Goal: Information Seeking & Learning: Learn about a topic

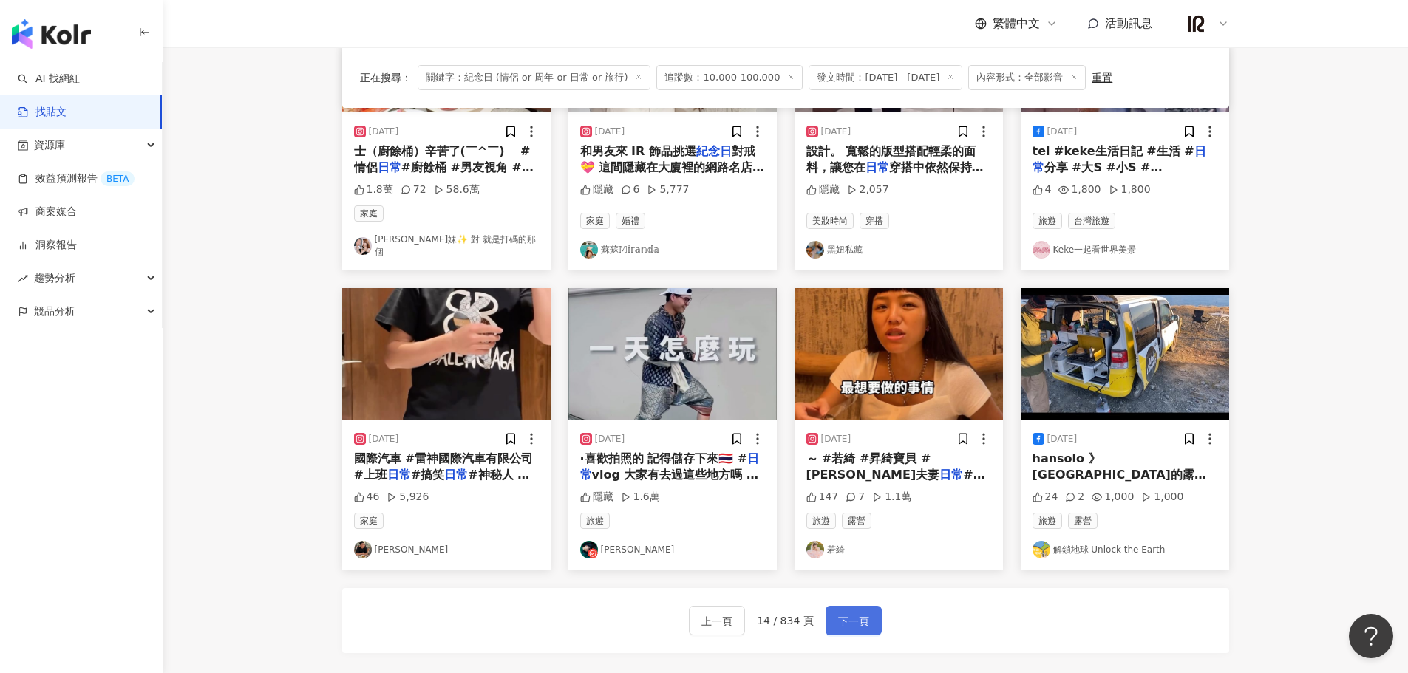
scroll to position [625, 0]
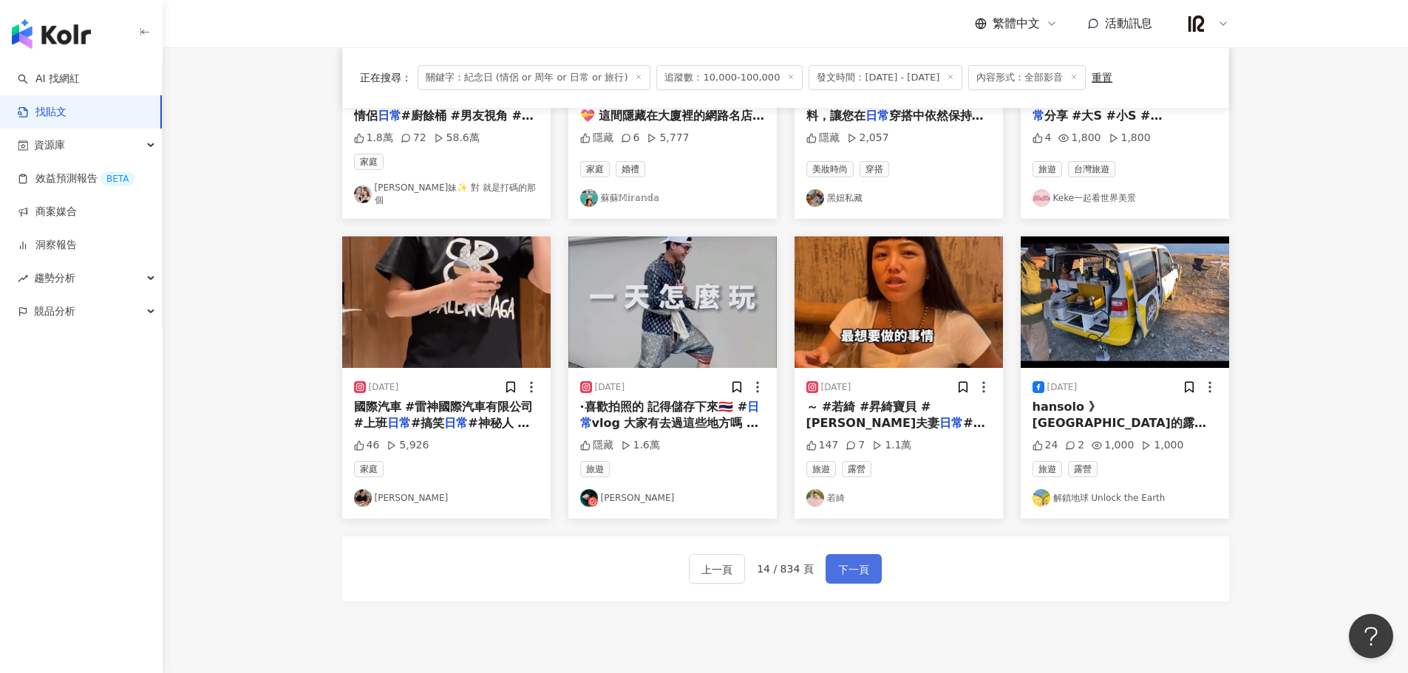
click at [859, 568] on span "下一頁" at bounding box center [853, 570] width 31 height 18
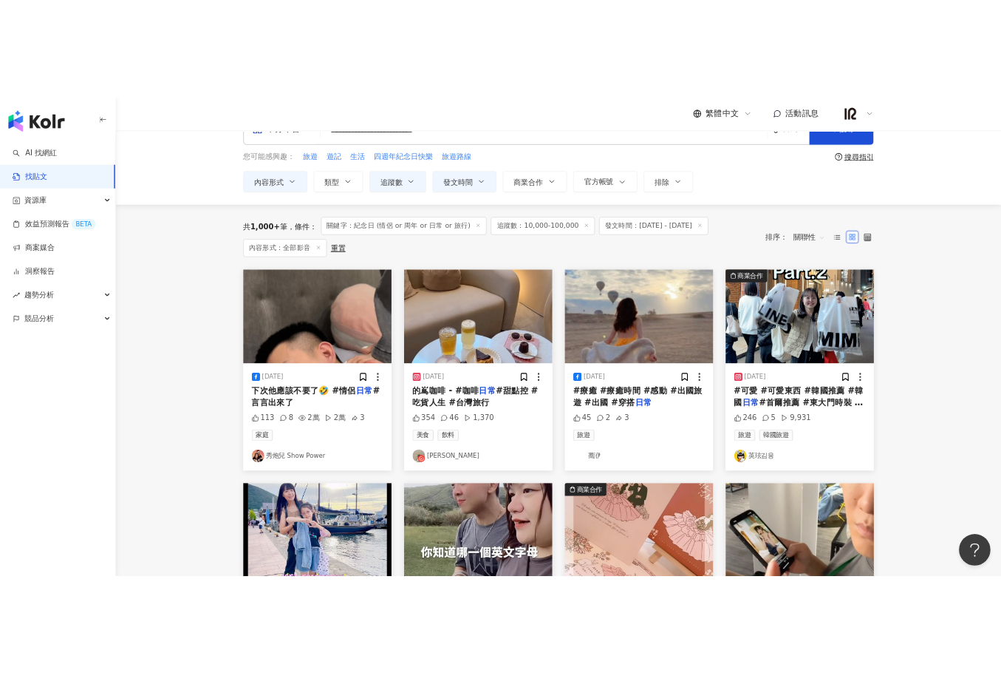
scroll to position [9, 0]
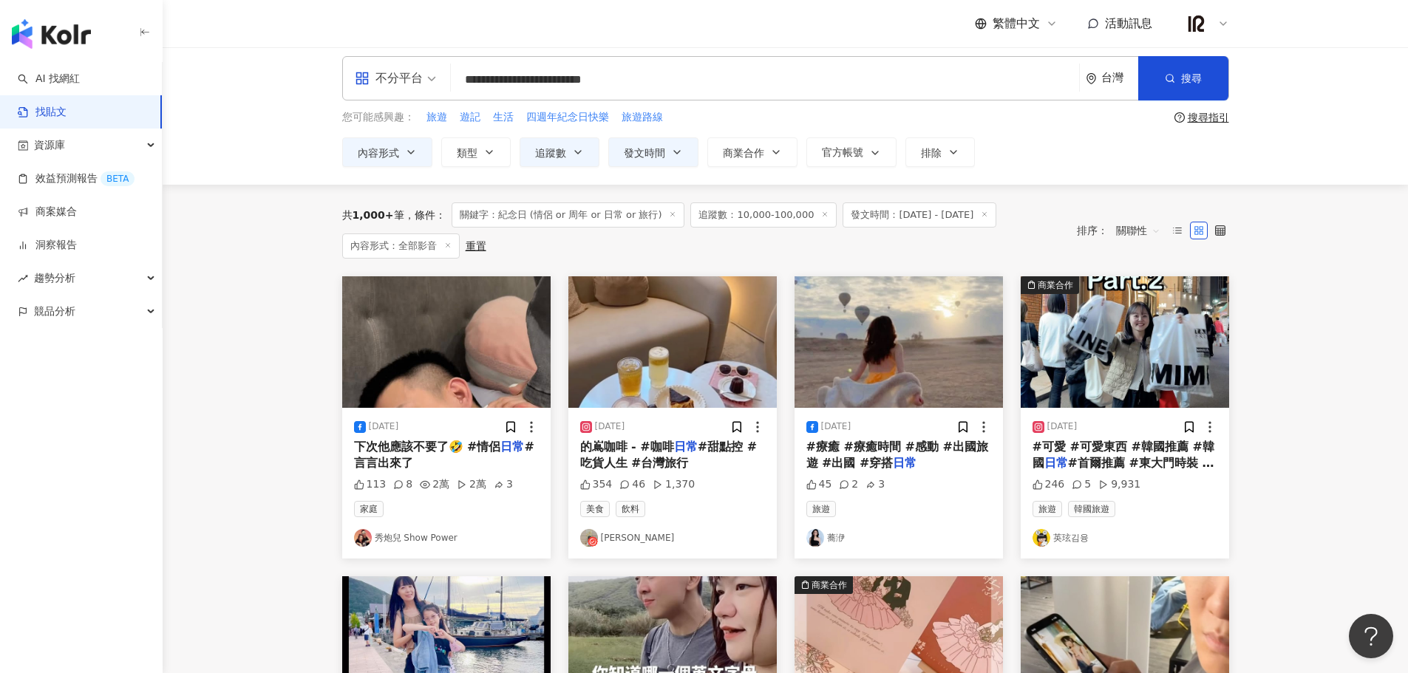
click at [474, 378] on img "button" at bounding box center [446, 342] width 208 height 132
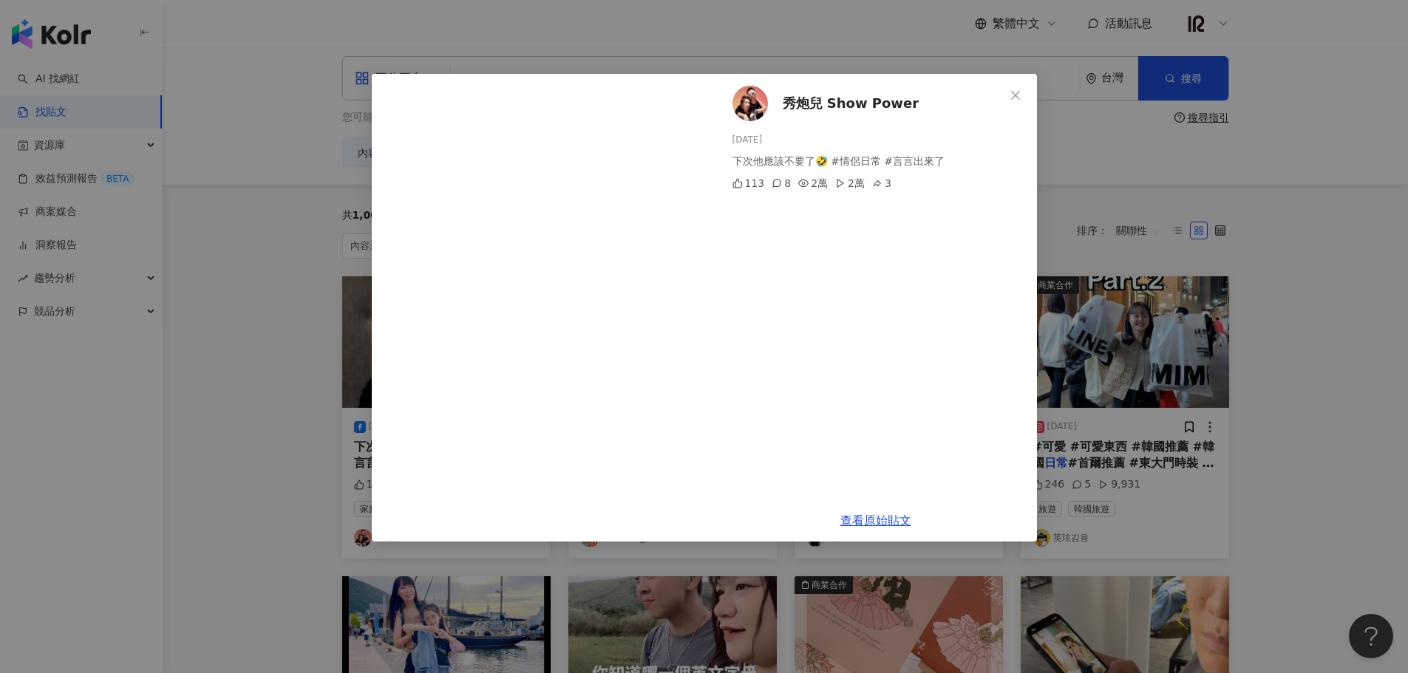
click at [1375, 257] on div "秀炮兒 Show Power 2024/11/23 下次他應該不要了🤣 #情侶日常 #言言出來了 113 8 2萬 2萬 3 查看原始貼文" at bounding box center [704, 336] width 1408 height 673
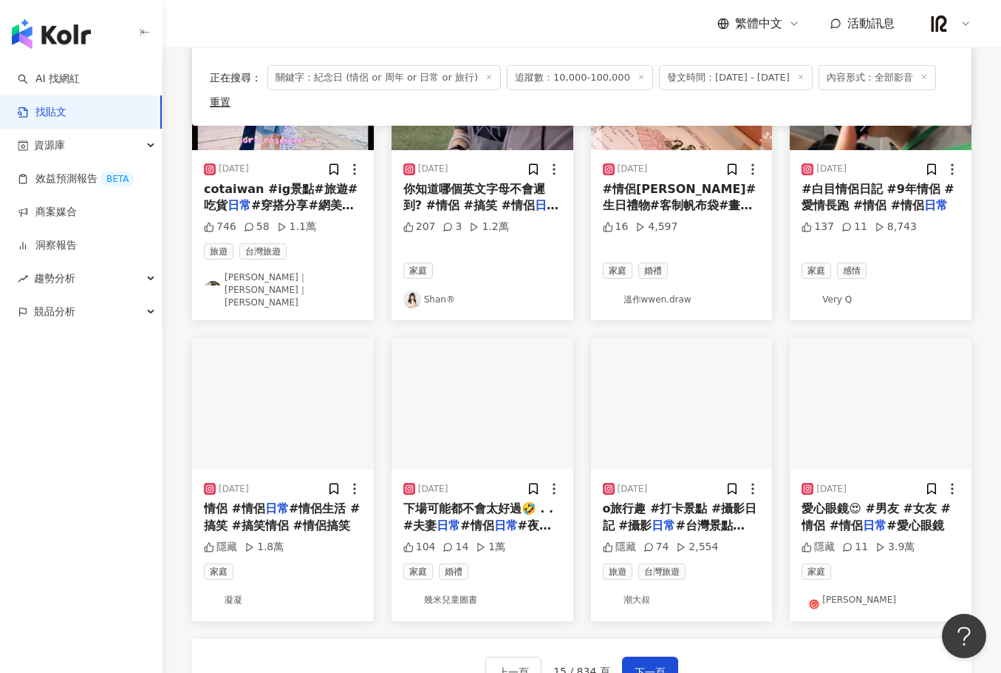
scroll to position [625, 0]
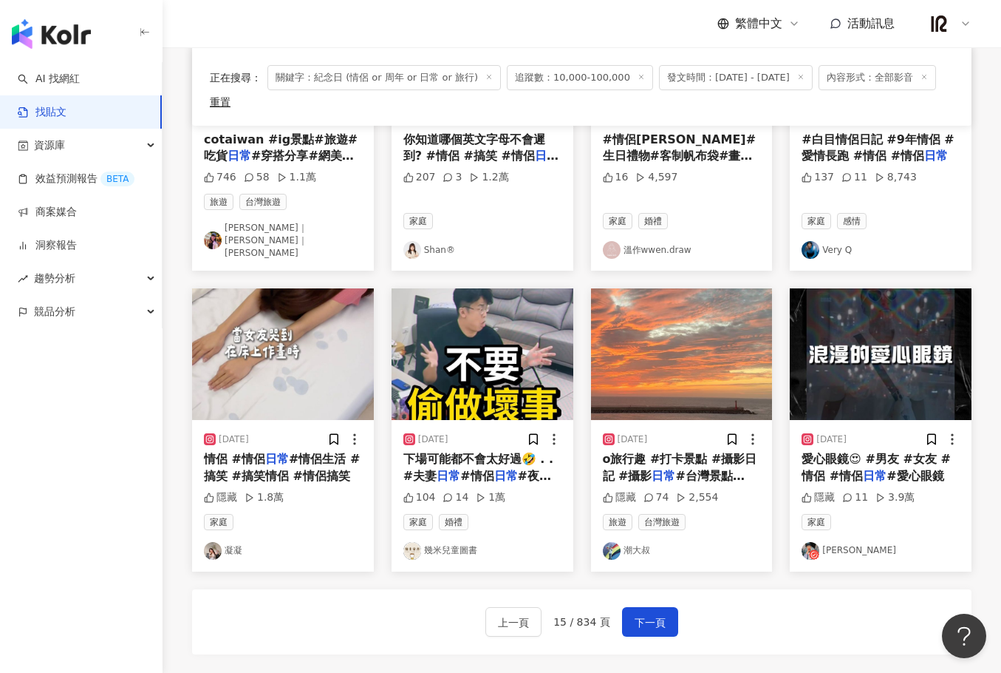
click at [449, 336] on img "button" at bounding box center [483, 354] width 182 height 132
click at [649, 607] on button "下一頁" at bounding box center [650, 622] width 56 height 30
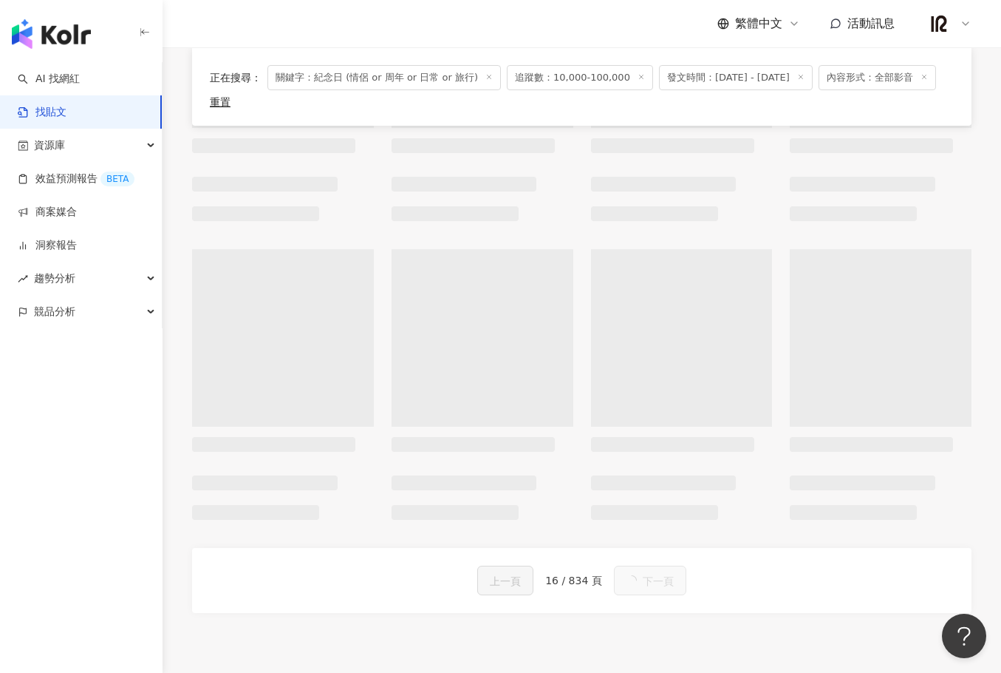
scroll to position [632, 0]
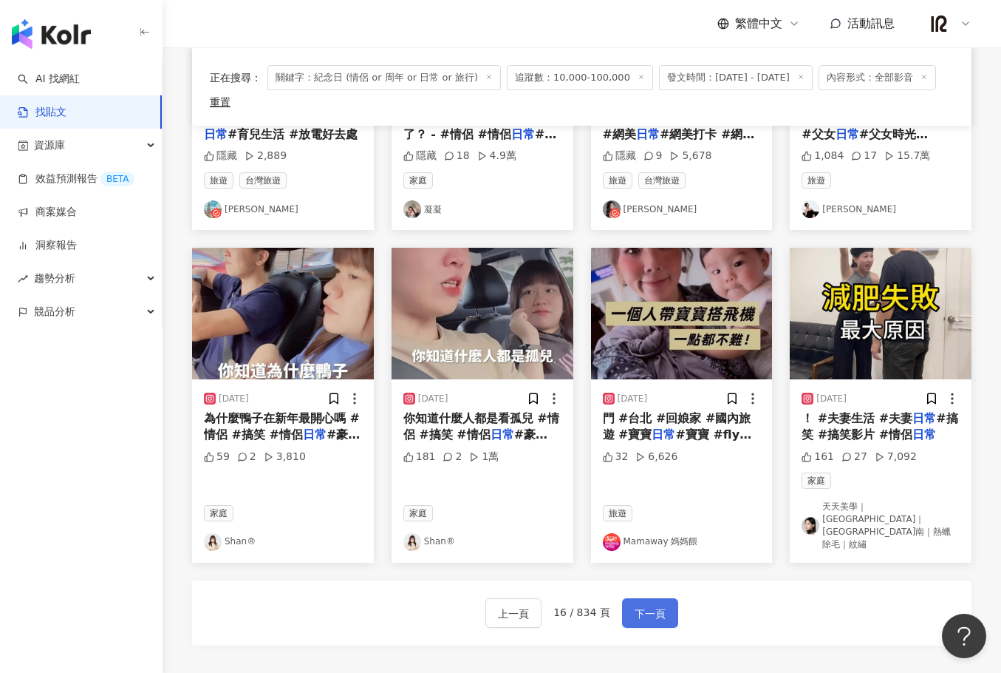
click at [653, 605] on span "下一頁" at bounding box center [650, 614] width 31 height 18
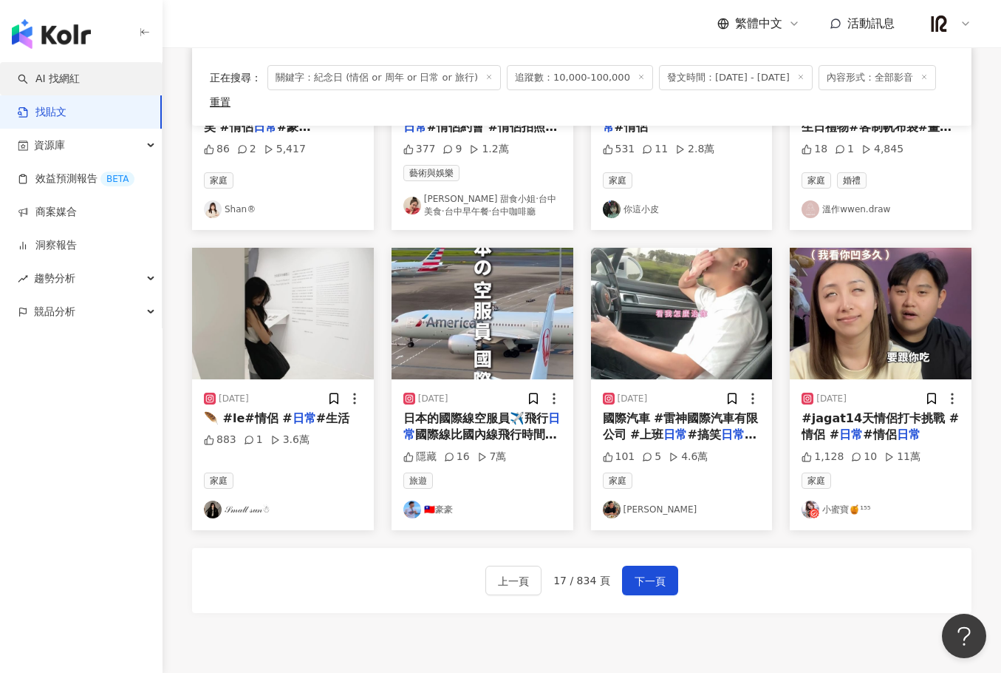
click at [73, 78] on link "AI 找網紅" at bounding box center [49, 79] width 62 height 15
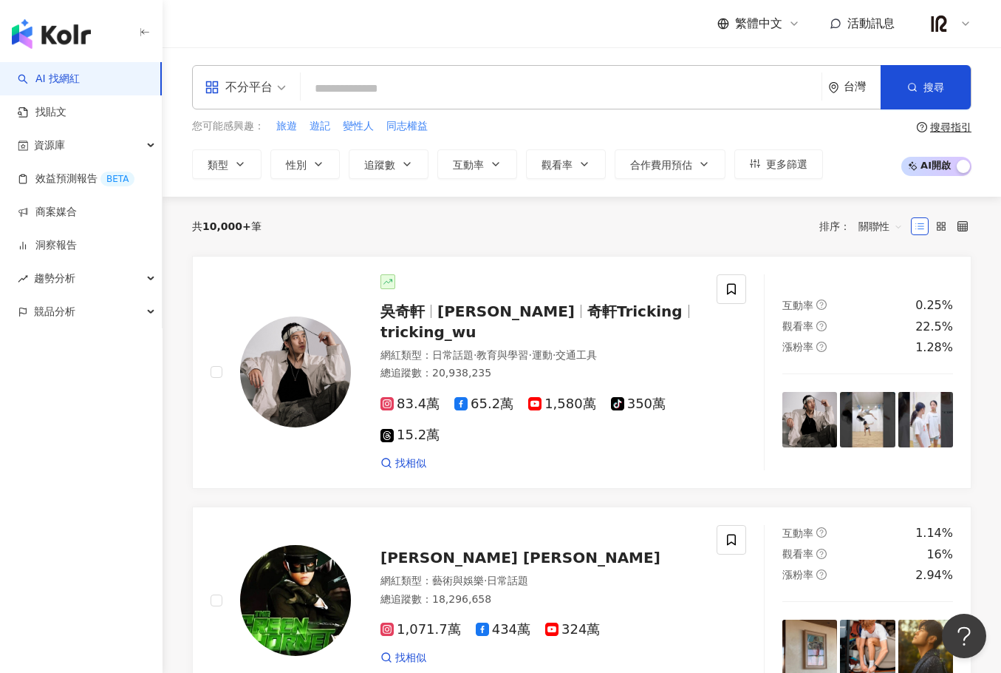
click at [417, 88] on input "search" at bounding box center [561, 89] width 509 height 28
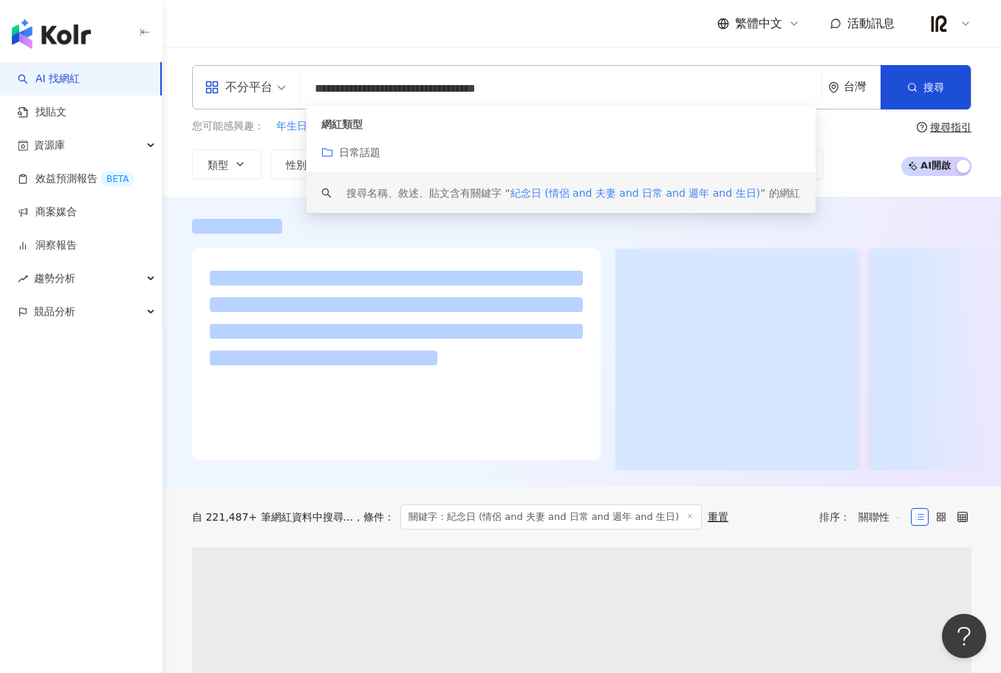
click at [742, 198] on span "紀念日 (情侶 and 夫妻 and 日常 and 週年 and 生日)" at bounding box center [636, 193] width 250 height 12
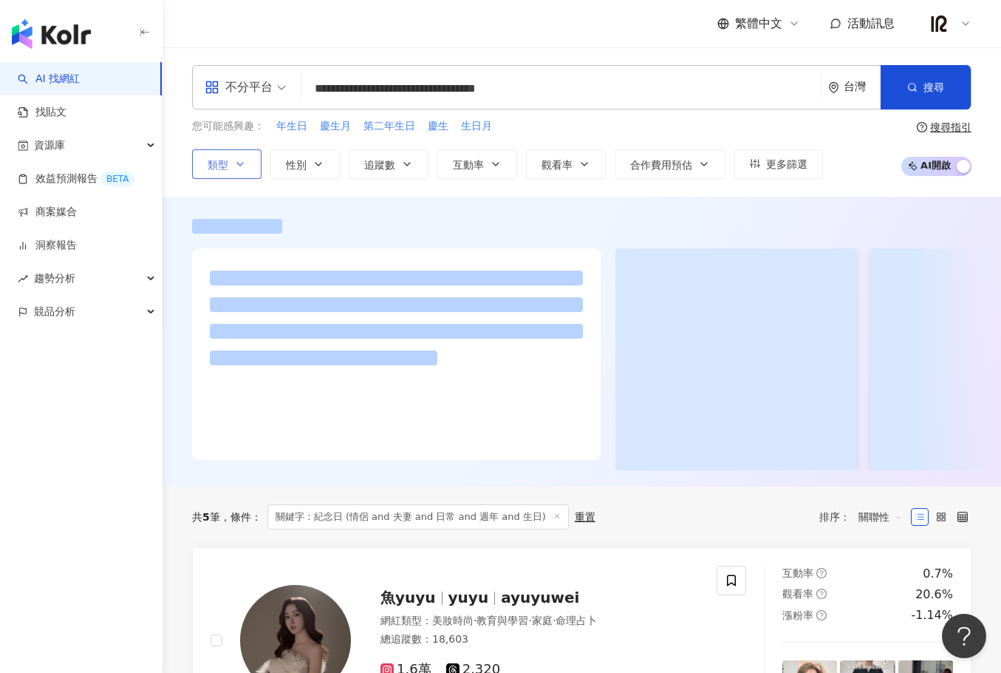
type input "**********"
click at [249, 161] on button "類型" at bounding box center [226, 164] width 69 height 30
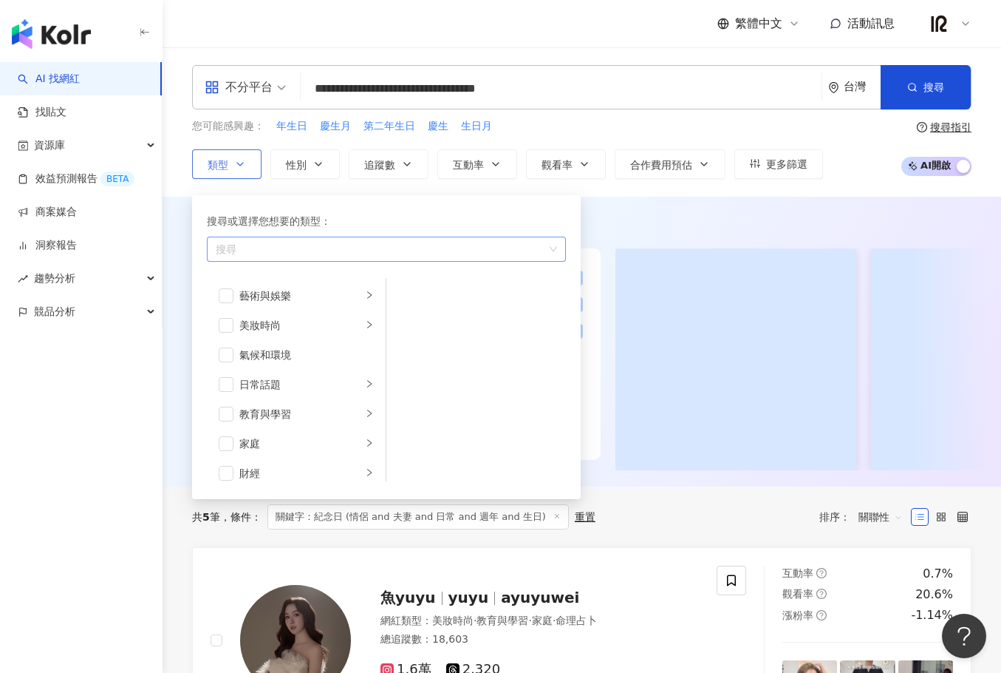
click at [313, 248] on div "button" at bounding box center [379, 248] width 338 height 11
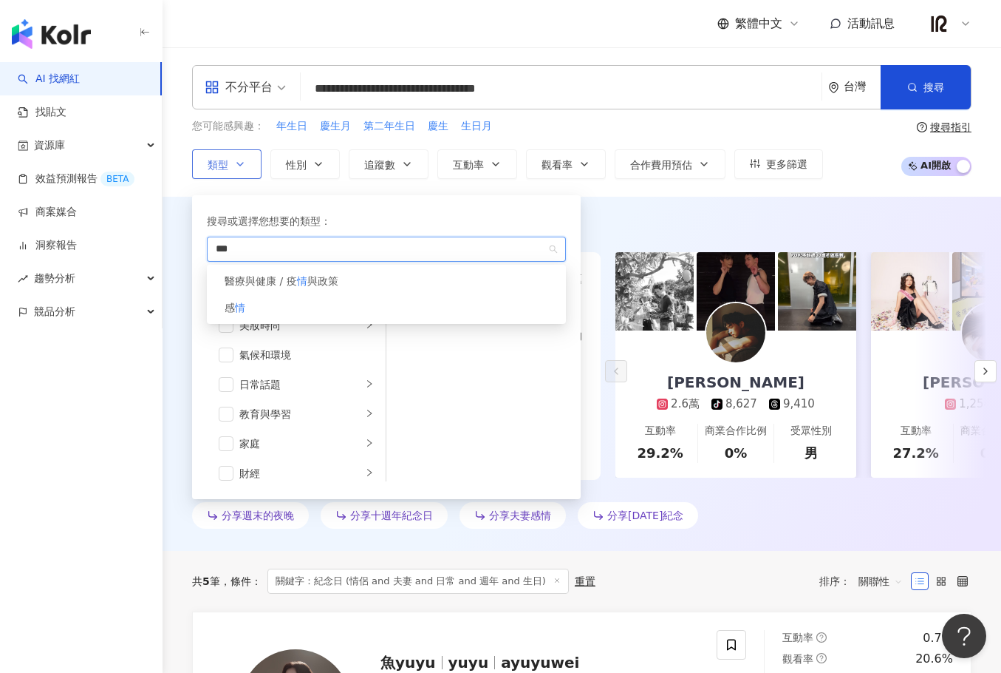
type input "**"
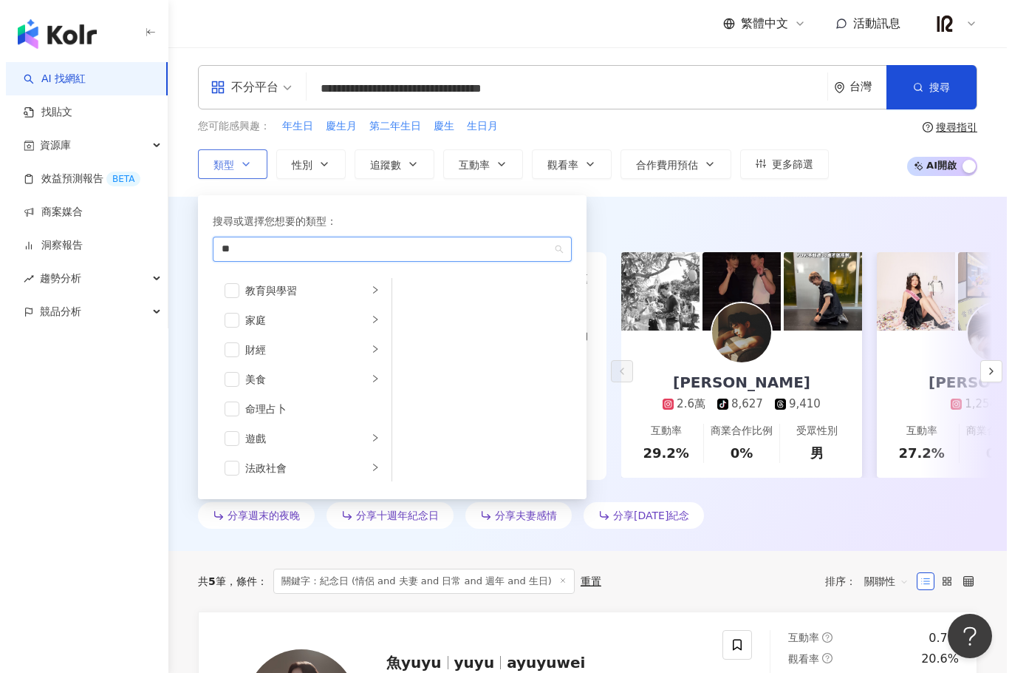
scroll to position [246, 0]
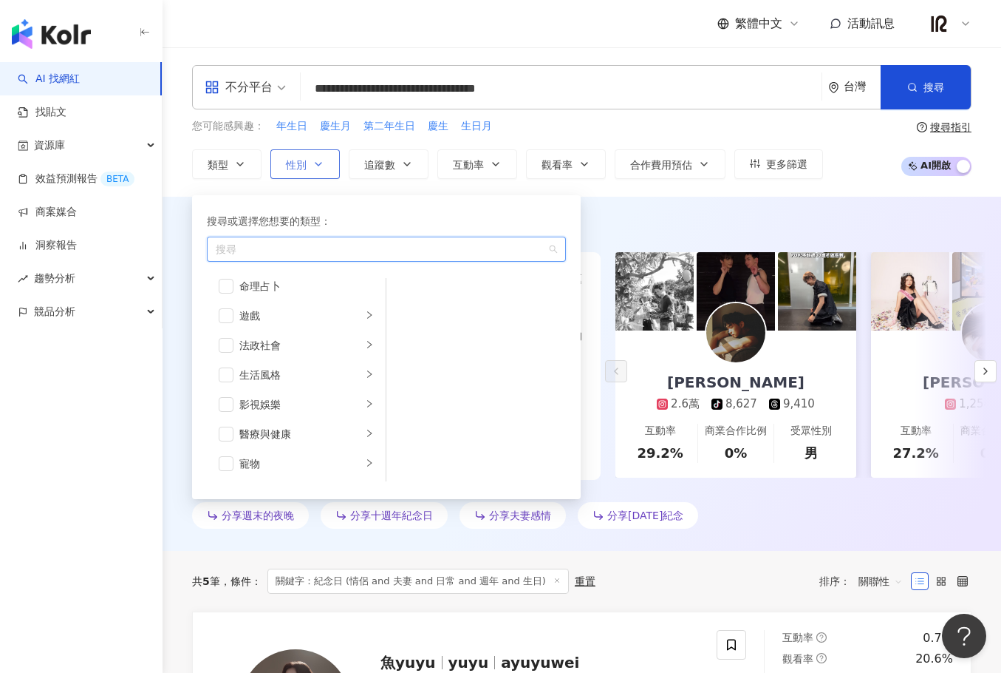
click at [320, 167] on icon "button" at bounding box center [319, 164] width 12 height 12
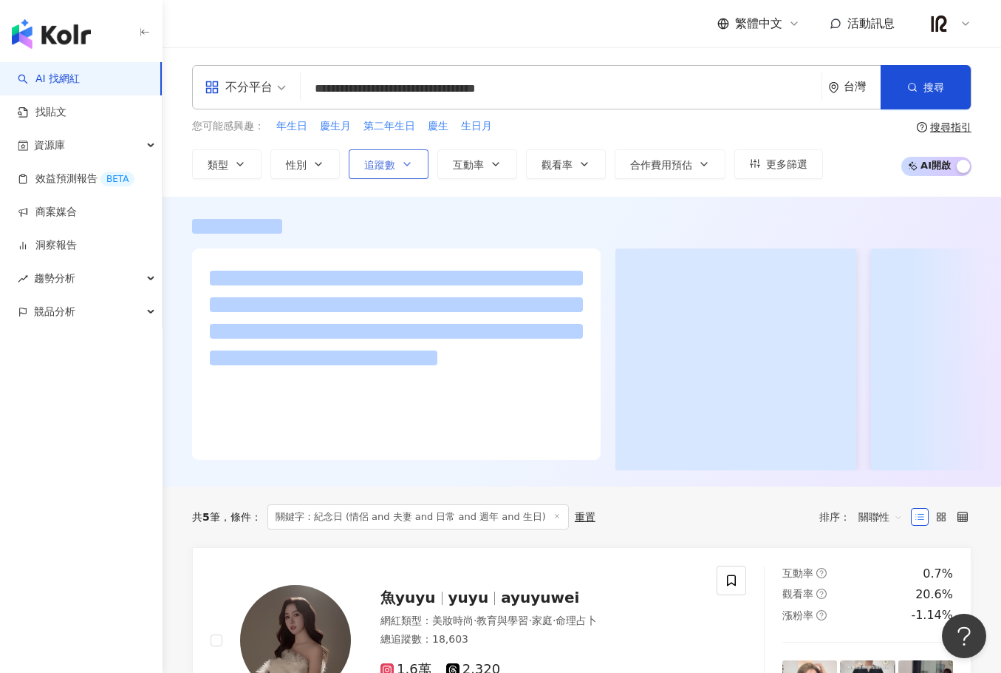
click at [382, 159] on span "追蹤數" at bounding box center [379, 165] width 31 height 12
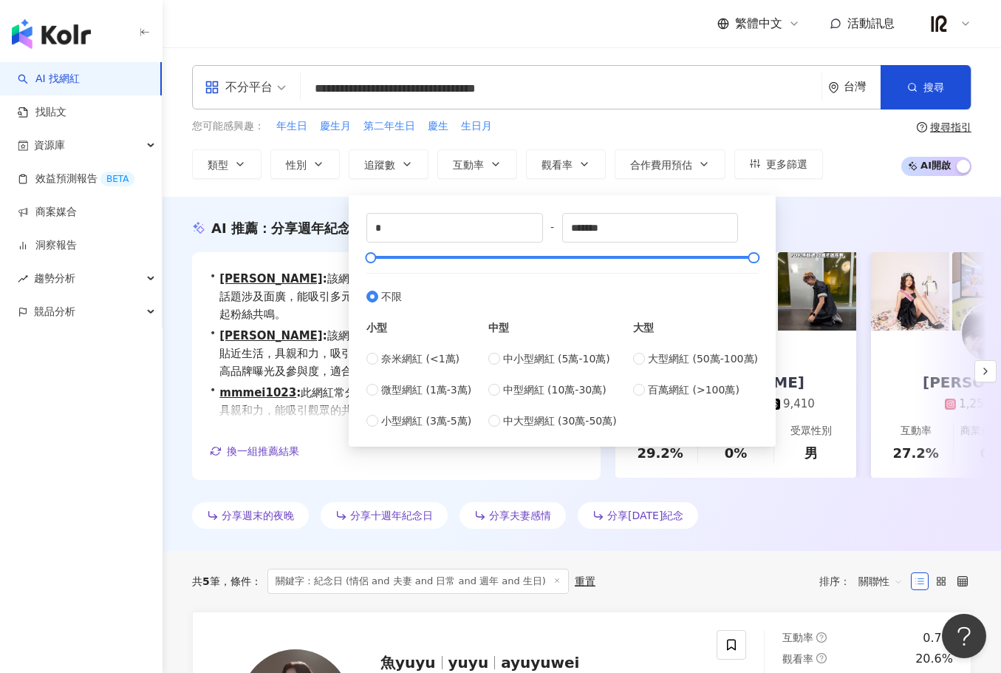
click at [419, 398] on div "奈米網紅 (<1萬) 微型網紅 (1萬-3萬) 小型網紅 (3萬-5萬)" at bounding box center [419, 389] width 105 height 78
click at [421, 390] on span "微型網紅 (1萬-3萬)" at bounding box center [426, 389] width 90 height 16
type input "*****"
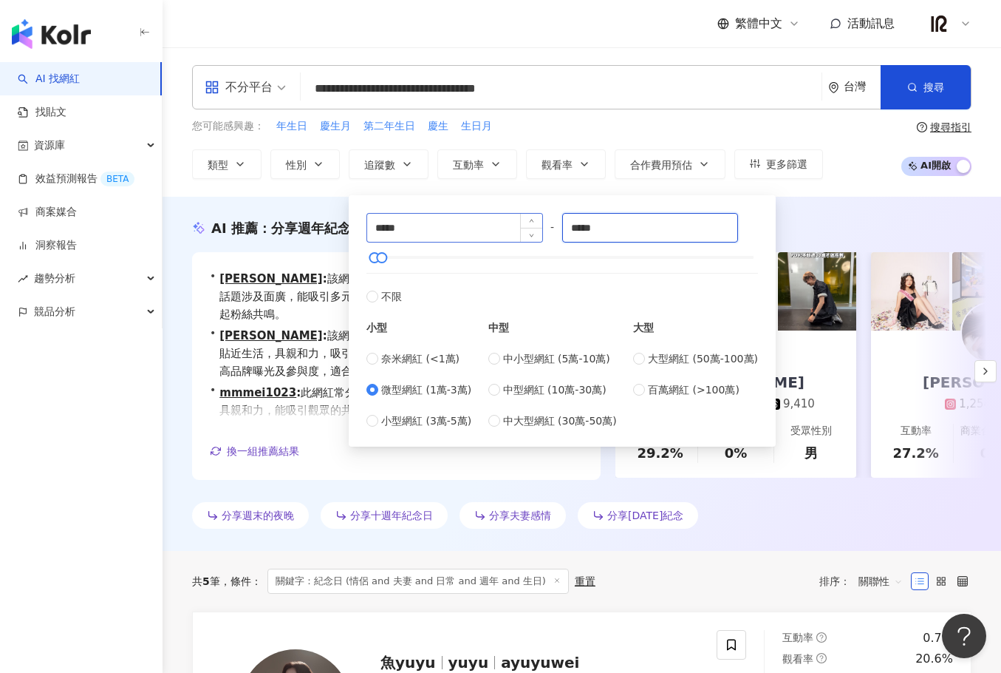
drag, startPoint x: 624, startPoint y: 234, endPoint x: 459, endPoint y: 223, distance: 165.9
click at [459, 223] on div "***** - ***** 不限 小型 奈米網紅 (<1萬) 微型網紅 (1萬-3萬) 小型網紅 (3萬-5萬) 中型 中小型網紅 (5萬-10萬) 中型網紅…" at bounding box center [563, 321] width 392 height 216
type input "******"
click at [831, 230] on div "AI 推薦 ： 分享週年紀念日的網紅" at bounding box center [582, 228] width 780 height 18
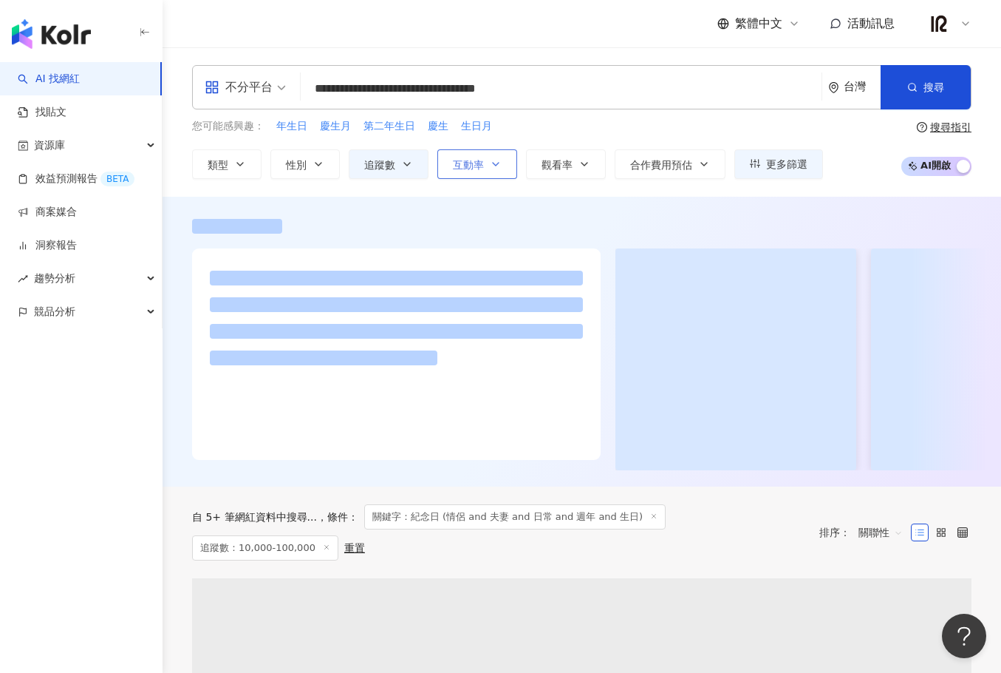
click at [463, 165] on span "互動率" at bounding box center [468, 165] width 31 height 12
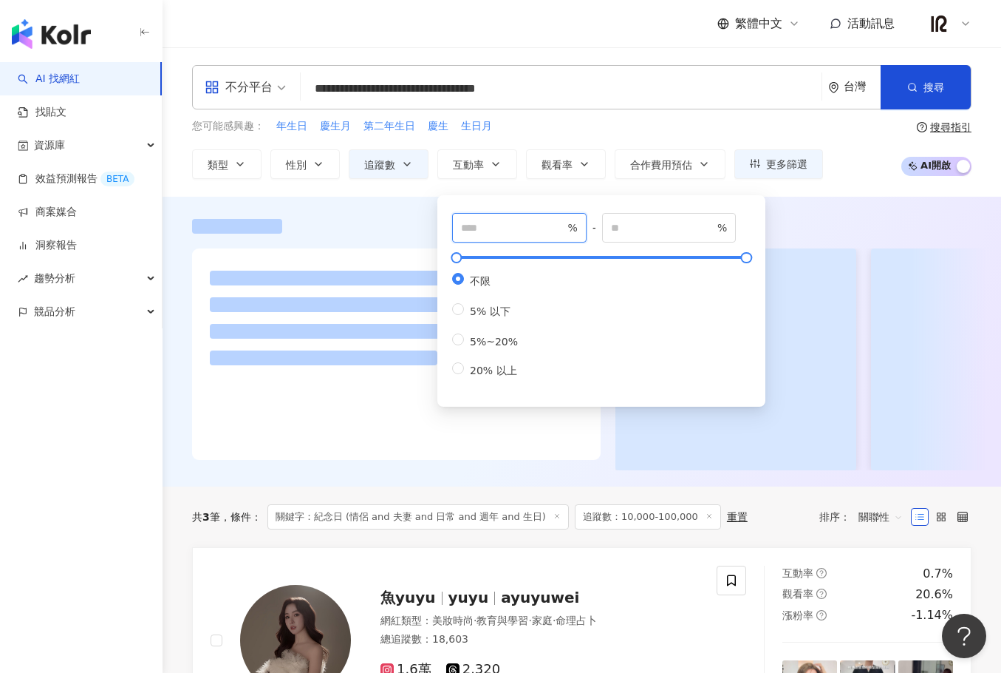
click at [509, 233] on input "number" at bounding box center [512, 227] width 103 height 16
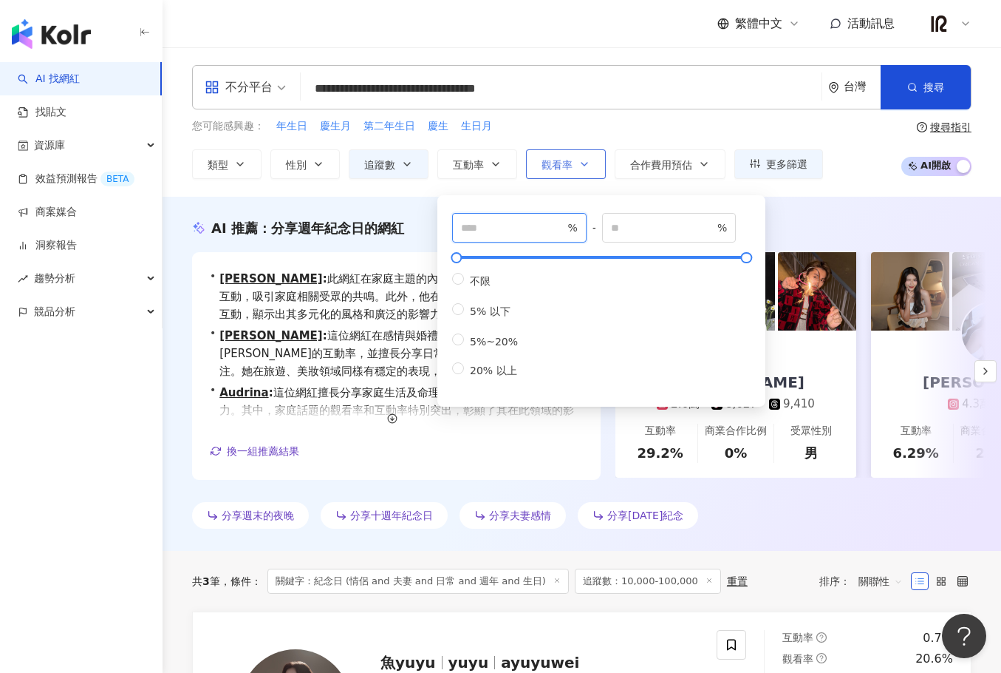
type input "***"
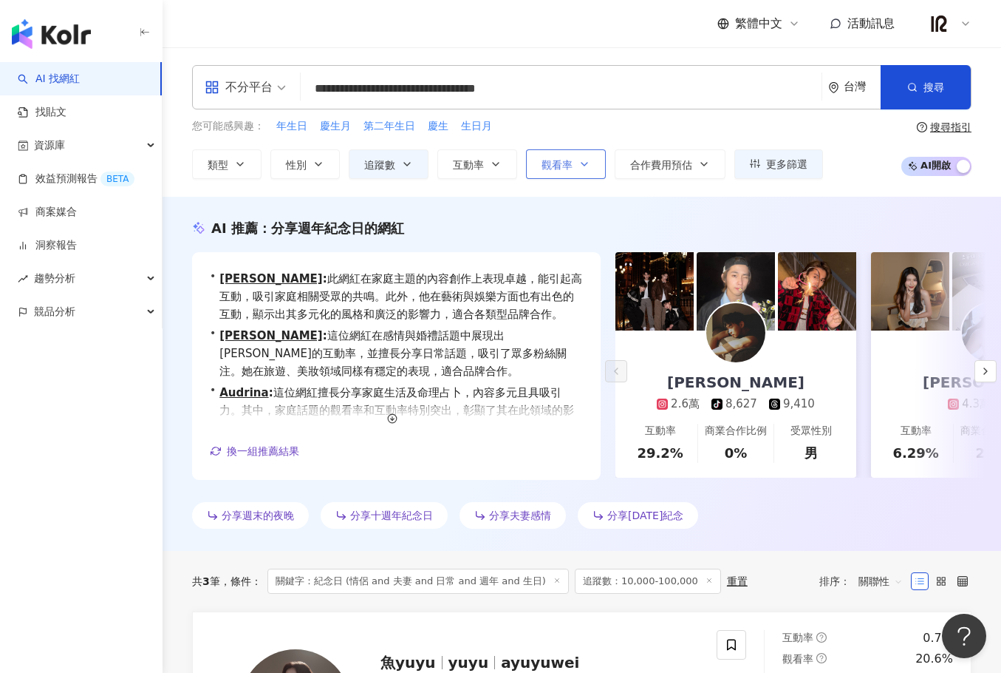
click at [559, 174] on button "觀看率" at bounding box center [566, 164] width 80 height 30
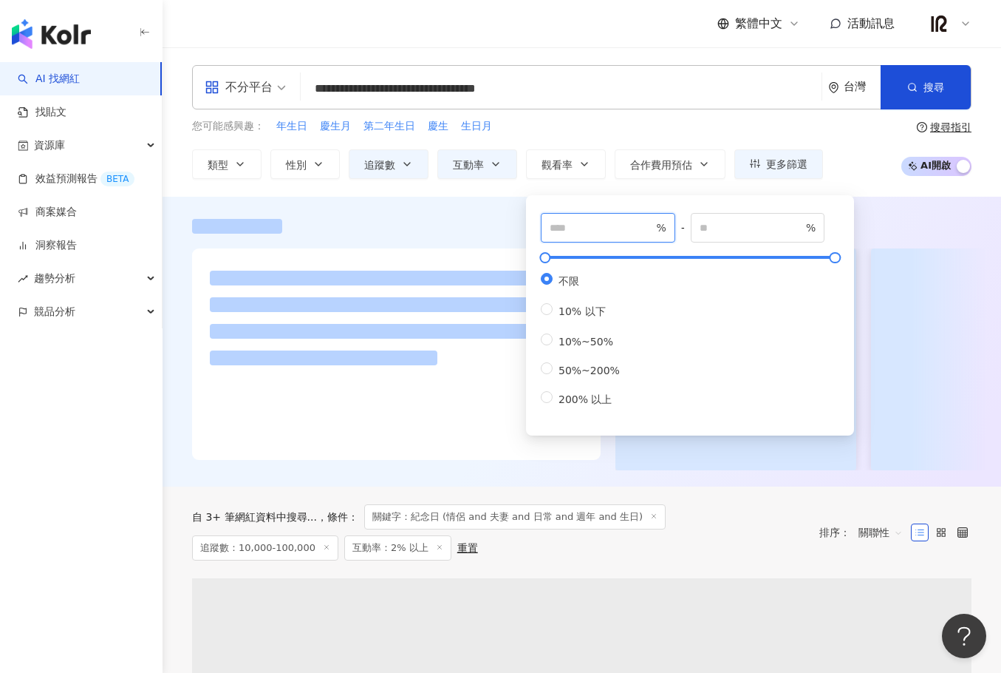
click at [613, 234] on span "%" at bounding box center [608, 228] width 135 height 30
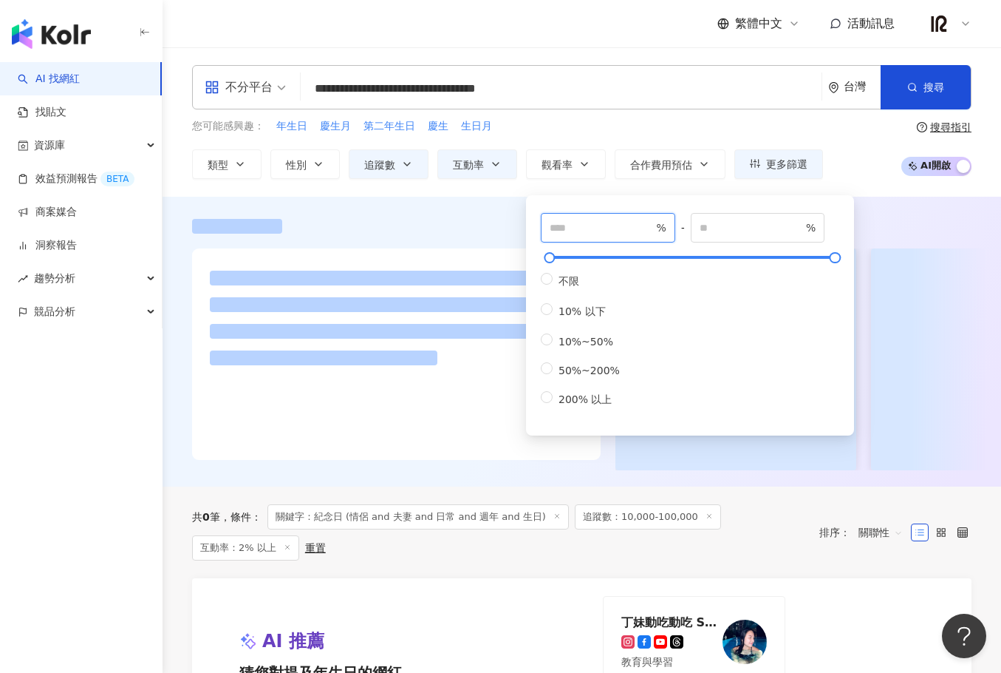
type input "***"
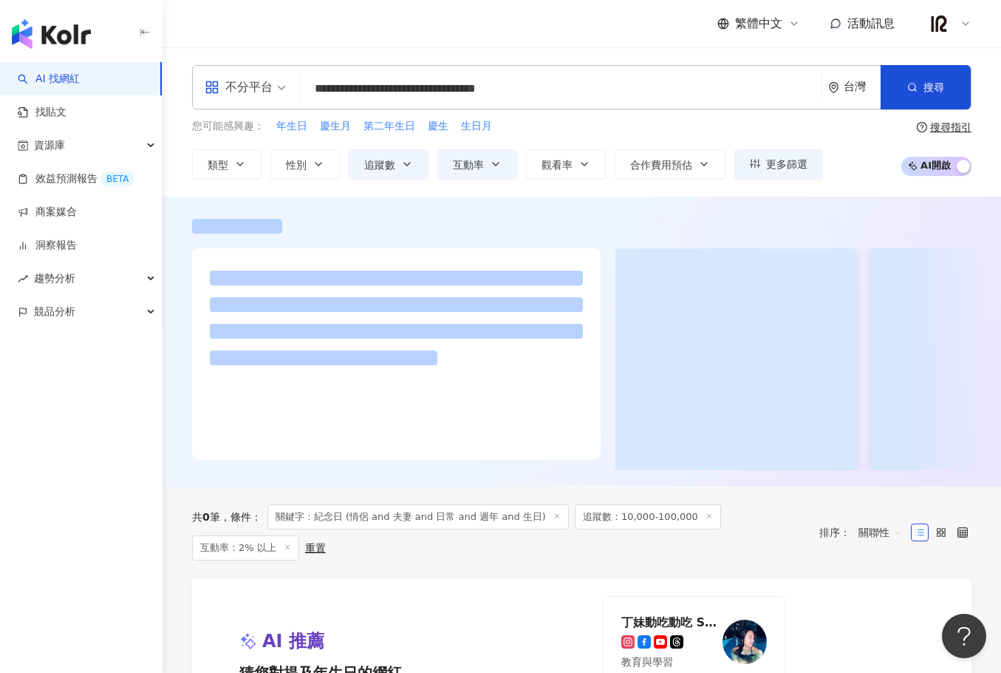
click at [844, 170] on div "您可能感興趣： 年生日 慶生月 第二年生日 慶生 生日月 類型 性別 追蹤數 互動率 觀看率 合作費用預估 更多篩選 不限 女 男 其他 ***** - **…" at bounding box center [582, 148] width 780 height 61
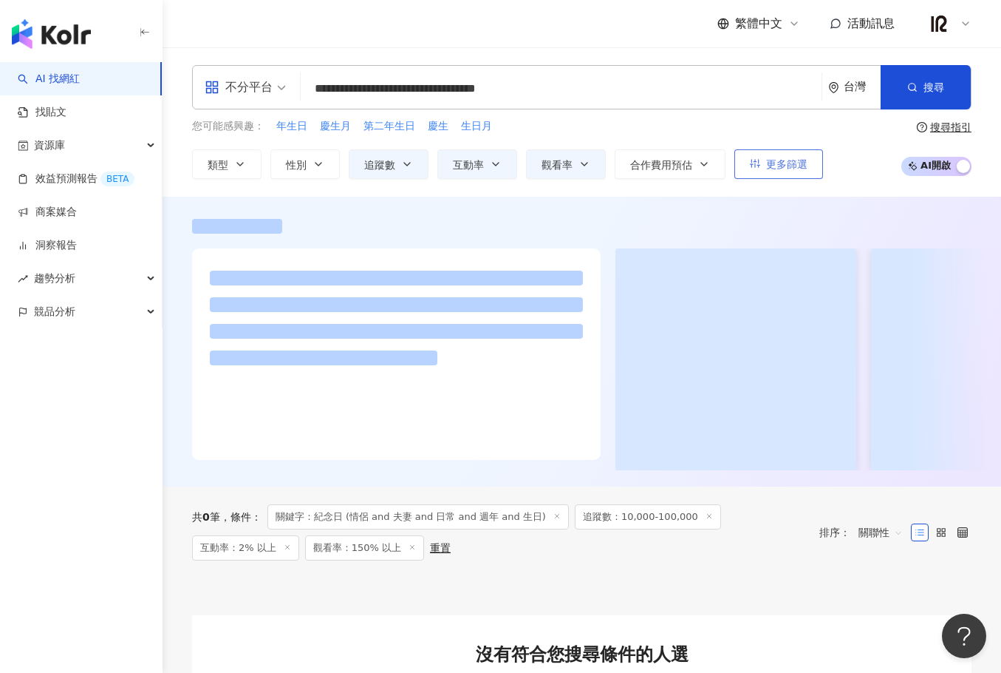
click at [754, 163] on icon "button" at bounding box center [755, 163] width 10 height 10
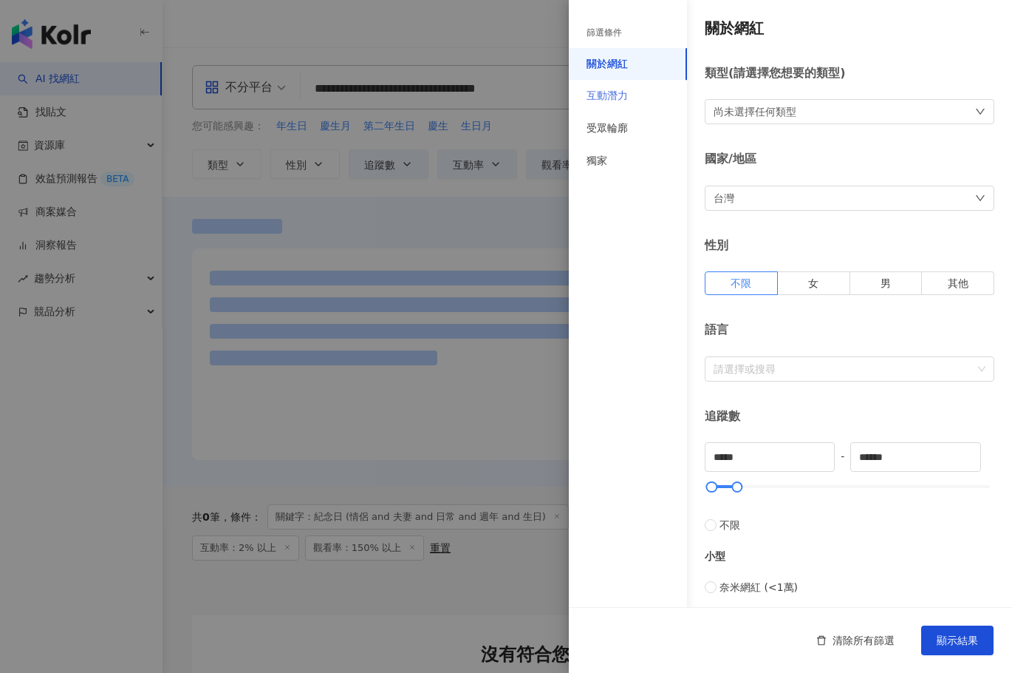
click at [574, 85] on div "互動潛力" at bounding box center [628, 96] width 118 height 33
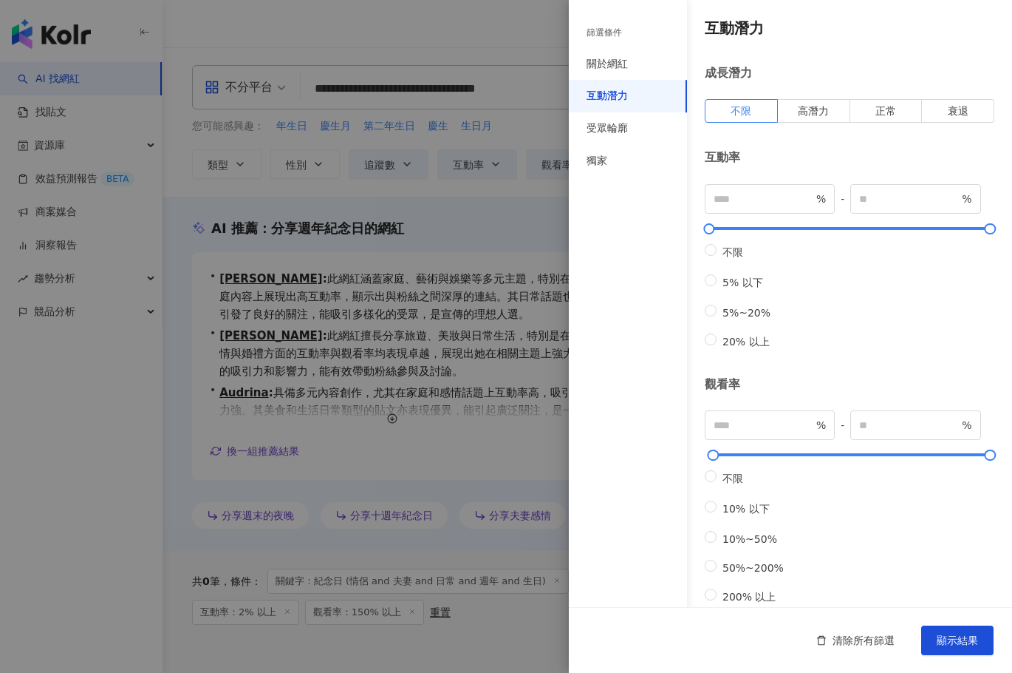
click at [595, 101] on div "互動潛力" at bounding box center [607, 96] width 41 height 15
click at [958, 112] on span "衰退" at bounding box center [958, 111] width 21 height 12
click at [876, 113] on span "正常" at bounding box center [886, 111] width 21 height 12
click at [732, 114] on span "不限" at bounding box center [741, 111] width 21 height 12
click at [881, 117] on span "正常" at bounding box center [886, 111] width 21 height 12
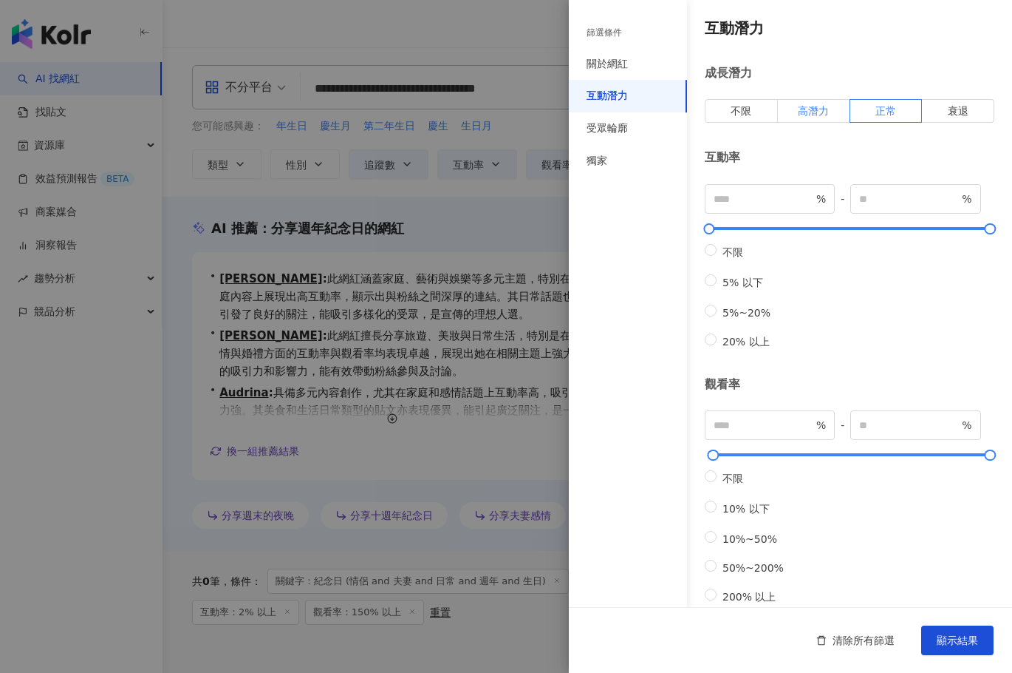
click at [828, 118] on label "高潛力" at bounding box center [814, 111] width 72 height 24
click at [746, 107] on span "不限" at bounding box center [741, 111] width 21 height 12
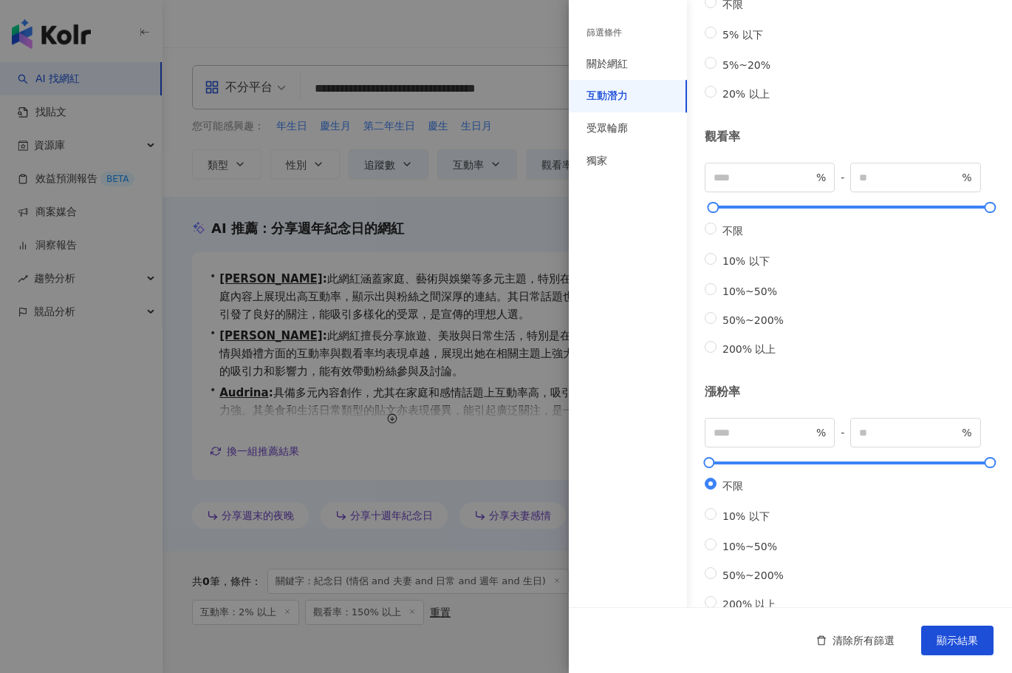
scroll to position [319, 0]
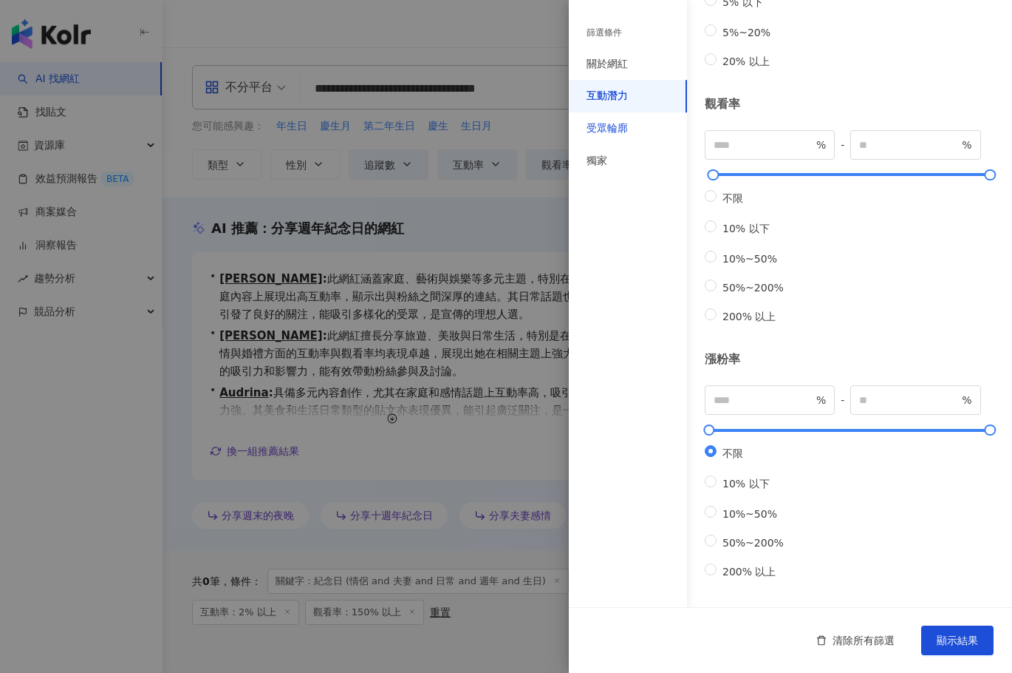
click at [605, 129] on div "受眾輪廓" at bounding box center [607, 128] width 41 height 15
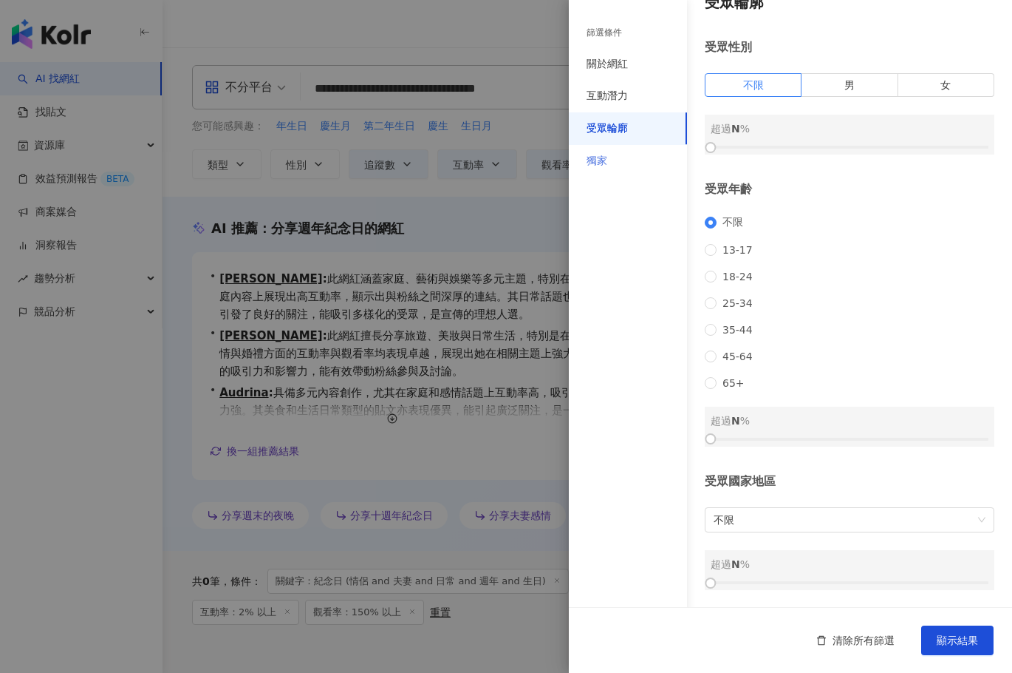
scroll to position [45, 0]
click at [741, 270] on span "18-24" at bounding box center [738, 276] width 42 height 12
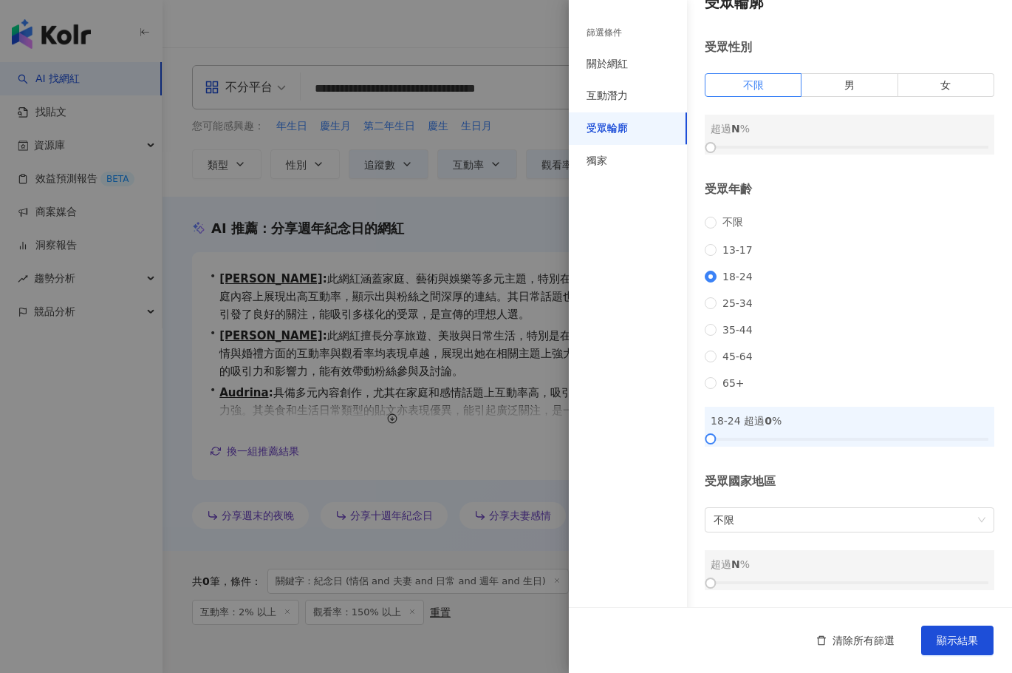
click at [743, 304] on div "不限 13-17 18-24 25-34 35-44 45-64 65+" at bounding box center [850, 302] width 290 height 173
click at [744, 297] on span "25-34" at bounding box center [738, 303] width 42 height 12
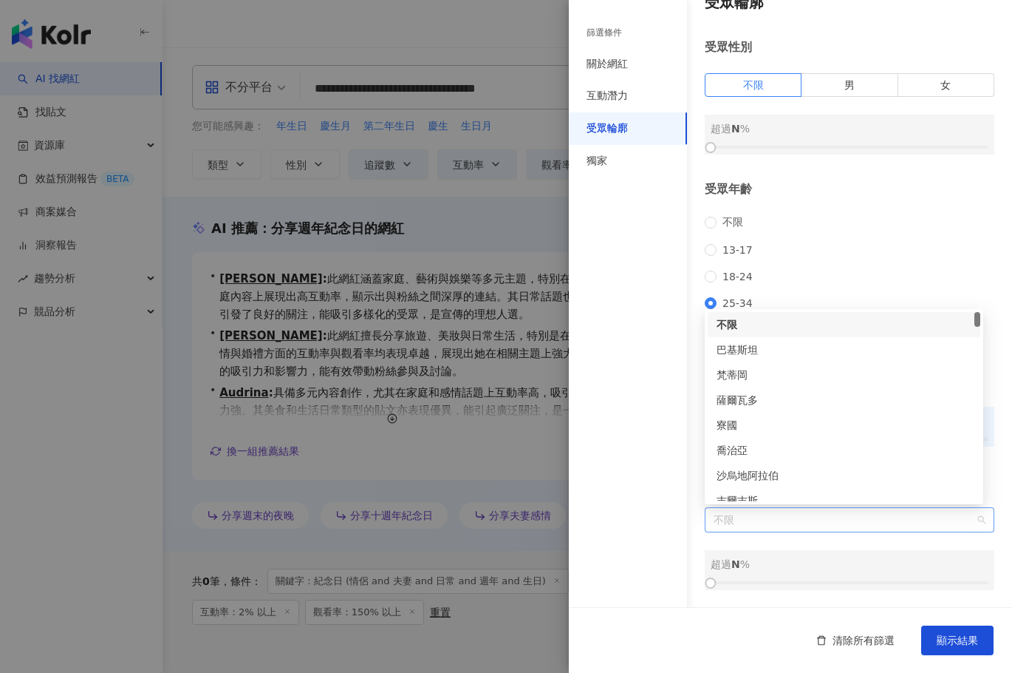
click at [837, 508] on span "不限" at bounding box center [850, 520] width 272 height 24
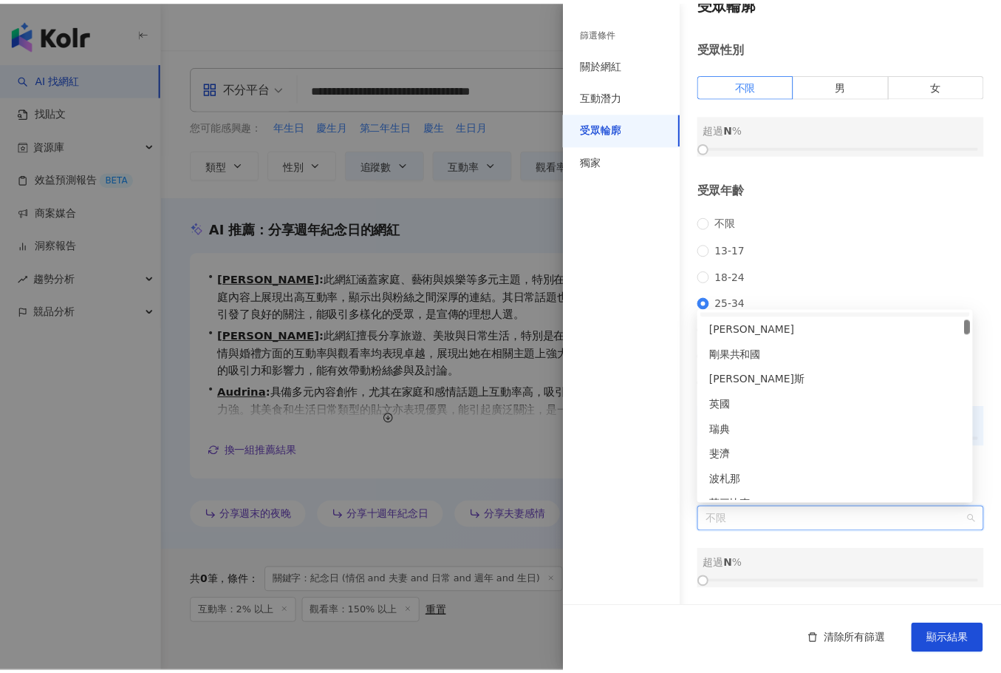
scroll to position [370, 0]
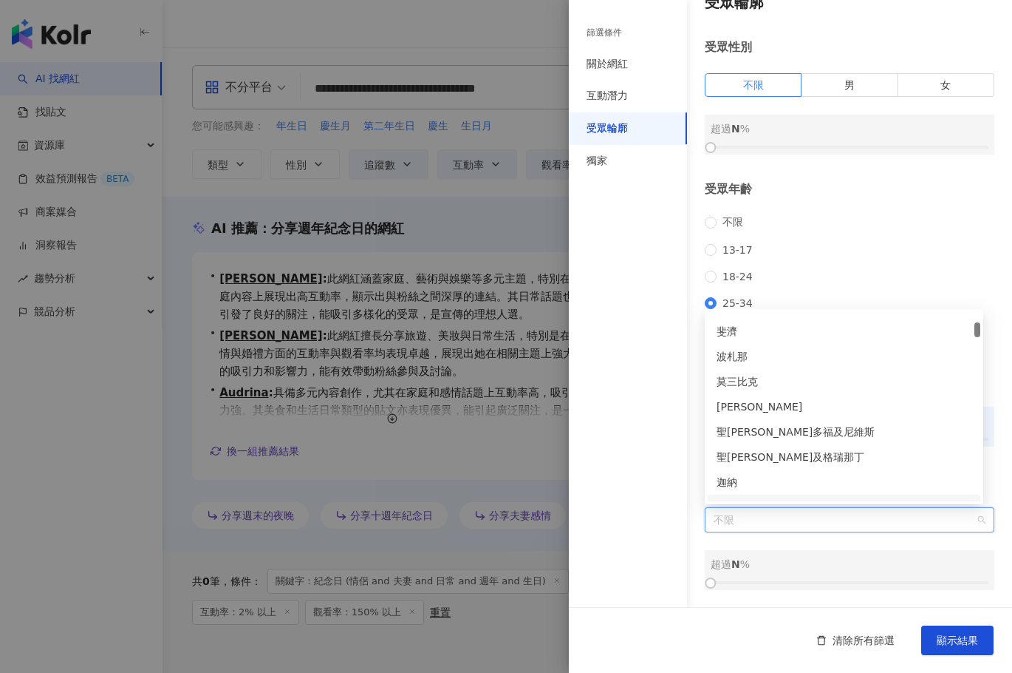
click at [762, 503] on div "GH VU GQ 瑞典 斐濟 波札那 莫三比克 蘇丹 聖克里斯多福及尼維斯 聖文森及格瑞那丁 迦納 萬那杜 赤道幾內亞" at bounding box center [844, 406] width 279 height 195
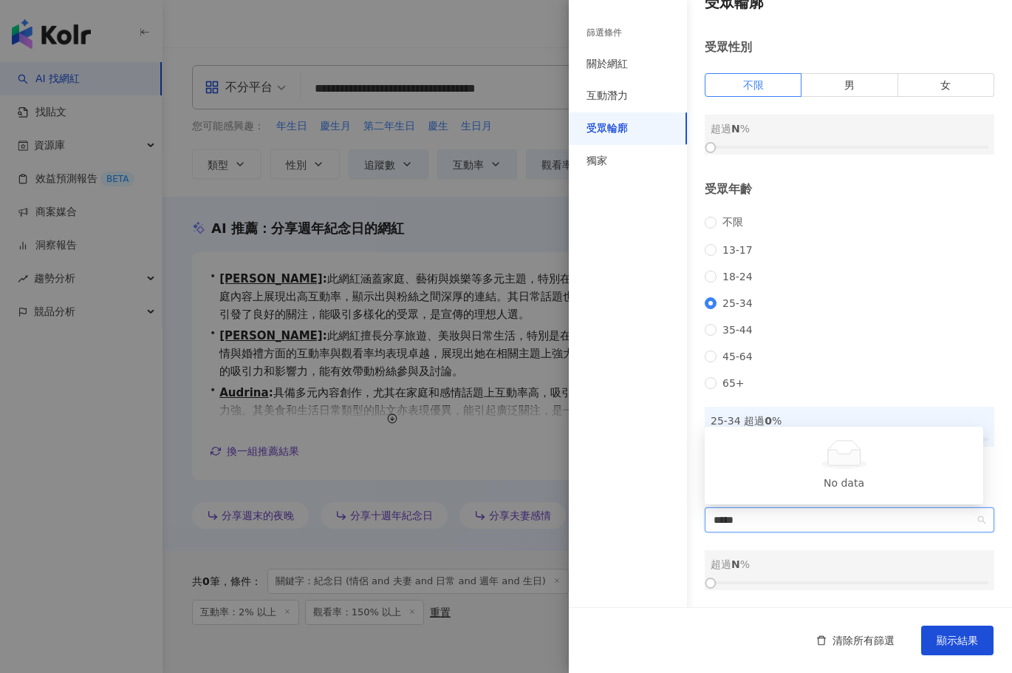
type input "*****"
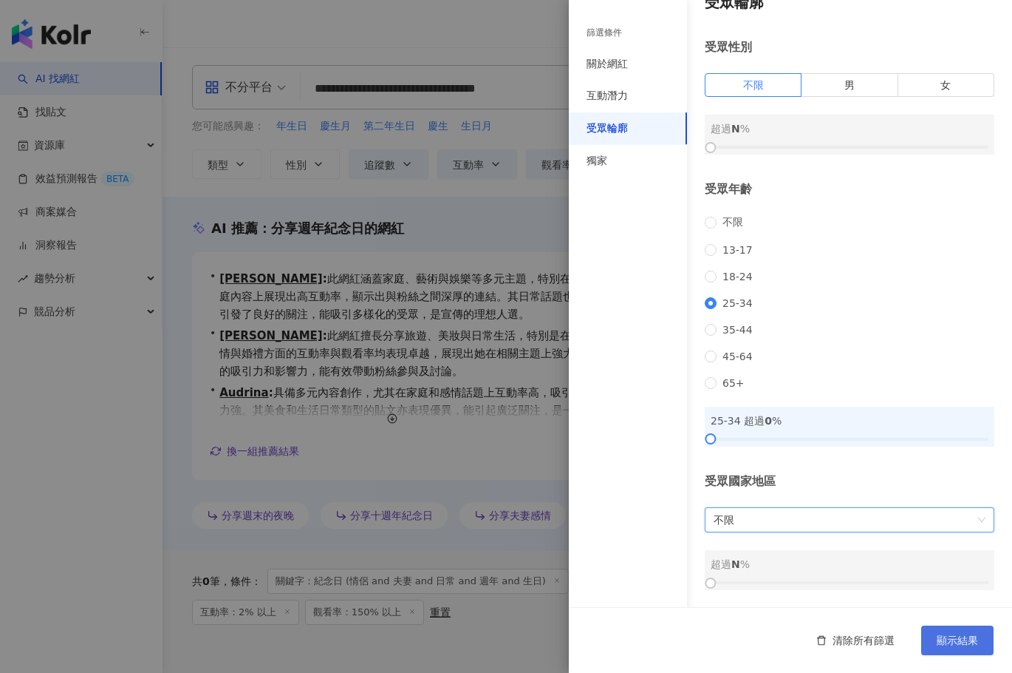
click at [965, 643] on span "顯示結果" at bounding box center [957, 640] width 41 height 12
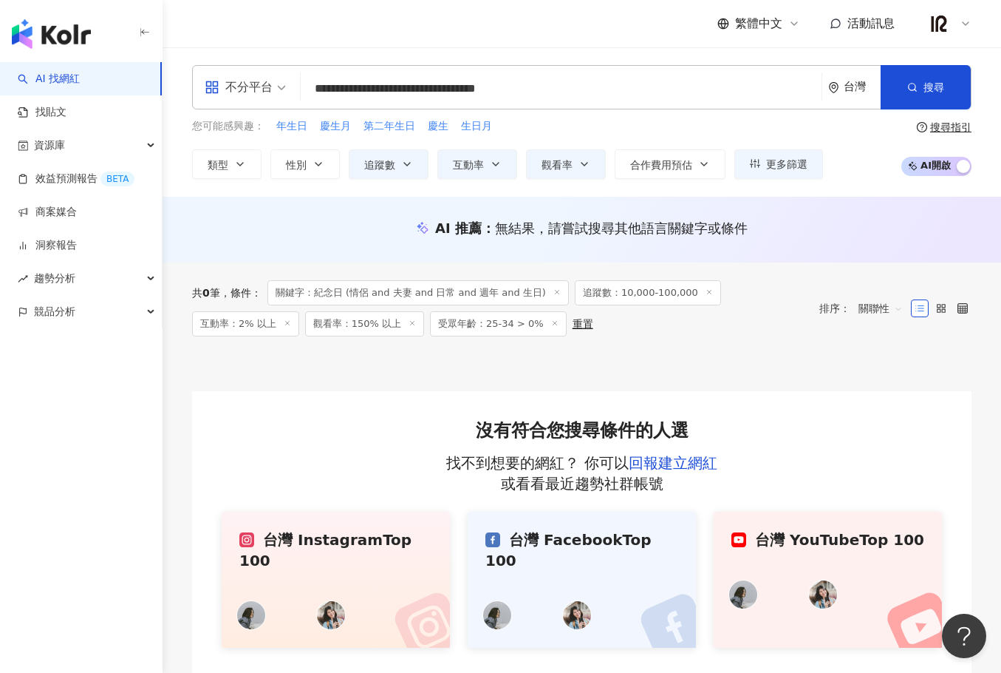
click at [551, 319] on icon at bounding box center [554, 322] width 7 height 7
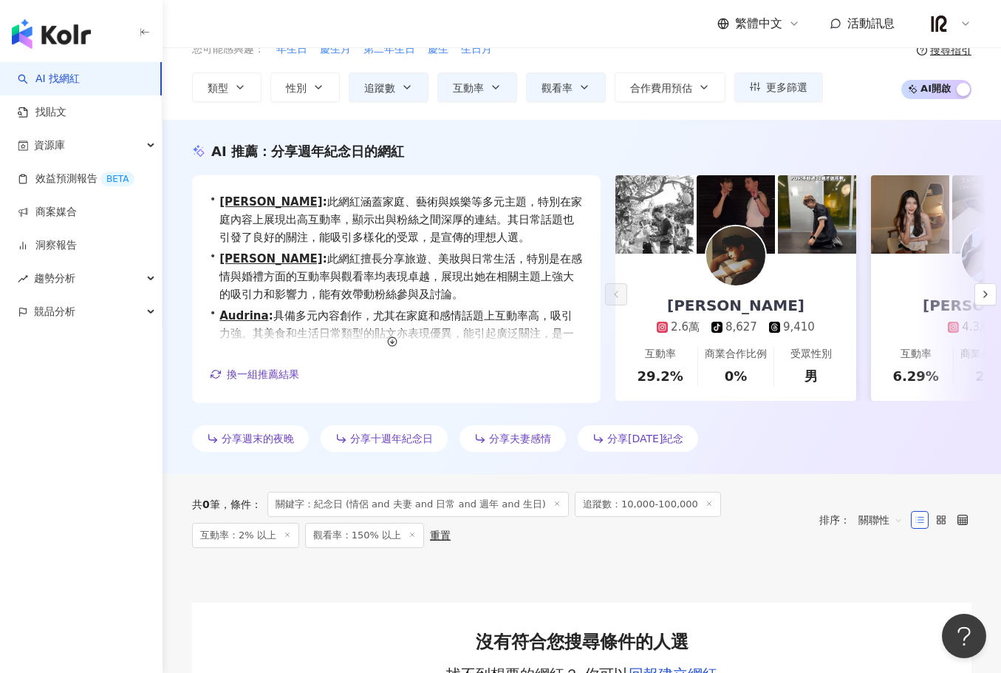
scroll to position [67, 0]
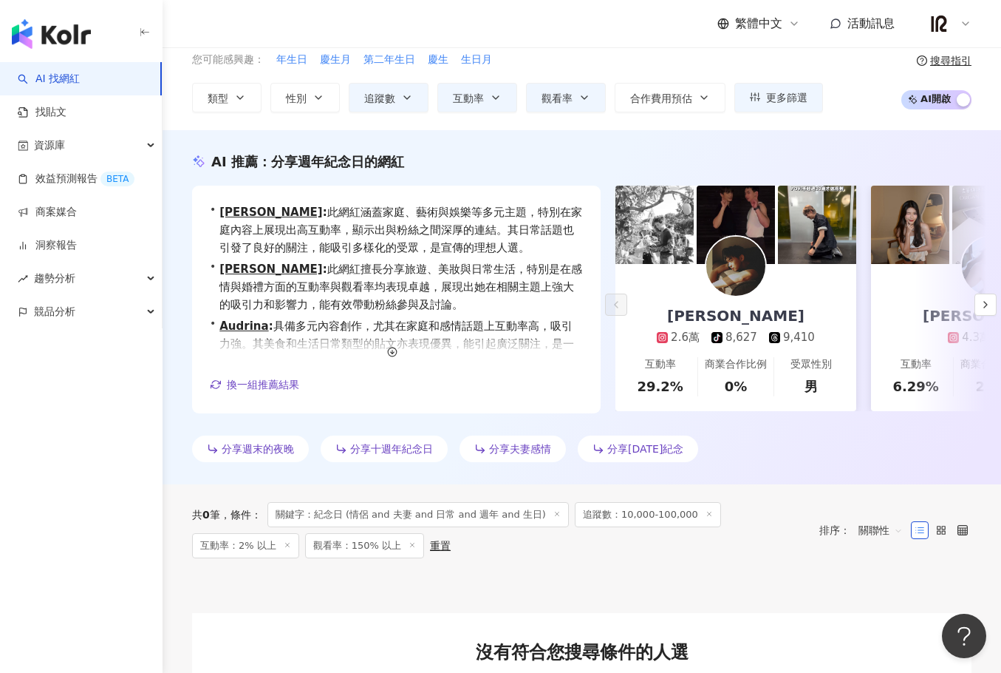
click at [707, 513] on line at bounding box center [709, 513] width 4 height 4
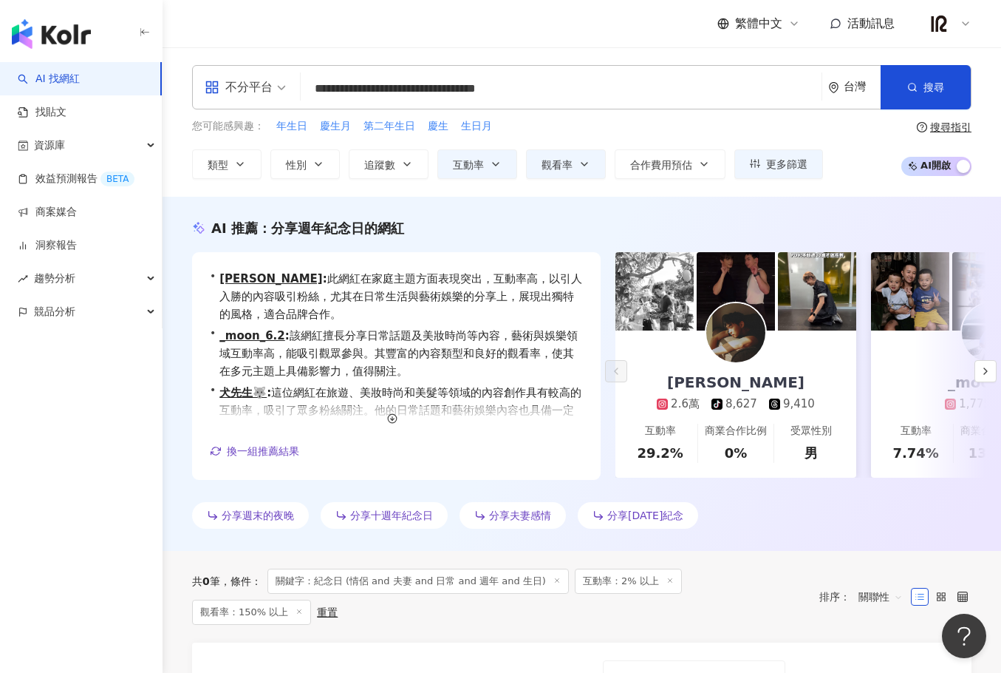
click at [406, 91] on input "**********" at bounding box center [561, 89] width 509 height 28
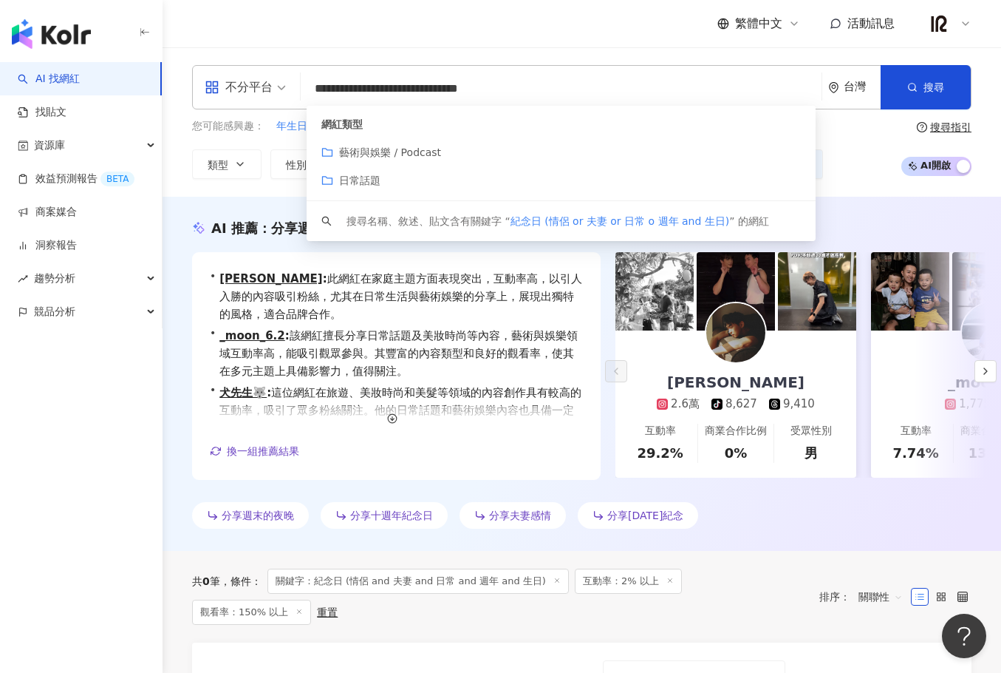
type input "**********"
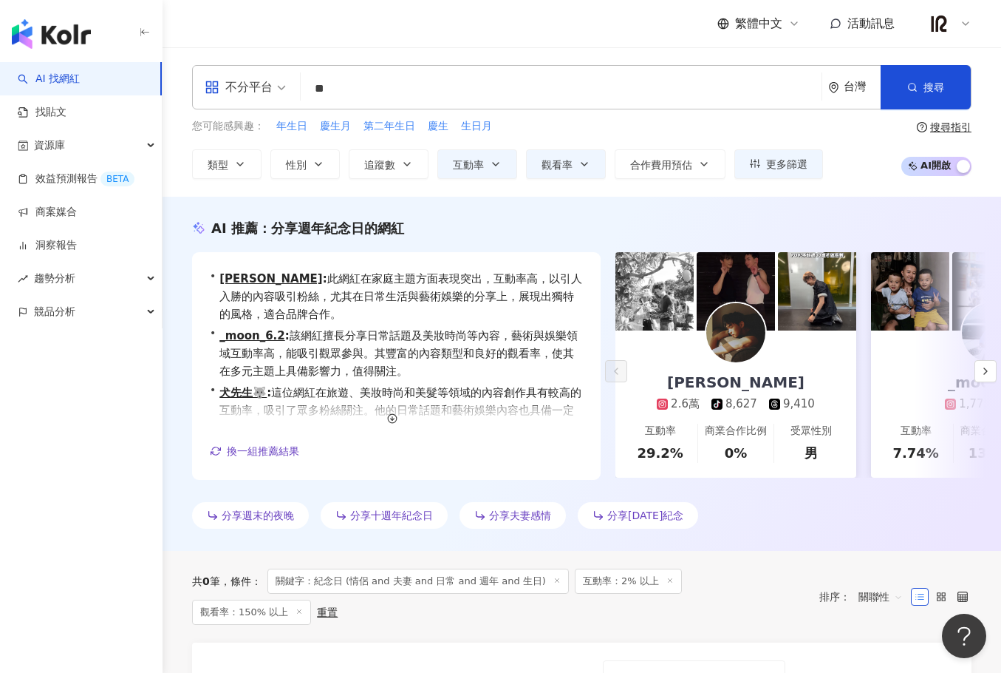
type input "*"
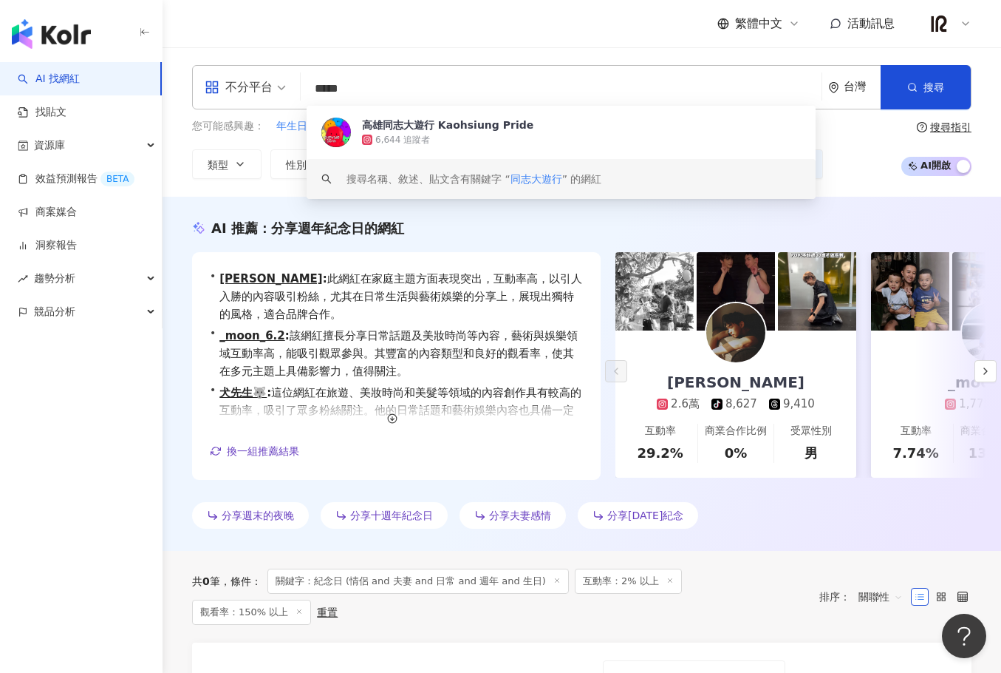
type input "*****"
click at [454, 225] on div "AI 推薦 ： 分享週年紀念日的網紅" at bounding box center [582, 228] width 780 height 18
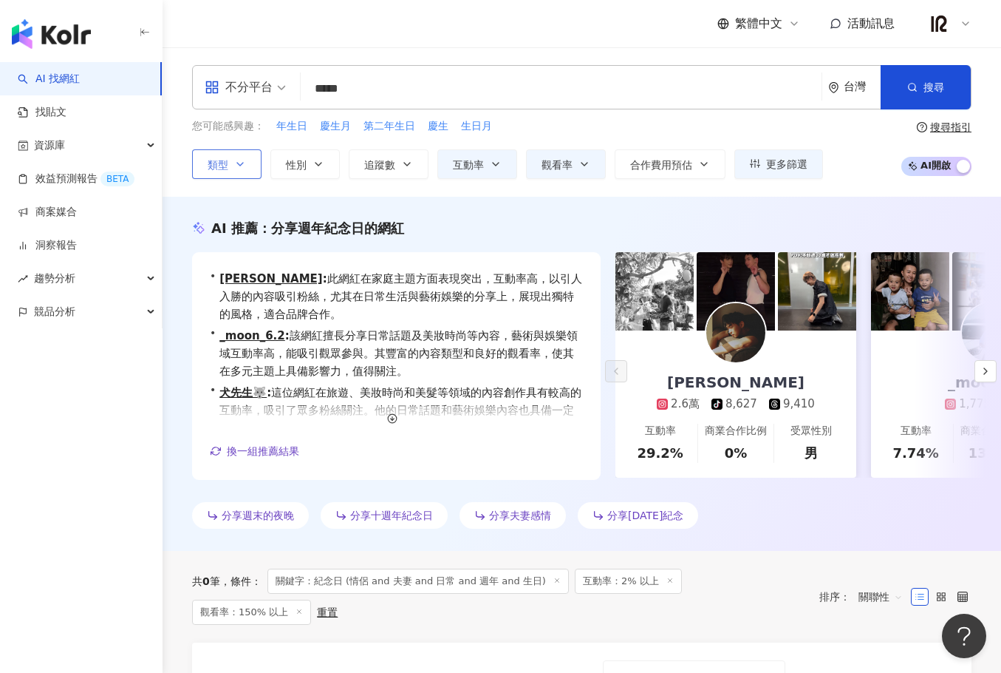
click at [231, 167] on button "類型" at bounding box center [226, 164] width 69 height 30
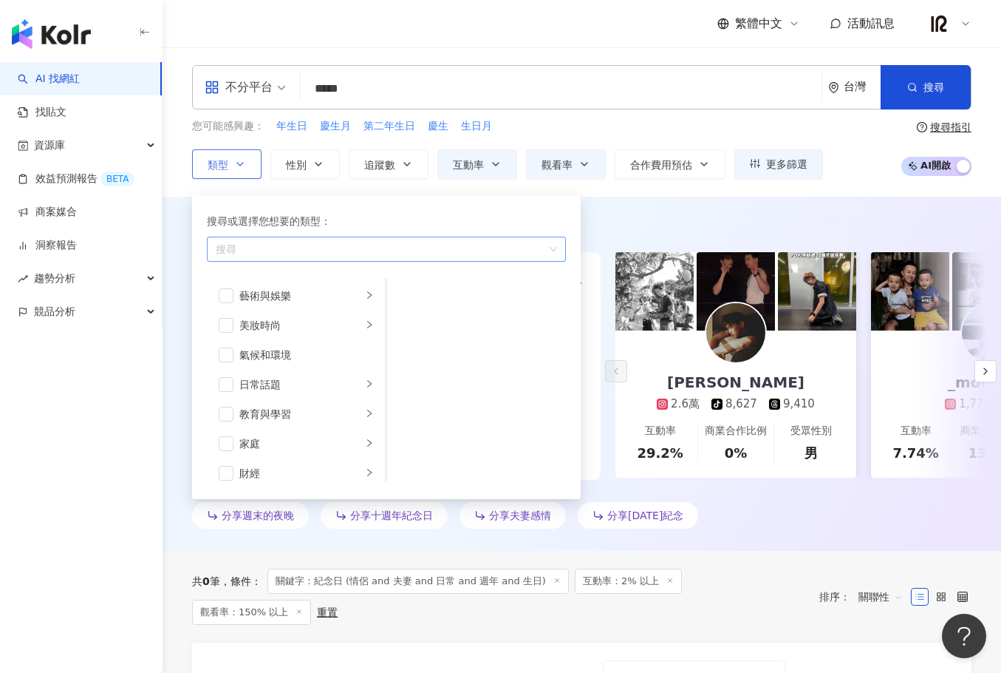
click at [309, 251] on div "button" at bounding box center [379, 248] width 338 height 11
click at [295, 389] on li "感情" at bounding box center [296, 399] width 173 height 30
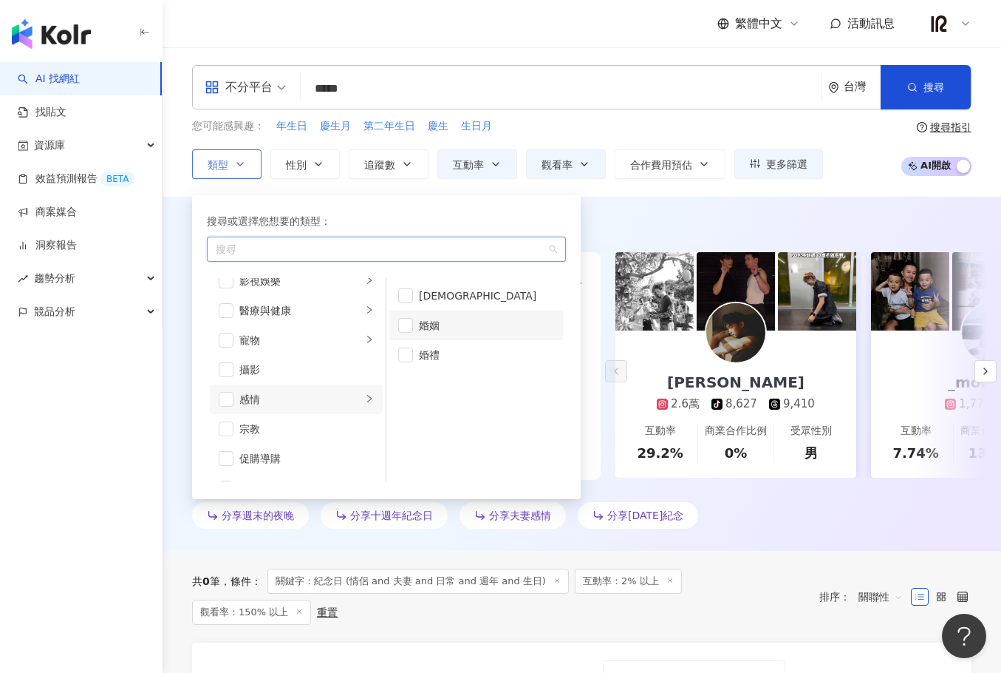
drag, startPoint x: 421, startPoint y: 296, endPoint x: 420, endPoint y: 314, distance: 18.5
click at [421, 296] on div "LGBT" at bounding box center [486, 295] width 135 height 16
click at [414, 330] on li "婚姻" at bounding box center [476, 325] width 174 height 30
click at [412, 328] on span "button" at bounding box center [405, 325] width 15 height 15
click at [638, 238] on div "AI 推薦 ： 分享週年紀念日的網紅 • justin : 此網紅在家庭主題方面表現突出，互動率高，以引人入勝的內容吸引粉絲，尤其在日常生活與藝術娛樂的分享上…" at bounding box center [582, 377] width 839 height 316
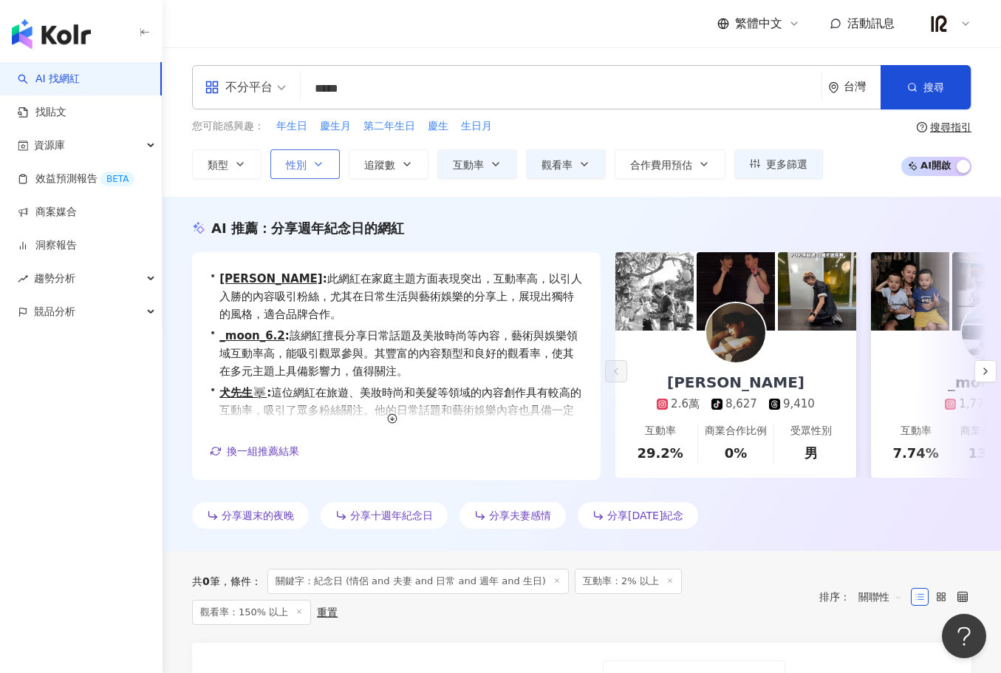
click at [303, 178] on button "性別" at bounding box center [304, 164] width 69 height 30
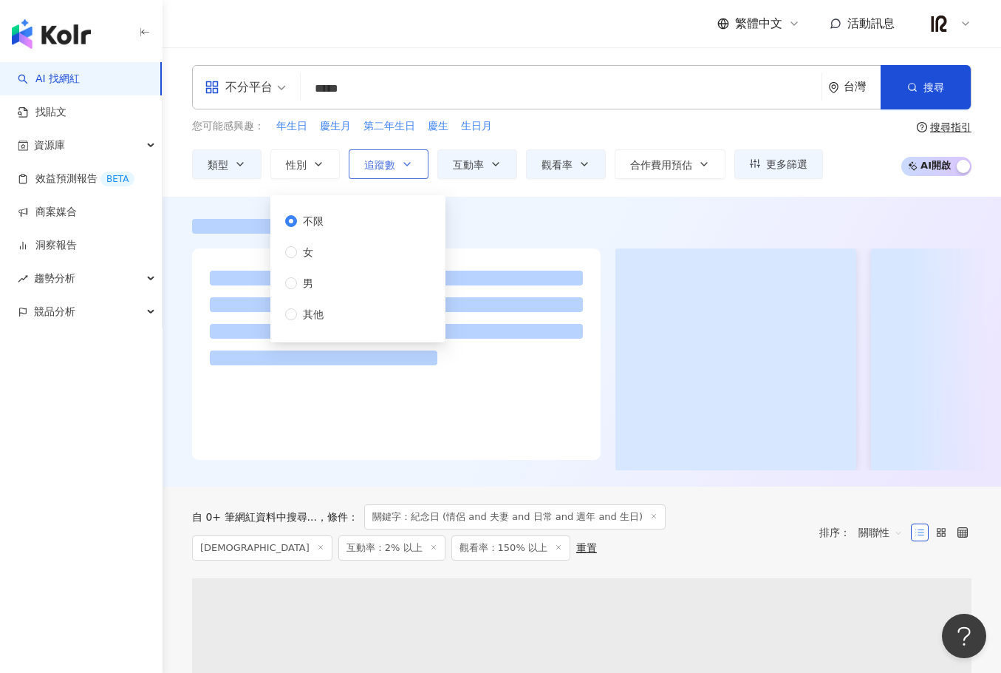
click at [387, 160] on span "追蹤數" at bounding box center [379, 165] width 31 height 12
type input "*"
type input "*******"
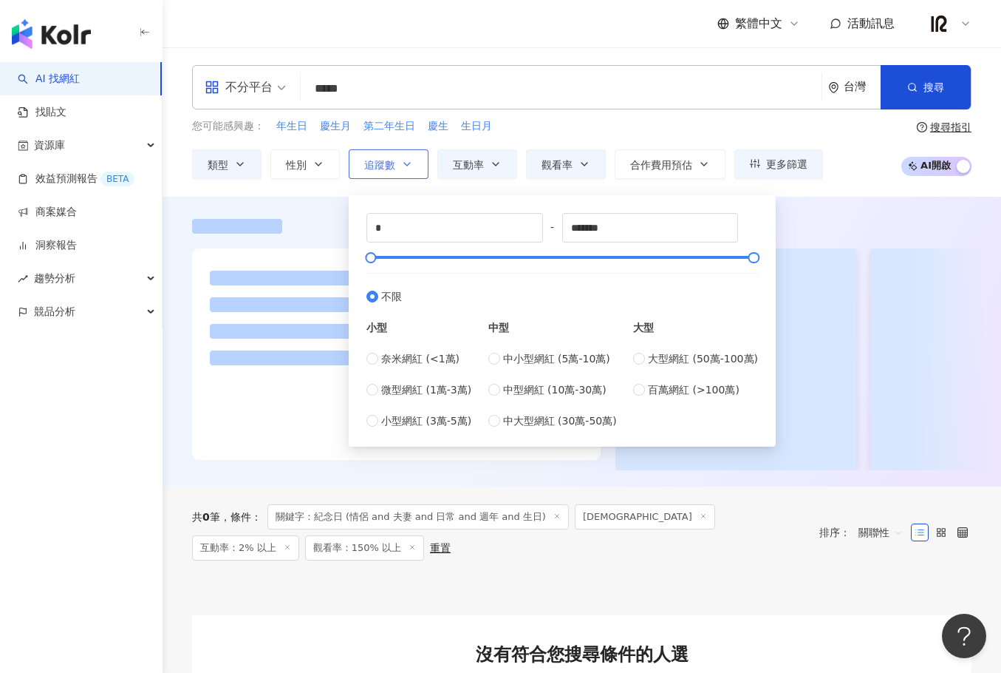
click at [378, 163] on span "追蹤數" at bounding box center [379, 165] width 31 height 12
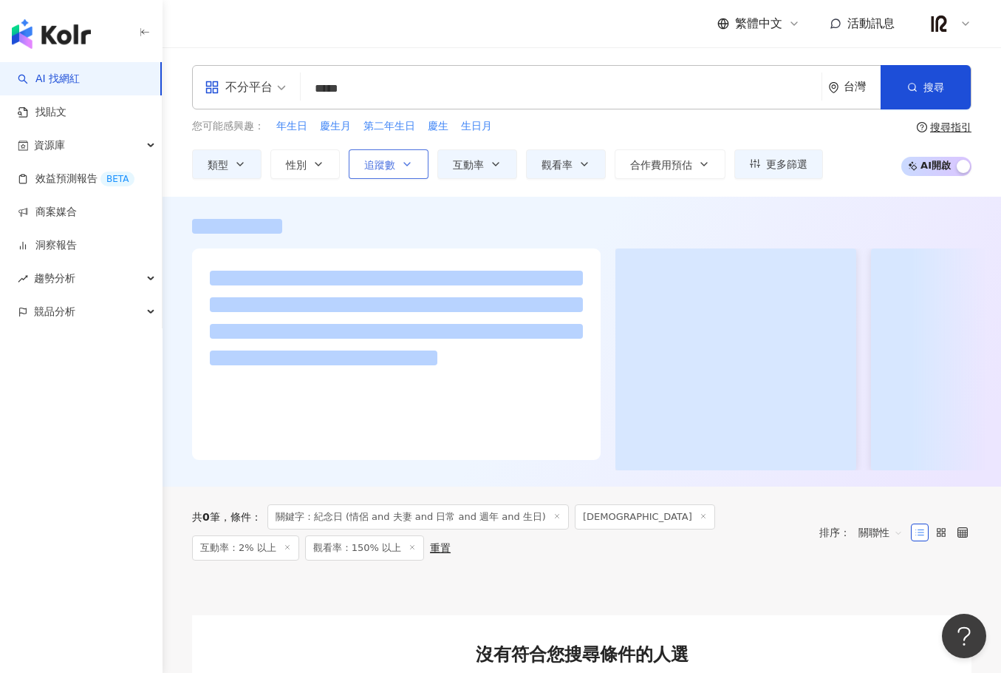
click at [387, 163] on span "追蹤數" at bounding box center [379, 165] width 31 height 12
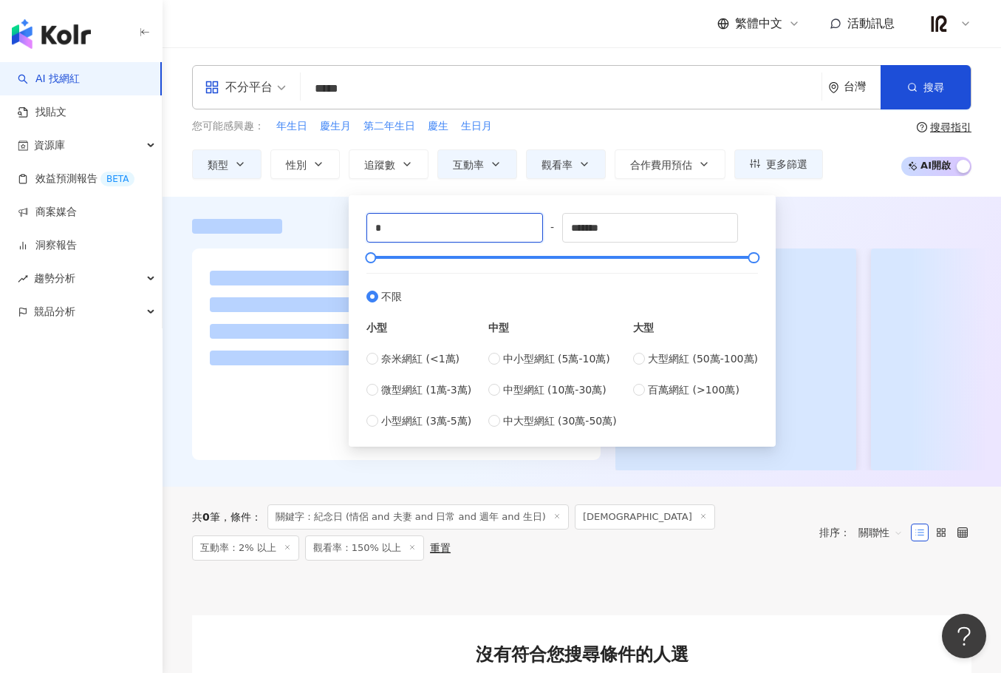
drag, startPoint x: 412, startPoint y: 214, endPoint x: 349, endPoint y: 191, distance: 67.3
click at [361, 222] on div "* - ******* 不限 小型 奈米網紅 (<1萬) 微型網紅 (1萬-3萬) 小型網紅 (3萬-5萬) 中型 中小型網紅 (5萬-10萬) 中型網紅 (…" at bounding box center [562, 321] width 409 height 234
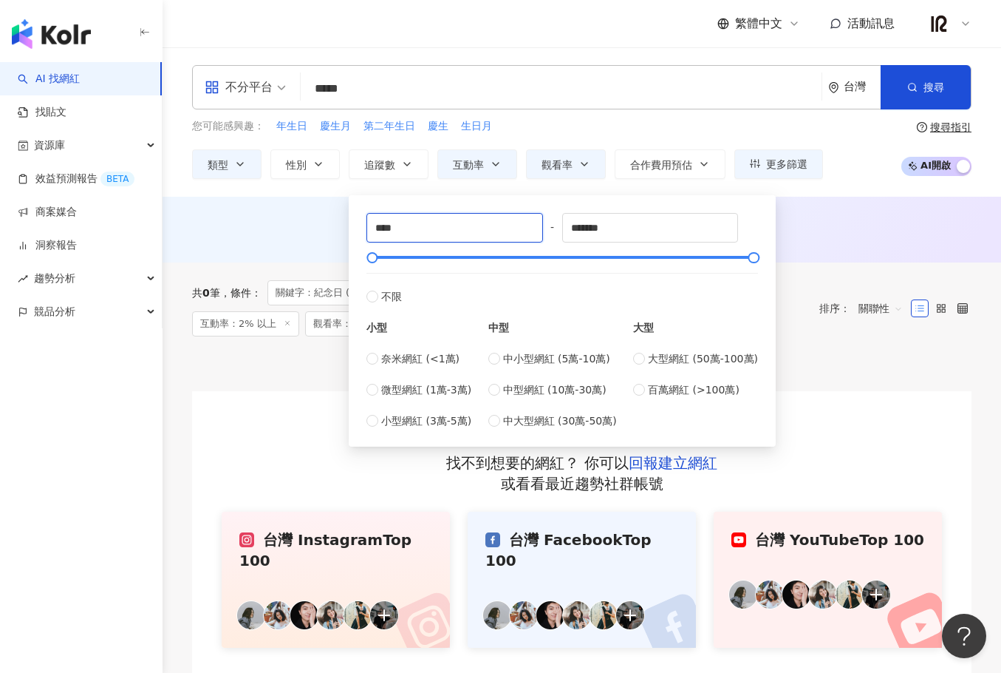
type input "****"
click at [875, 253] on div "AI 推薦 ： 無結果，請嘗試搜尋其他語言關鍵字或條件" at bounding box center [582, 230] width 839 height 66
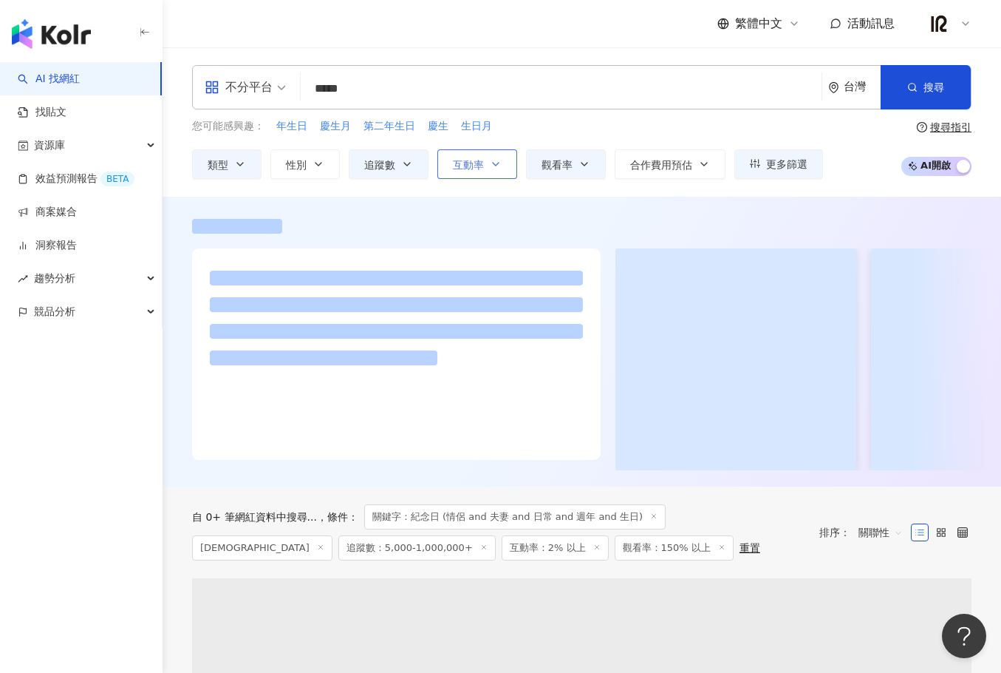
click at [508, 168] on button "互動率" at bounding box center [478, 164] width 80 height 30
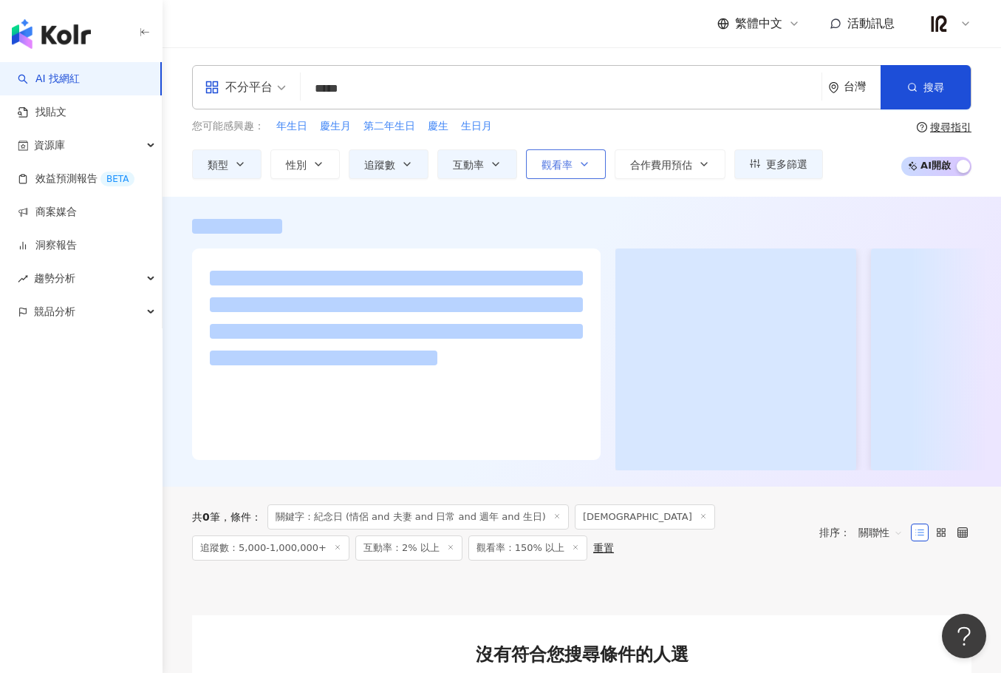
click at [585, 168] on icon "button" at bounding box center [585, 164] width 12 height 12
click at [790, 163] on span "更多篩選" at bounding box center [786, 164] width 41 height 12
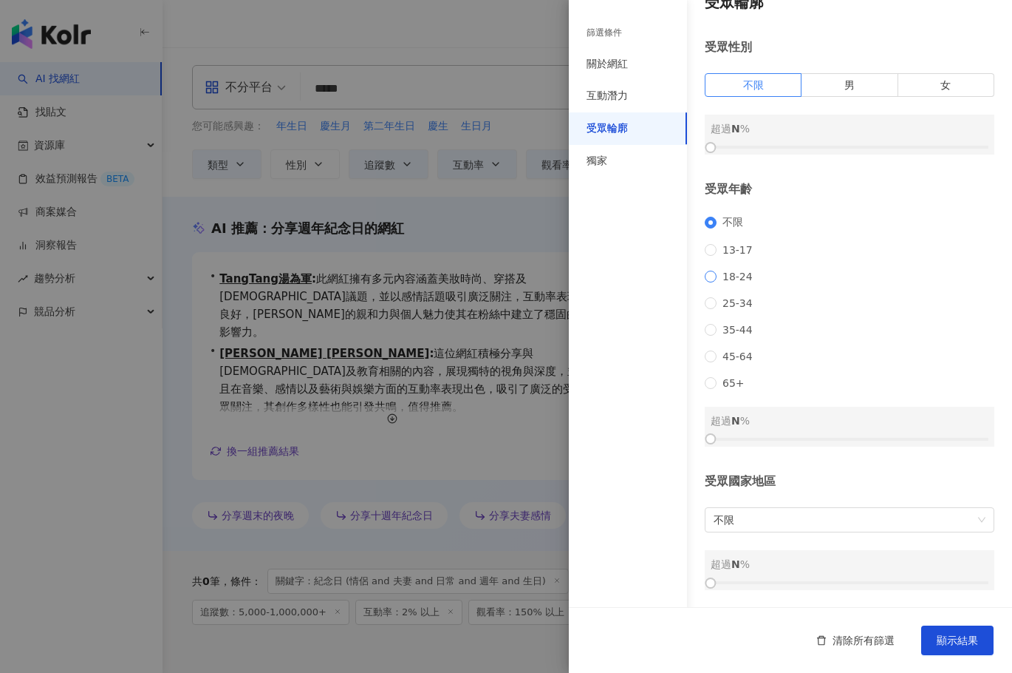
click at [728, 270] on span "18-24" at bounding box center [738, 276] width 42 height 12
click at [728, 306] on div "不限 13-17 18-24 25-34 35-44 45-64 65+" at bounding box center [850, 302] width 290 height 173
click at [736, 303] on div "不限 13-17 18-24 25-34 35-44 45-64 65+" at bounding box center [850, 302] width 290 height 173
click at [740, 297] on span "25-34" at bounding box center [738, 303] width 42 height 12
click at [720, 270] on div "不限 13-17 18-24 25-34 35-44 45-64 65+" at bounding box center [850, 302] width 290 height 173
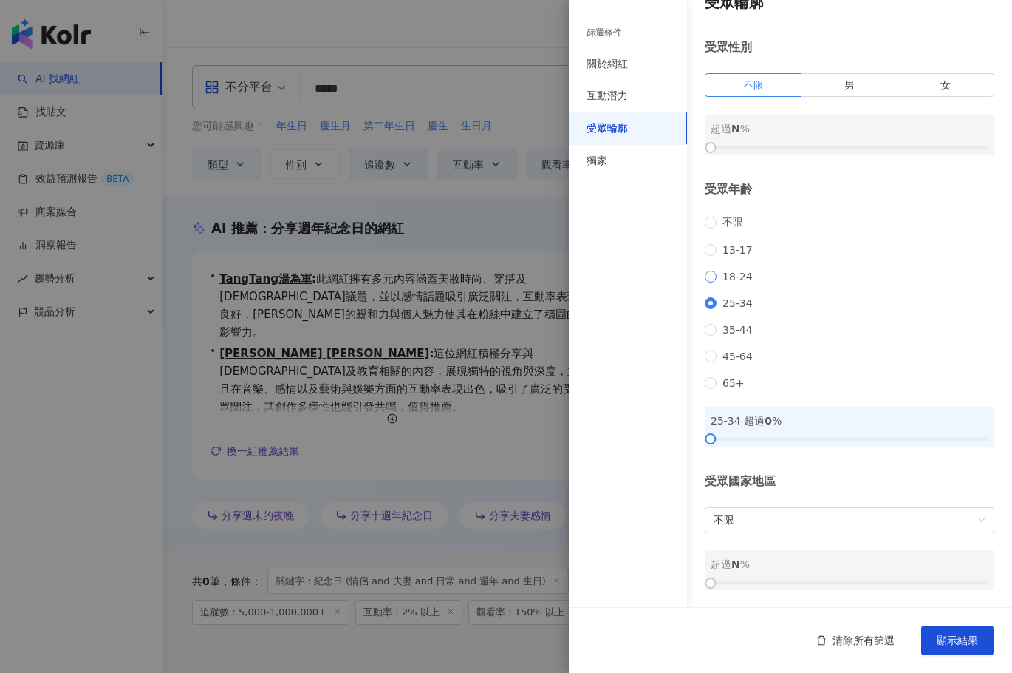
click at [718, 270] on span "18-24" at bounding box center [738, 276] width 42 height 12
click at [950, 646] on span "顯示結果" at bounding box center [957, 640] width 41 height 12
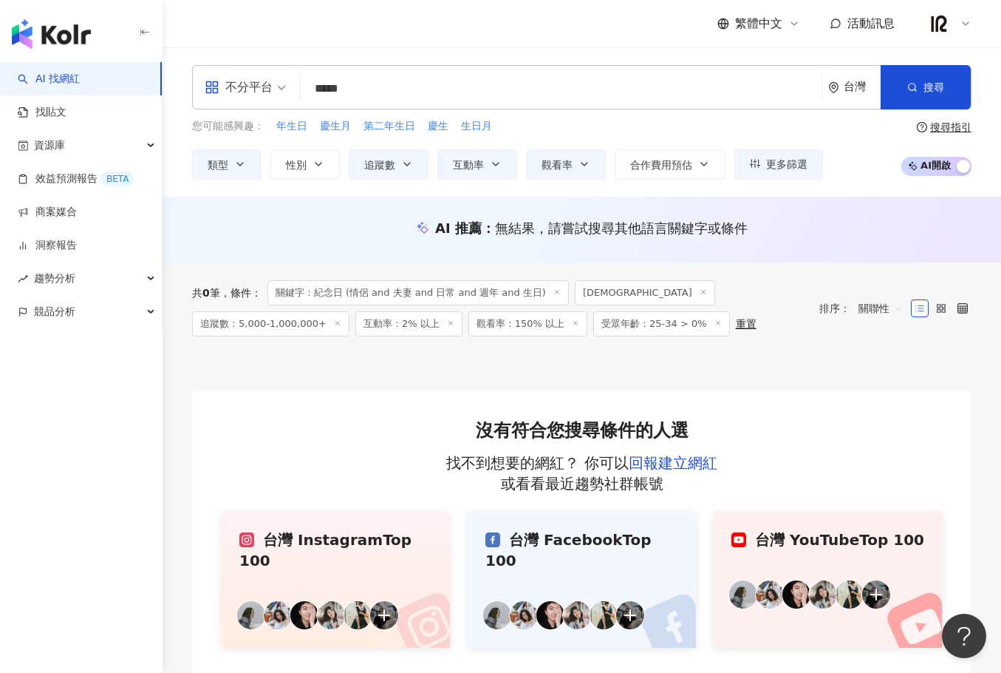
click at [715, 325] on icon at bounding box center [718, 322] width 7 height 7
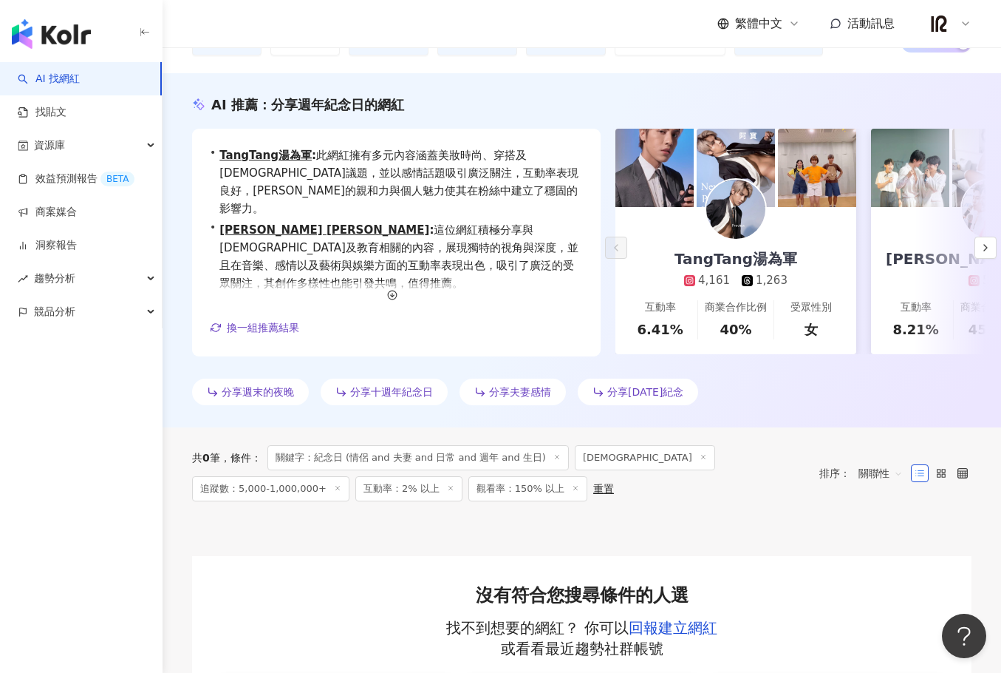
scroll to position [246, 0]
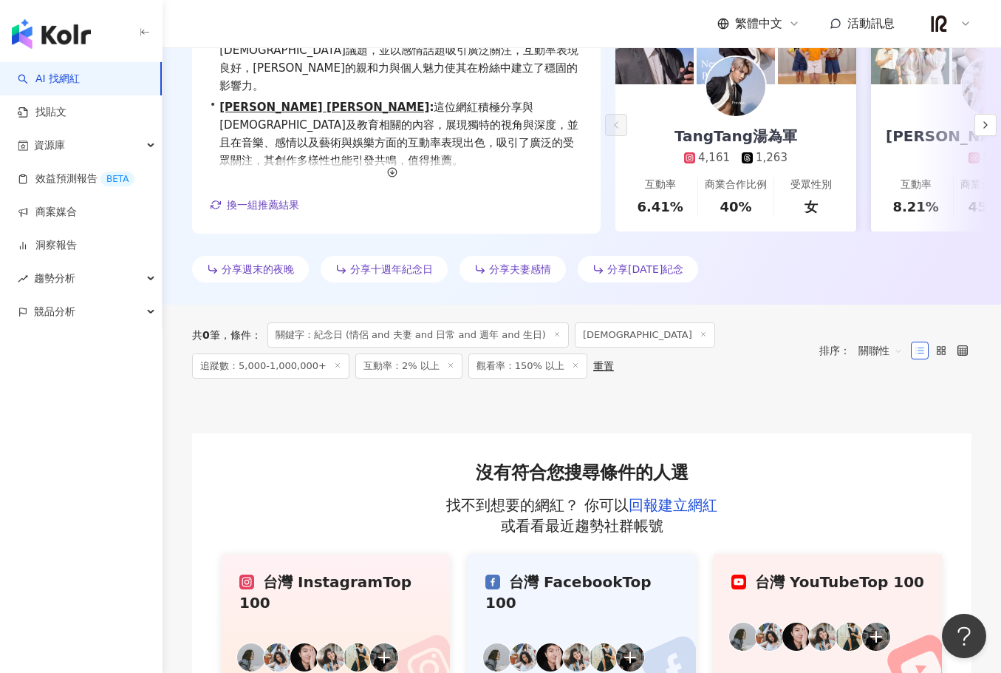
click at [447, 369] on icon at bounding box center [450, 364] width 7 height 7
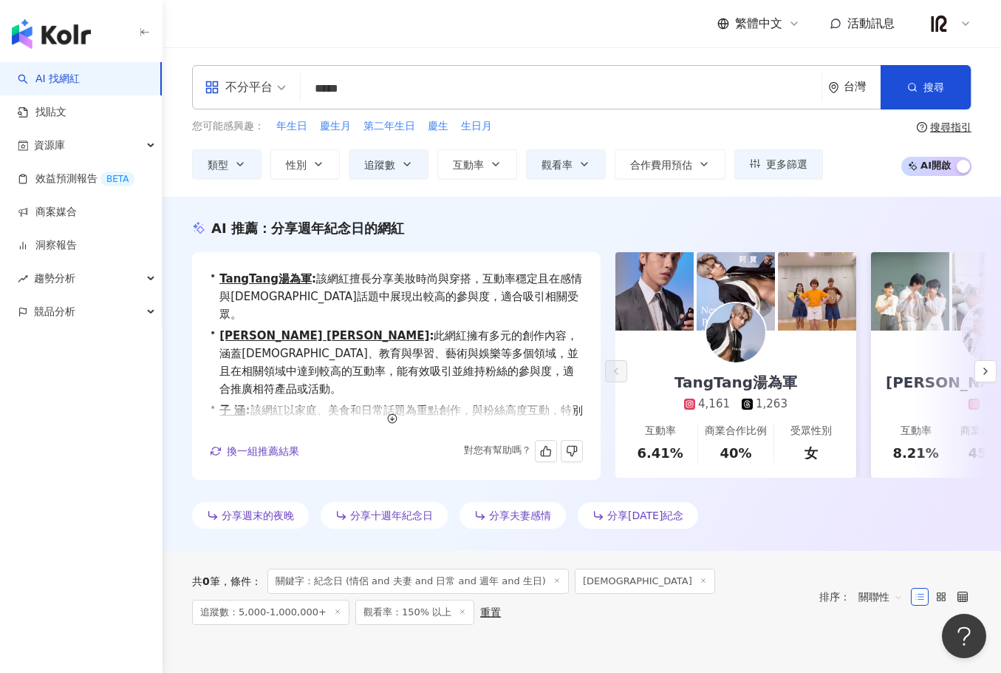
scroll to position [18, 0]
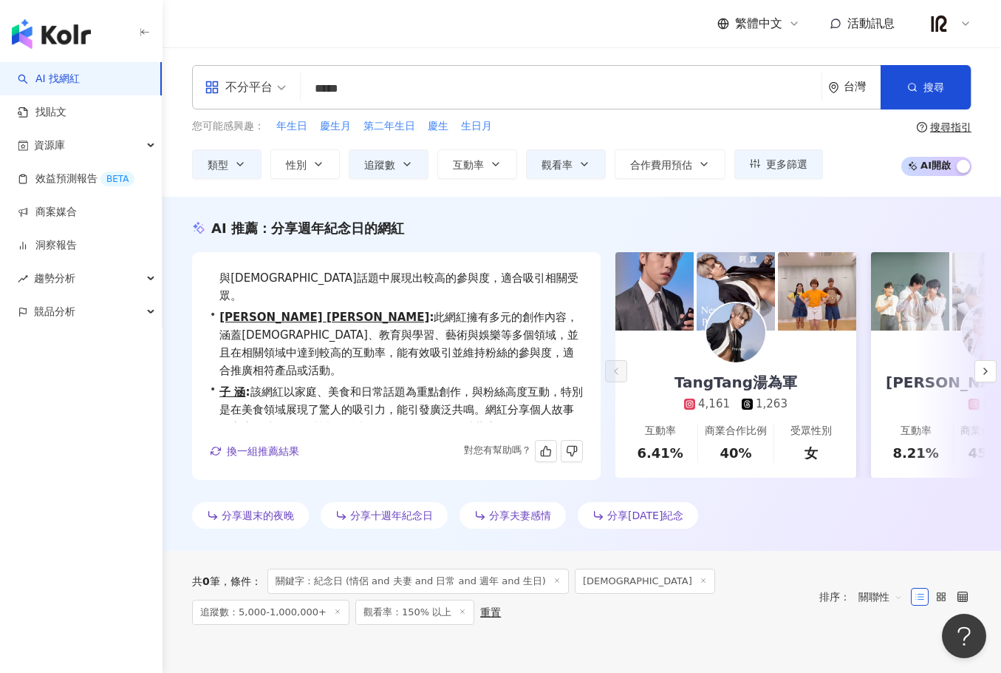
click at [755, 514] on div "分享週末的夜晚 分享十週年紀念日 分享夫妻感情 分享2024年紀念" at bounding box center [582, 518] width 780 height 33
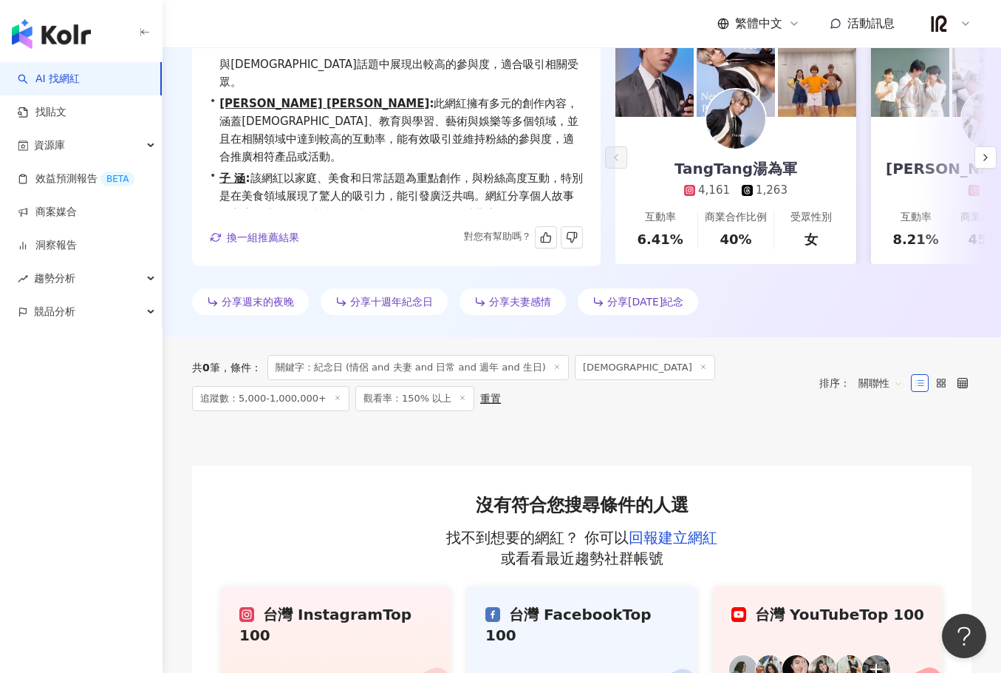
scroll to position [0, 0]
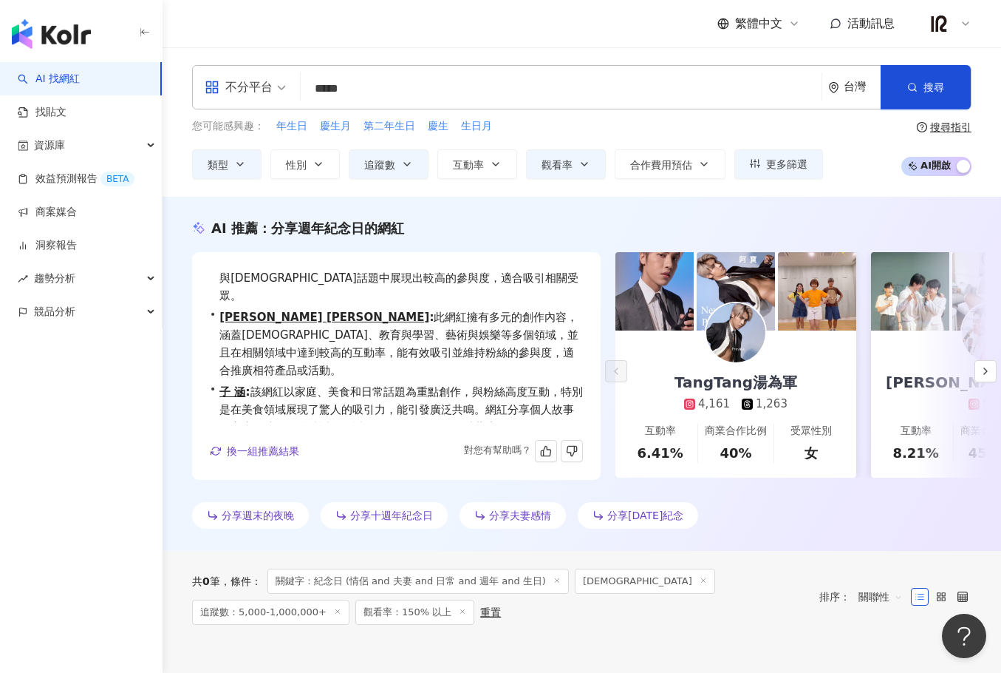
click at [412, 80] on input "*****" at bounding box center [561, 89] width 509 height 28
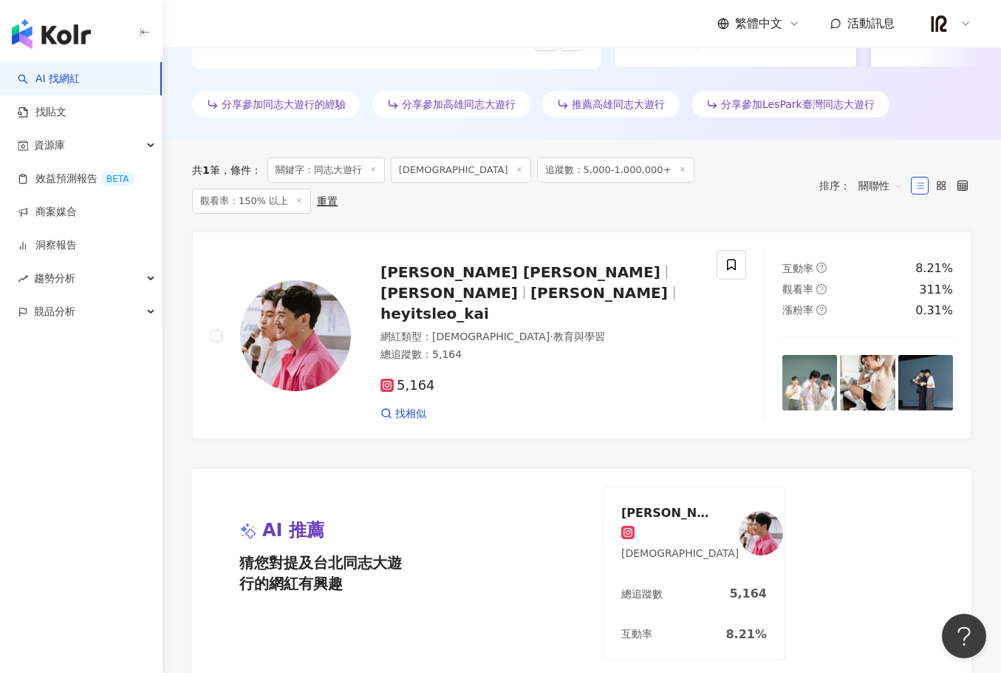
scroll to position [81, 0]
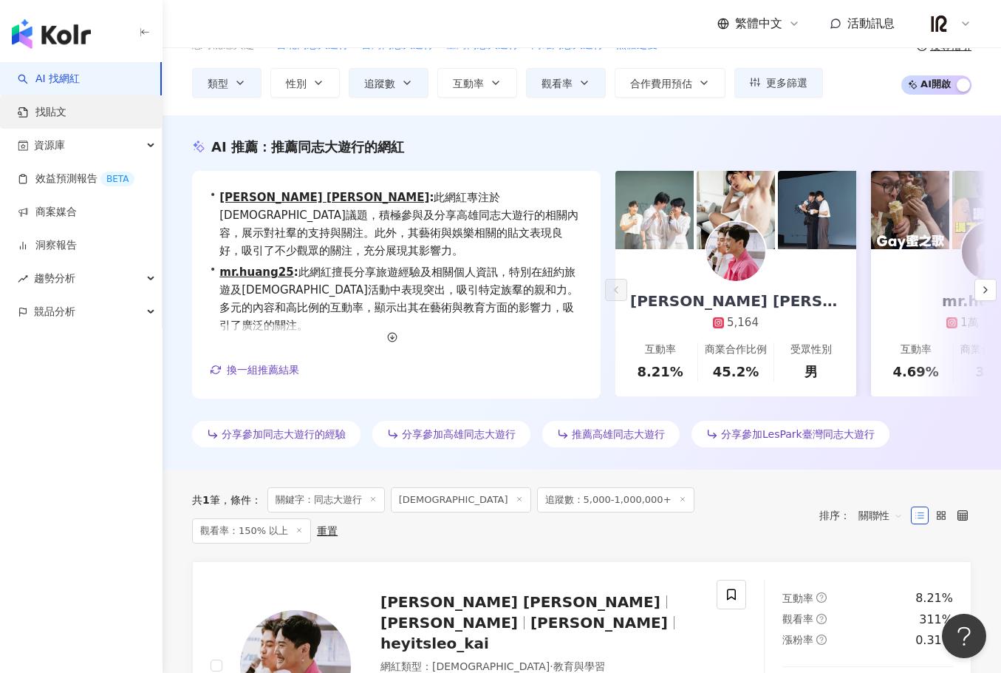
click at [67, 105] on link "找貼文" at bounding box center [42, 112] width 49 height 15
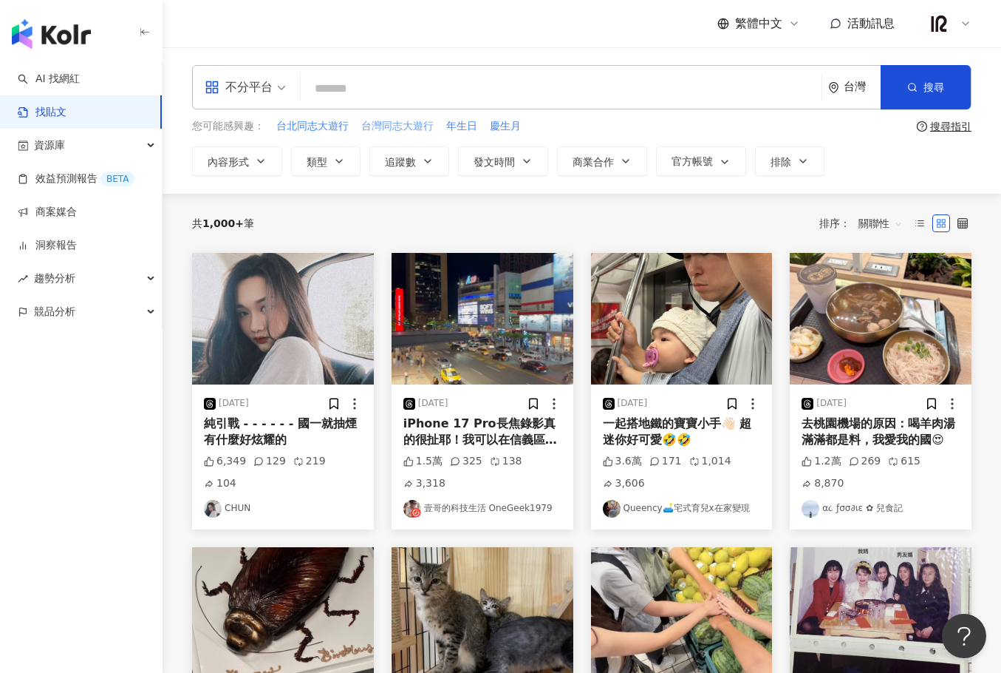
click at [404, 126] on span "台灣同志大遊行" at bounding box center [397, 126] width 72 height 15
type input "*******"
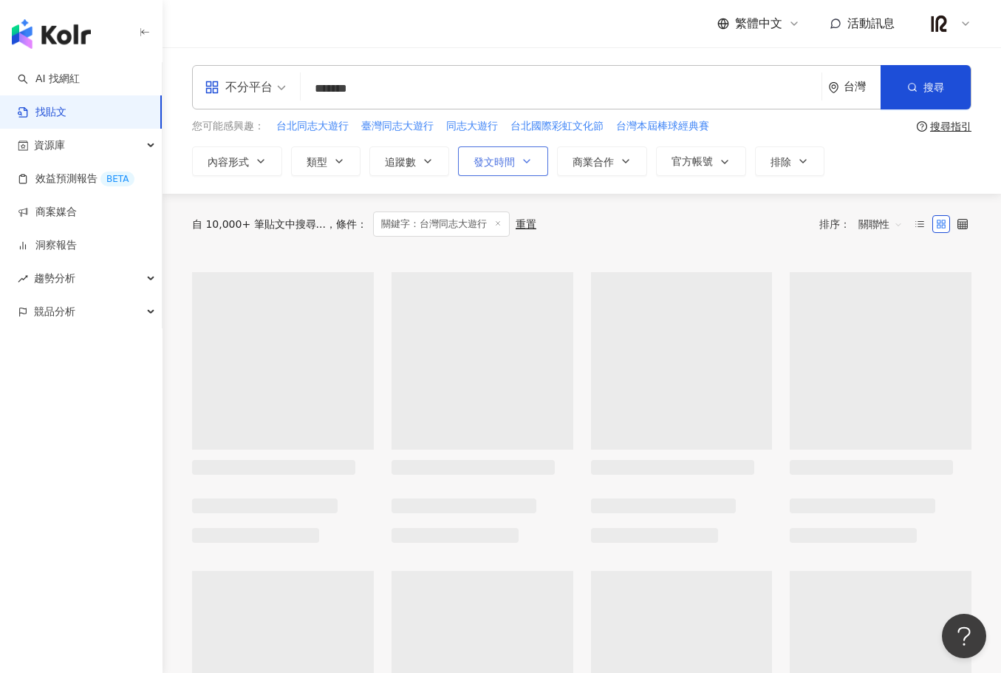
click at [486, 161] on span "發文時間" at bounding box center [494, 162] width 41 height 12
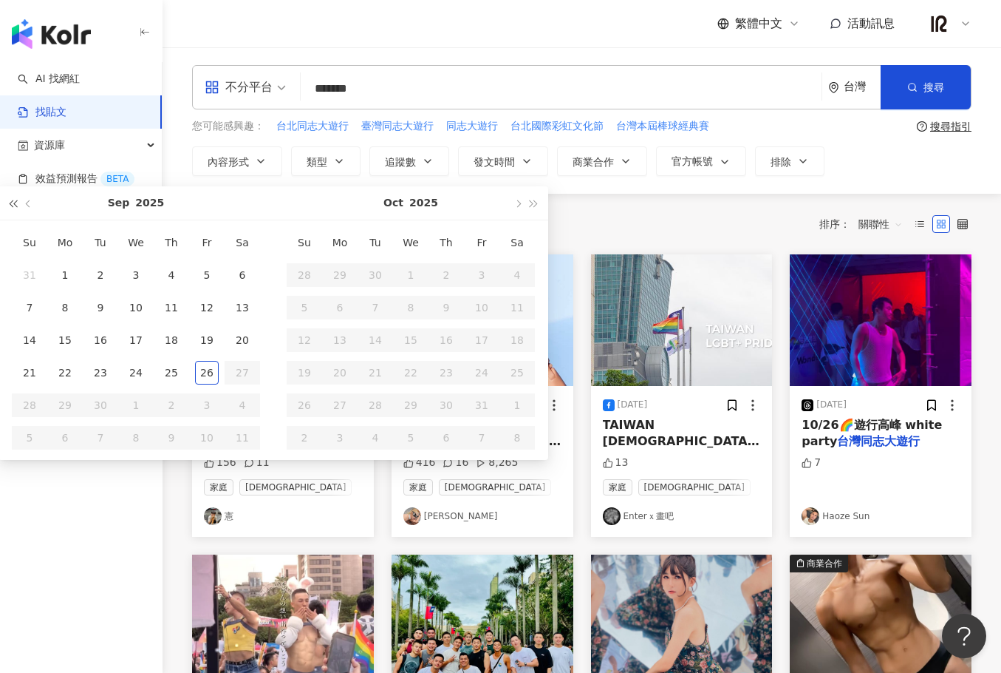
click at [5, 203] on button "button" at bounding box center [12, 202] width 16 height 33
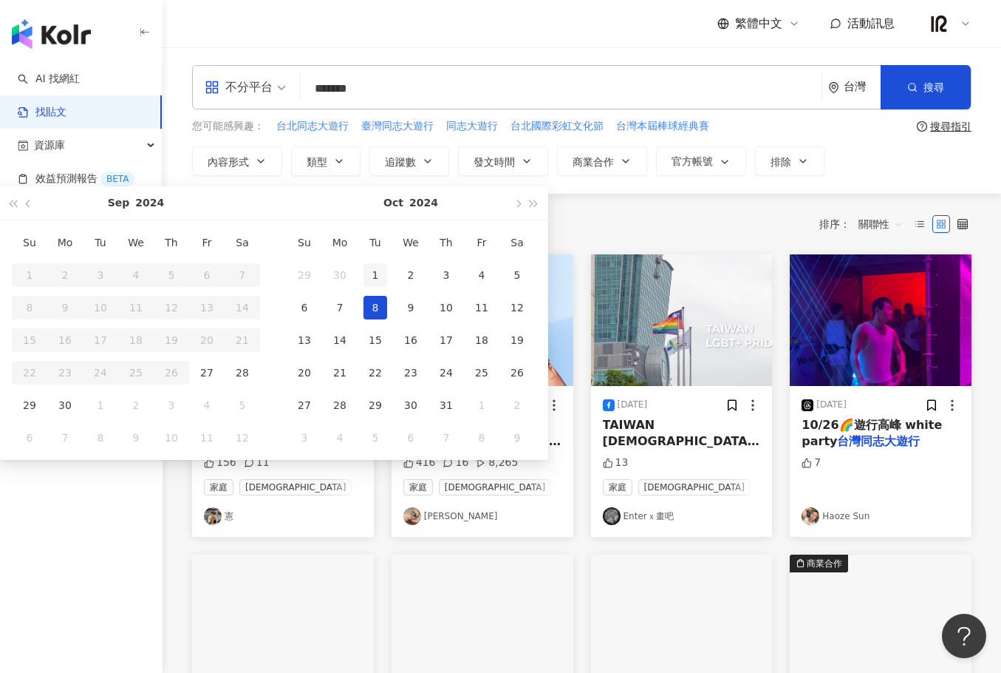
type input "**********"
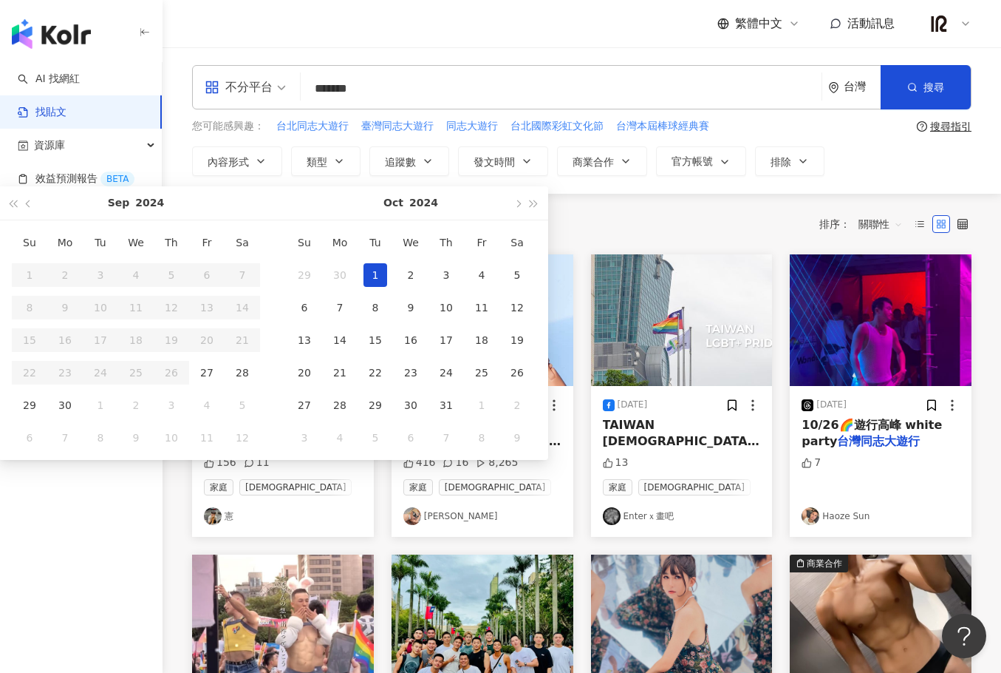
click at [384, 283] on div "1" at bounding box center [376, 275] width 24 height 24
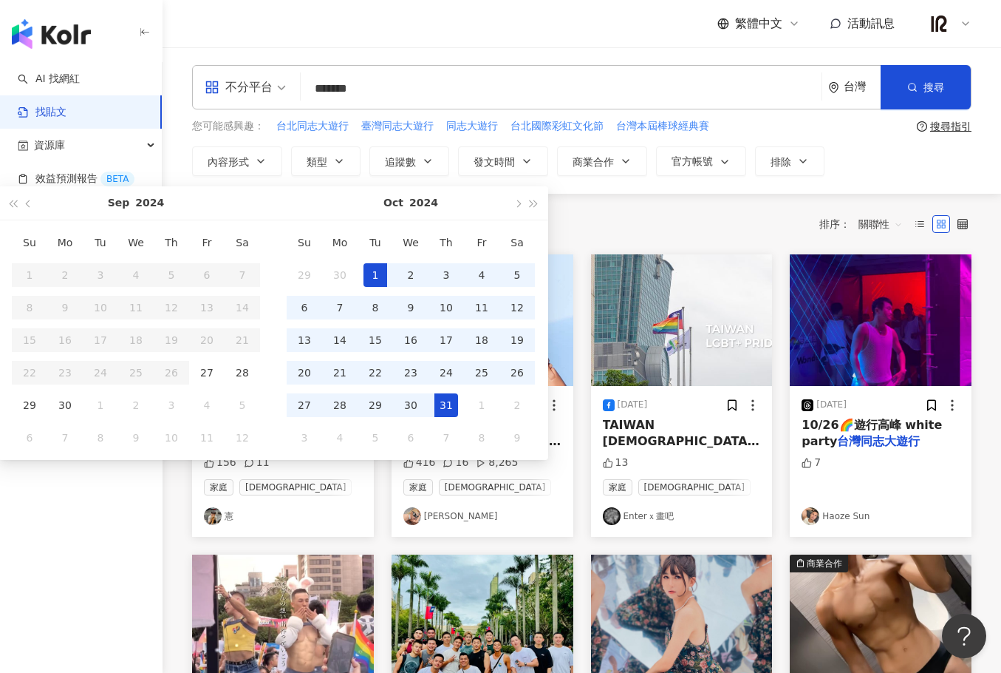
click at [442, 412] on div "31" at bounding box center [447, 405] width 24 height 24
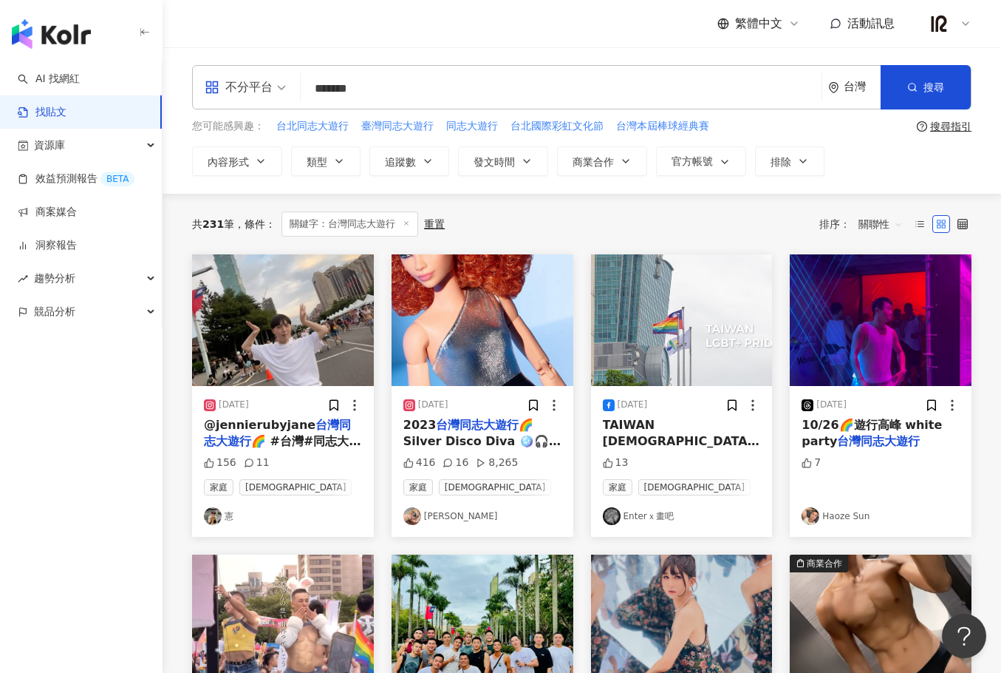
type input "**********"
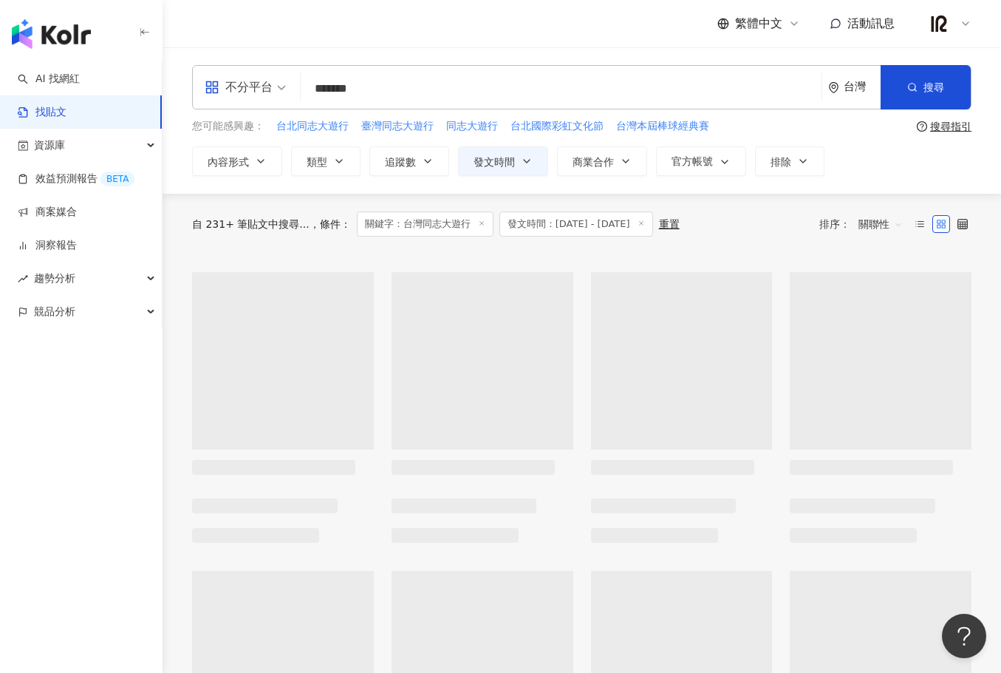
type input "**********"
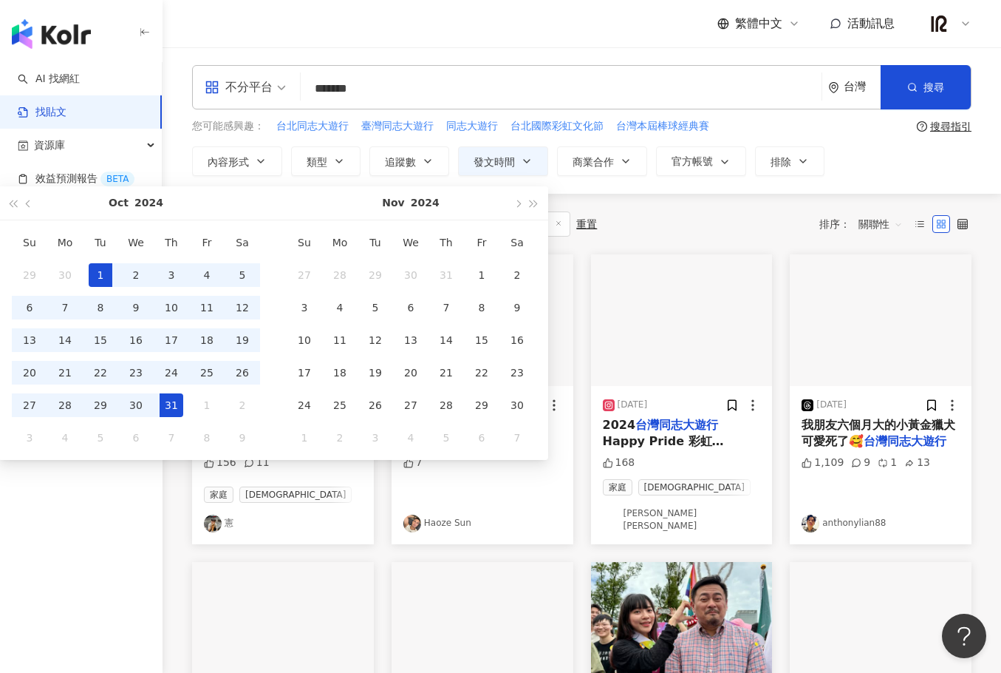
click at [675, 208] on div "共 66 筆 條件 ： 關鍵字：台灣同志大遊行 發文時間：2024/10/1 - 2024/10/31 重置 排序： 關聯性" at bounding box center [582, 224] width 780 height 61
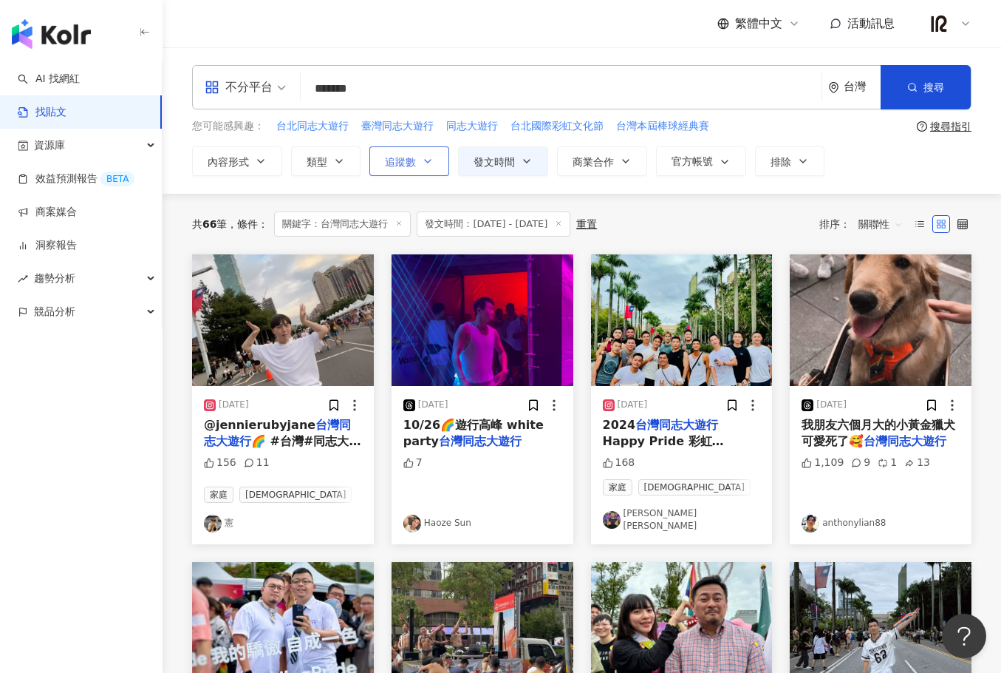
click at [380, 171] on button "追蹤數" at bounding box center [410, 161] width 80 height 30
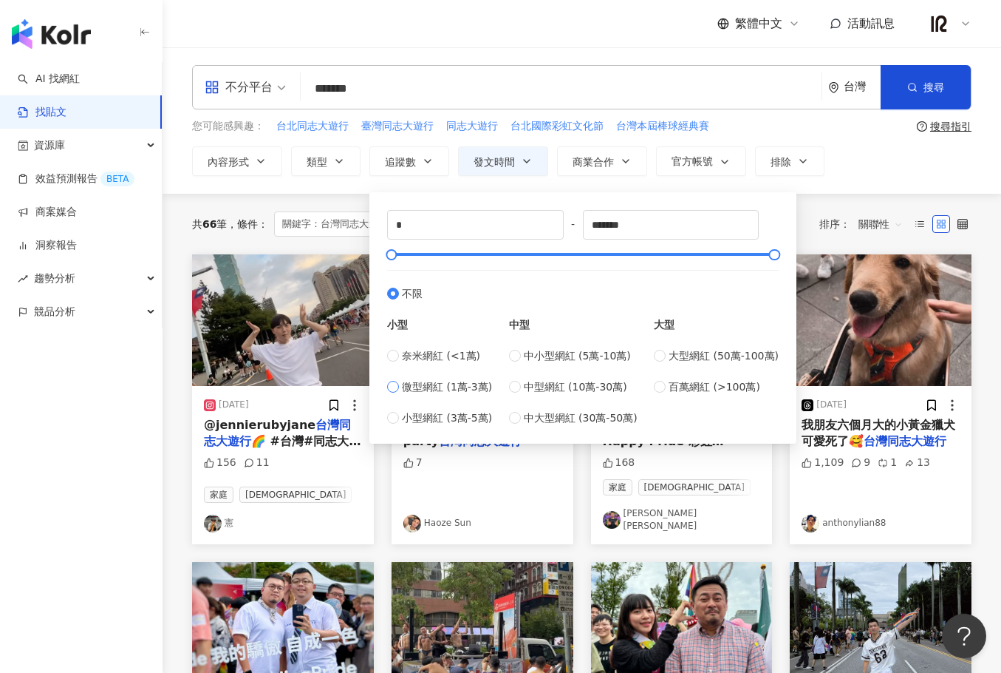
click at [474, 389] on span "微型網紅 (1萬-3萬)" at bounding box center [447, 386] width 90 height 16
type input "*****"
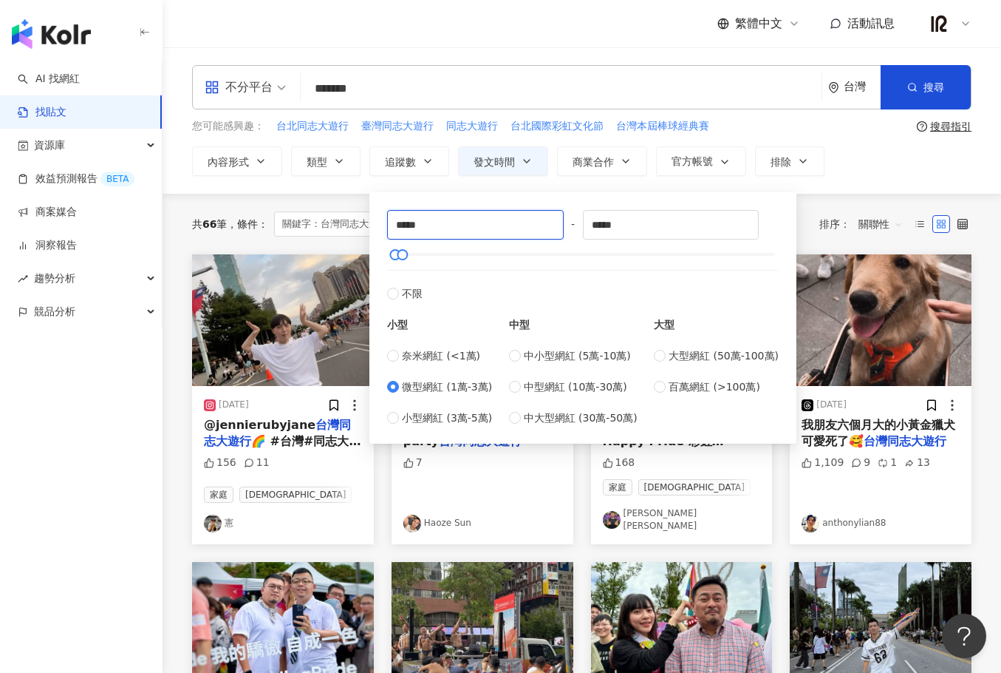
drag, startPoint x: 404, startPoint y: 214, endPoint x: 342, endPoint y: 207, distance: 61.7
click at [342, 207] on main "**********" at bounding box center [582, 666] width 839 height 1239
drag, startPoint x: 259, startPoint y: 195, endPoint x: 233, endPoint y: 191, distance: 26.1
click at [233, 191] on div "**********" at bounding box center [582, 120] width 839 height 146
type input "****"
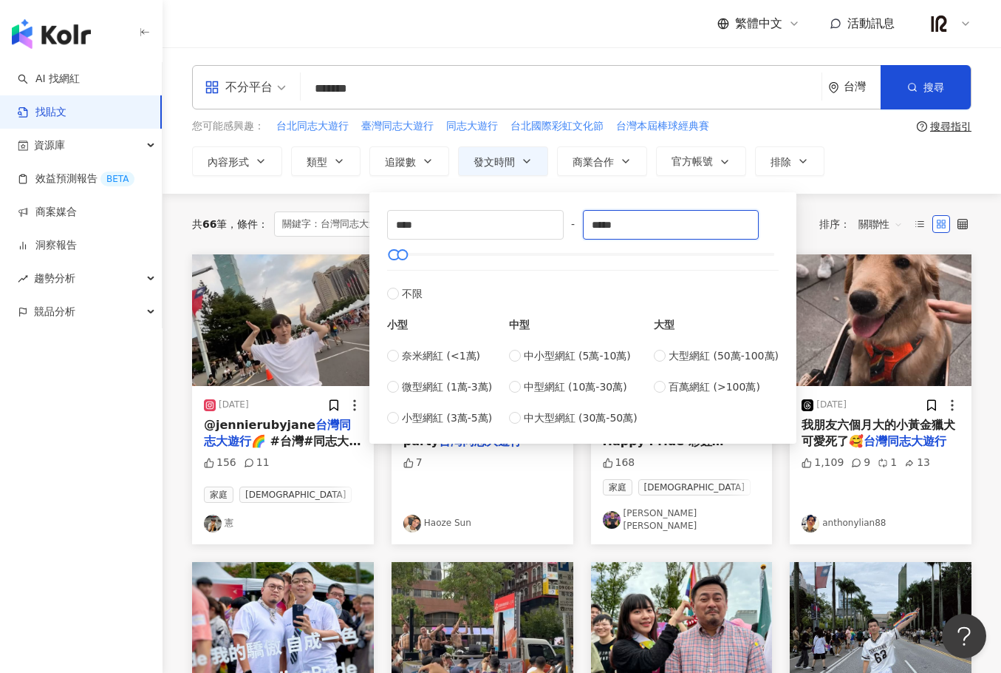
drag, startPoint x: 630, startPoint y: 218, endPoint x: 431, endPoint y: 177, distance: 203.6
click at [434, 194] on div "**** - ***** 不限 小型 奈米網紅 (<1萬) 微型網紅 (1萬-3萬) 小型網紅 (3萬-5萬) 中型 中小型網紅 (5萬-10萬) 中型網紅 …" at bounding box center [583, 317] width 427 height 251
type input "*****"
click at [858, 180] on div "**********" at bounding box center [582, 120] width 839 height 146
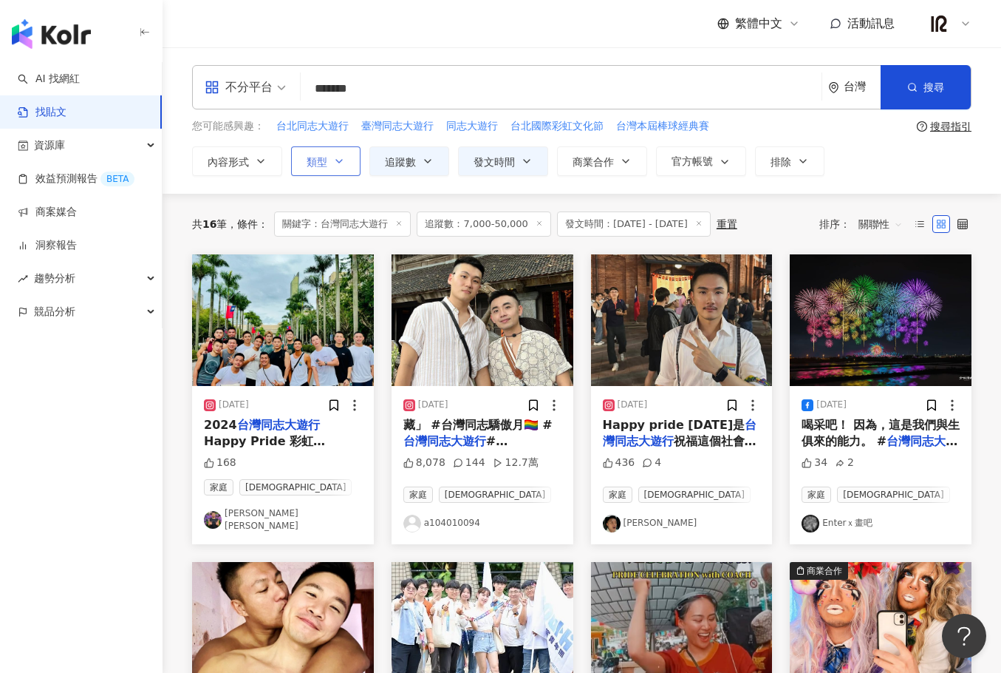
click at [319, 166] on span "類型" at bounding box center [317, 162] width 21 height 12
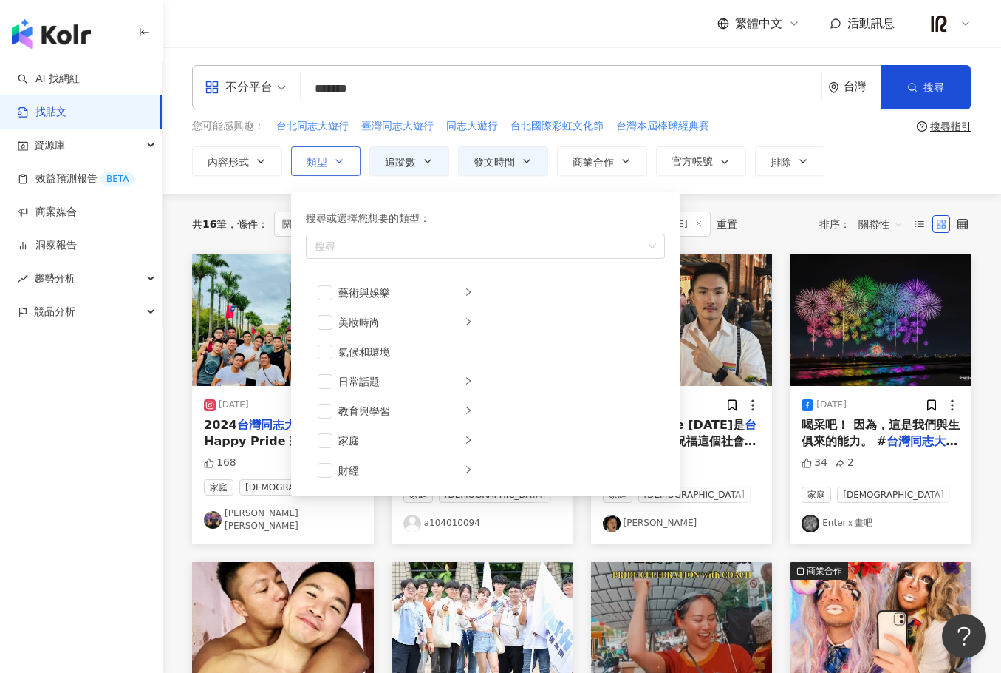
click at [319, 166] on span "類型" at bounding box center [317, 162] width 21 height 12
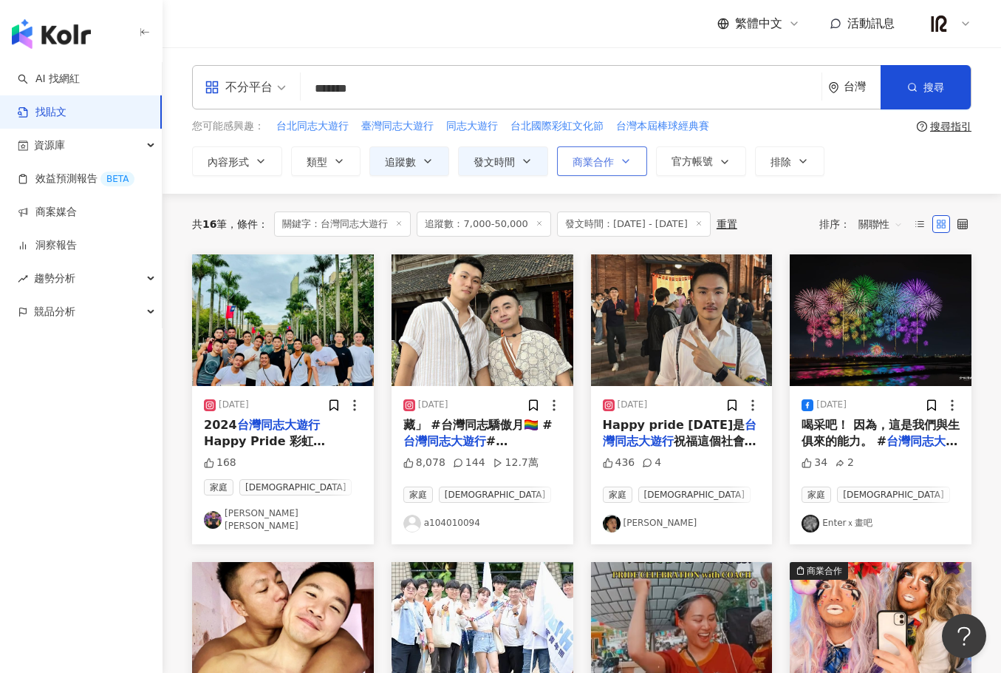
click at [631, 171] on button "商業合作" at bounding box center [602, 161] width 90 height 30
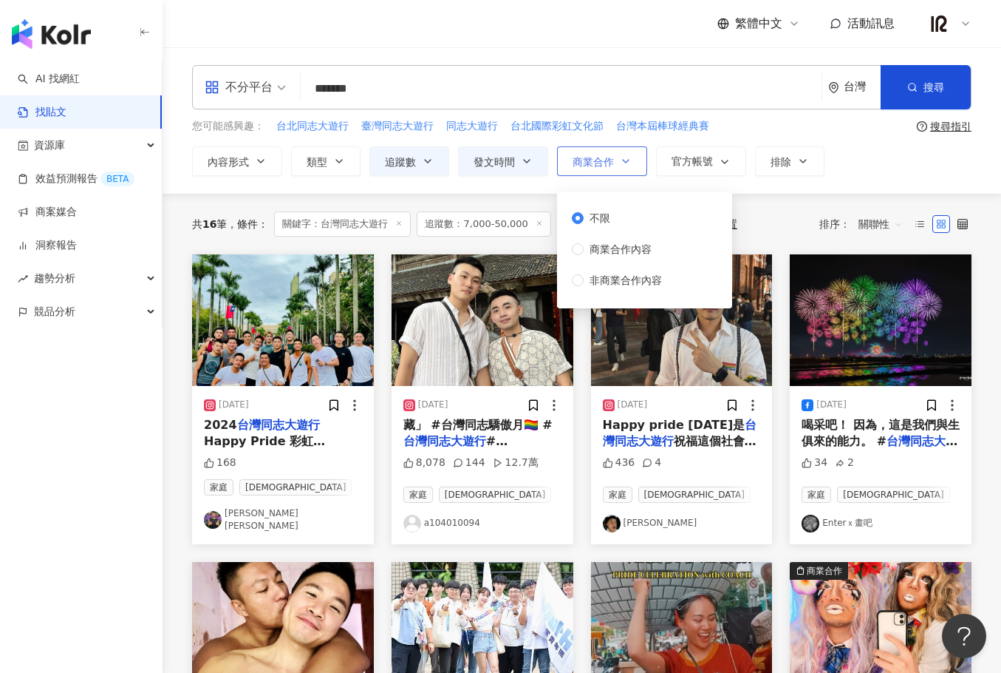
click at [631, 171] on button "商業合作" at bounding box center [602, 161] width 90 height 30
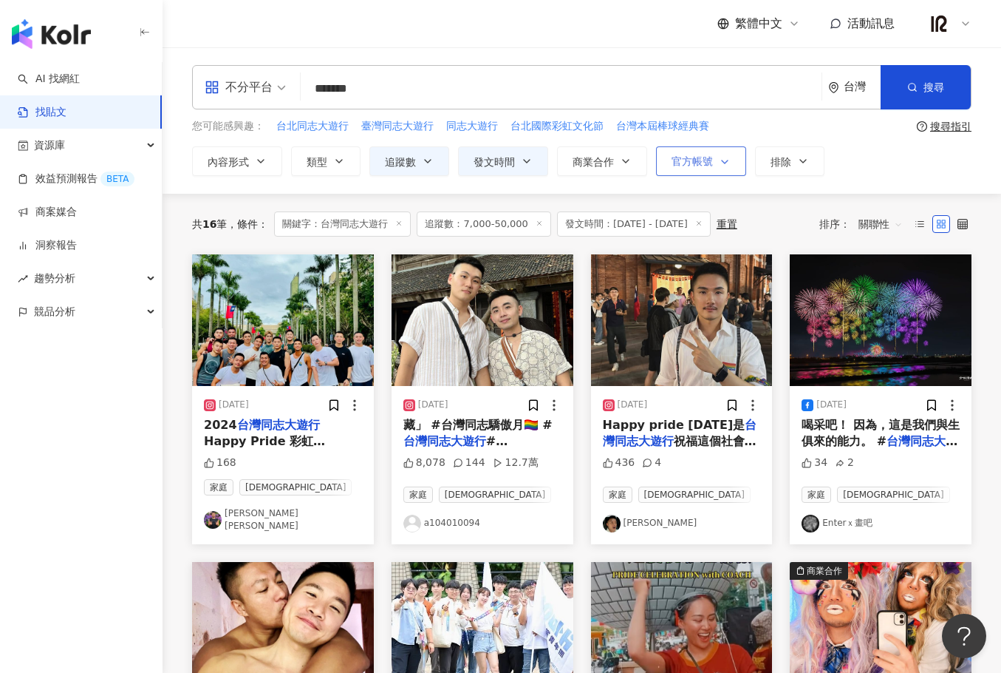
click at [674, 157] on span "官方帳號" at bounding box center [692, 161] width 41 height 12
click at [800, 166] on icon "button" at bounding box center [803, 161] width 12 height 12
click at [833, 163] on div "**********" at bounding box center [582, 161] width 780 height 30
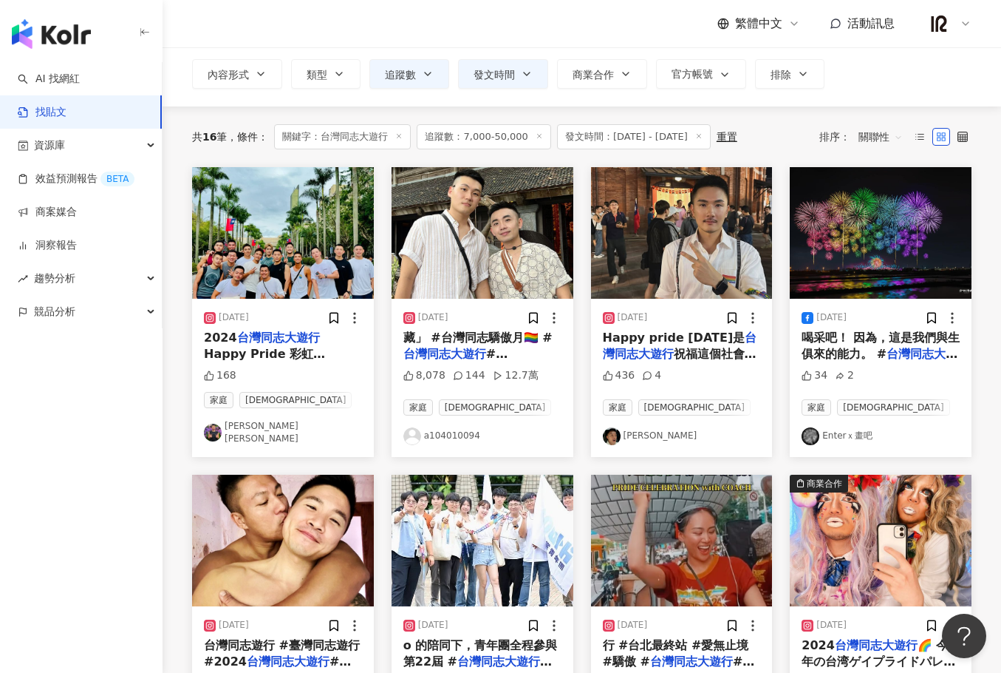
scroll to position [123, 0]
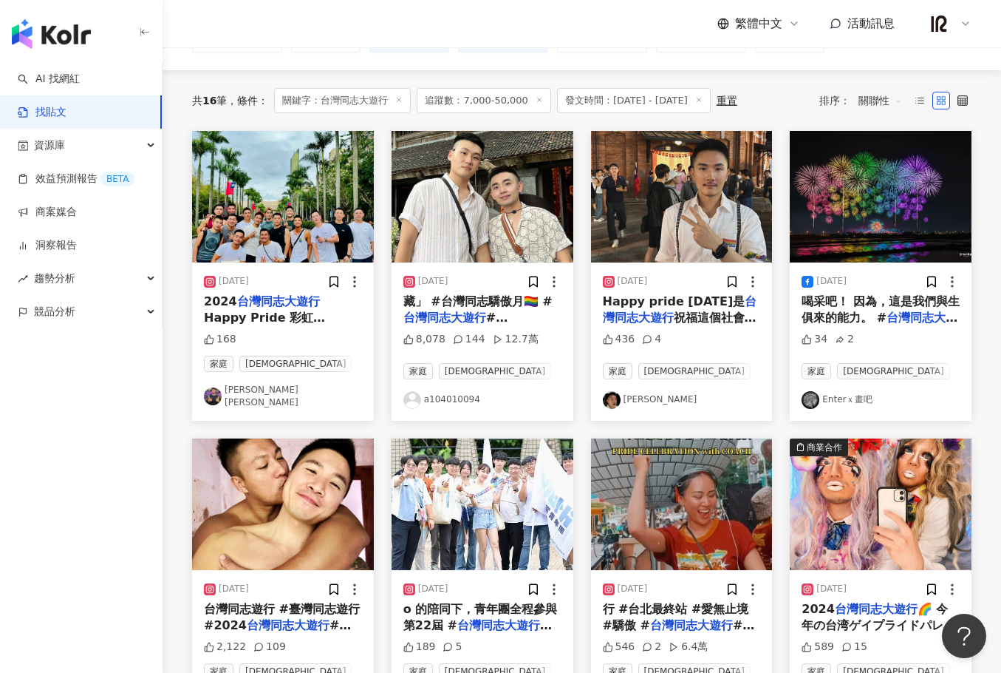
click at [486, 313] on span "#gay #pride" at bounding box center [479, 333] width 150 height 47
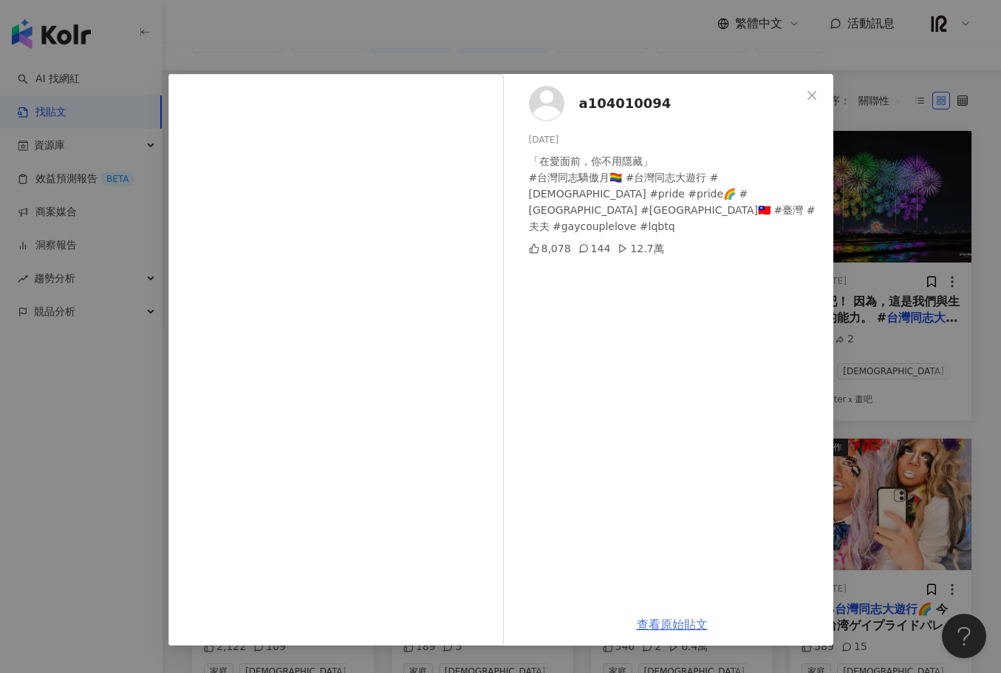
click at [686, 626] on link "查看原始貼文" at bounding box center [672, 624] width 71 height 14
click at [818, 95] on span "Close" at bounding box center [812, 95] width 30 height 12
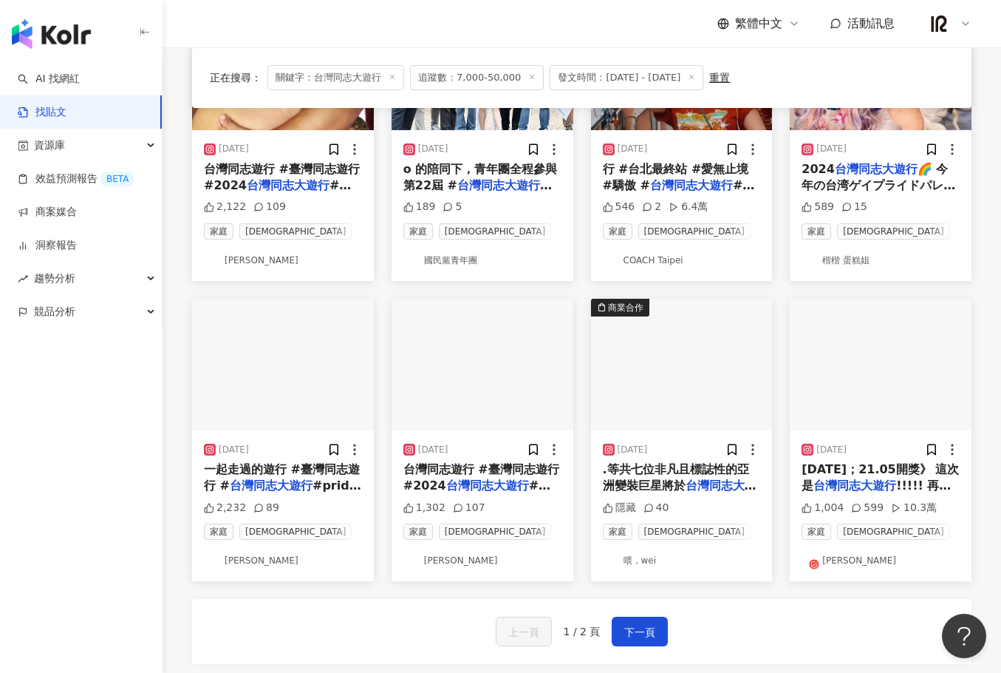
scroll to position [616, 0]
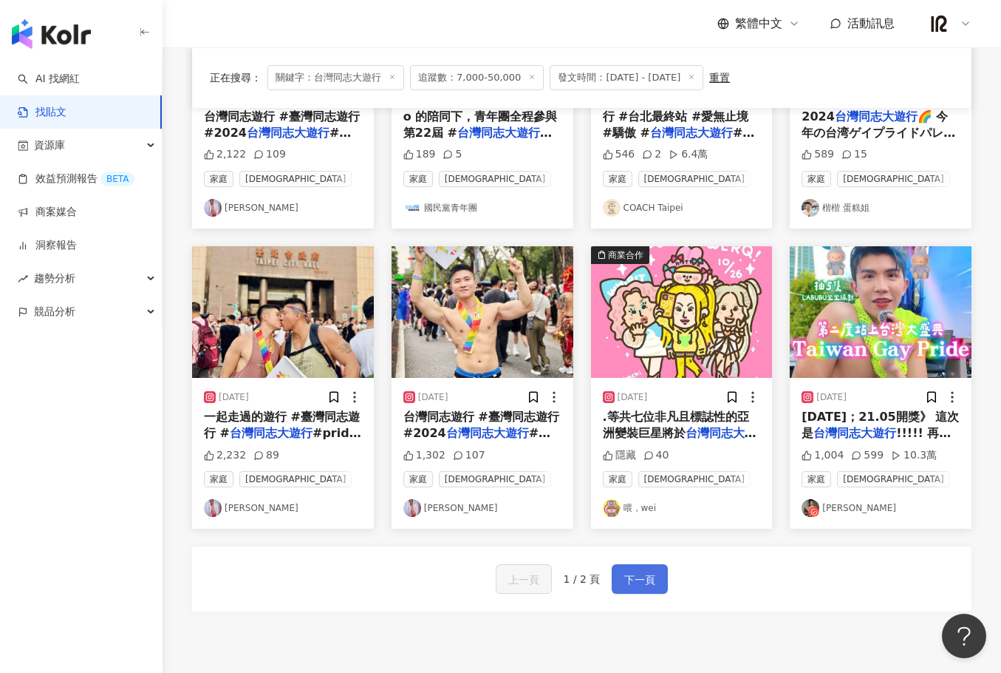
click at [650, 571] on span "下一頁" at bounding box center [639, 580] width 31 height 18
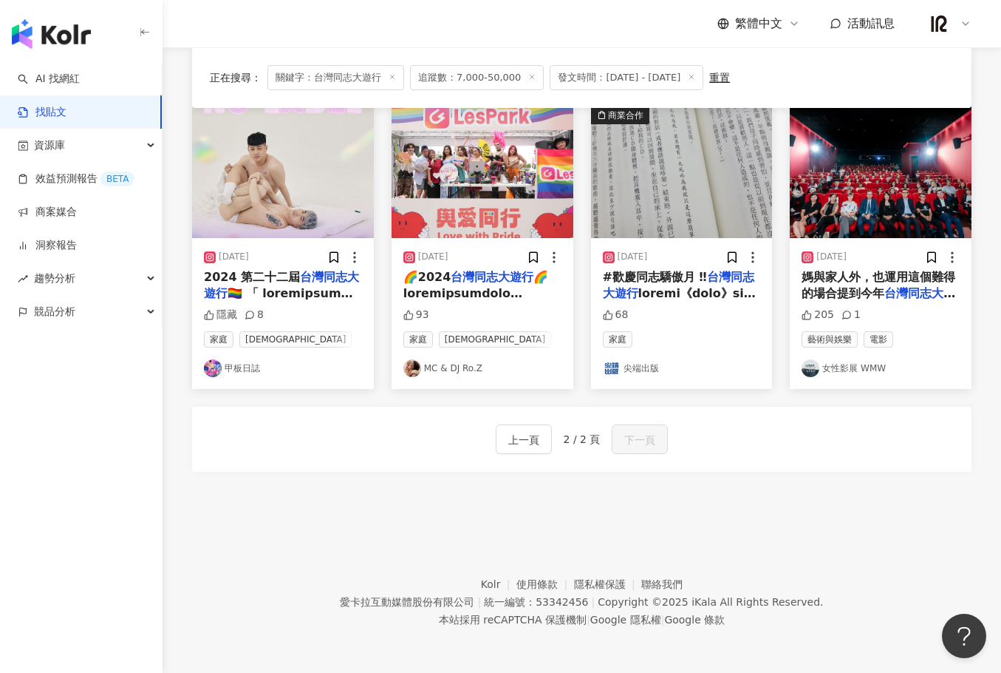
scroll to position [15, 0]
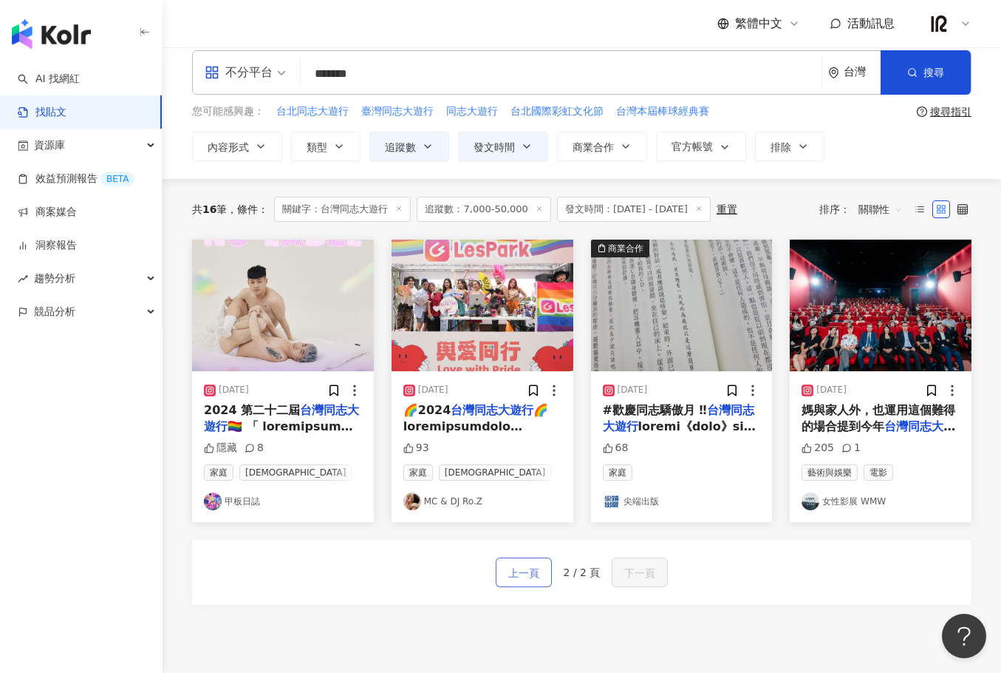
click at [512, 586] on div "上一頁 2 / 2 頁 下一頁" at bounding box center [582, 571] width 780 height 65
drag, startPoint x: 334, startPoint y: 70, endPoint x: 268, endPoint y: 82, distance: 66.8
click at [268, 81] on div "不分平台 ******* 台灣 搜尋" at bounding box center [582, 72] width 780 height 44
type input "*****"
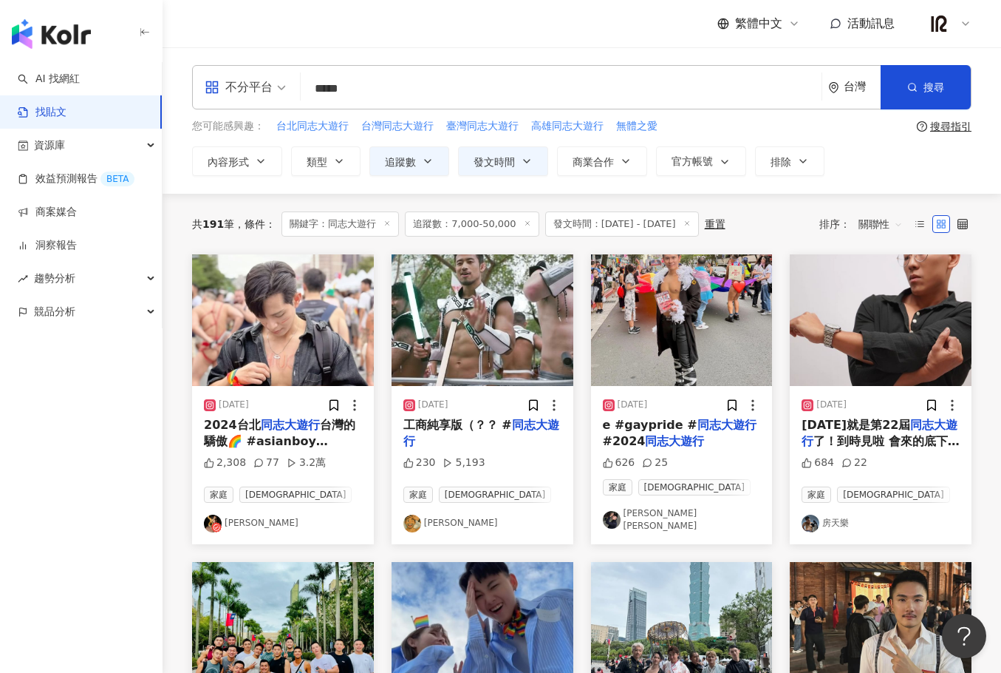
click at [319, 360] on img "button" at bounding box center [283, 320] width 182 height 132
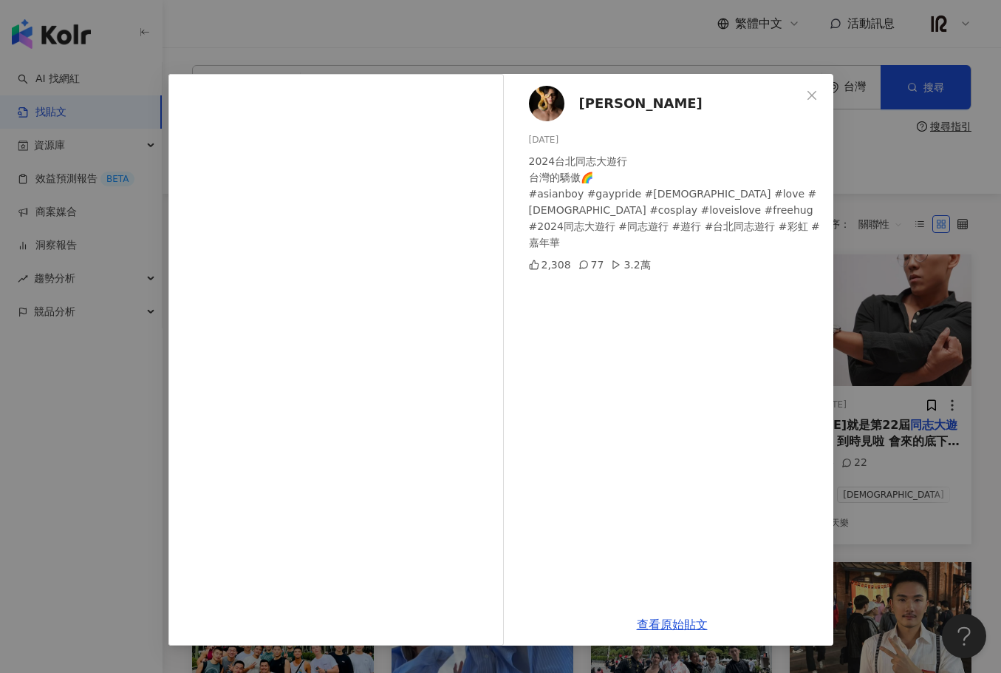
click at [666, 63] on div "Ivan愛文 2024/10/26 2024台北同志大遊行 台灣的驕傲🌈 #asianboy #gaypride #gay #love #lgbt #cosp…" at bounding box center [500, 336] width 1001 height 673
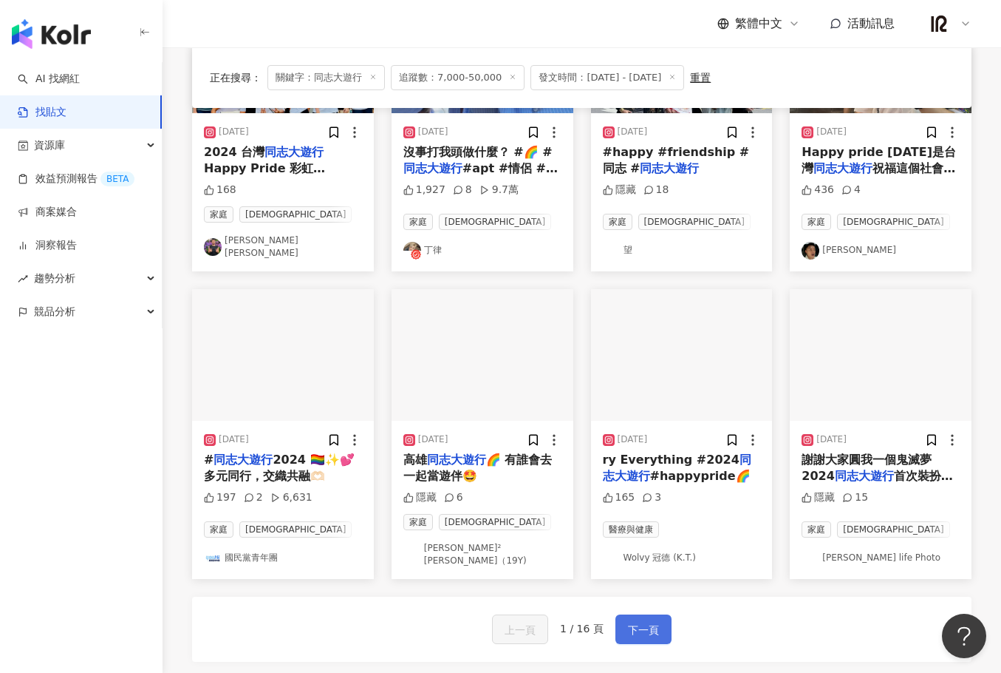
scroll to position [616, 0]
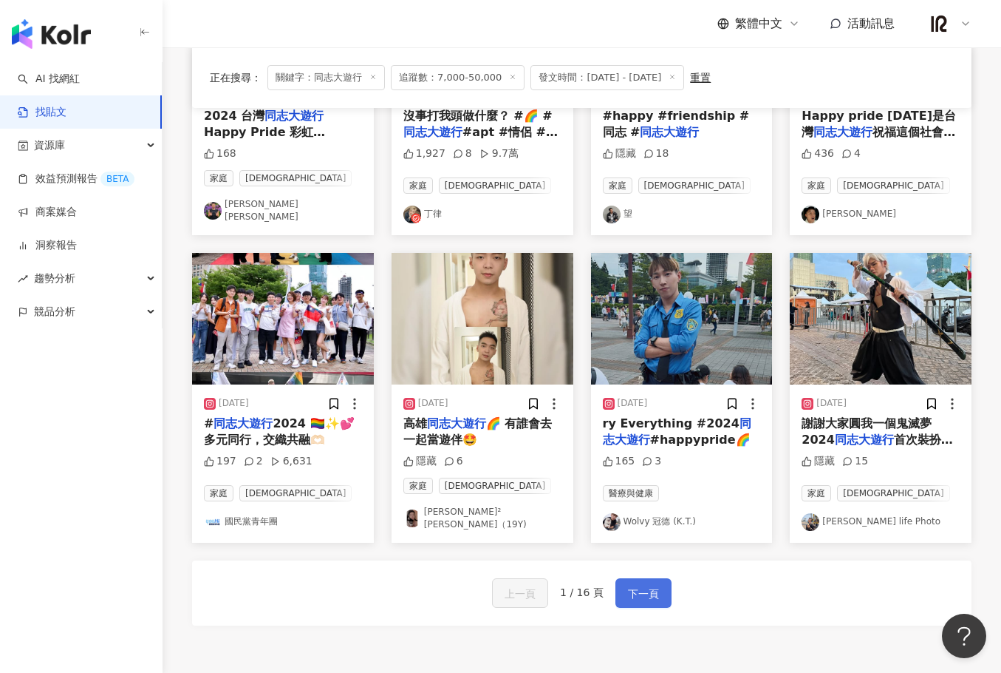
click at [642, 585] on span "下一頁" at bounding box center [643, 594] width 31 height 18
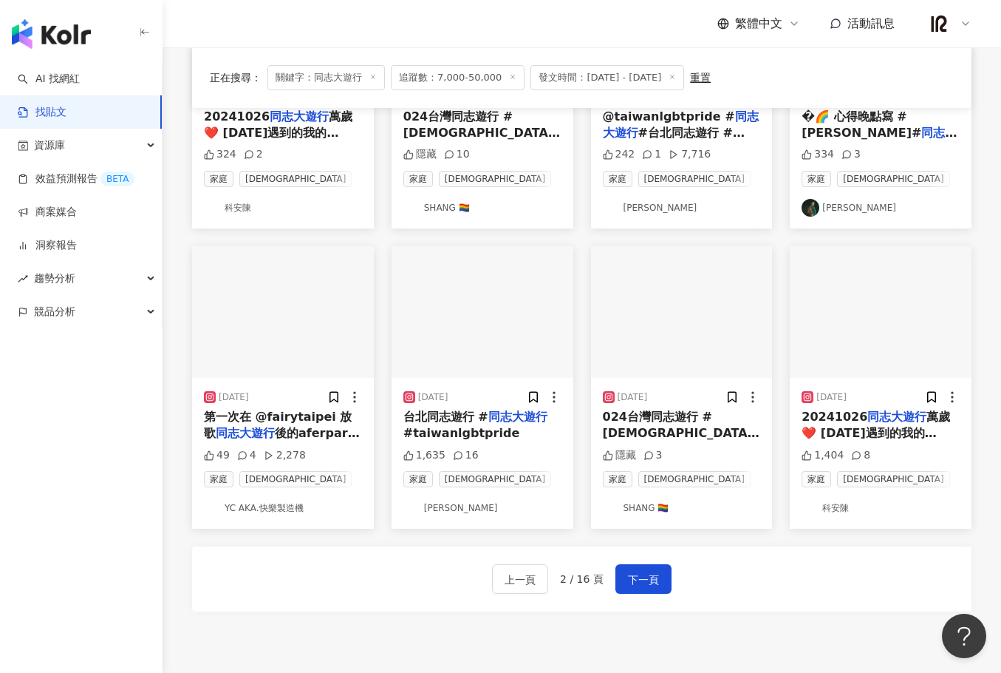
scroll to position [749, 0]
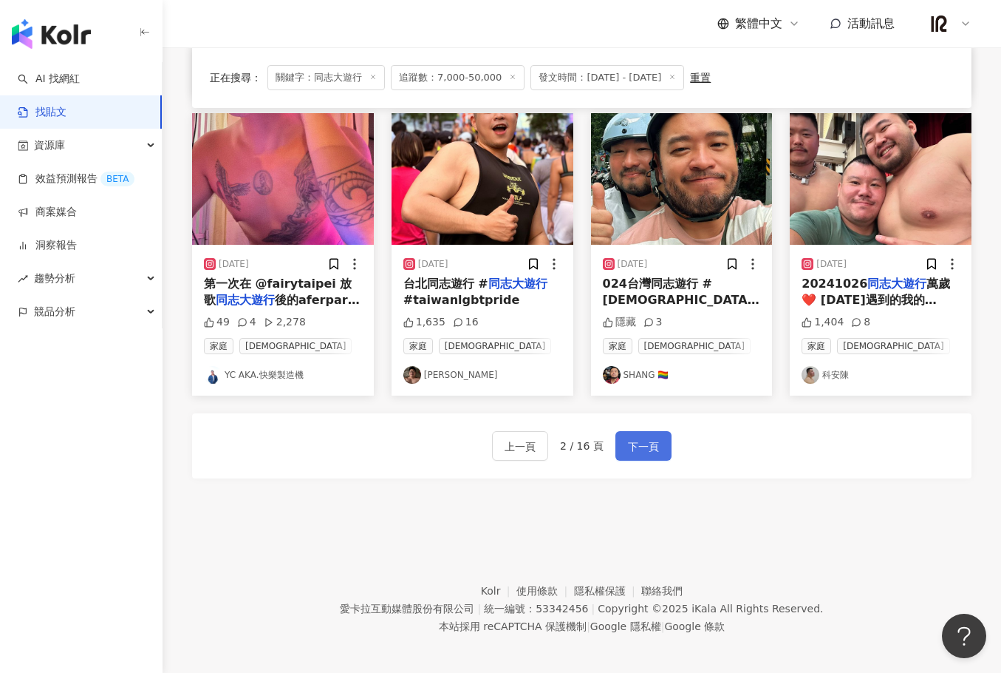
click at [658, 439] on button "下一頁" at bounding box center [644, 446] width 56 height 30
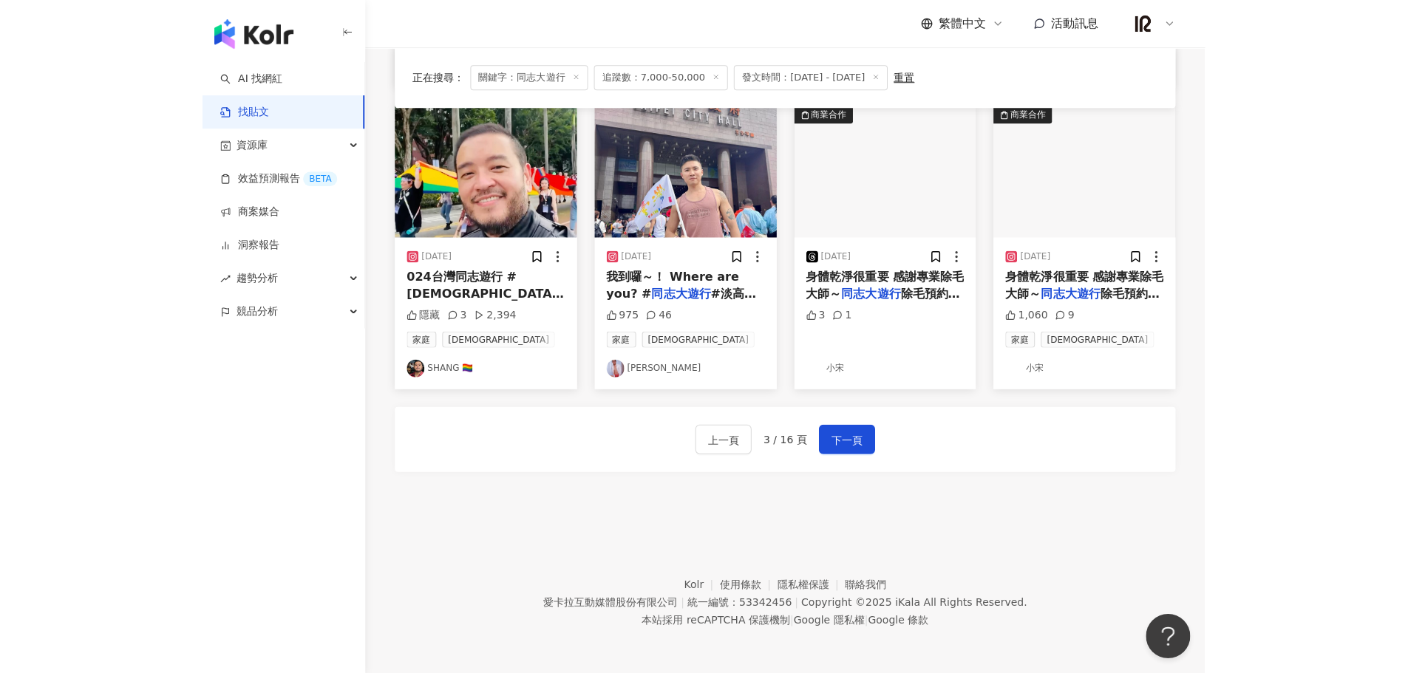
scroll to position [748, 0]
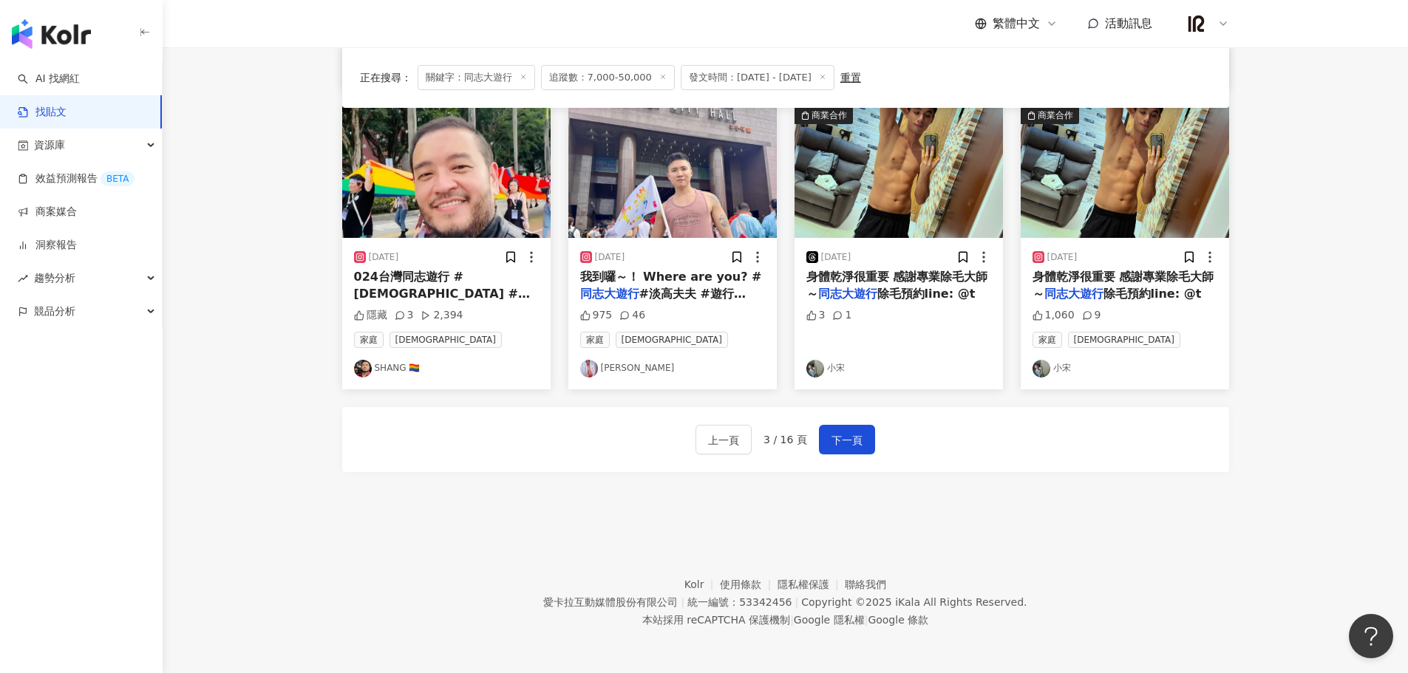
click at [976, 526] on footer "Kolr 使用條款 隱私權保護 聯絡我們 愛卡拉互動媒體股份有限公司 | 統一編號：53342456 | Copyright © 2025 iKala All…" at bounding box center [785, 591] width 1245 height 164
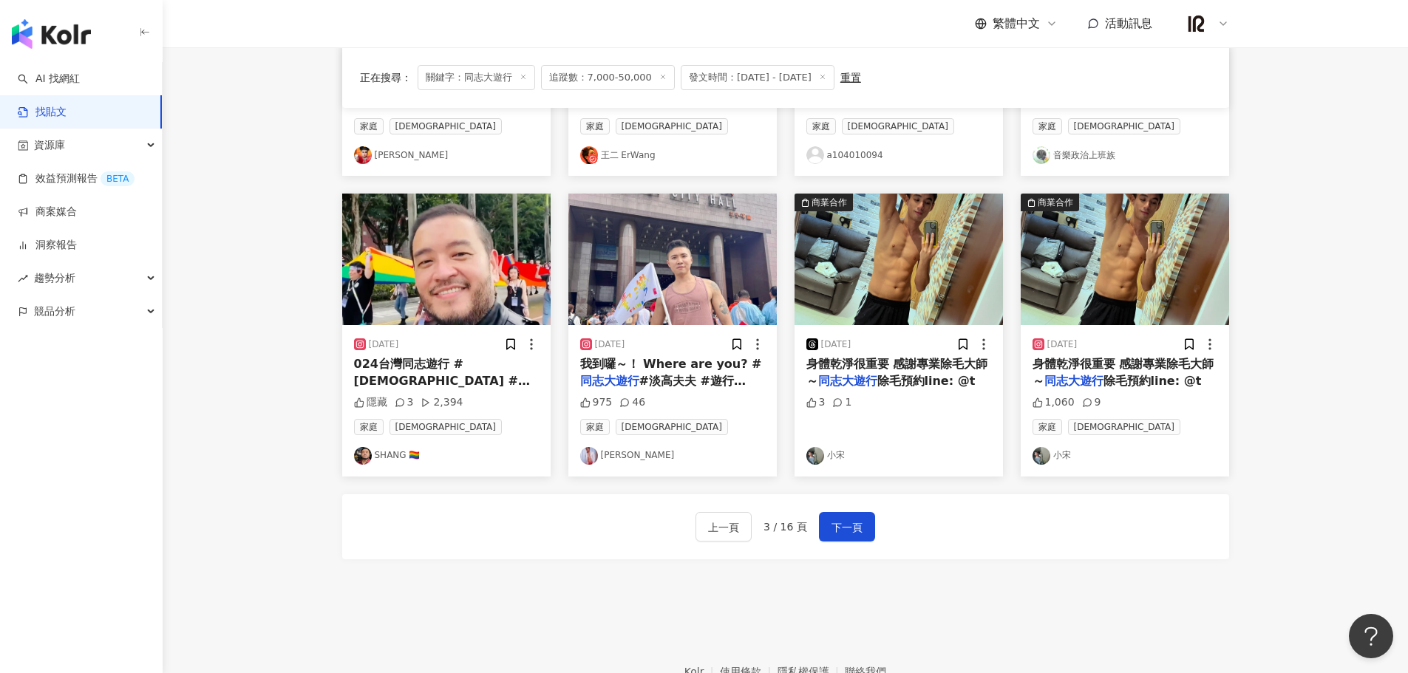
scroll to position [624, 0]
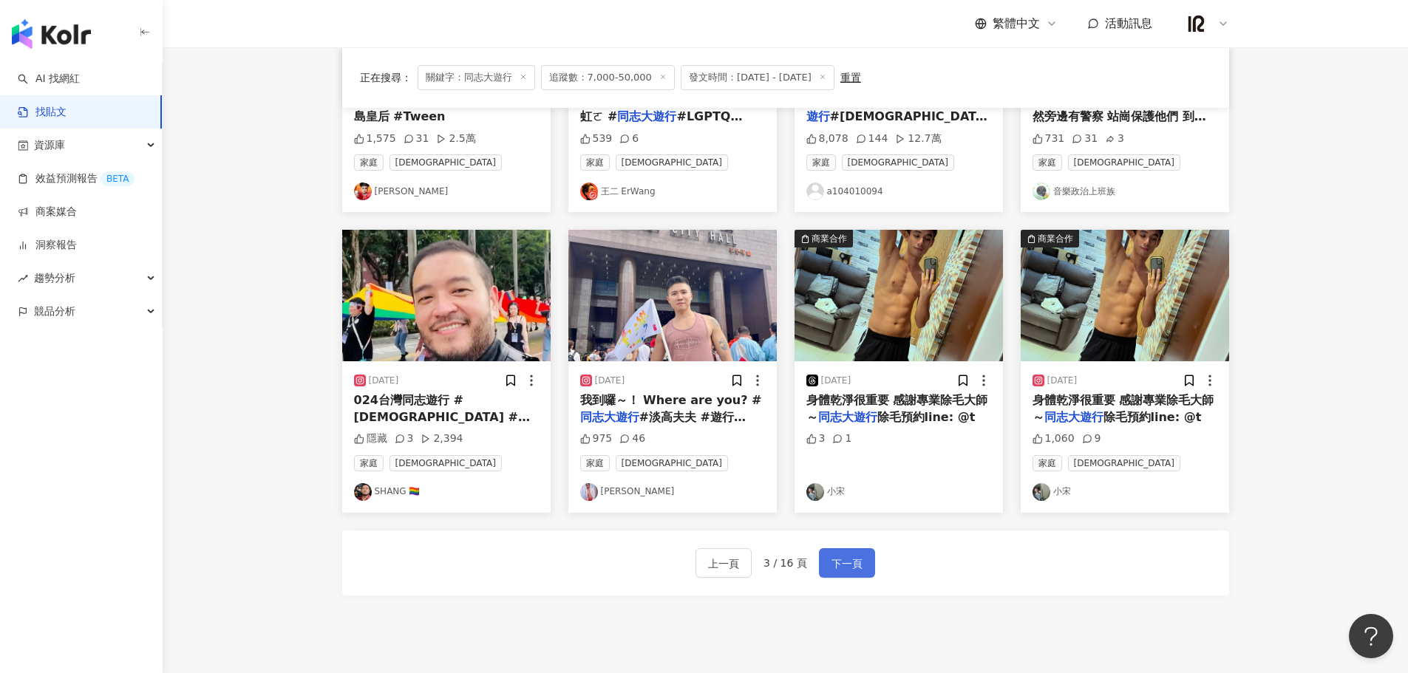
click at [861, 560] on button "下一頁" at bounding box center [847, 563] width 56 height 30
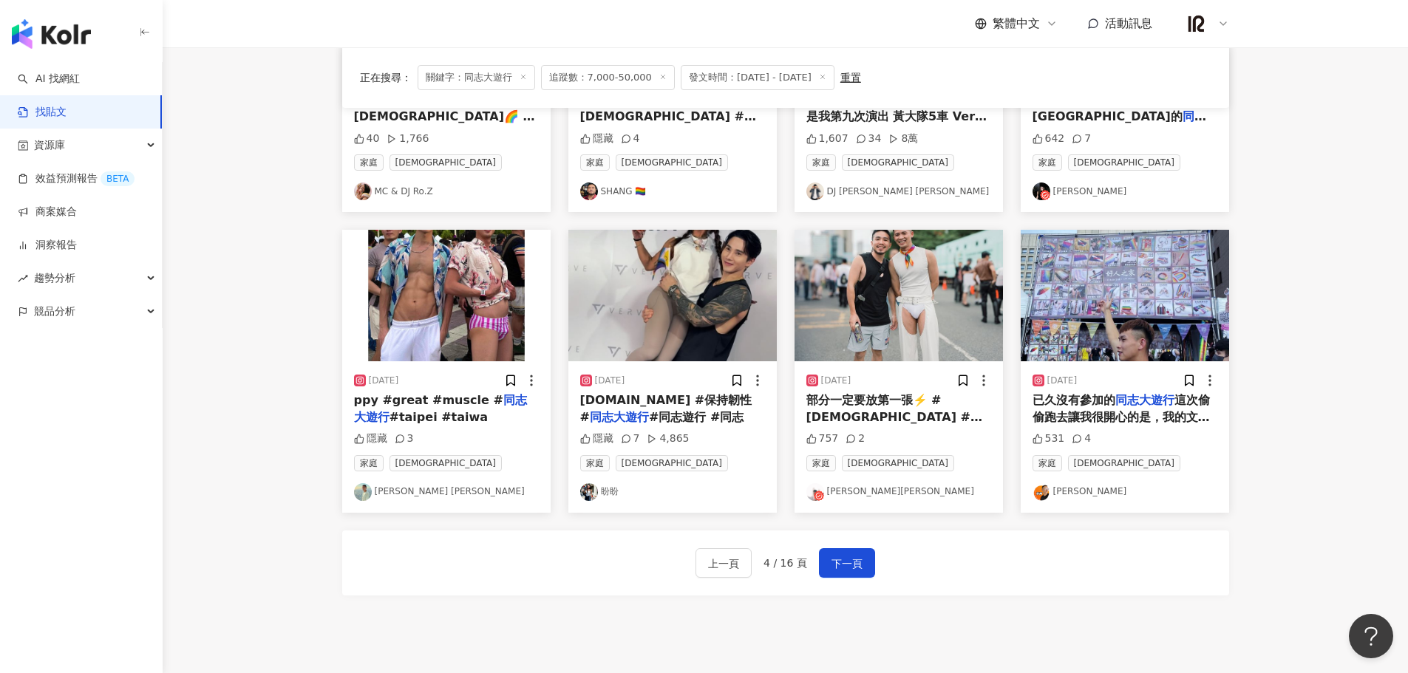
scroll to position [748, 0]
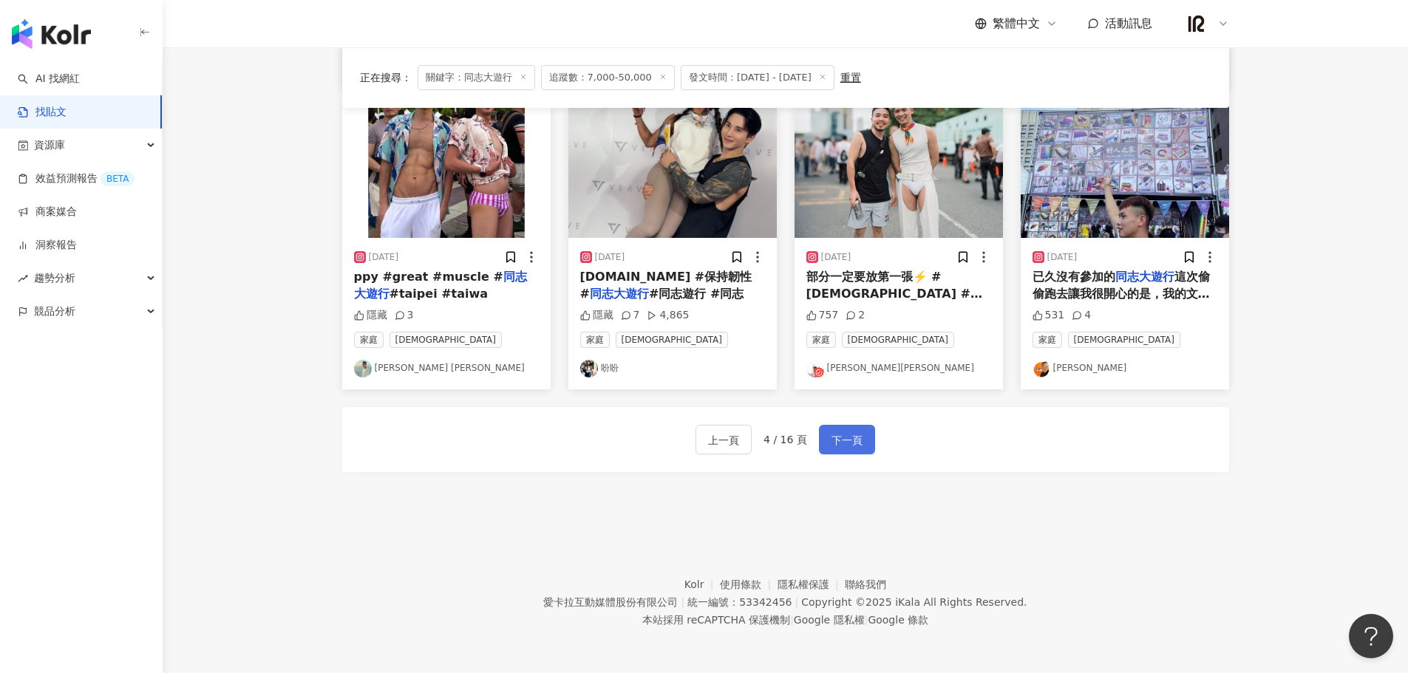
click at [851, 440] on span "下一頁" at bounding box center [846, 441] width 31 height 18
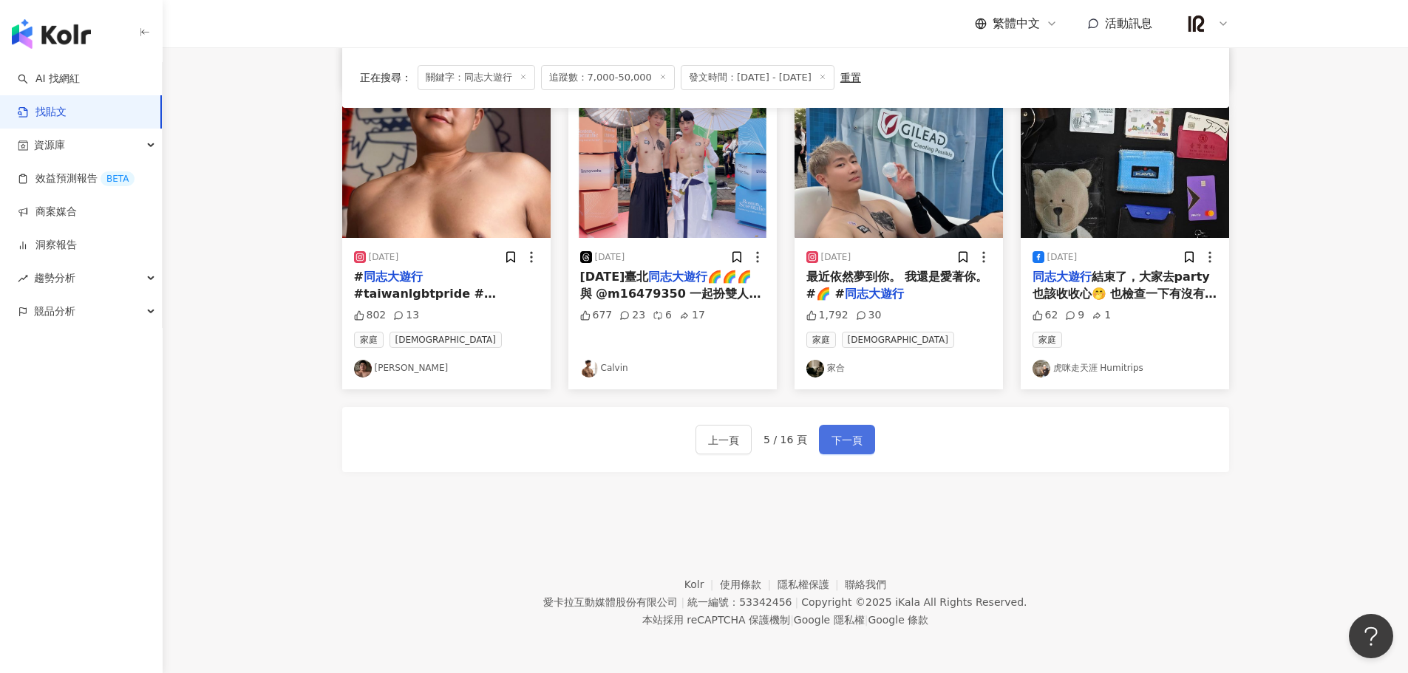
click at [848, 443] on span "下一頁" at bounding box center [846, 441] width 31 height 18
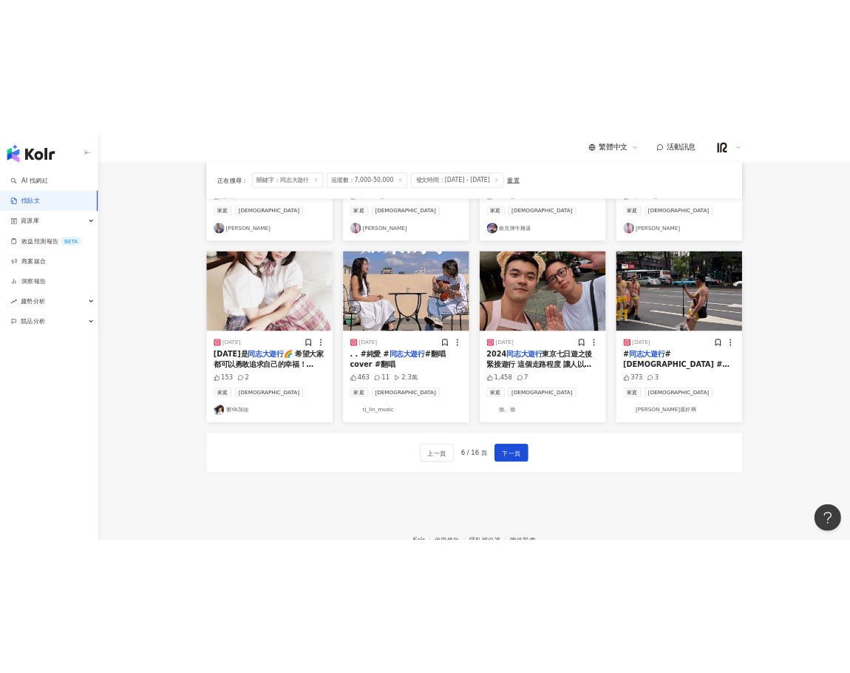
scroll to position [624, 0]
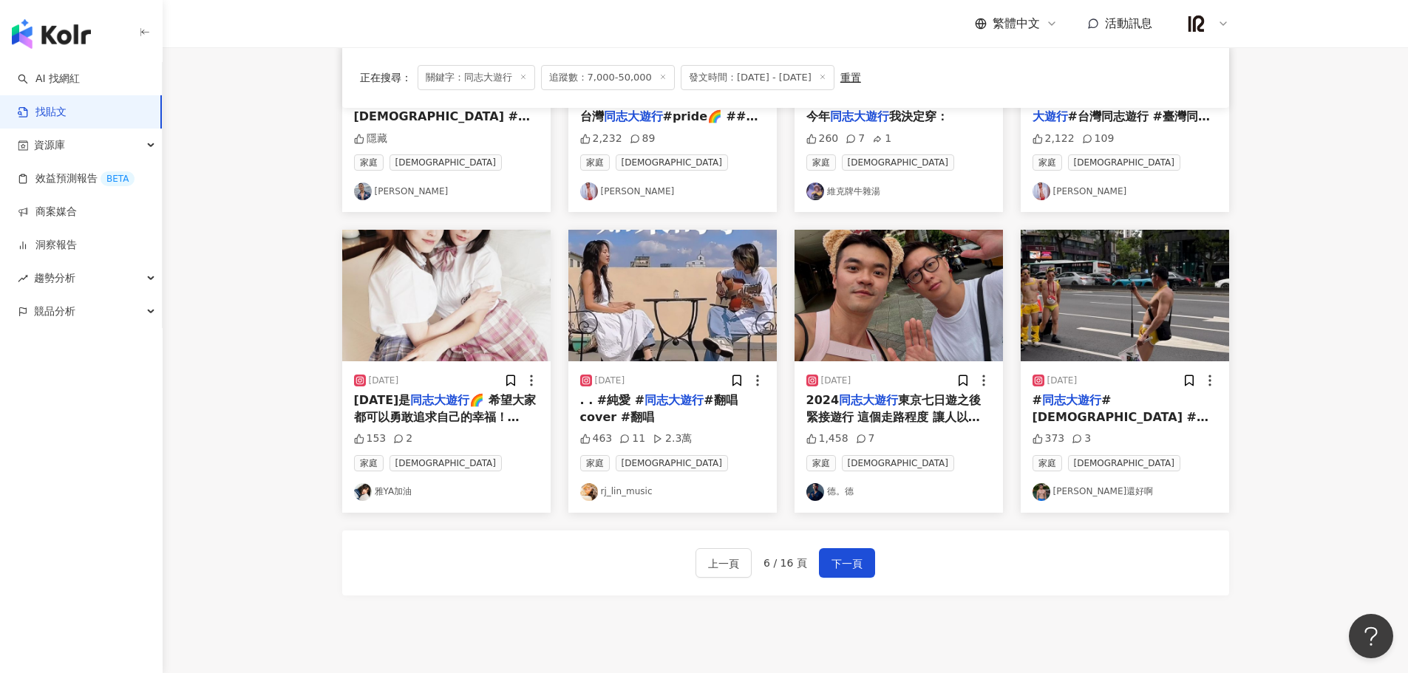
click at [749, 416] on div ". . #純愛 # 同志大遊行 #翻唱cover #翻唱" at bounding box center [672, 408] width 185 height 33
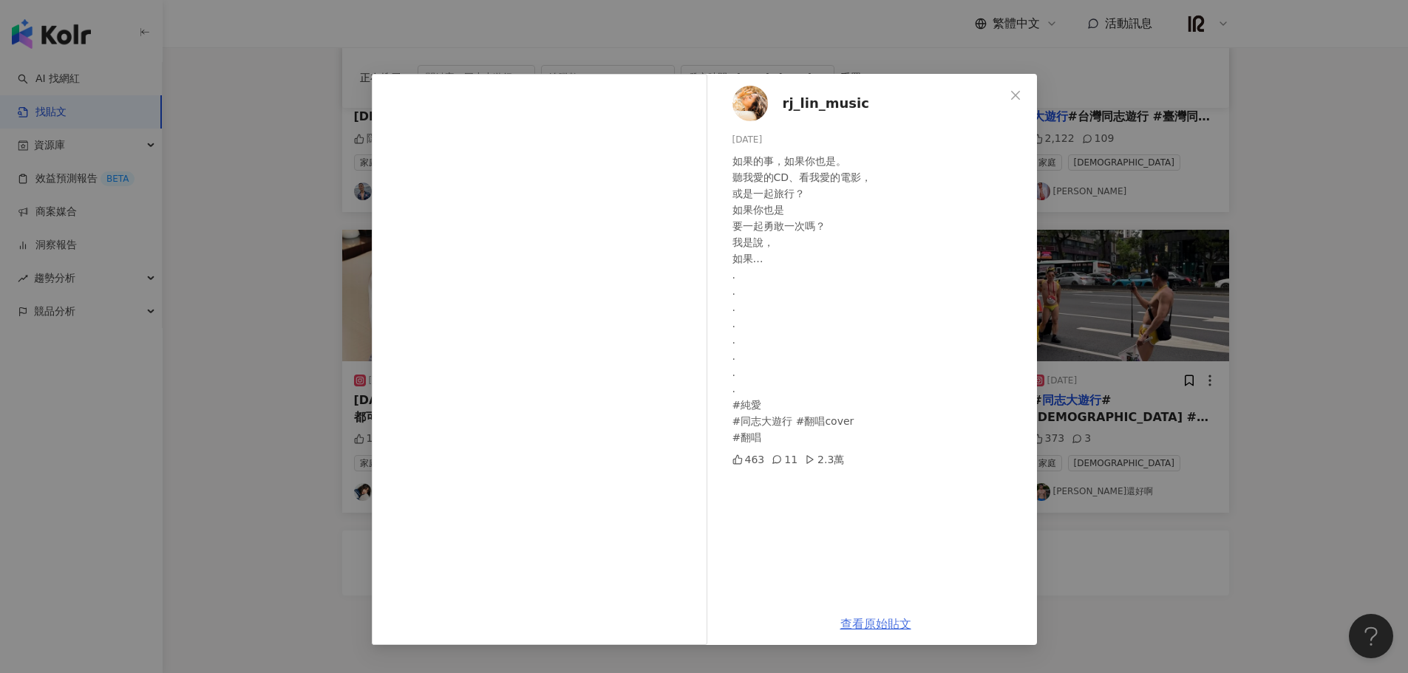
click at [879, 631] on link "查看原始貼文" at bounding box center [875, 624] width 71 height 14
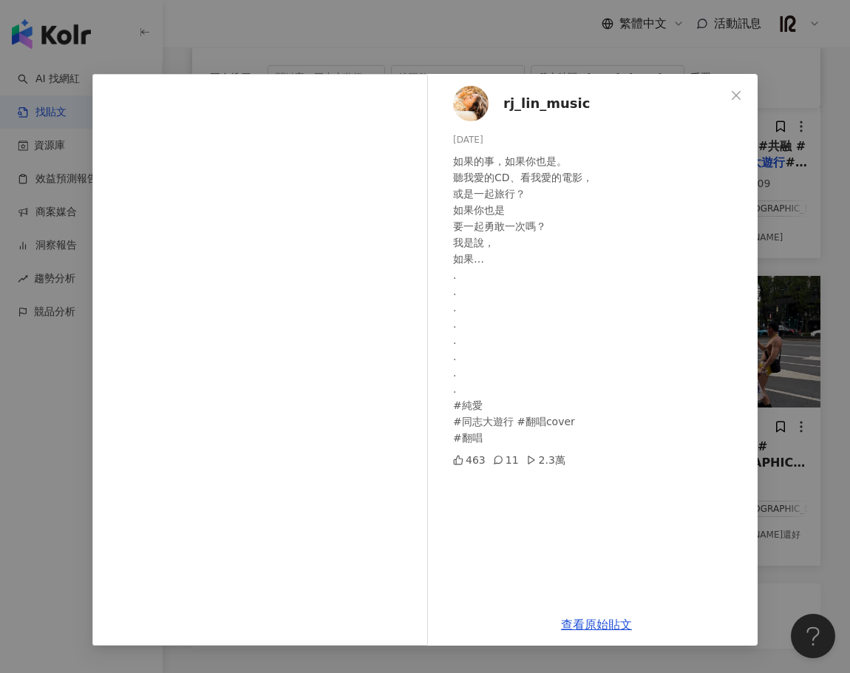
click at [817, 329] on div "rj_lin_music 2024/10/26 如果的事，如果你也是。 聽我愛的CD、看我愛的電影， 或是一起旅行？ 如果你也是 要一起勇敢一次嗎？ 我是說，…" at bounding box center [425, 336] width 850 height 673
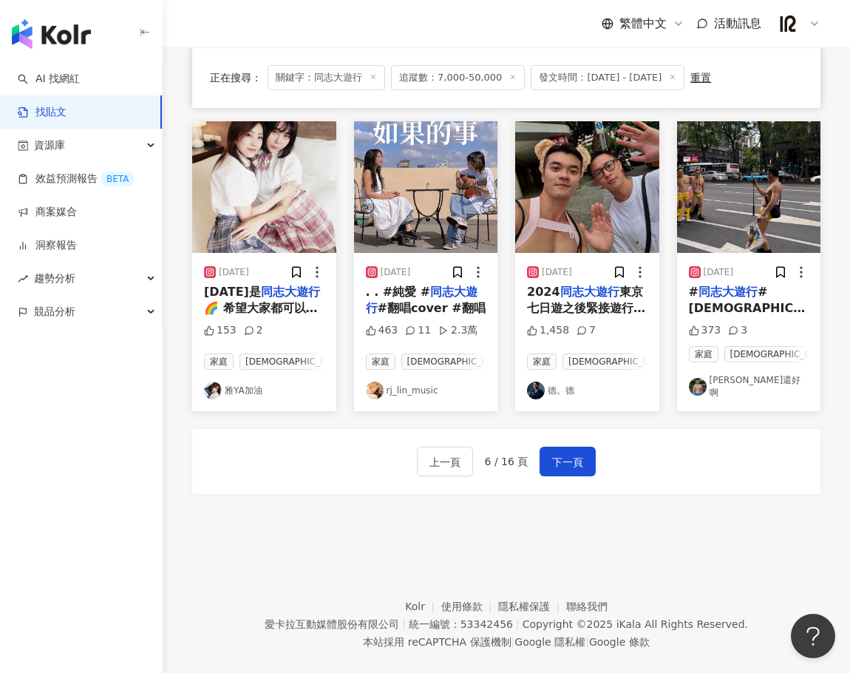
scroll to position [787, 0]
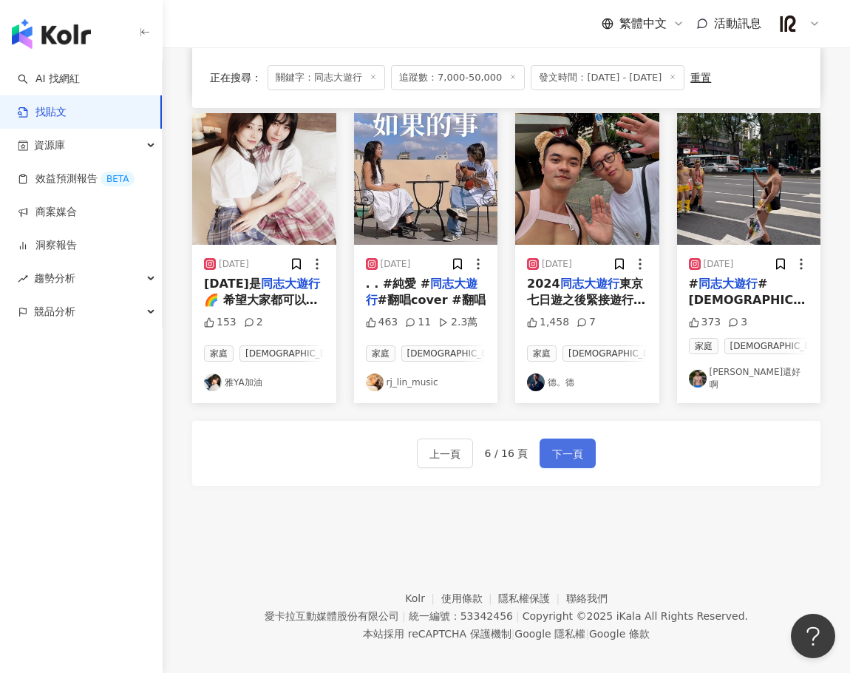
click at [563, 445] on span "下一頁" at bounding box center [567, 454] width 31 height 18
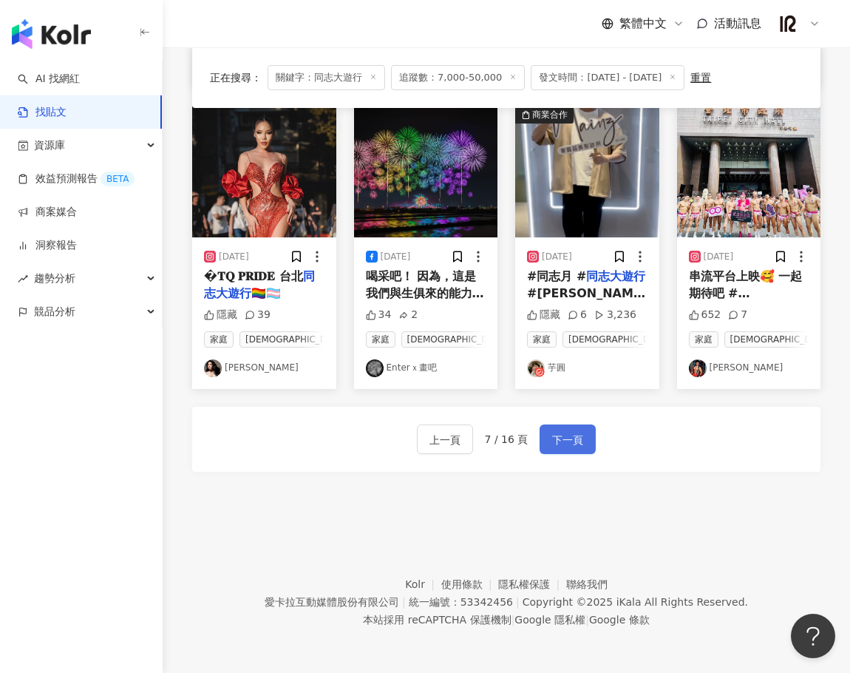
click at [547, 432] on button "下一頁" at bounding box center [567, 439] width 56 height 30
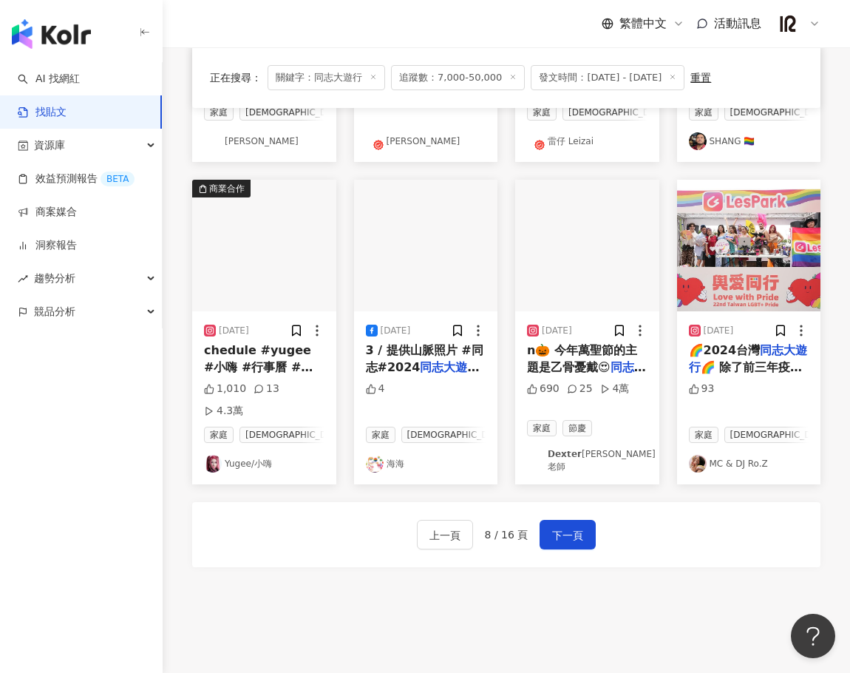
scroll to position [664, 0]
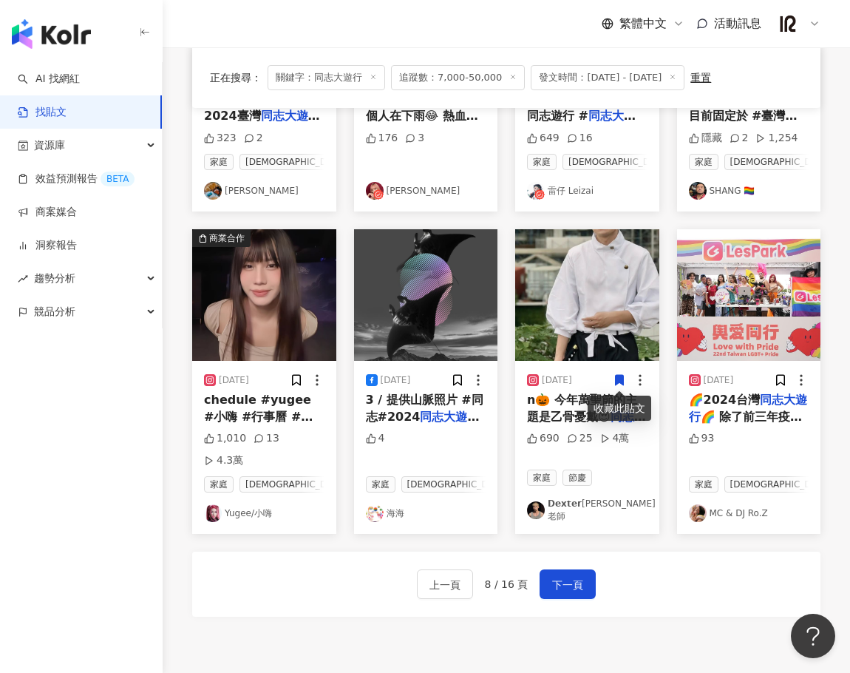
click at [602, 321] on img "button" at bounding box center [587, 295] width 144 height 132
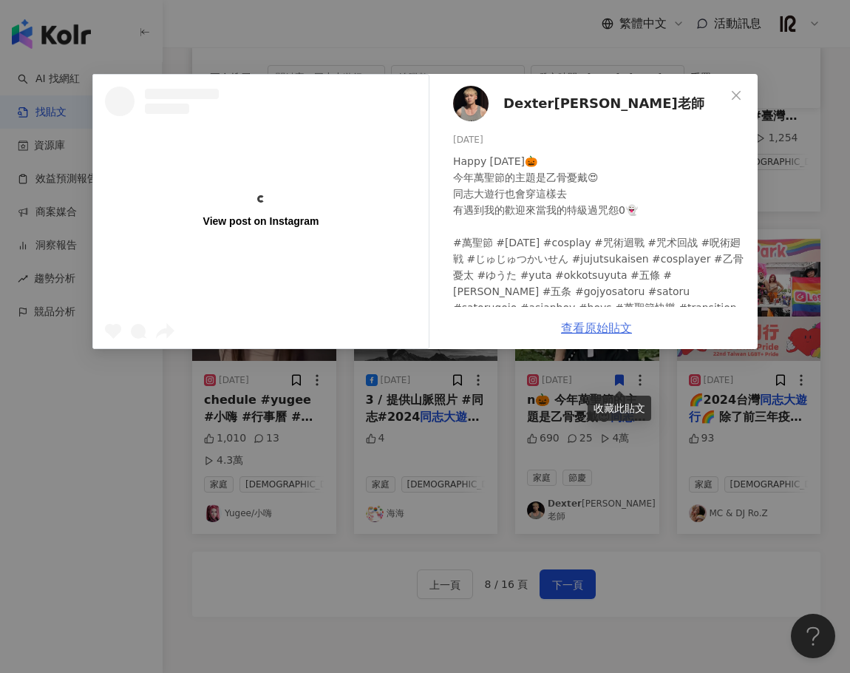
click at [588, 322] on link "查看原始貼文" at bounding box center [596, 328] width 71 height 14
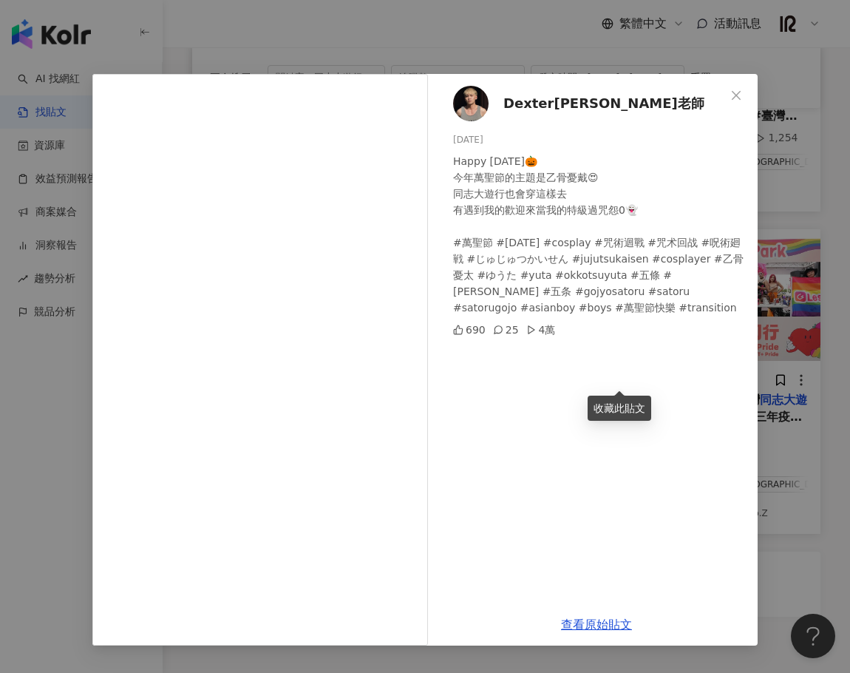
click at [832, 532] on div "𝗗𝗲𝘅𝘁𝗲𝗿戴克老師 2024/10/24 Happy Halloween🎃 今年萬聖節的主題是乙骨憂戴😍 同志大遊行也會穿這樣去 有遇到我的歡迎來當我的特級…" at bounding box center [425, 336] width 850 height 673
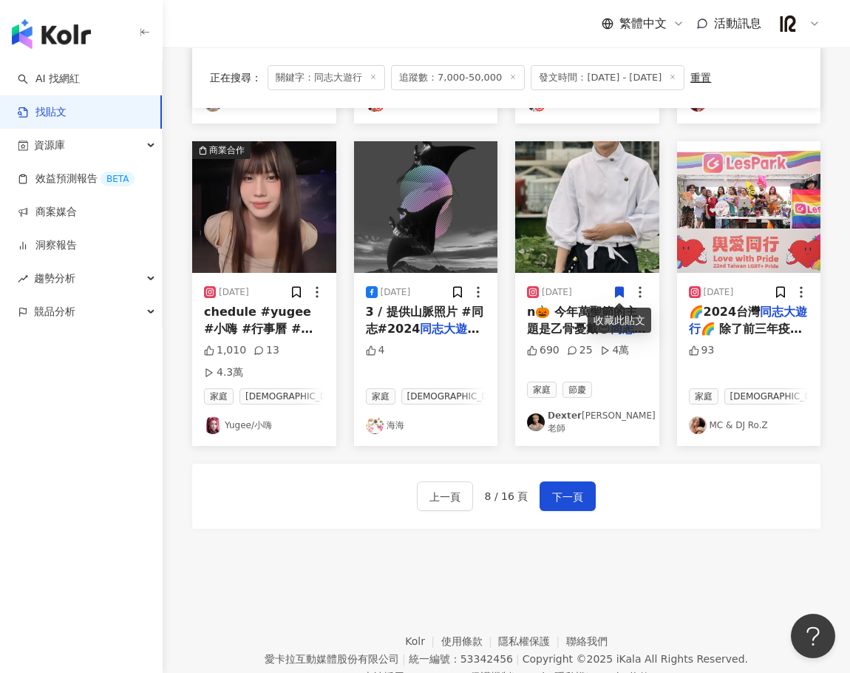
scroll to position [787, 0]
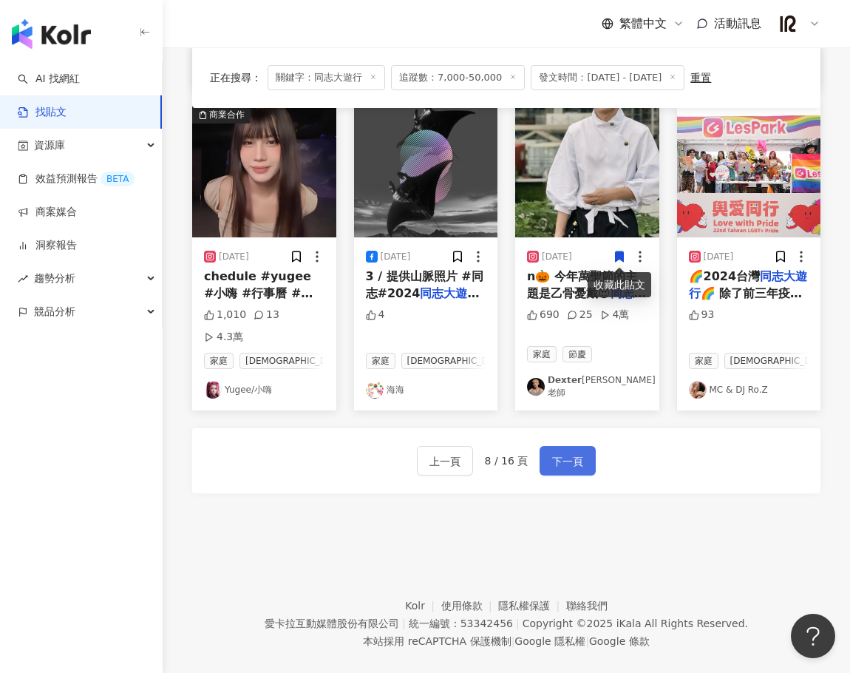
click at [582, 446] on button "下一頁" at bounding box center [567, 461] width 56 height 30
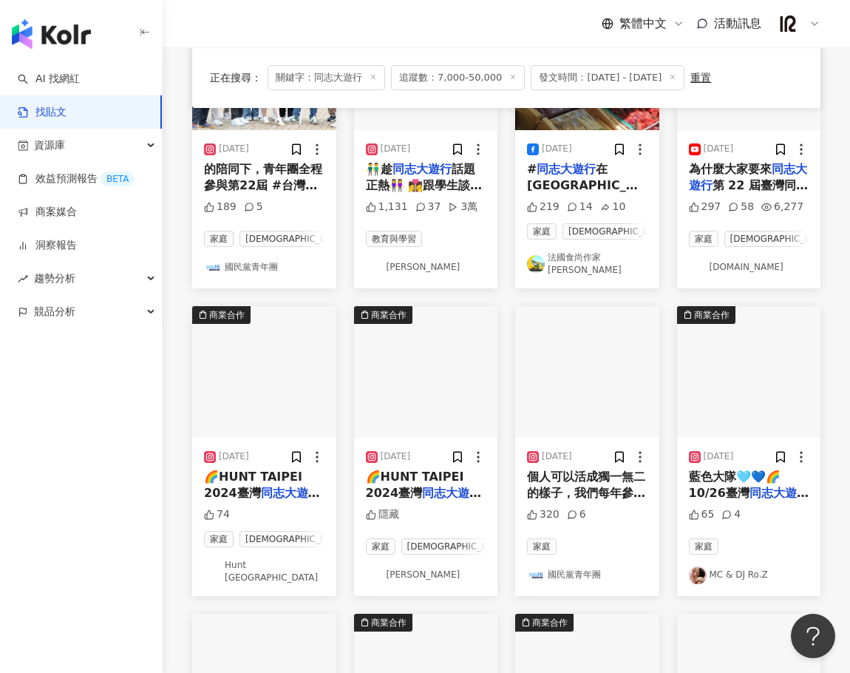
scroll to position [171, 0]
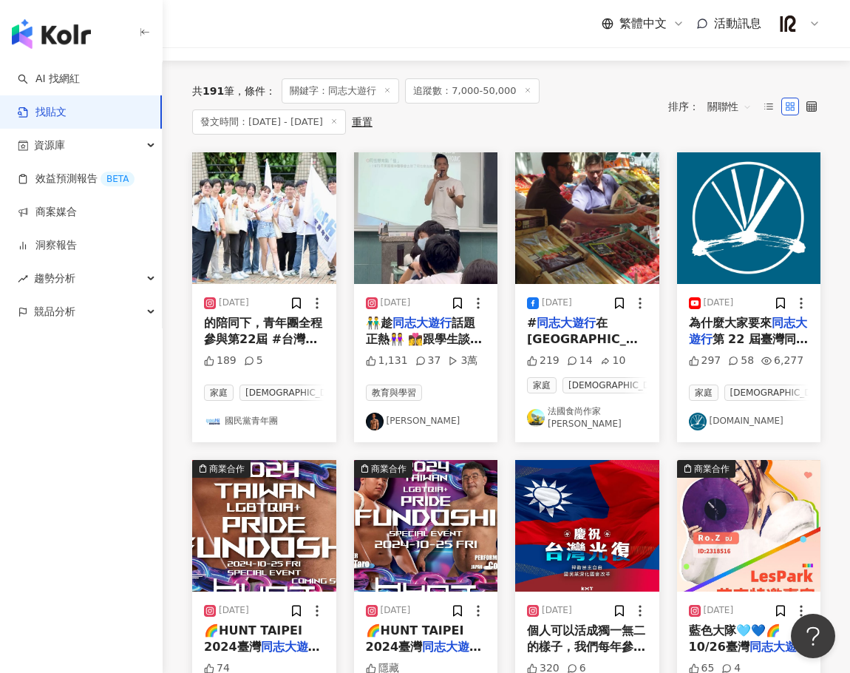
click at [461, 374] on div "2024/10/30 👬趁 同志大遊行 話題正熱👭 👩‍❤️‍💋‍👩跟學生談談性傾向👨‍❤️‍👨 類比當然不嚴謹 但目的在加深印象啦 根據醫界和心理學的共識，…" at bounding box center [426, 363] width 144 height 158
click at [468, 239] on img "button" at bounding box center [426, 218] width 144 height 132
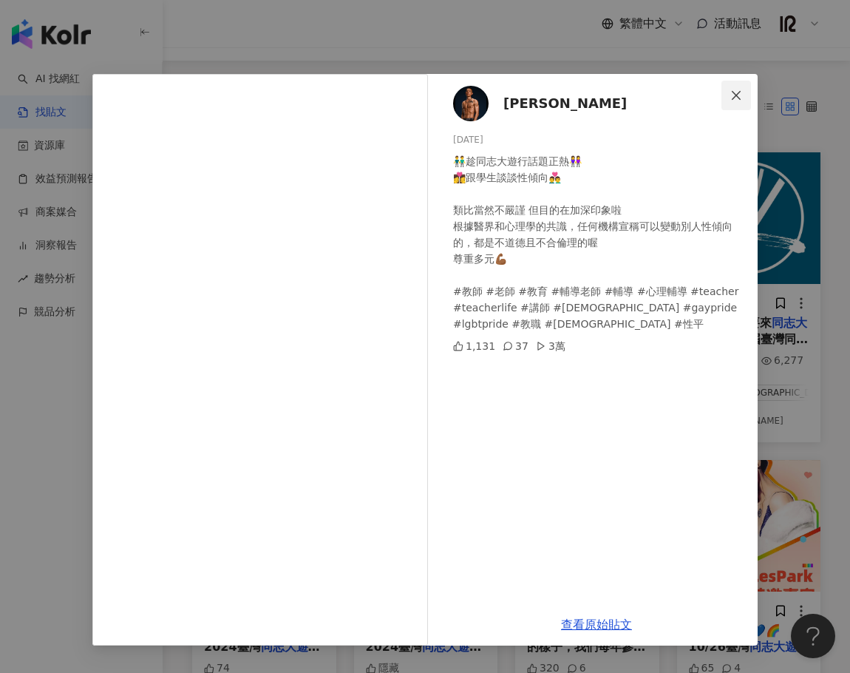
click at [731, 92] on icon "close" at bounding box center [736, 95] width 12 height 12
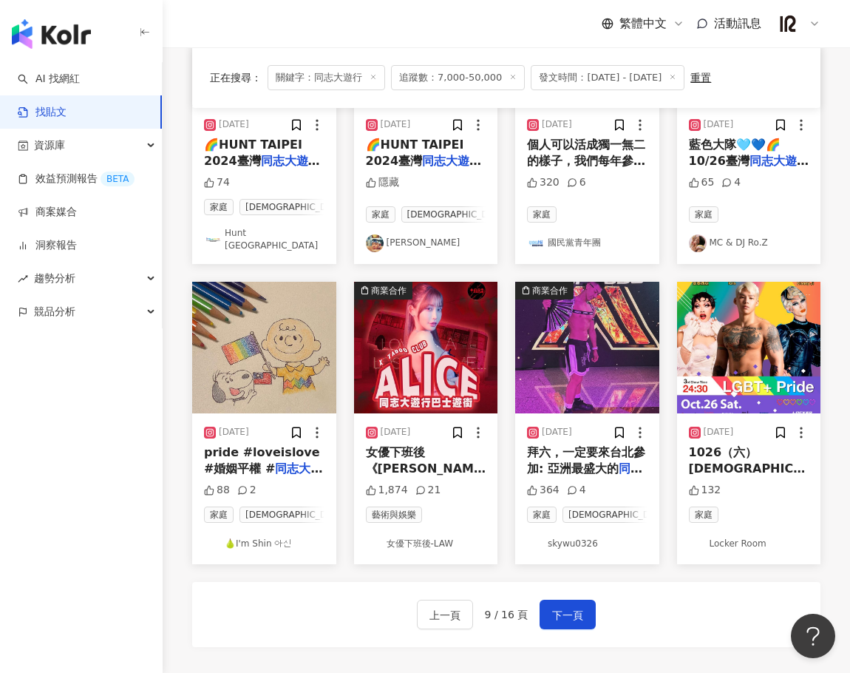
scroll to position [664, 0]
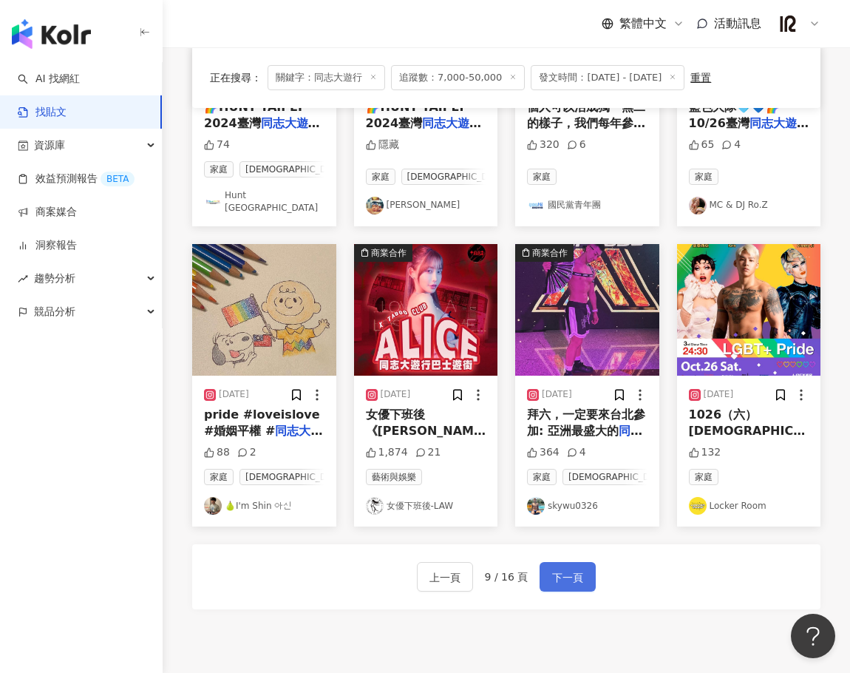
click at [583, 562] on button "下一頁" at bounding box center [567, 577] width 56 height 30
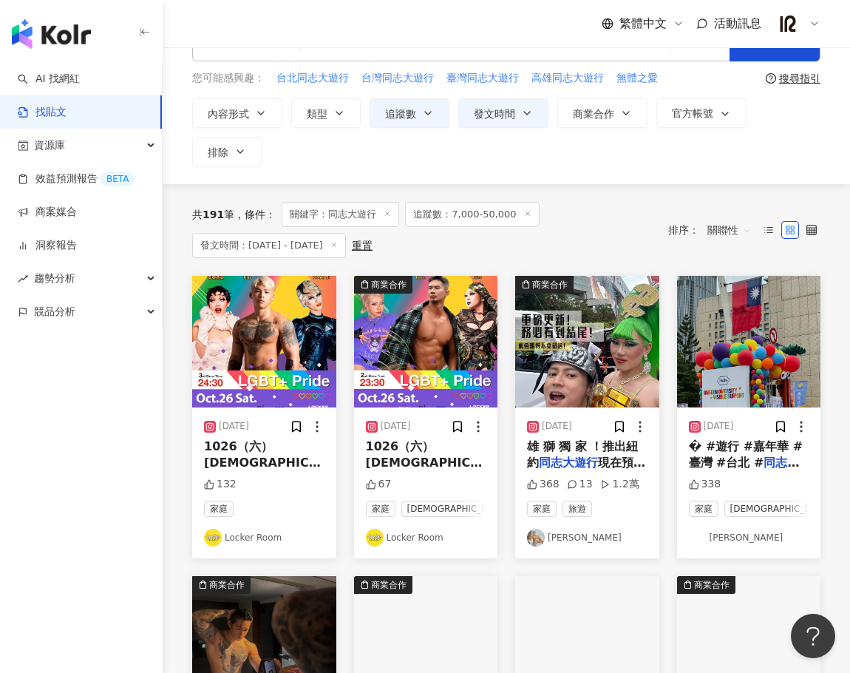
scroll to position [0, 0]
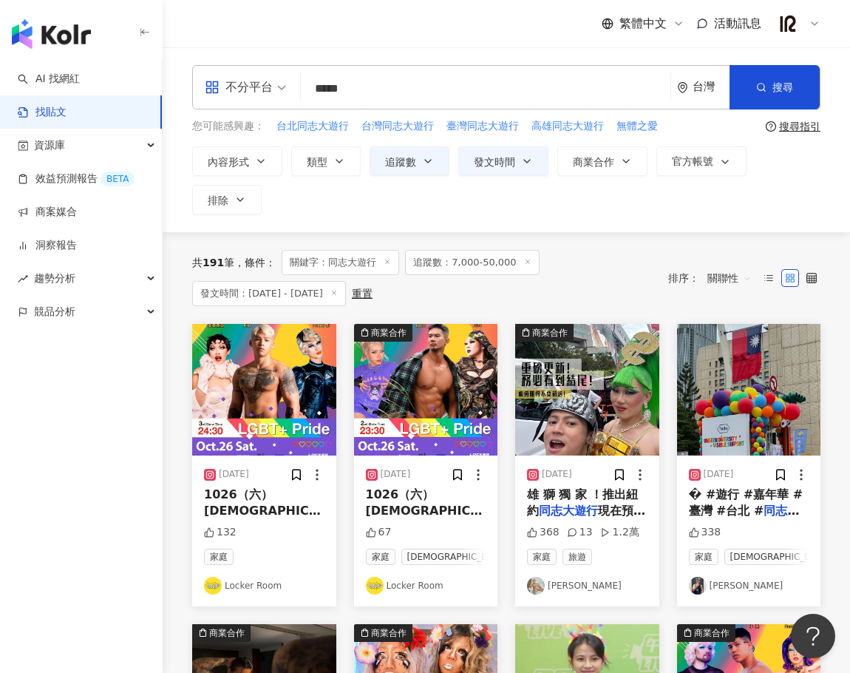
click at [633, 423] on img "button" at bounding box center [587, 390] width 144 height 132
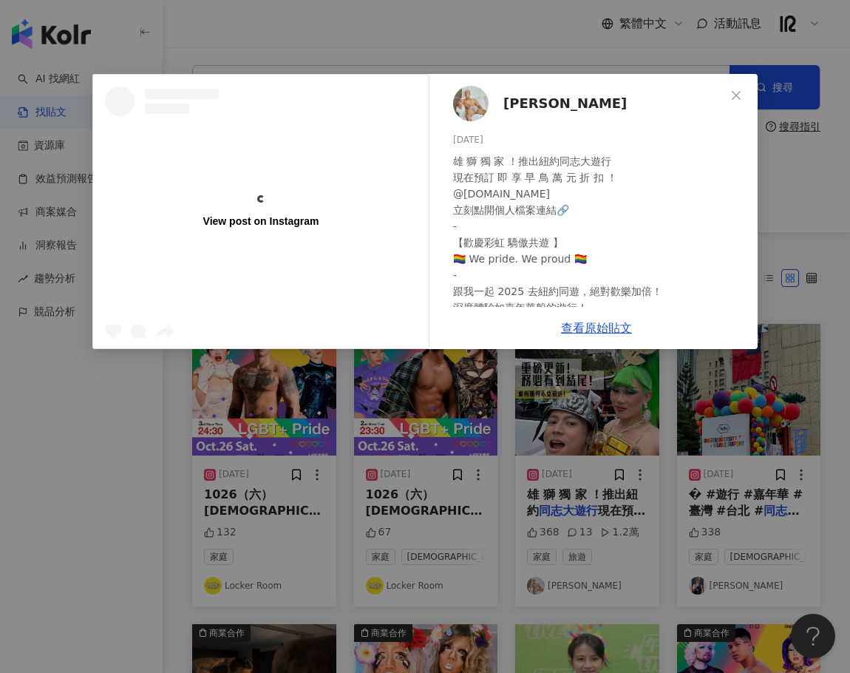
click at [628, 505] on div "View post on Instagram Po Hung Chen 2024/10/27 雄 獅 獨 家 ！推出紐約同志大遊行 現在預訂 即 享 早 鳥 …" at bounding box center [425, 336] width 850 height 673
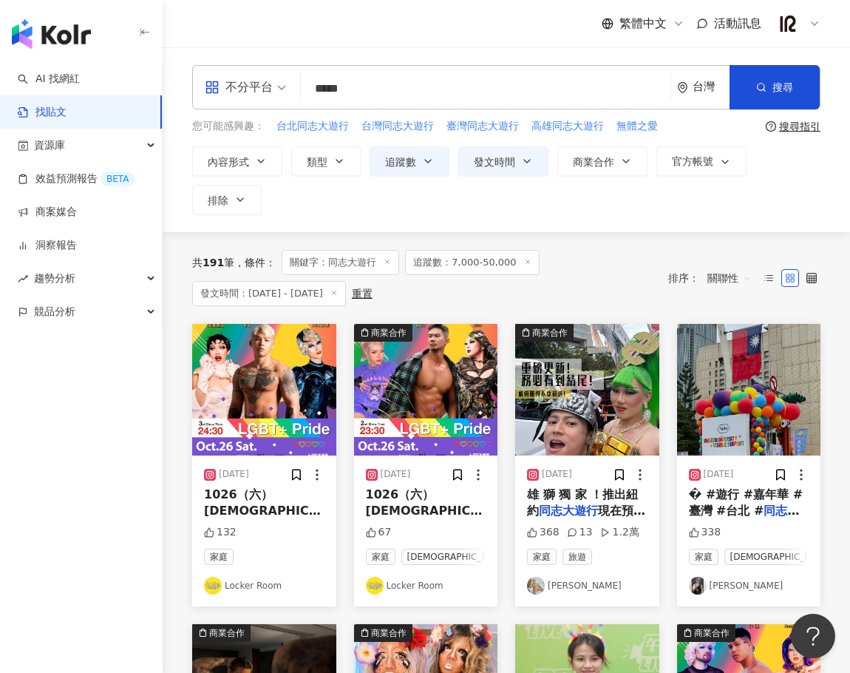
click at [628, 505] on span "現在預訂 即 享 早 鳥 萬 元 折 扣 ！ @liontravel.tw 立刻點開個人檔案連結🔗 - 【歡慶彩虹 驕傲共遊 】 🏳️‍🌈 We pride.…" at bounding box center [588, 659] width 123 height 312
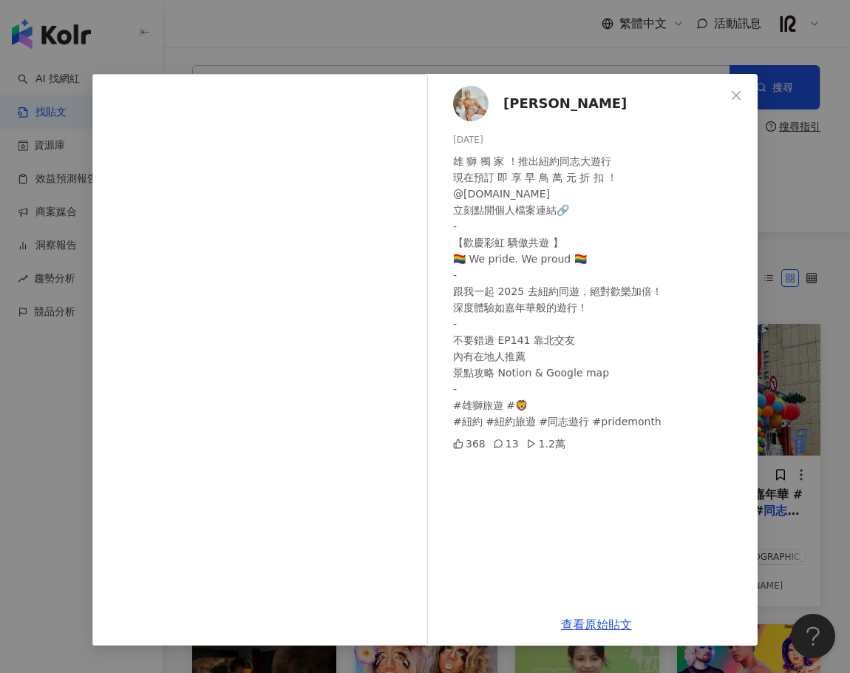
click at [545, 105] on span "Po Hung Chen" at bounding box center [564, 103] width 123 height 21
click at [831, 345] on div "Po Hung Chen 2024/10/27 雄 獅 獨 家 ！推出紐約同志大遊行 現在預訂 即 享 早 鳥 萬 元 折 扣 ！ @liontravel.t…" at bounding box center [425, 336] width 850 height 673
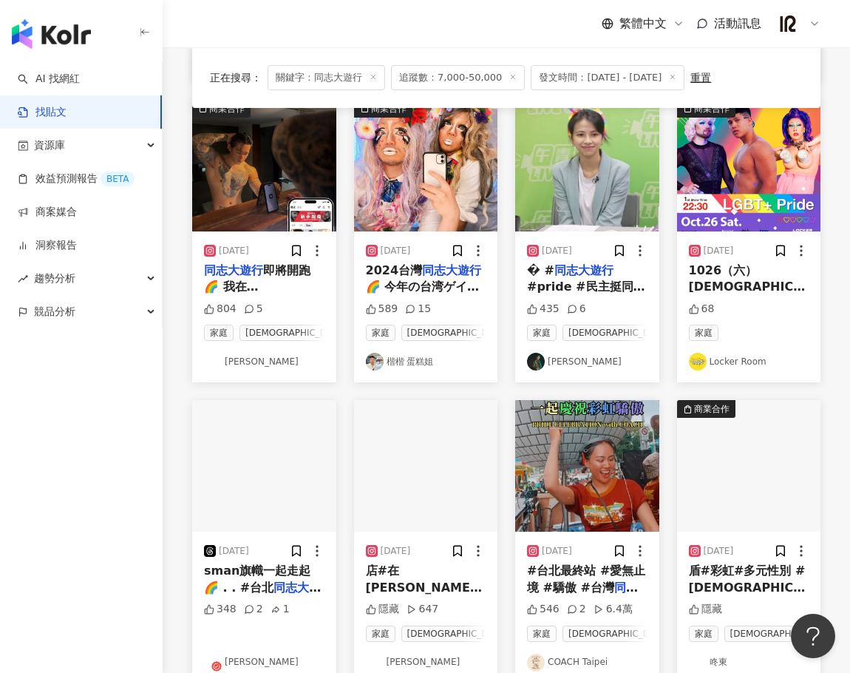
scroll to position [616, 0]
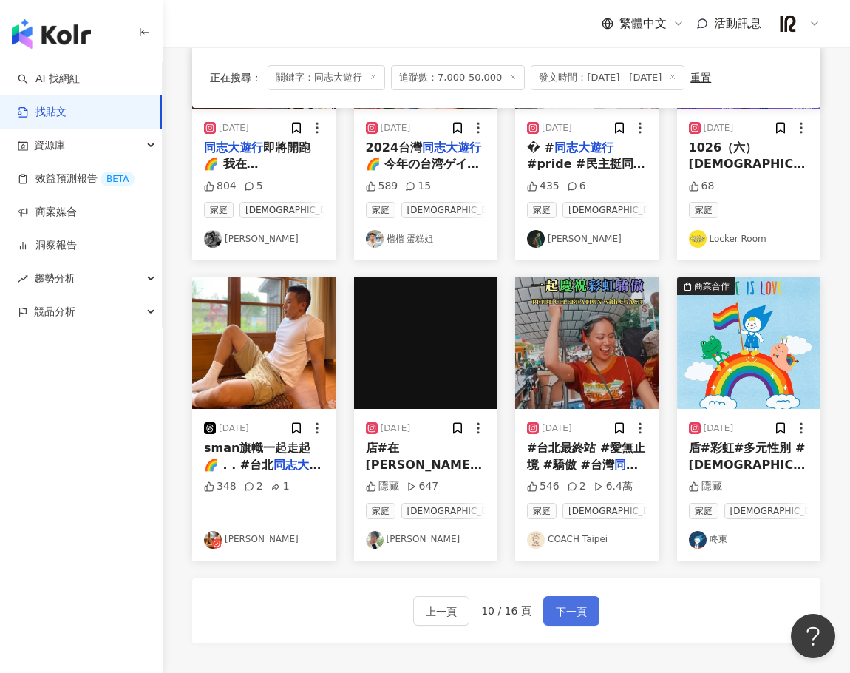
click at [563, 604] on span "下一頁" at bounding box center [571, 611] width 31 height 18
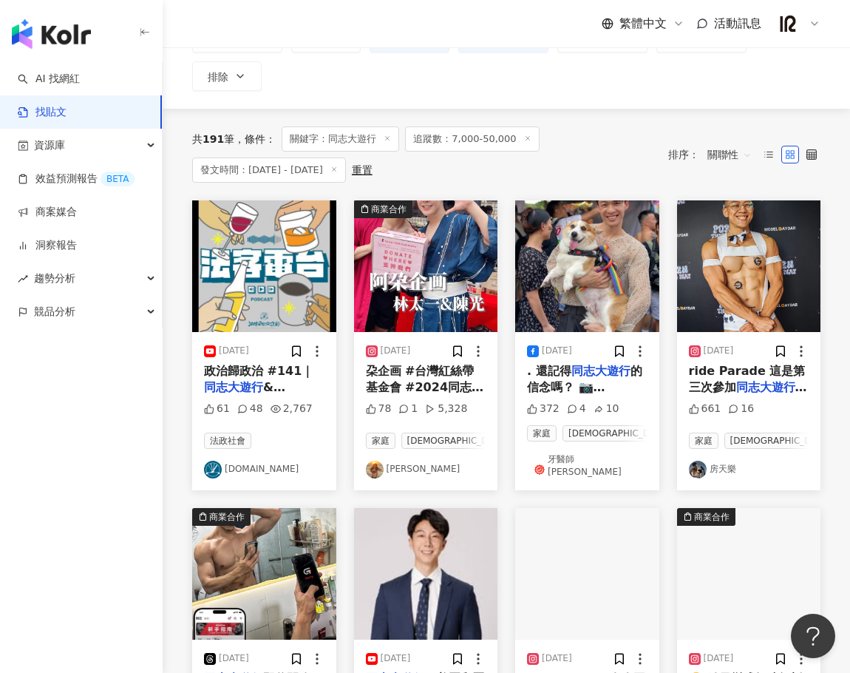
scroll to position [787, 0]
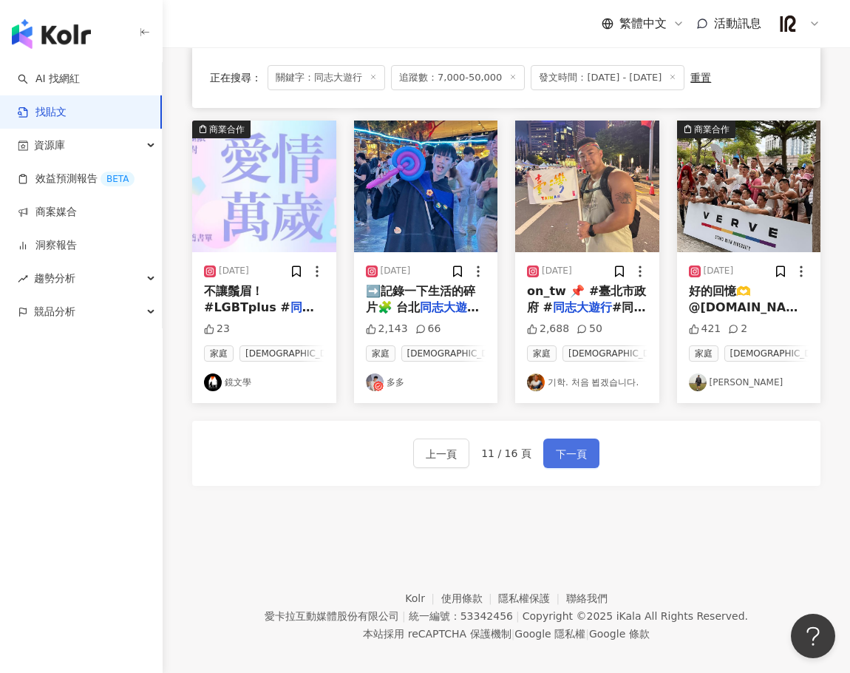
click at [592, 438] on button "下一頁" at bounding box center [571, 453] width 56 height 30
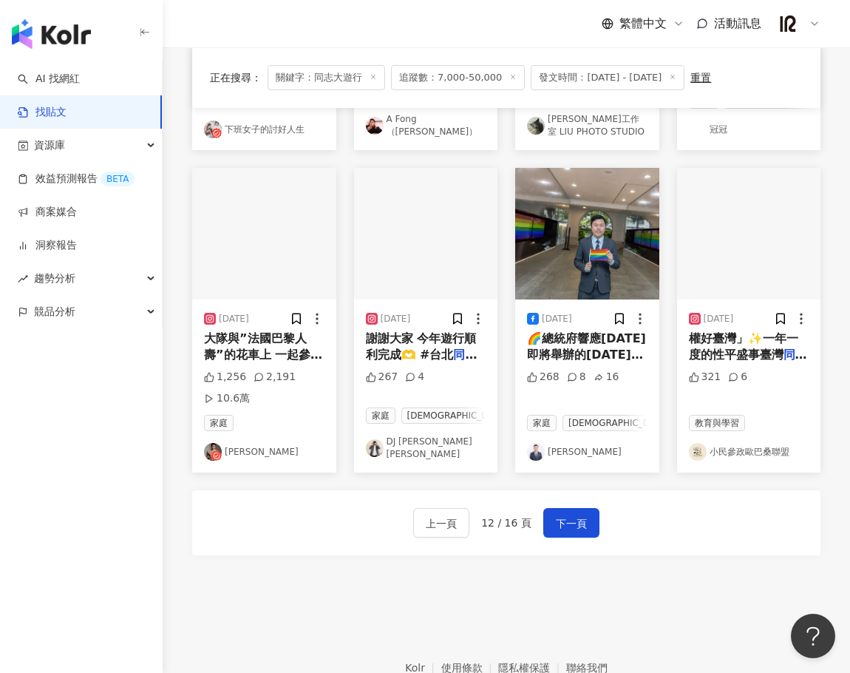
scroll to position [785, 0]
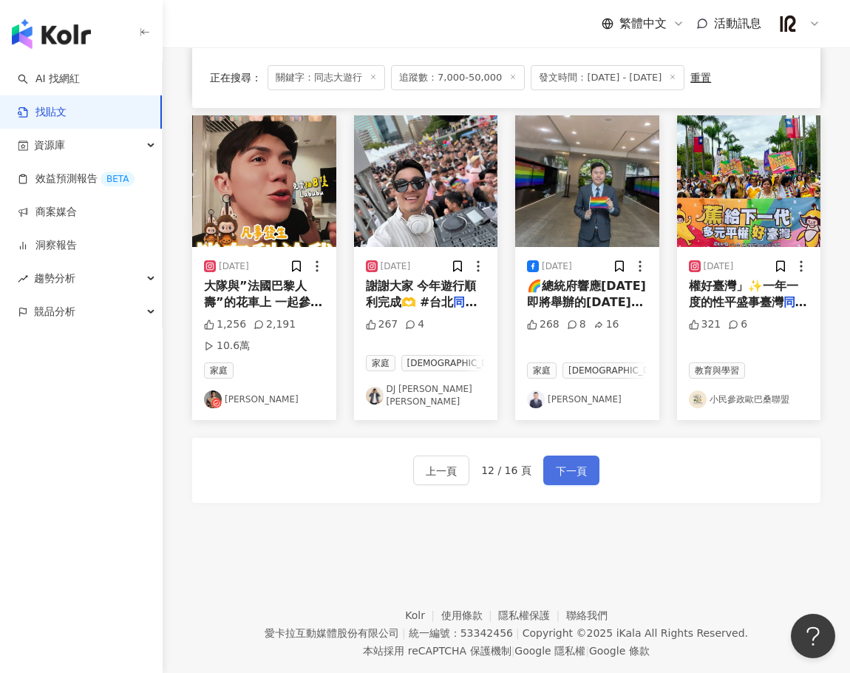
click at [559, 467] on span "下一頁" at bounding box center [571, 471] width 31 height 18
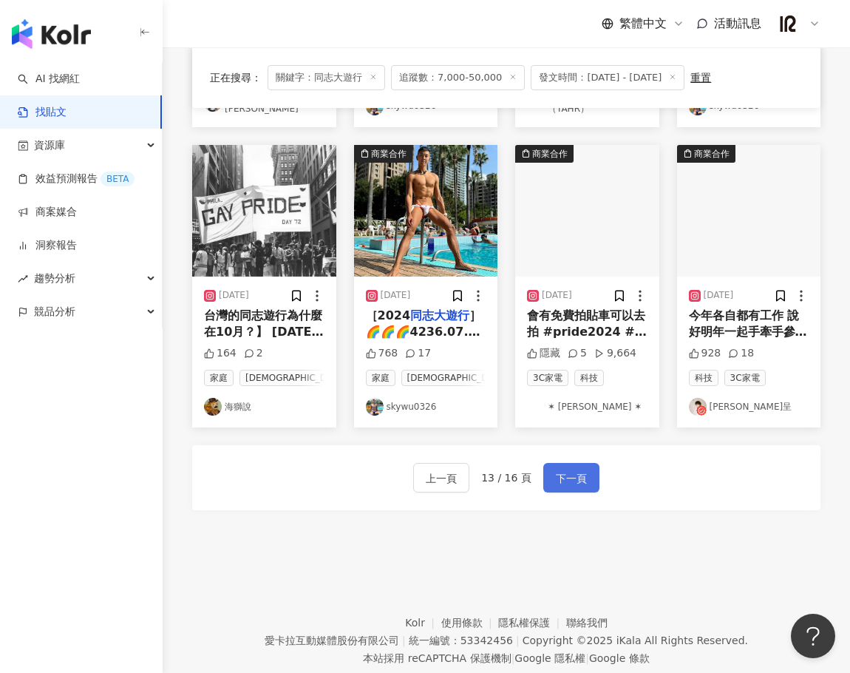
scroll to position [639, 0]
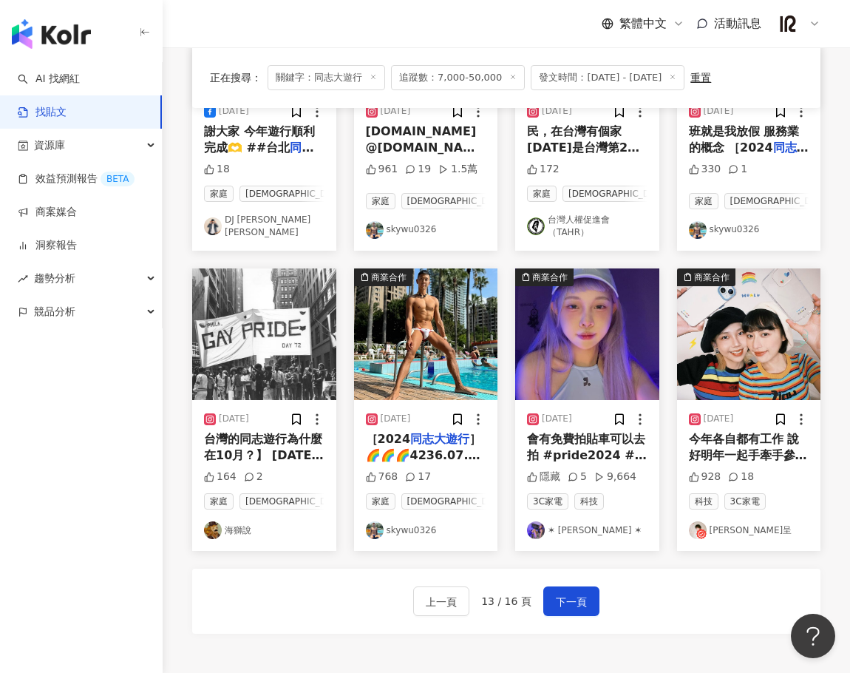
click at [605, 358] on img "button" at bounding box center [587, 334] width 144 height 132
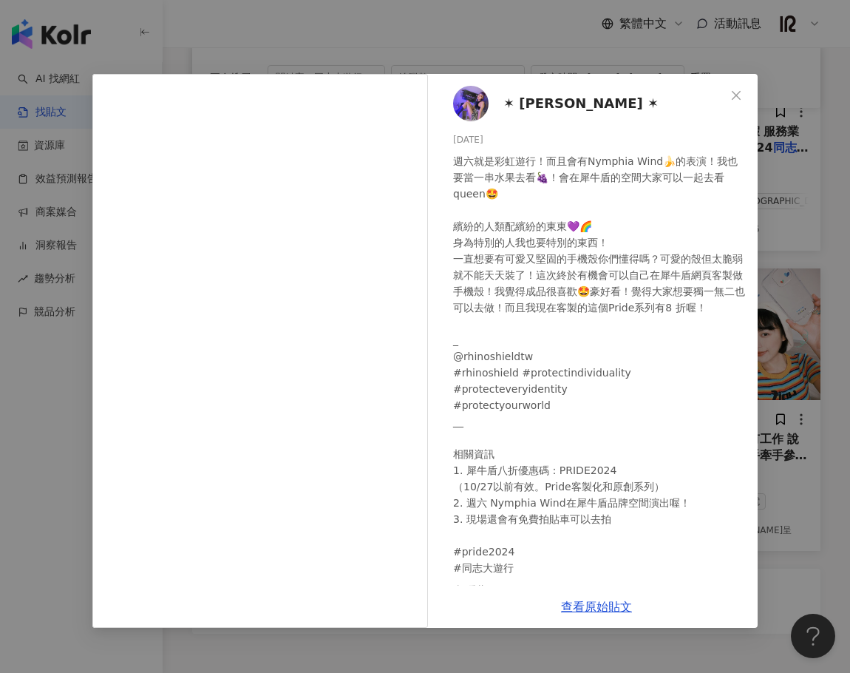
click at [596, 330] on div "週六就是彩虹遊行！而且會有Nymphia Wind🍌的表演！我也要當一串水果去看🍇！會在犀牛盾的空間大家可以一起去看queen🤩 繽紛的人類配繽紛的東東💜🌈 …" at bounding box center [599, 364] width 293 height 423
click at [605, 610] on link "查看原始貼文" at bounding box center [596, 606] width 71 height 14
click at [740, 96] on icon "close" at bounding box center [736, 95] width 12 height 12
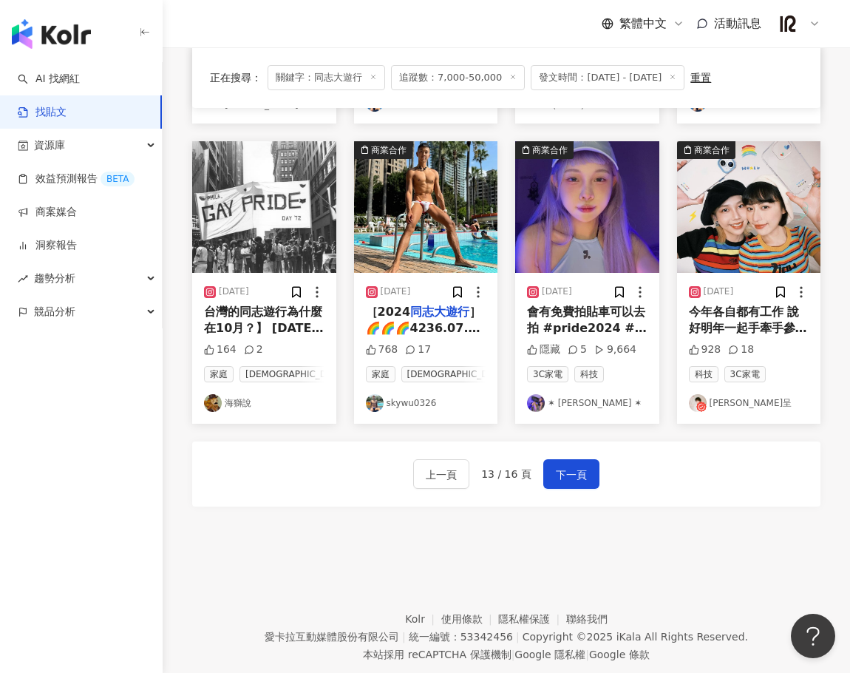
scroll to position [794, 0]
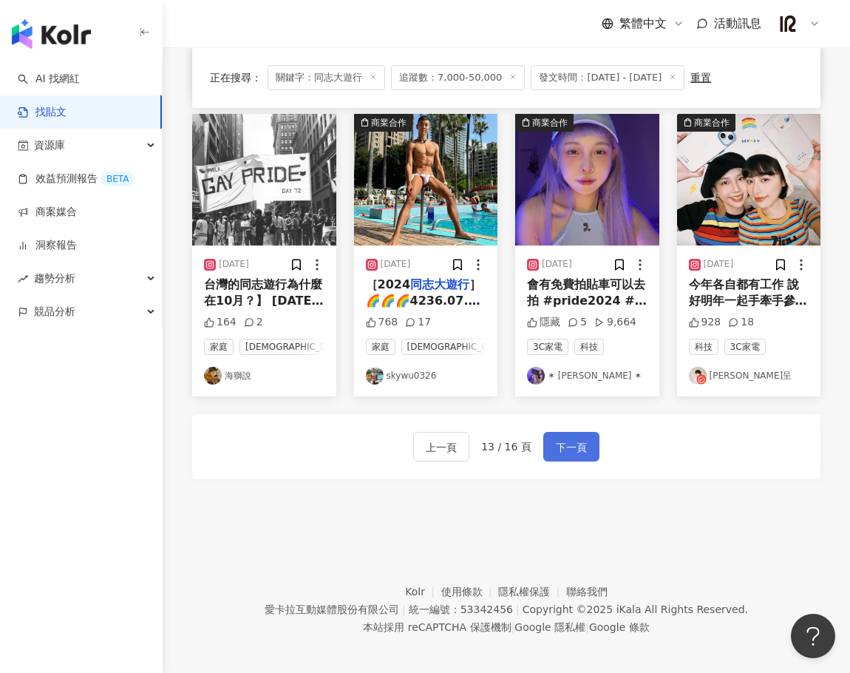
click at [583, 438] on span "下一頁" at bounding box center [571, 447] width 31 height 18
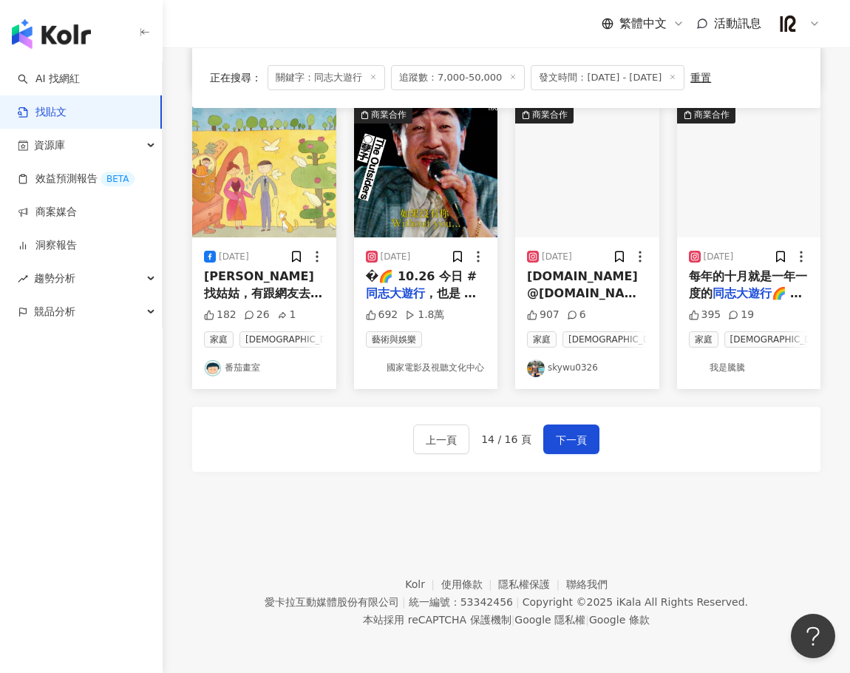
scroll to position [664, 0]
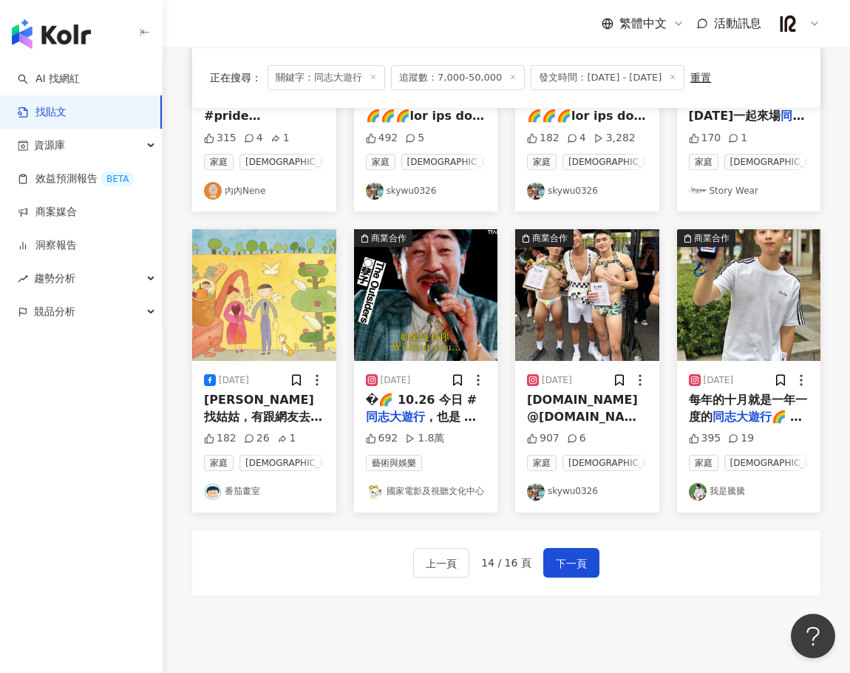
click at [469, 318] on img "button" at bounding box center [426, 295] width 144 height 132
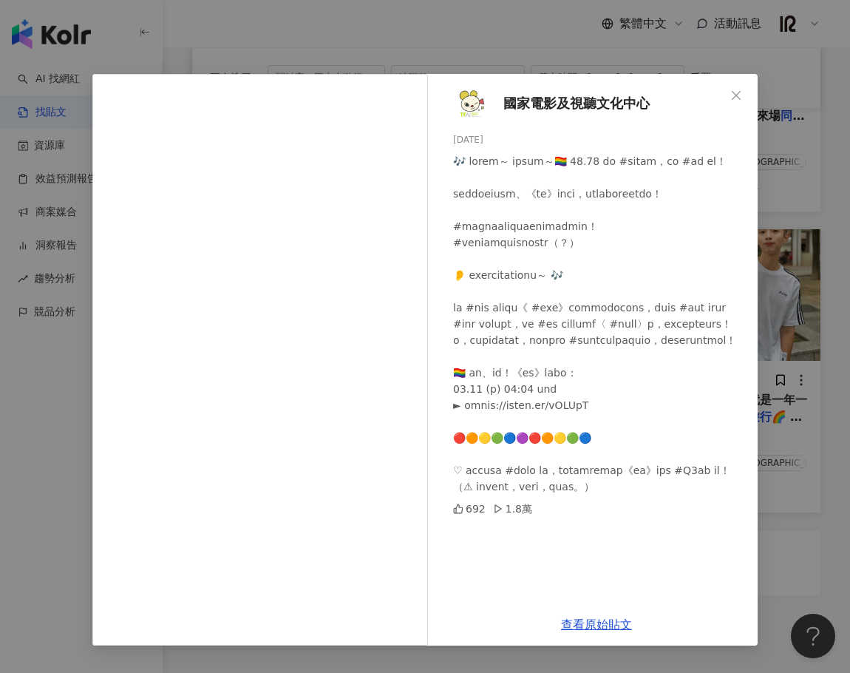
scroll to position [787, 0]
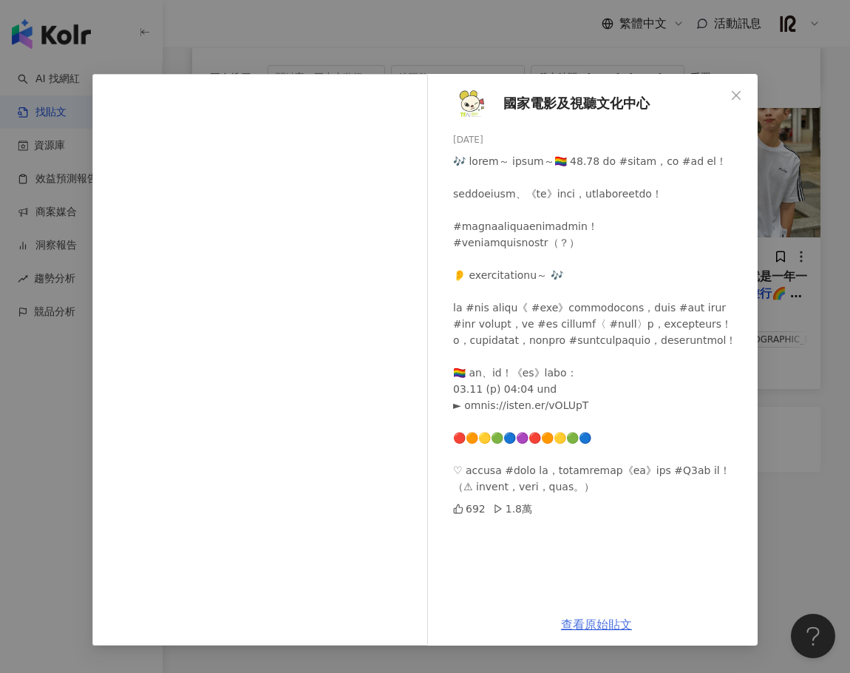
click at [613, 622] on link "查看原始貼文" at bounding box center [596, 624] width 71 height 14
click at [785, 429] on div "國家電影及視聽文化中心 2024/10/26 692 1.8萬 查看原始貼文" at bounding box center [425, 336] width 850 height 673
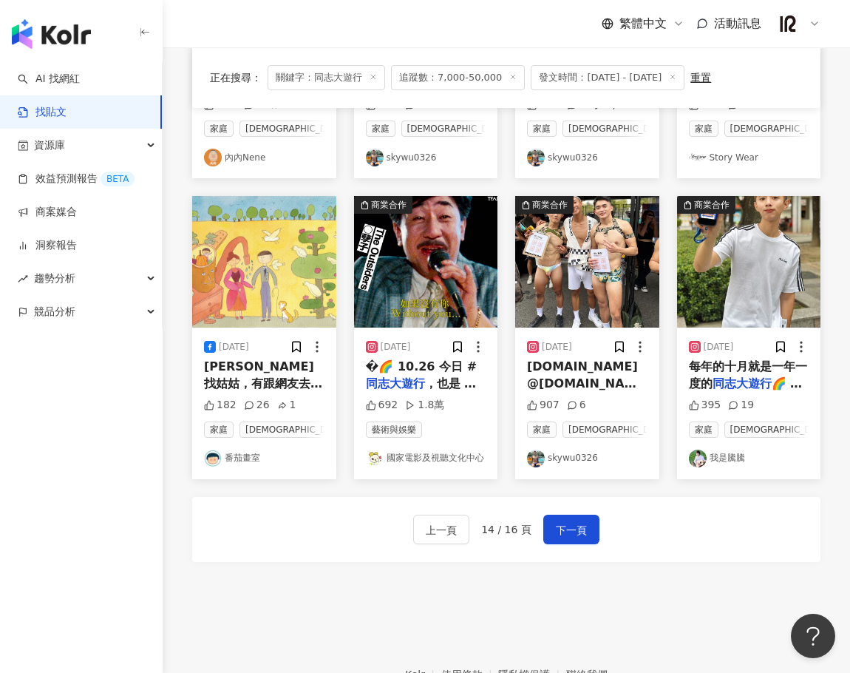
scroll to position [664, 0]
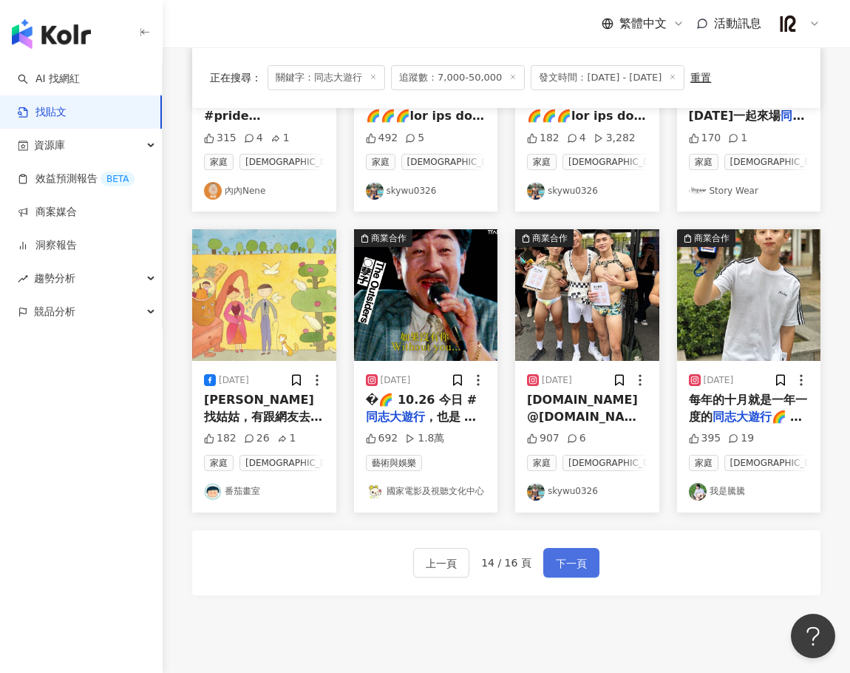
click at [581, 558] on span "下一頁" at bounding box center [571, 563] width 31 height 18
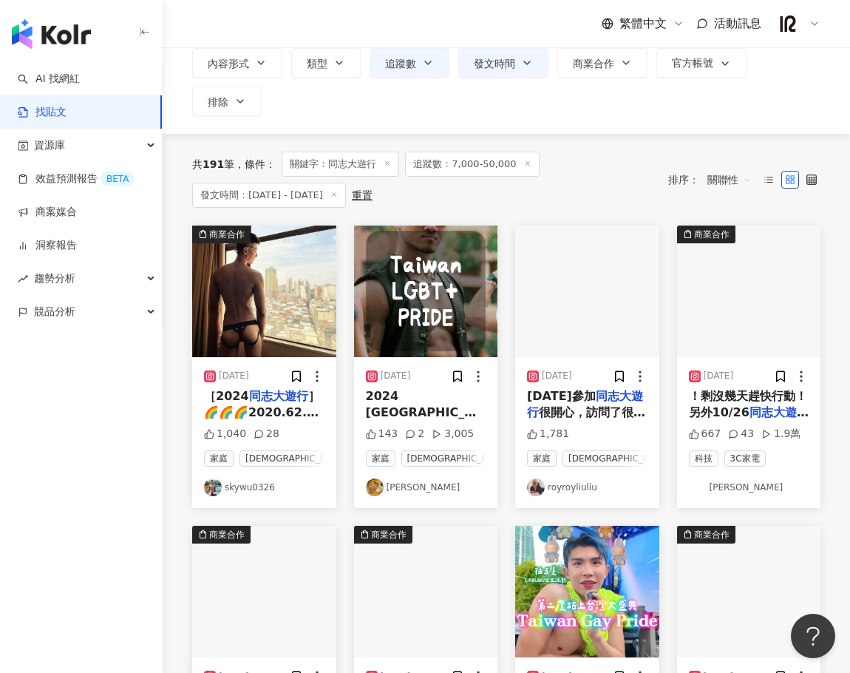
scroll to position [69, 0]
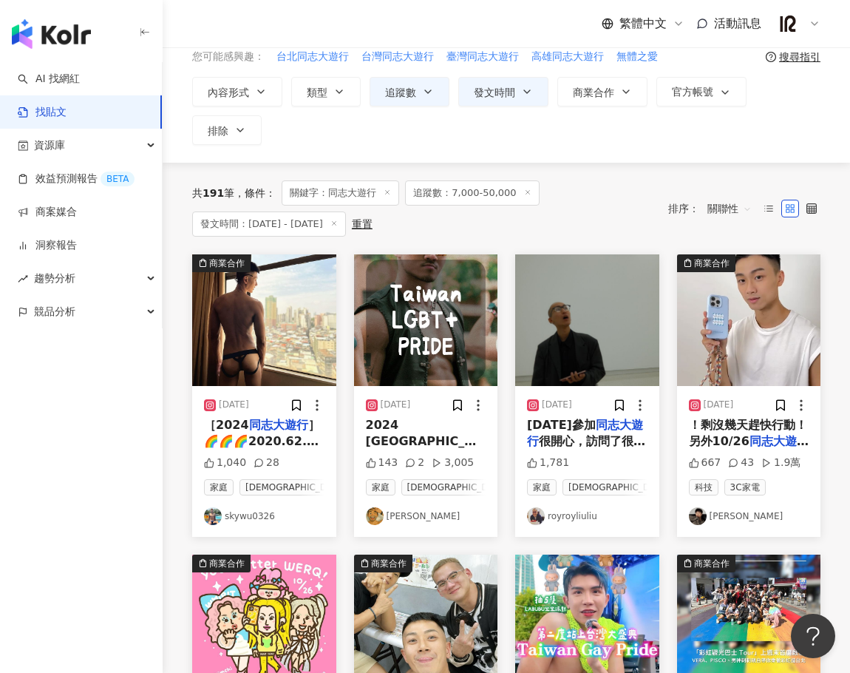
click at [793, 488] on div "科技 3C家電" at bounding box center [749, 487] width 120 height 16
click at [789, 454] on div "2024/10/22 ！剩沒幾天趕快行動！ 另外10/26 同志大遊行 ，有妮妃雅獨家表演，還有免費拍 667 43 1.9萬 科技 3C家電 Nick" at bounding box center [749, 461] width 144 height 151
click at [790, 442] on mark "同志大遊行" at bounding box center [749, 449] width 120 height 30
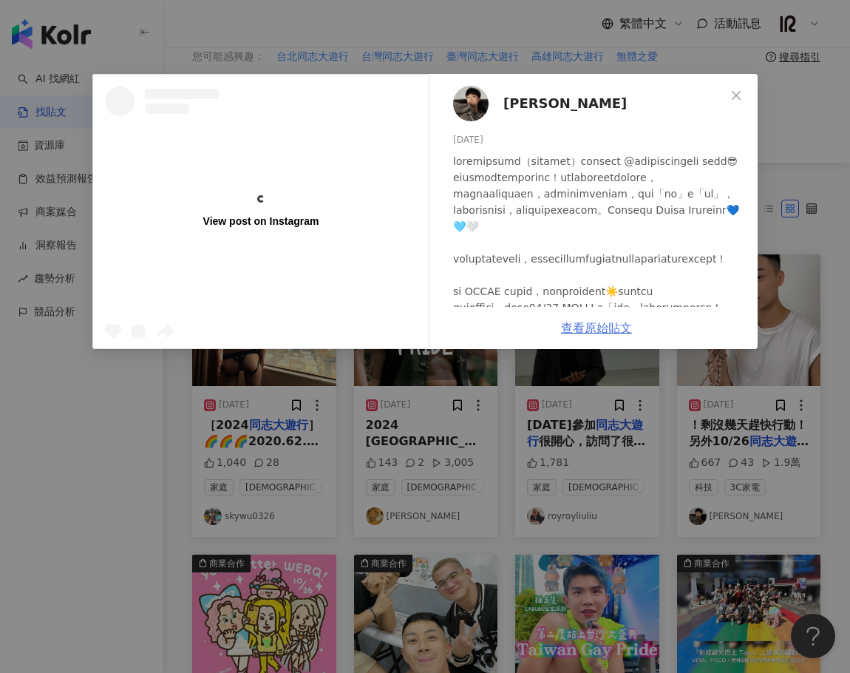
click at [601, 326] on div "Nick 2024/10/22 667 43 1.9萬 查看原始貼文" at bounding box center [596, 211] width 322 height 275
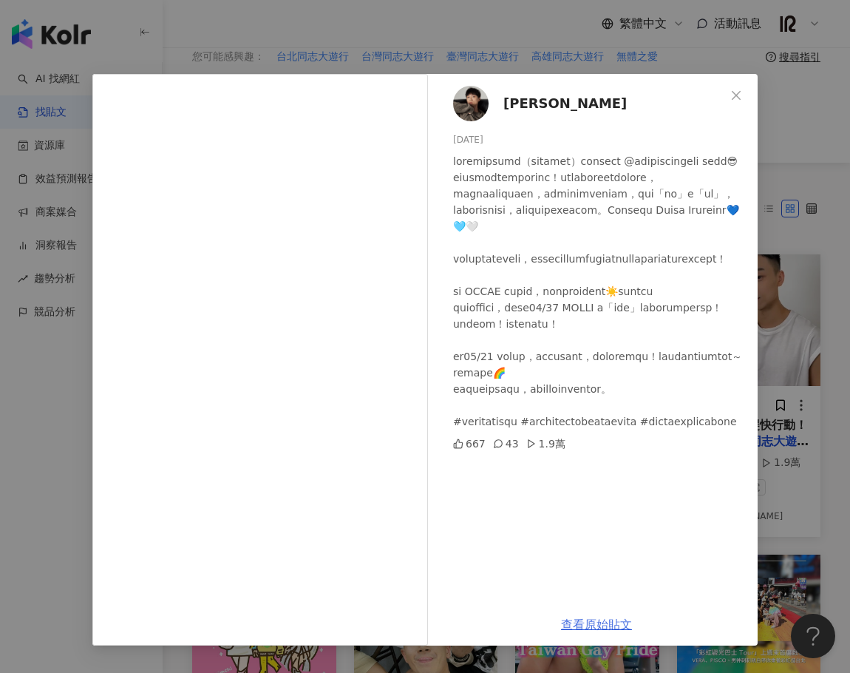
click at [602, 625] on link "查看原始貼文" at bounding box center [596, 624] width 71 height 14
click at [780, 89] on div "Nick 2024/10/22 667 43 1.9萬 查看原始貼文" at bounding box center [425, 336] width 850 height 673
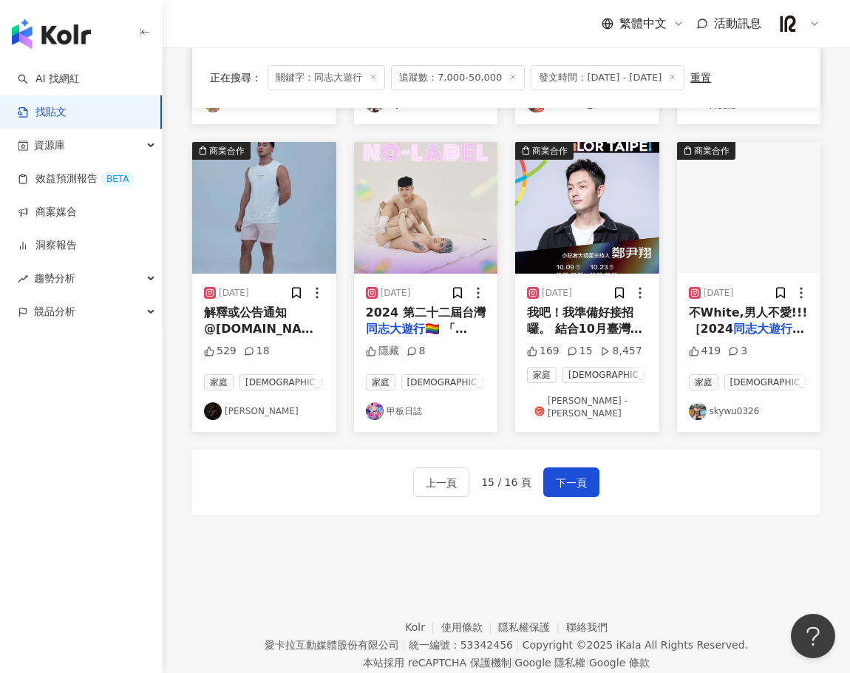
scroll to position [808, 0]
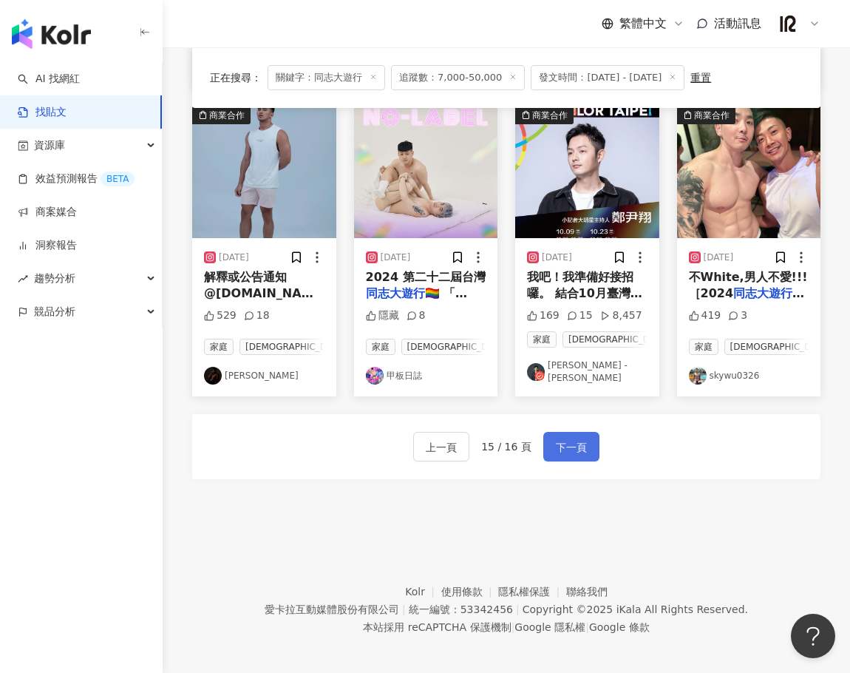
click at [562, 432] on button "下一頁" at bounding box center [571, 447] width 56 height 30
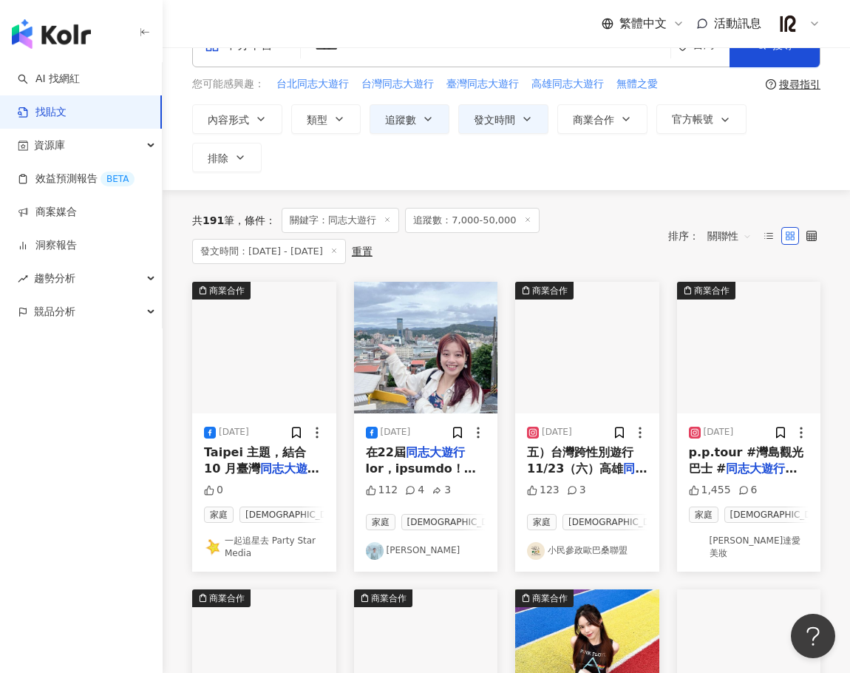
scroll to position [0, 0]
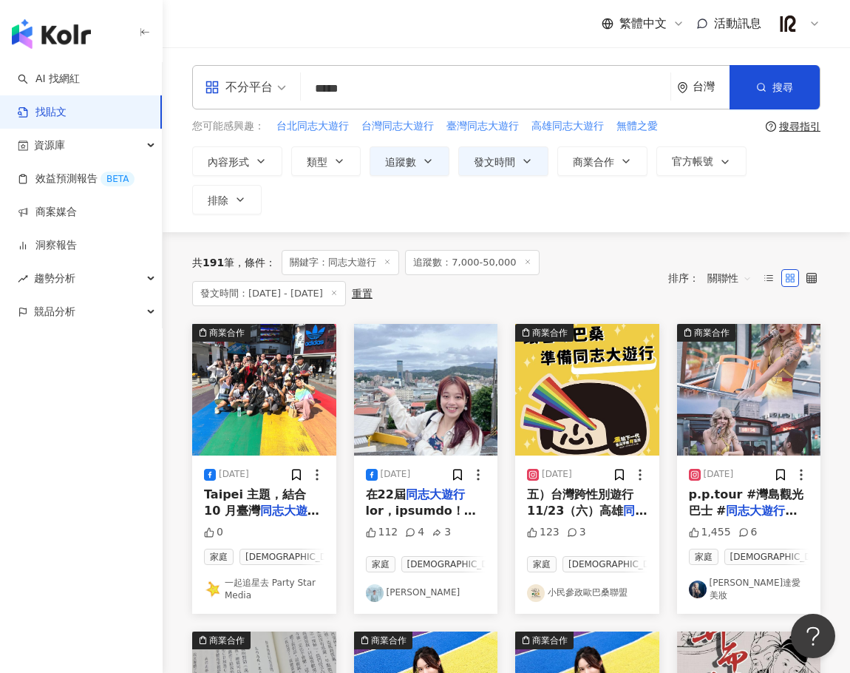
click at [38, 116] on link "找貼文" at bounding box center [42, 112] width 49 height 15
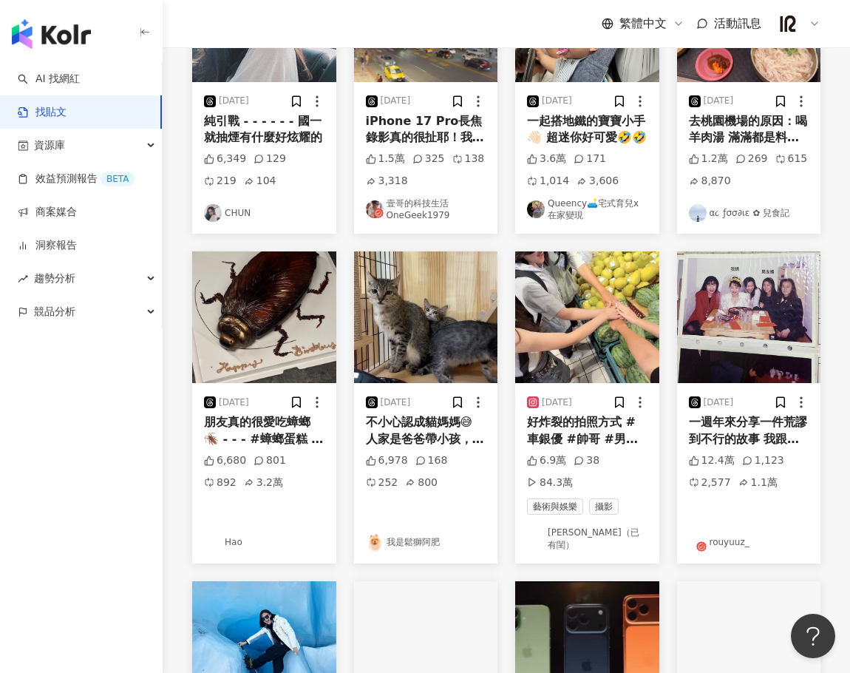
scroll to position [370, 0]
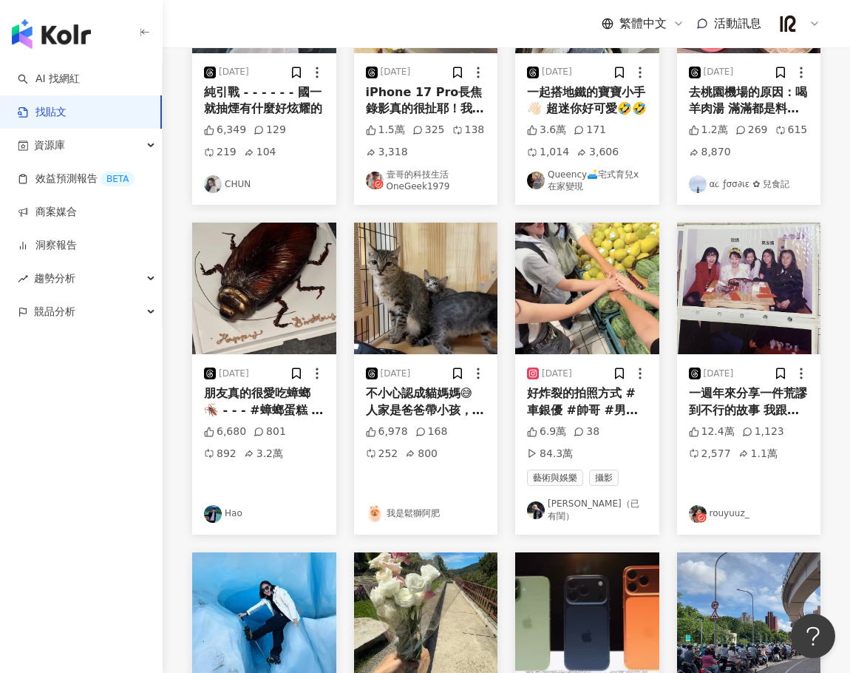
click at [763, 404] on div "一週年來分享一件荒謬到不行的故事 我跟男友是在ig 上認識的 交友圈完全沒重疊 他甚至住在台中：） 今年過年的時候給我媽看男友全家福的照片 結果我媽竟然說男友…" at bounding box center [749, 401] width 120 height 33
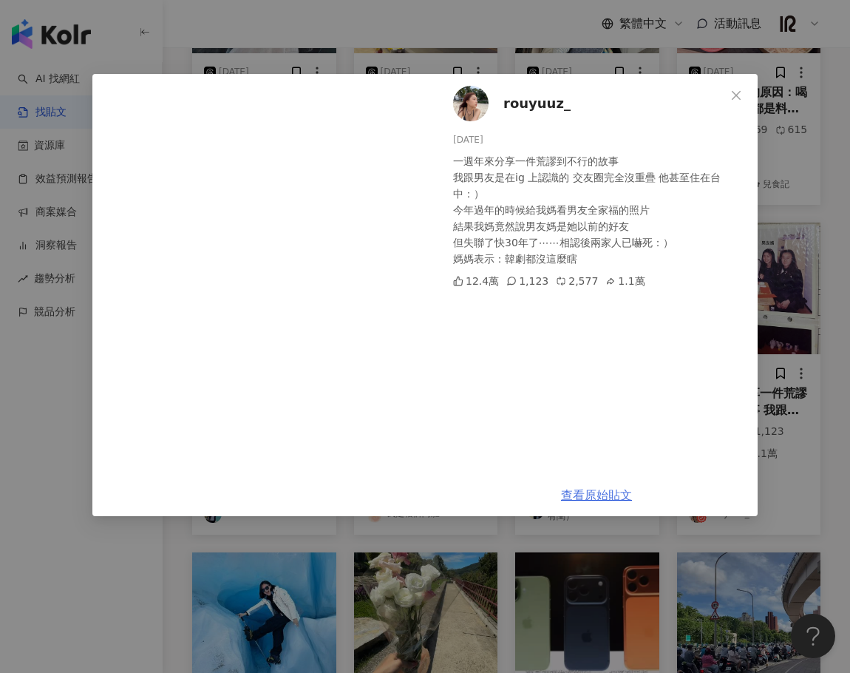
click at [596, 497] on link "查看原始貼文" at bounding box center [596, 495] width 71 height 14
click at [799, 246] on div "rouyuuz_ 2025/9/20 一週年來分享一件荒謬到不行的故事 我跟男友是在ig 上認識的 交友圈完全沒重疊 他甚至住在台中：） 今年過年的時候給我媽…" at bounding box center [425, 336] width 850 height 673
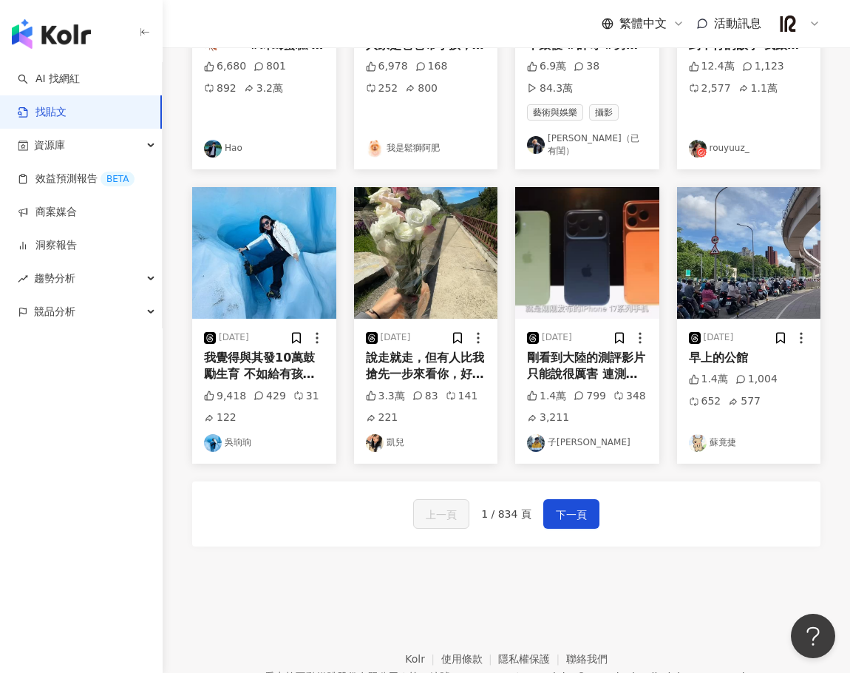
scroll to position [739, 0]
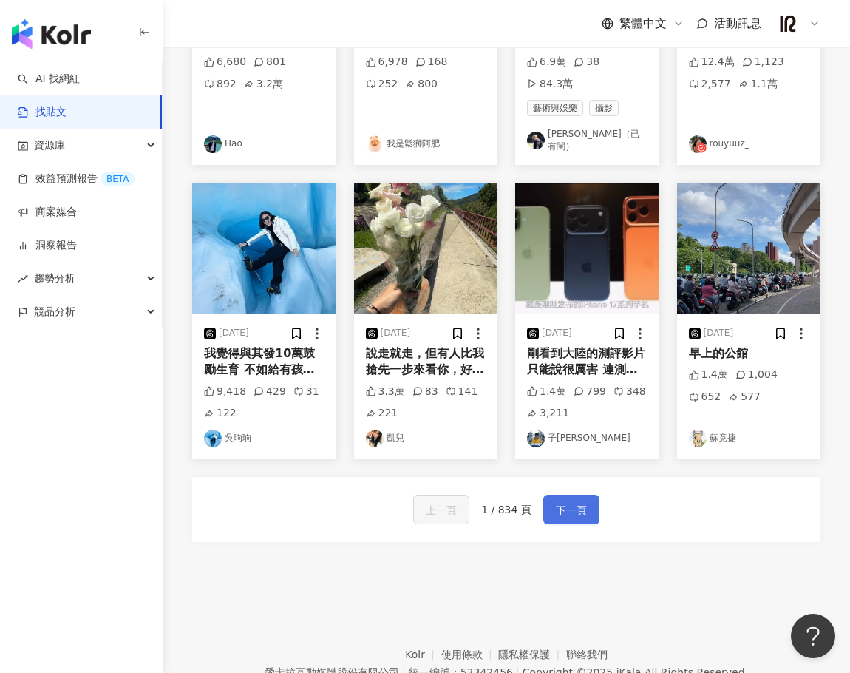
click at [586, 494] on button "下一頁" at bounding box center [571, 509] width 56 height 30
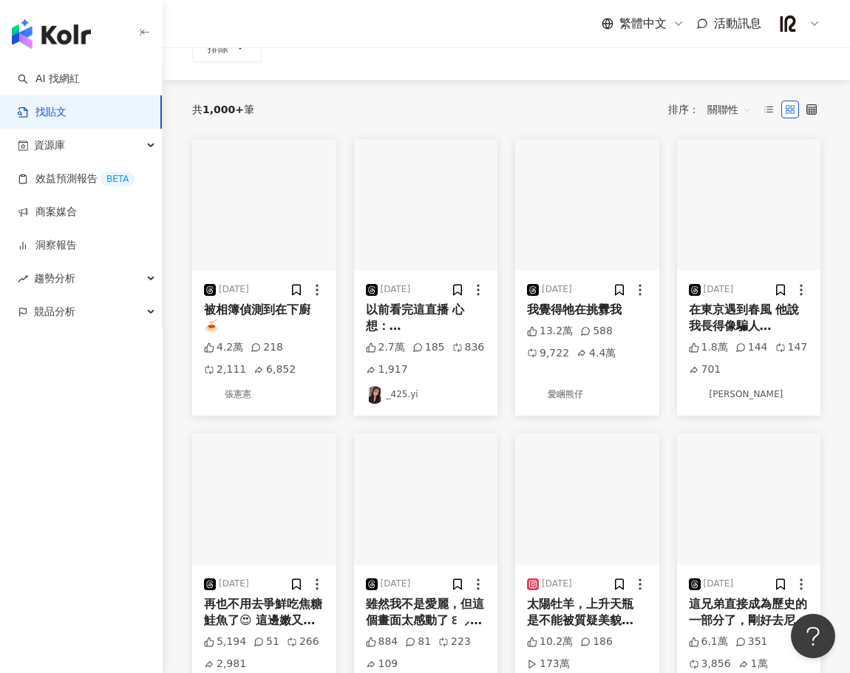
scroll to position [809, 0]
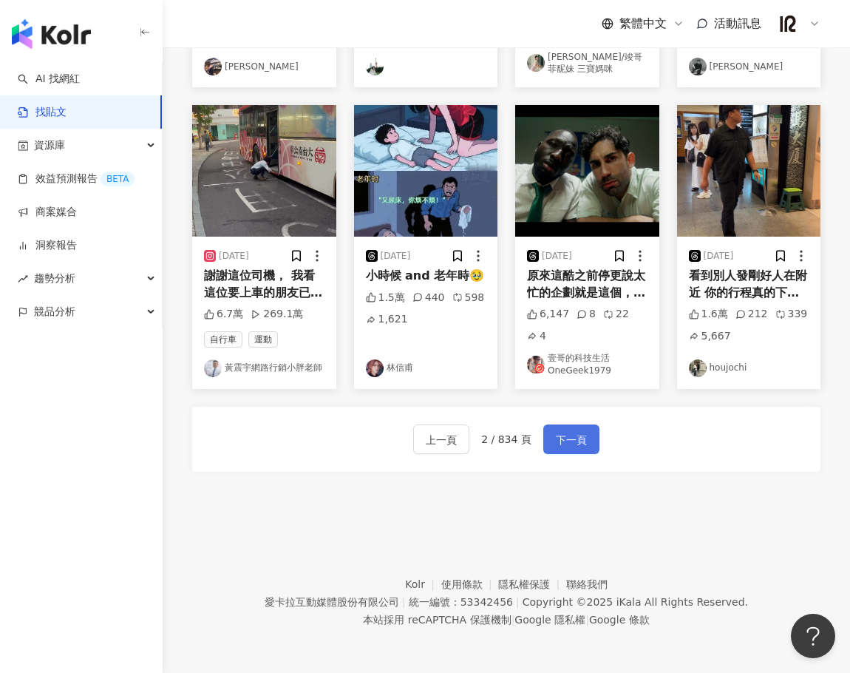
click at [587, 435] on button "下一頁" at bounding box center [571, 439] width 56 height 30
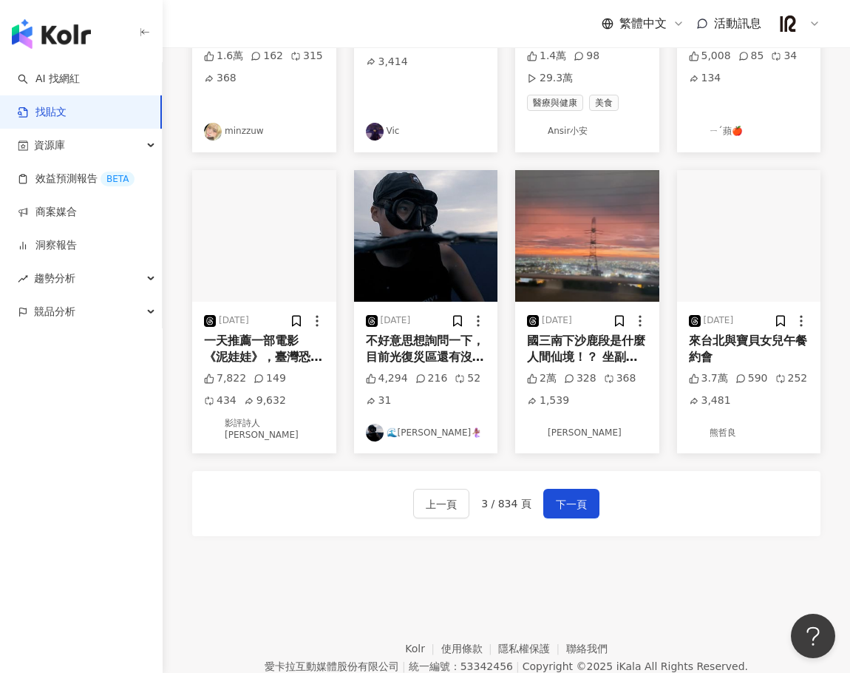
scroll to position [773, 0]
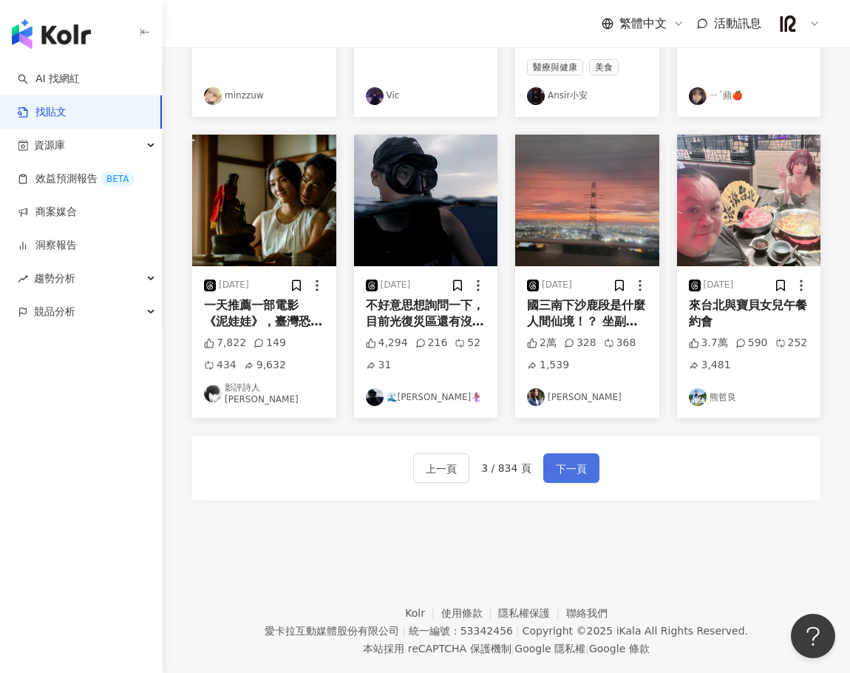
click at [578, 460] on span "下一頁" at bounding box center [571, 469] width 31 height 18
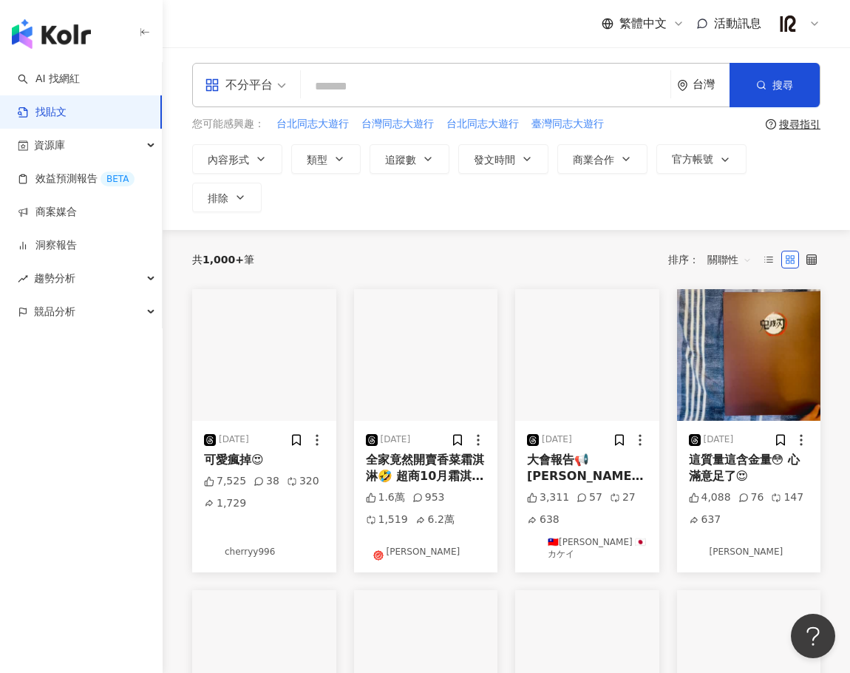
scroll to position [0, 0]
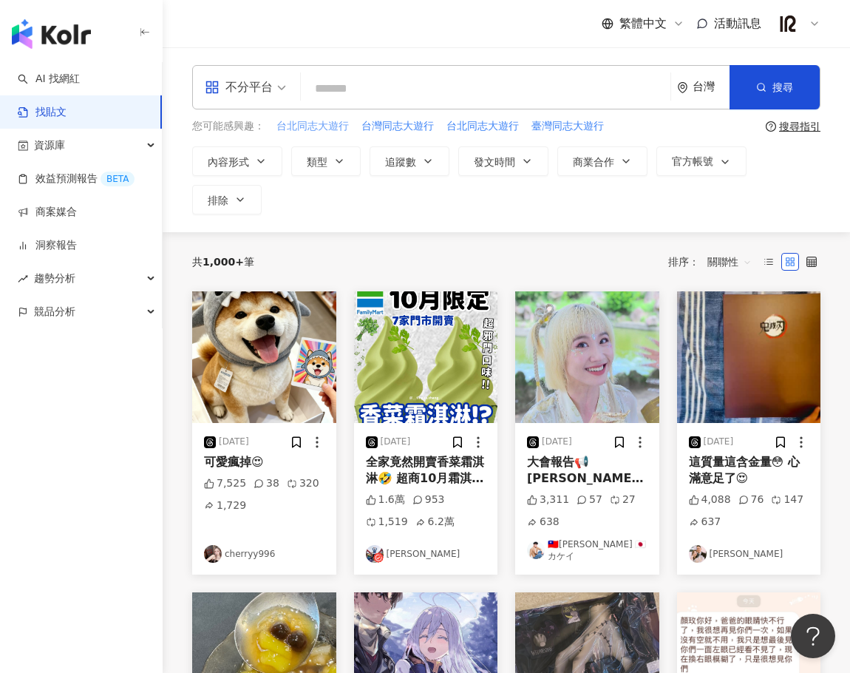
click at [339, 128] on span "台北同志大遊行" at bounding box center [312, 126] width 72 height 15
click at [337, 94] on input "*******" at bounding box center [486, 88] width 358 height 32
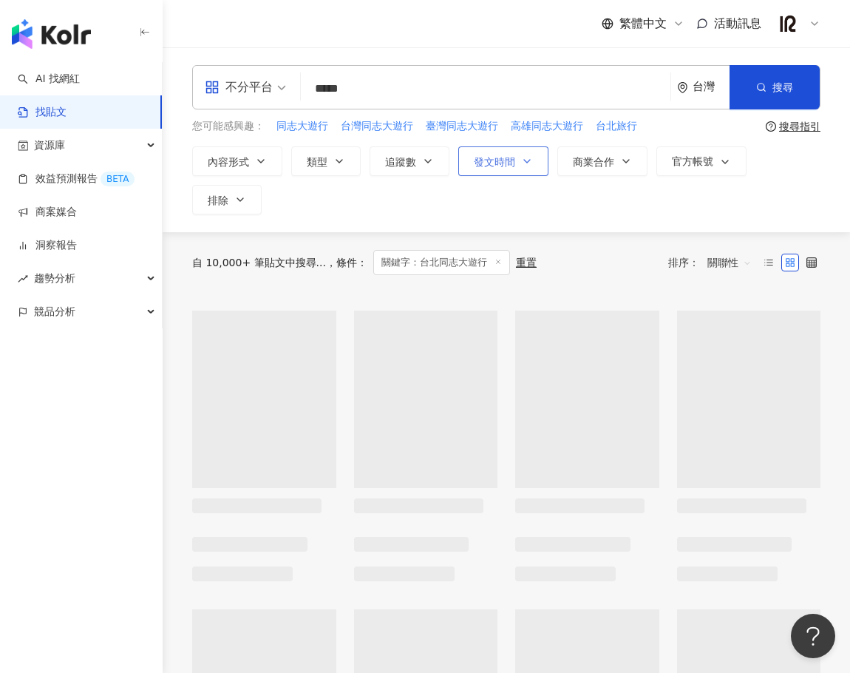
click at [390, 198] on div "內容形式 類型 追蹤數 發文時間 Oct 2024 Su Mo Tu We Th Fr Sa 29 30 1 2 3 4 5 6 7 8 9 10 11 12…" at bounding box center [506, 180] width 628 height 68
click at [514, 172] on button "發文時間" at bounding box center [503, 161] width 90 height 30
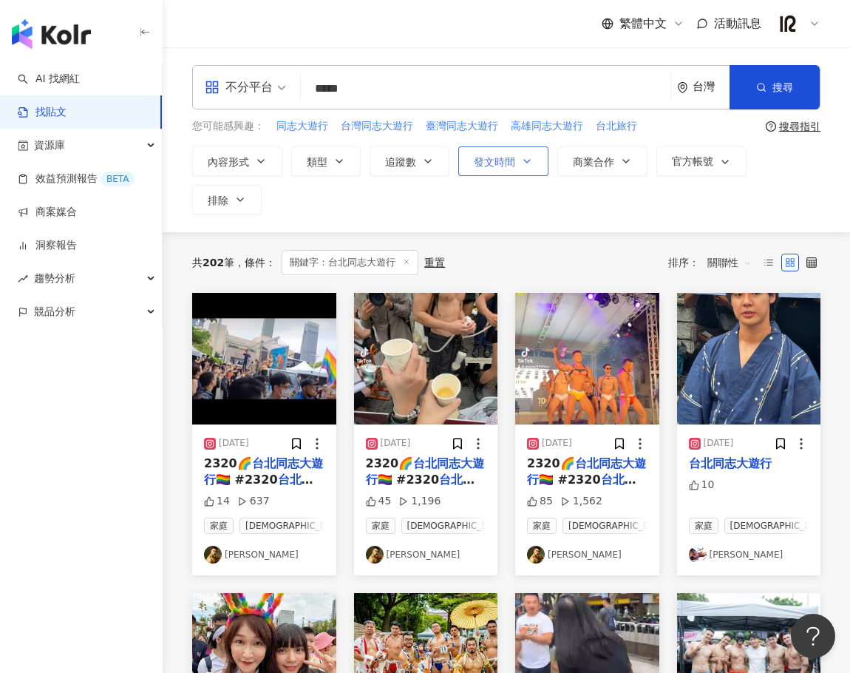
click at [520, 159] on button "發文時間" at bounding box center [503, 161] width 90 height 30
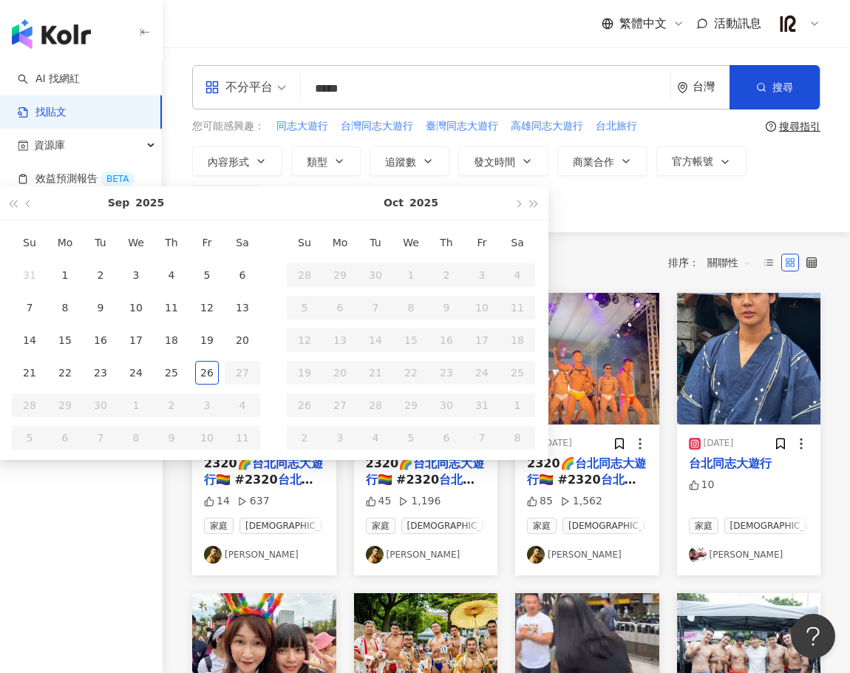
click at [579, 217] on div "不分平台 ***** 台灣 搜尋 您可能感興趣： 同志大遊行 台灣同志大遊行 臺灣同志大遊行 高雄同志大遊行 台北旅行 搜尋指引 內容形式 類型 追蹤數 發文…" at bounding box center [506, 139] width 687 height 185
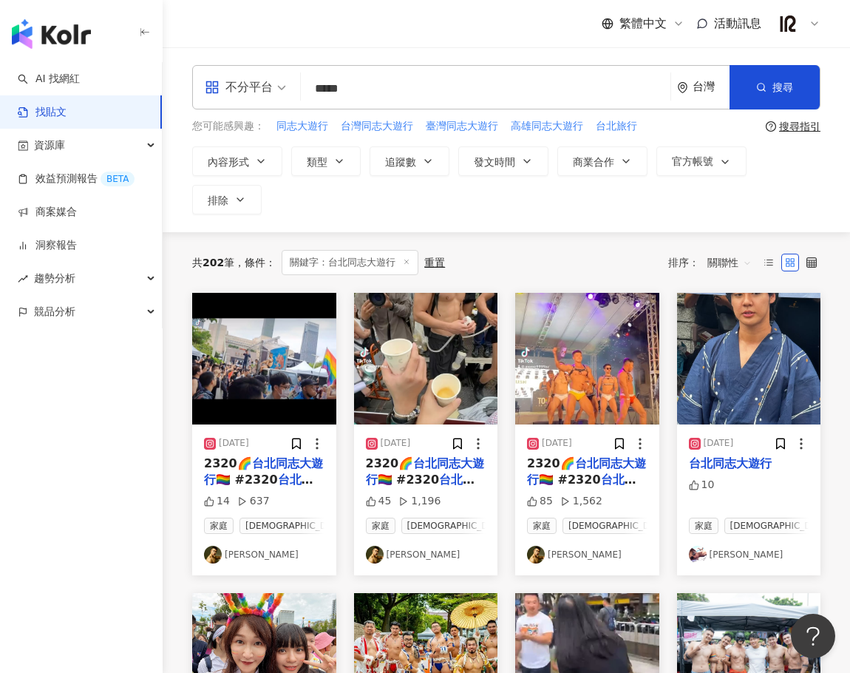
click at [381, 89] on input "*****" at bounding box center [486, 88] width 358 height 32
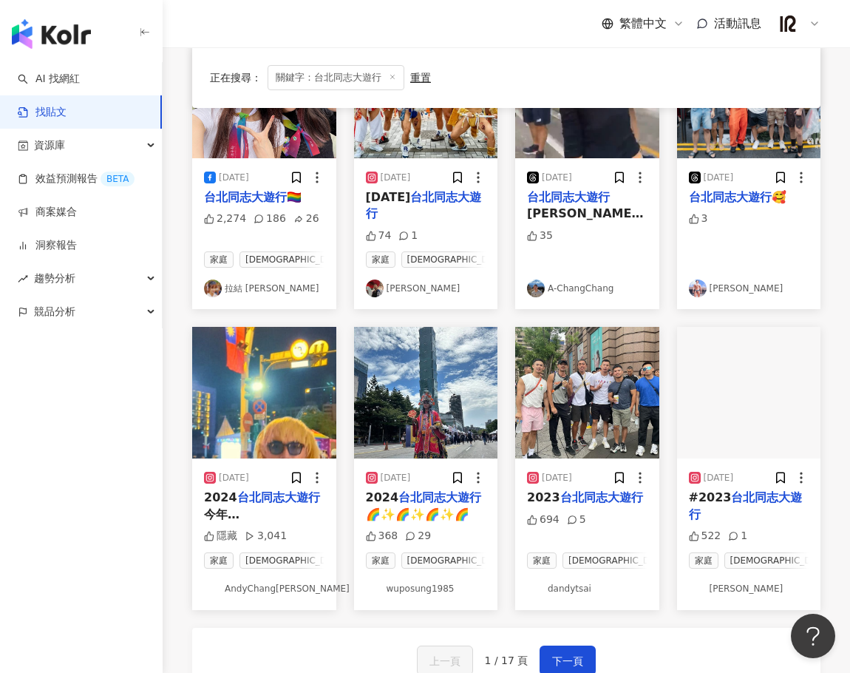
scroll to position [616, 0]
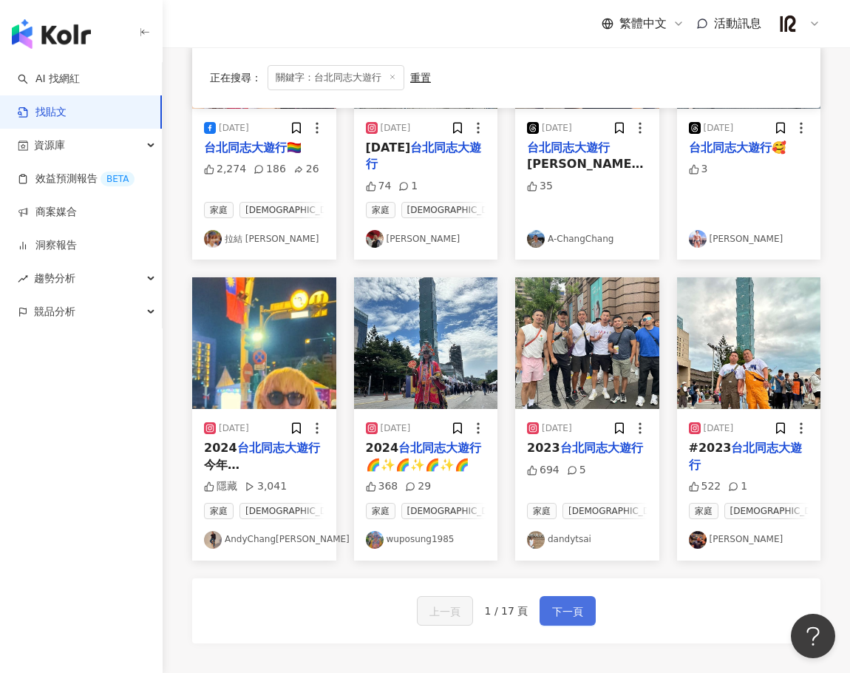
click at [550, 624] on button "下一頁" at bounding box center [567, 611] width 56 height 30
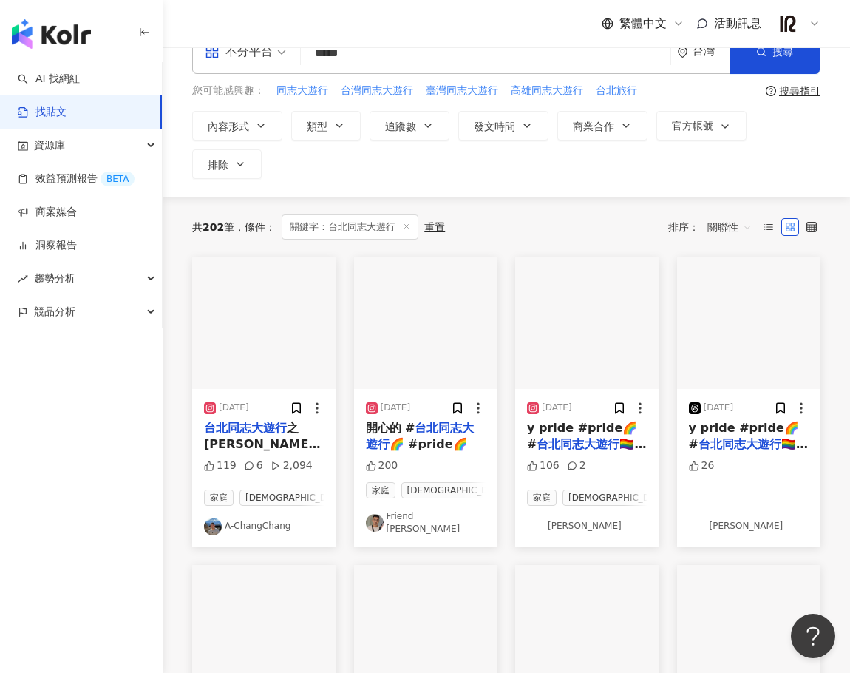
scroll to position [0, 0]
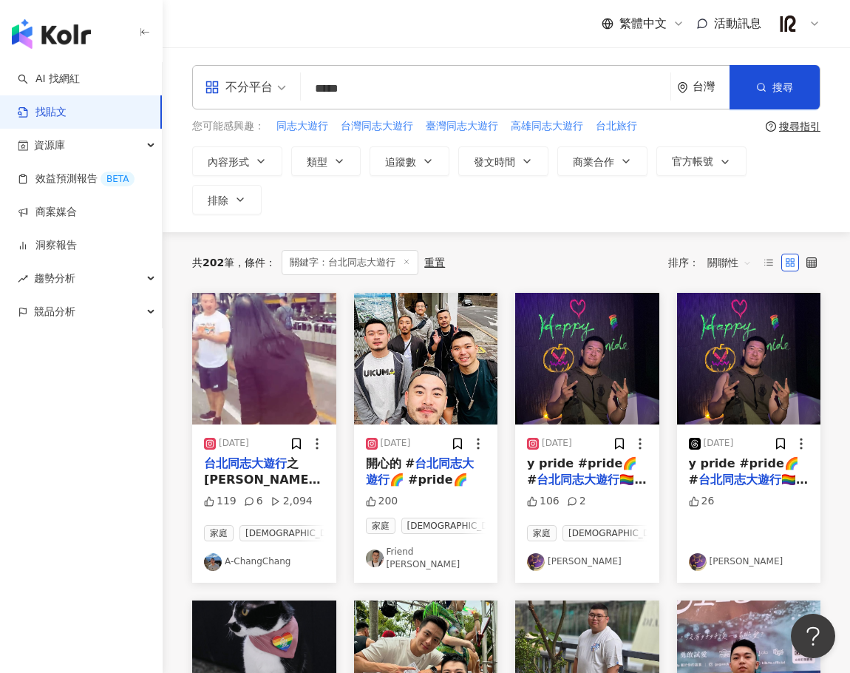
click at [447, 92] on input "*****" at bounding box center [486, 88] width 358 height 32
type input "*"
type input "**********"
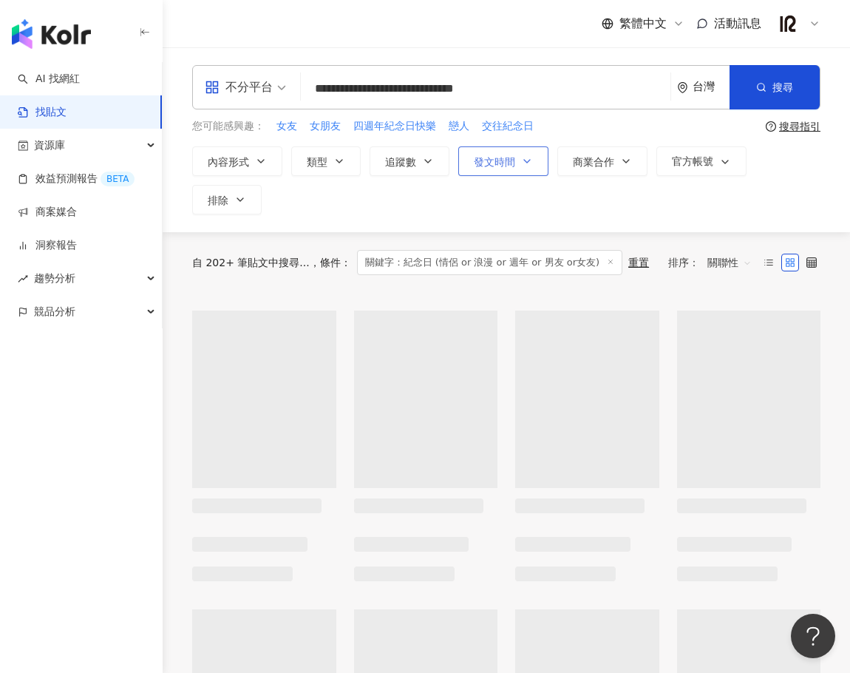
click at [483, 156] on span "發文時間" at bounding box center [494, 162] width 41 height 12
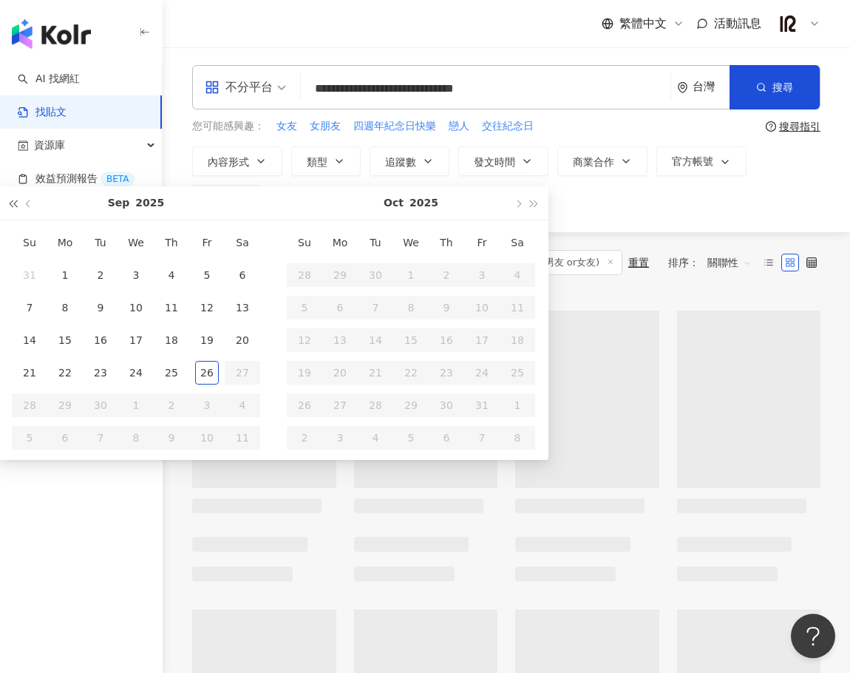
click at [0, 205] on div "Sep 2025" at bounding box center [136, 203] width 275 height 34
click at [9, 205] on button "button" at bounding box center [12, 202] width 16 height 33
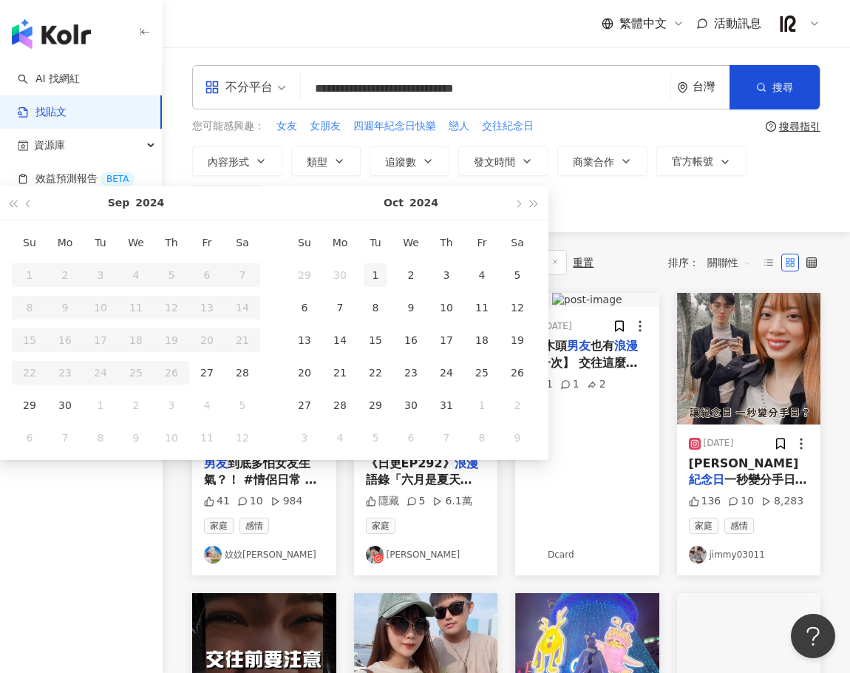
type input "**********"
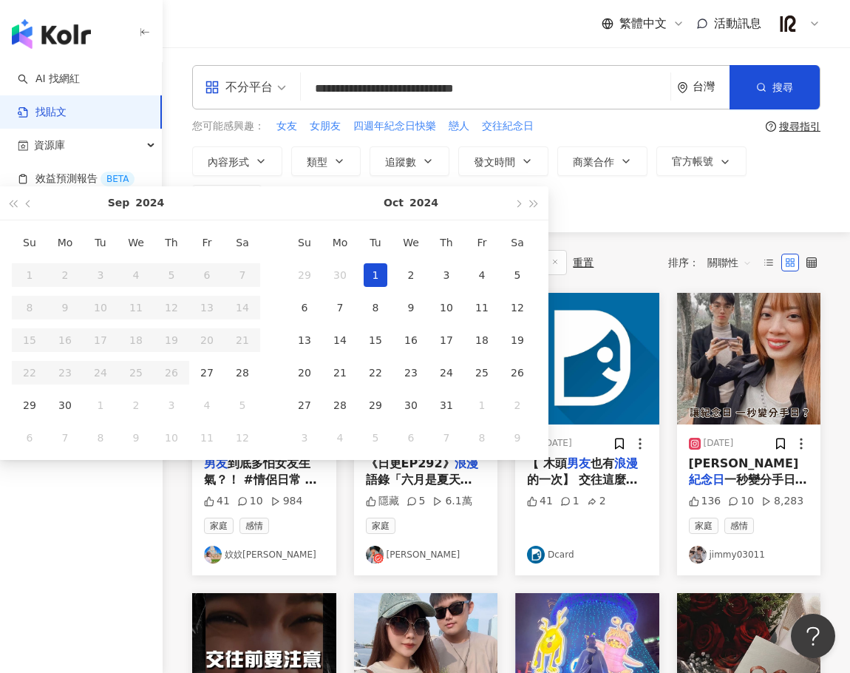
click at [378, 269] on div "1" at bounding box center [376, 275] width 24 height 24
type input "**********"
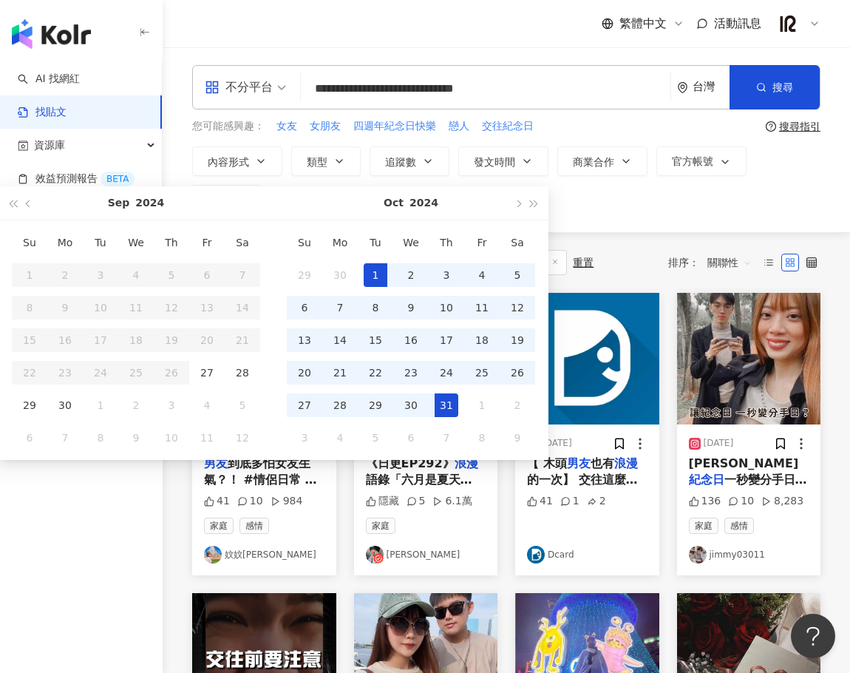
click at [452, 411] on div "31" at bounding box center [447, 405] width 24 height 24
type input "**********"
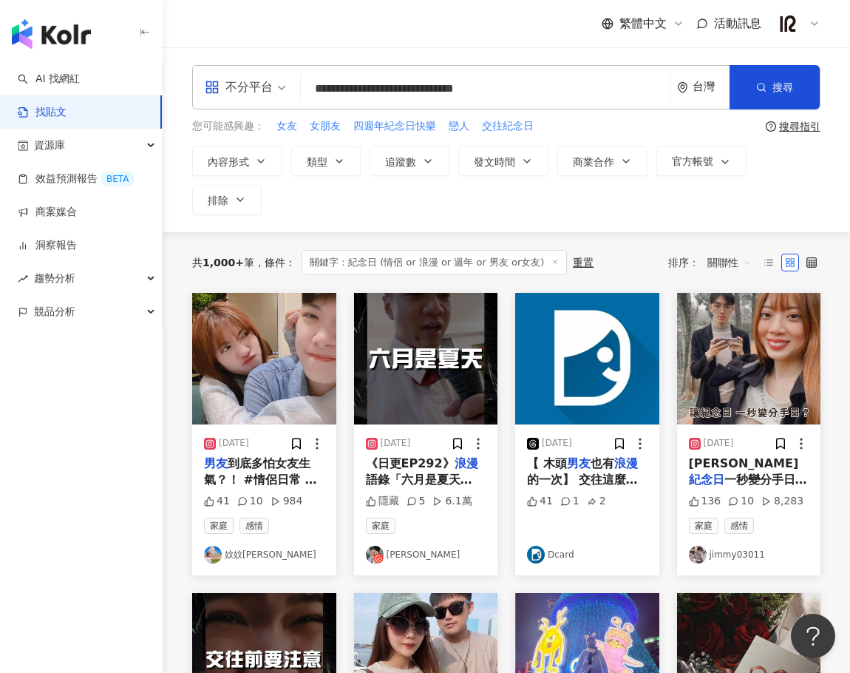
type input "**********"
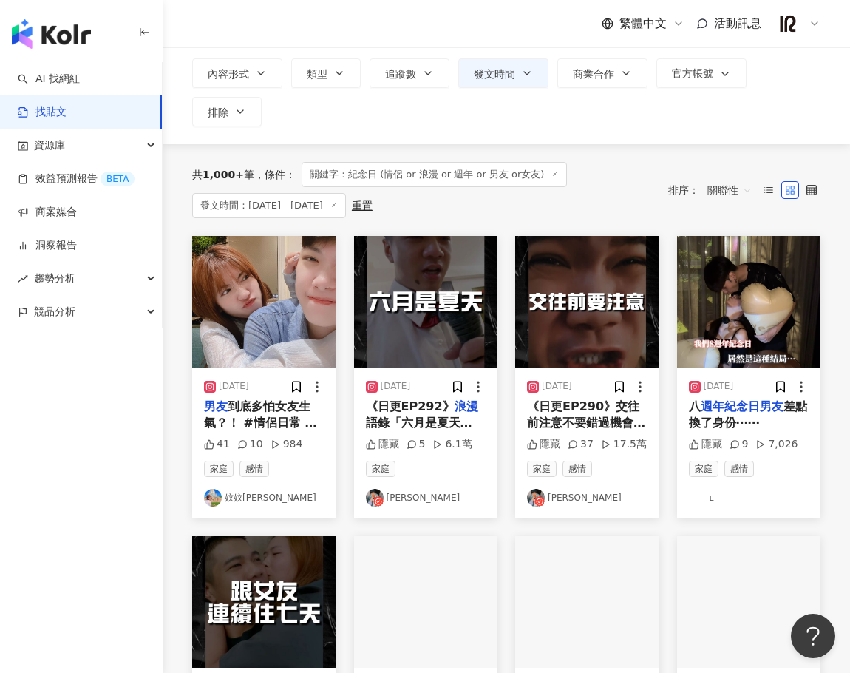
scroll to position [123, 0]
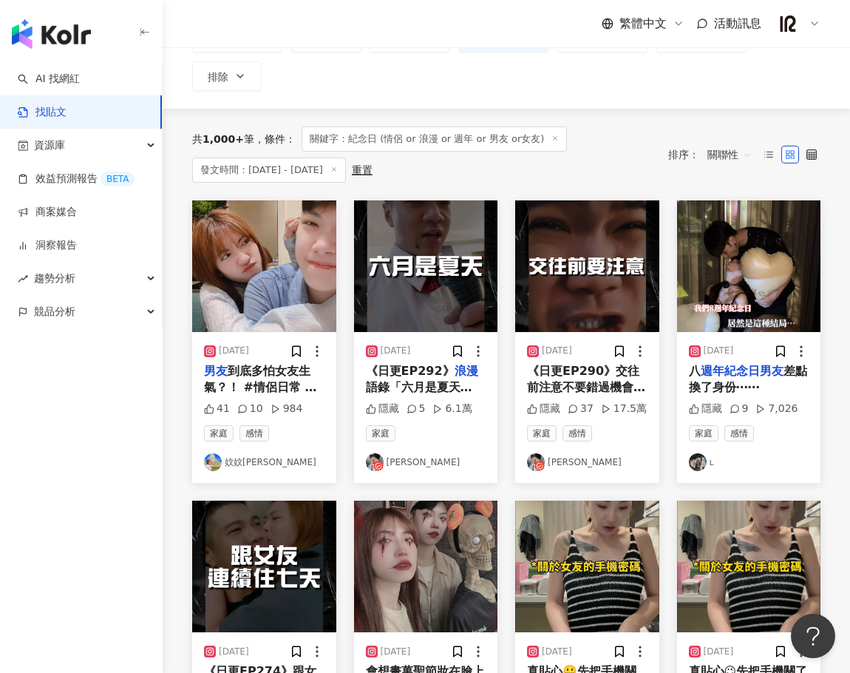
click at [584, 462] on link "鄭任志RenZhi" at bounding box center [587, 462] width 120 height 18
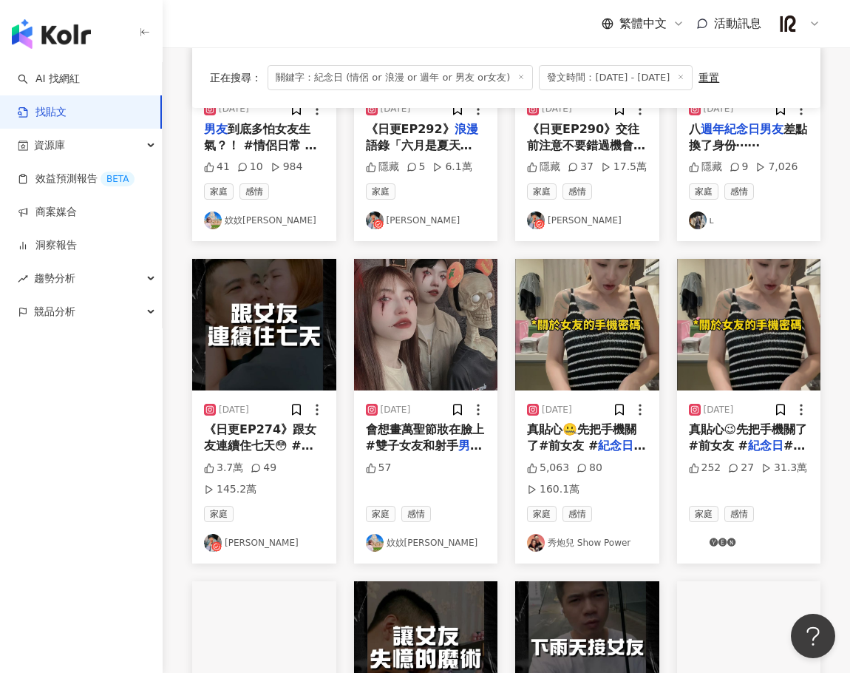
scroll to position [370, 0]
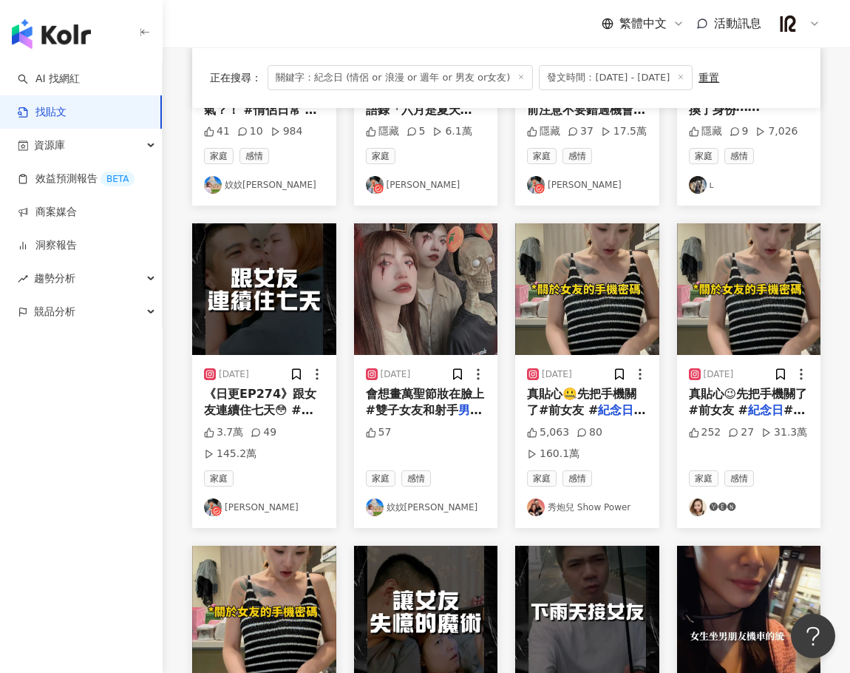
click at [619, 265] on img "button" at bounding box center [587, 289] width 144 height 132
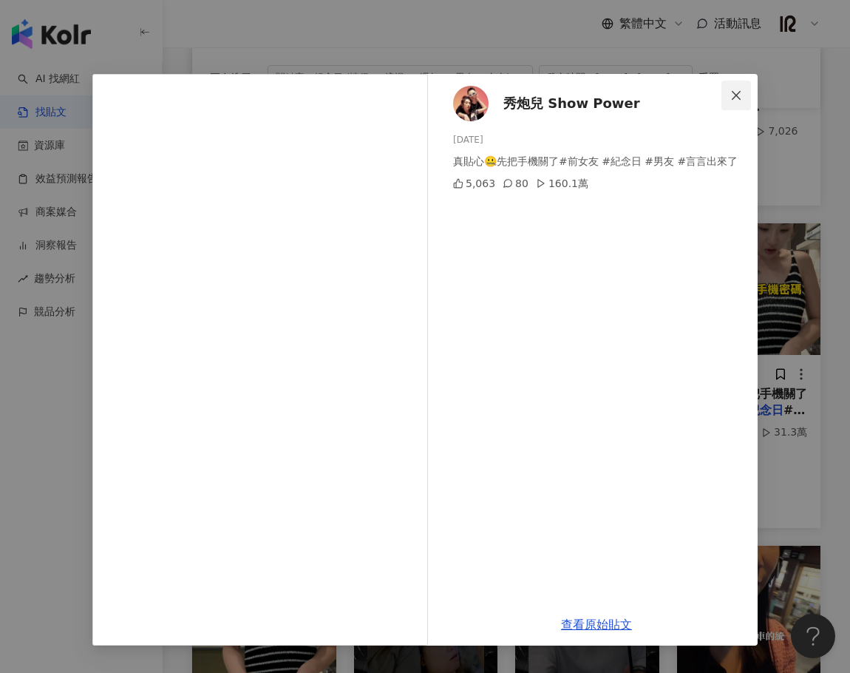
click at [747, 92] on span "Close" at bounding box center [736, 95] width 30 height 12
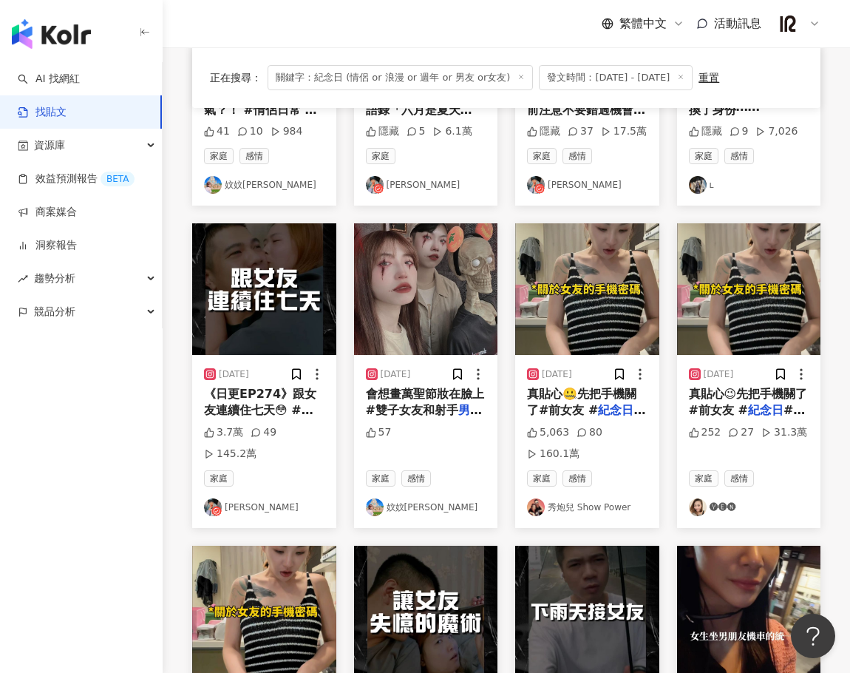
click at [588, 301] on img "button" at bounding box center [587, 289] width 144 height 132
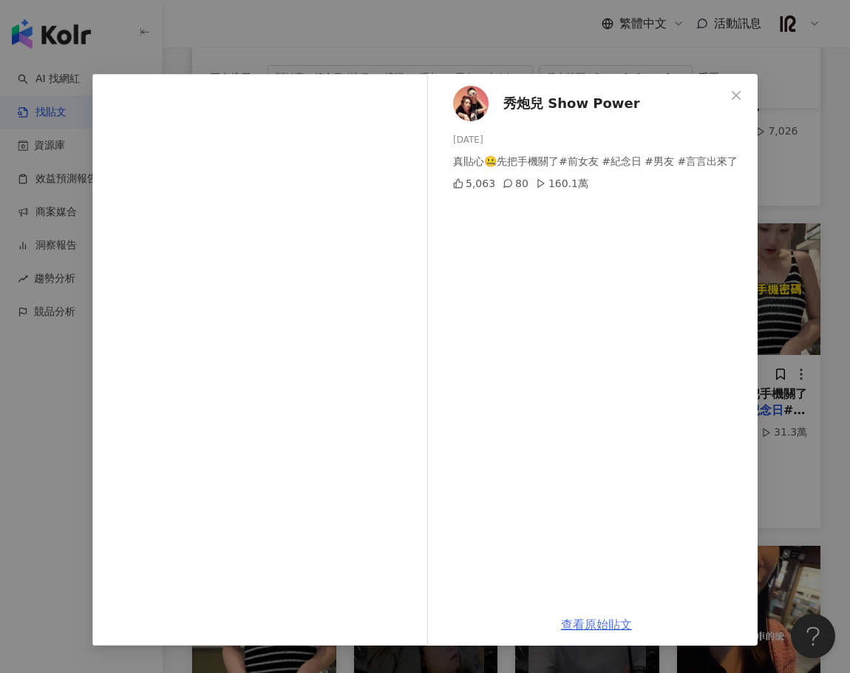
click at [619, 622] on link "查看原始貼文" at bounding box center [596, 624] width 71 height 14
click at [702, 56] on div "秀炮兒 Show Power 2024/10/2 真貼心🤐先把手機關了#前女友 #紀念日 #男友 #言言出來了 5,063 80 160.1萬 查看原始貼文" at bounding box center [425, 336] width 850 height 673
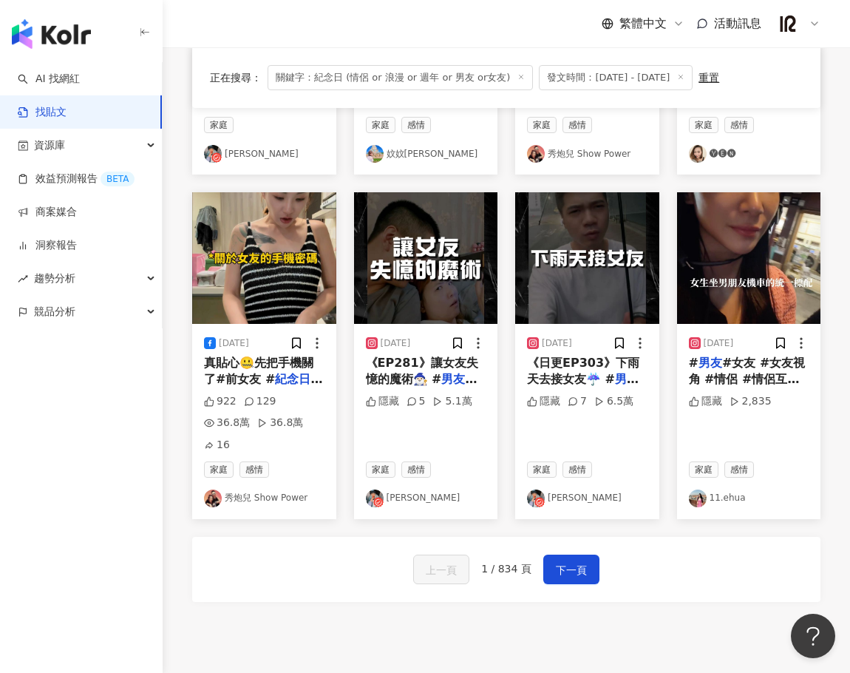
scroll to position [739, 0]
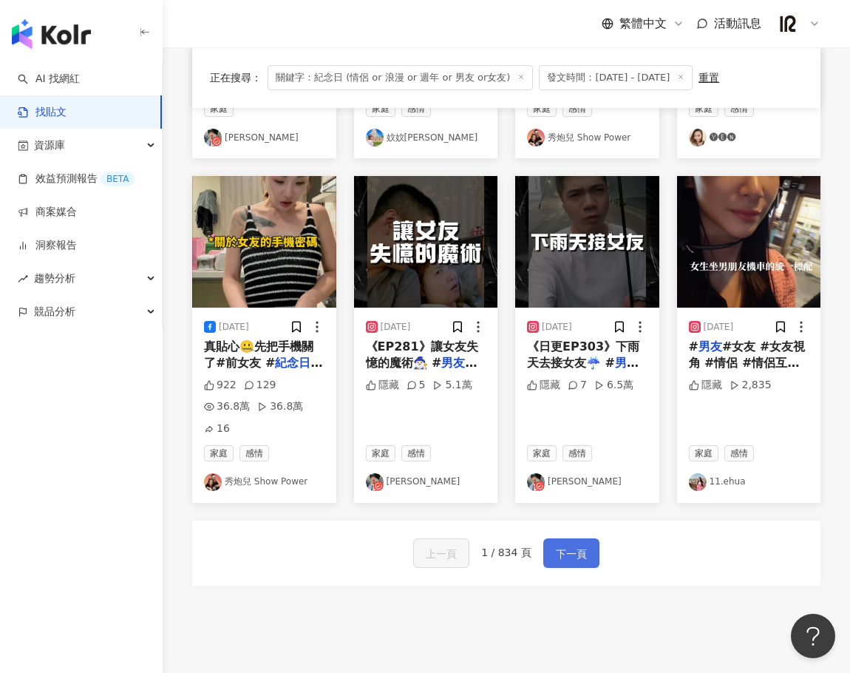
click at [571, 545] on span "下一頁" at bounding box center [571, 554] width 31 height 18
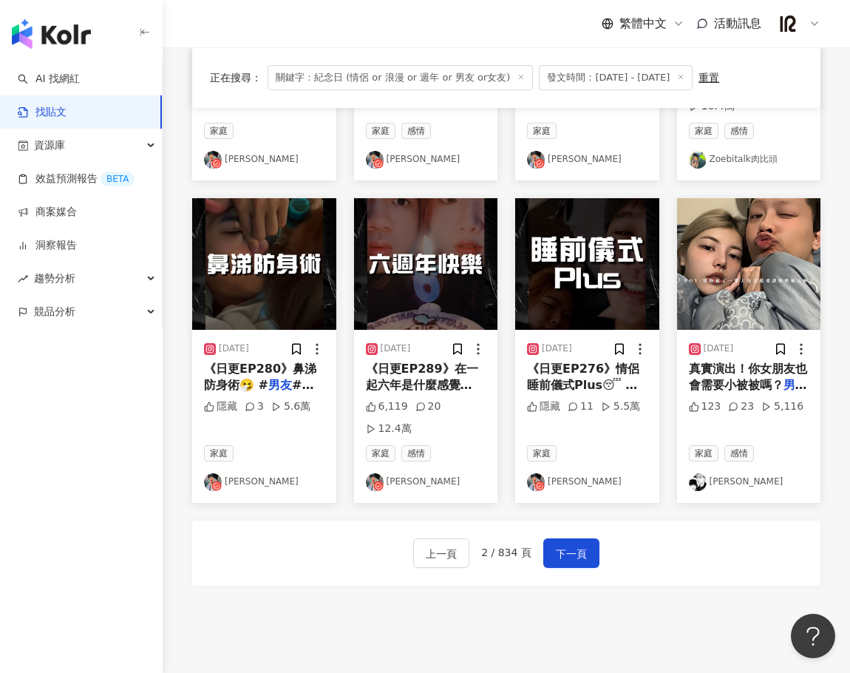
click at [772, 245] on img "button" at bounding box center [749, 264] width 144 height 132
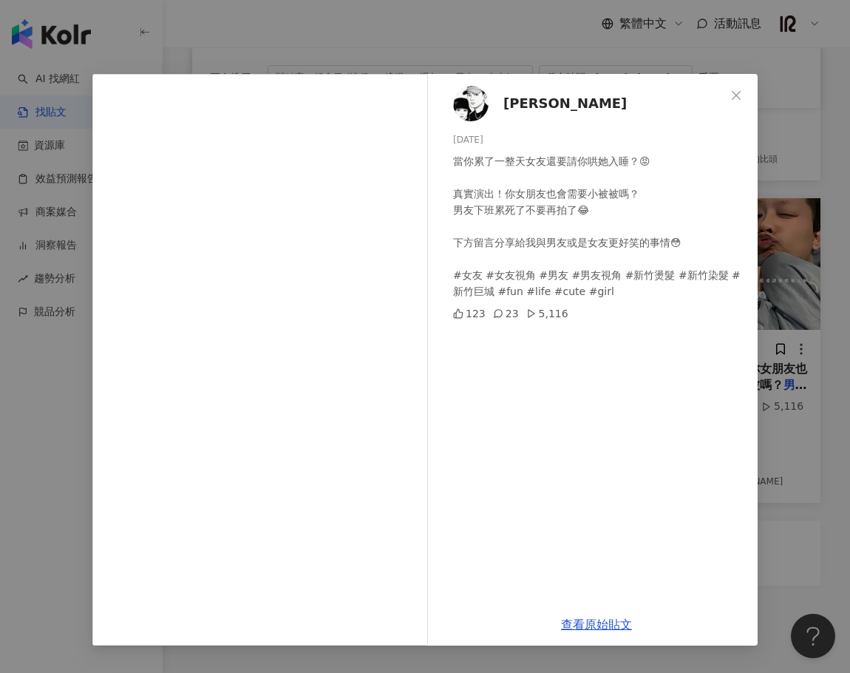
click at [743, 344] on div "Jeffy 2024/10/21 當你累了一整天女友還要請你哄她入睡？😡 真實演出！你女朋友也會需要小被被嗎？ 男友下班累死了不要再拍了😂 下方留言分享給我與…" at bounding box center [596, 338] width 322 height 529
click at [780, 347] on div "Jeffy 2024/10/21 當你累了一整天女友還要請你哄她入睡？😡 真實演出！你女朋友也會需要小被被嗎？ 男友下班累死了不要再拍了😂 下方留言分享給我與…" at bounding box center [425, 336] width 850 height 673
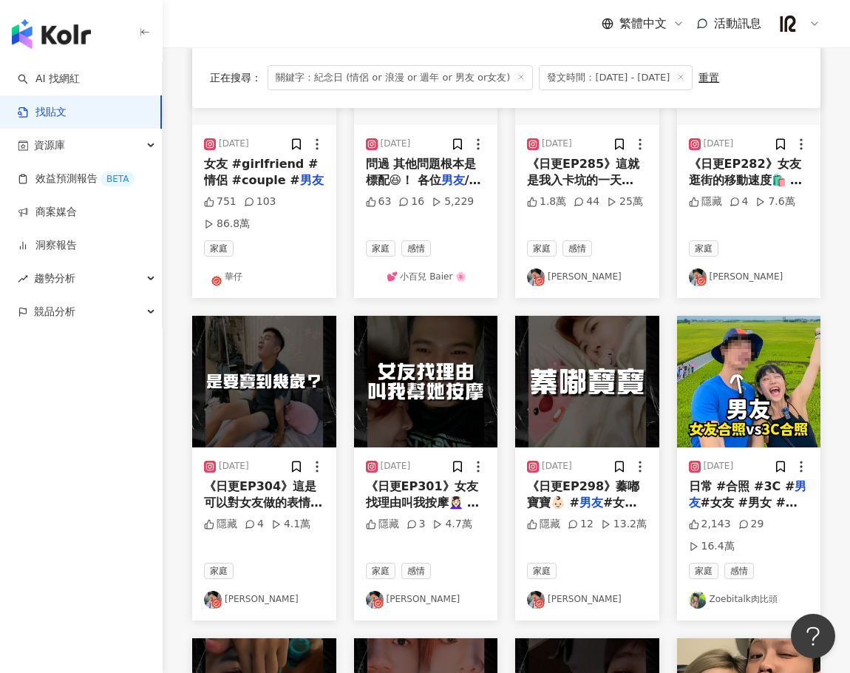
scroll to position [246, 0]
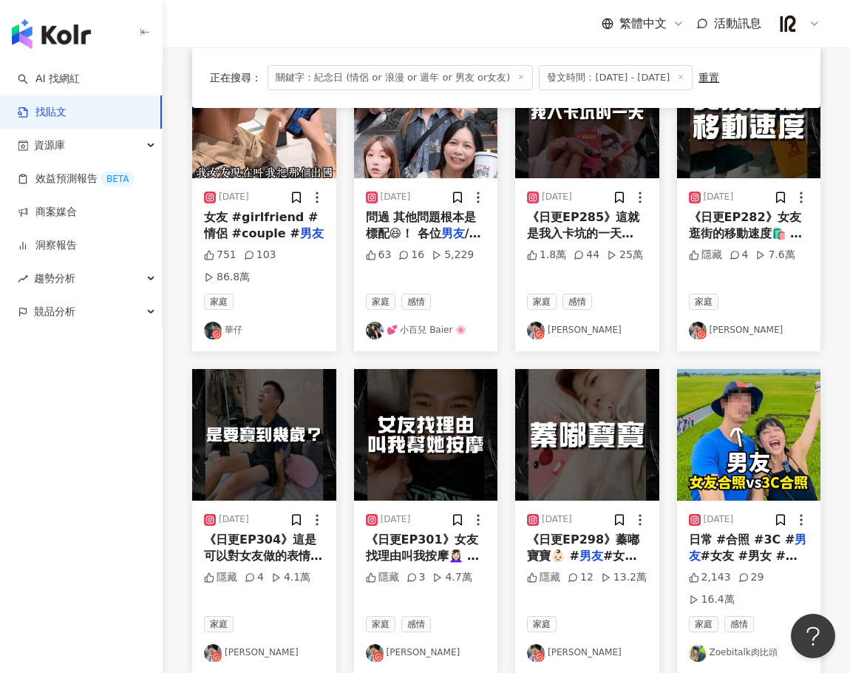
click at [750, 440] on img "button" at bounding box center [749, 435] width 144 height 132
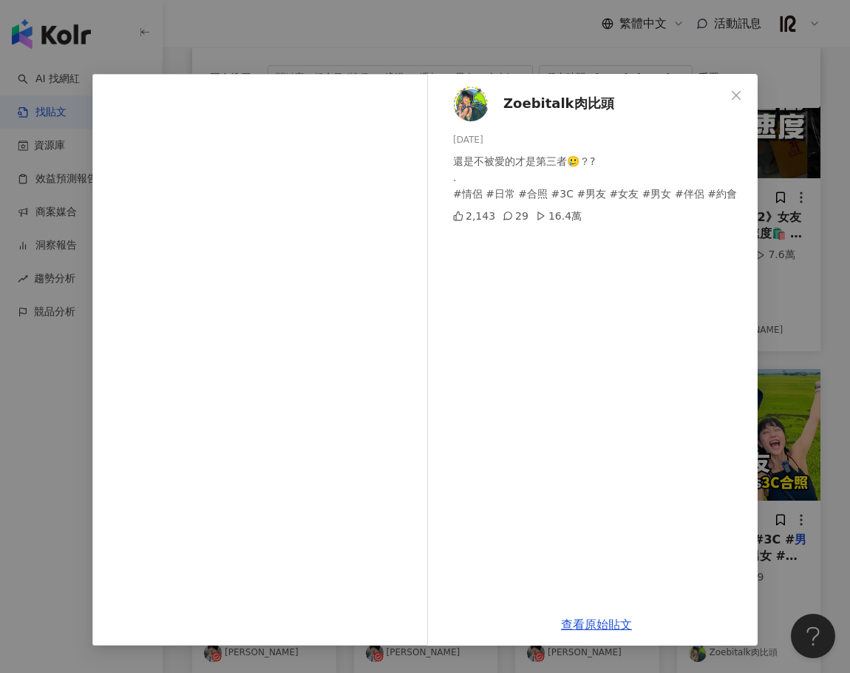
click at [563, 100] on span "Zoebitalk肉比頭" at bounding box center [558, 103] width 111 height 21
click at [744, 98] on span "Close" at bounding box center [736, 95] width 30 height 12
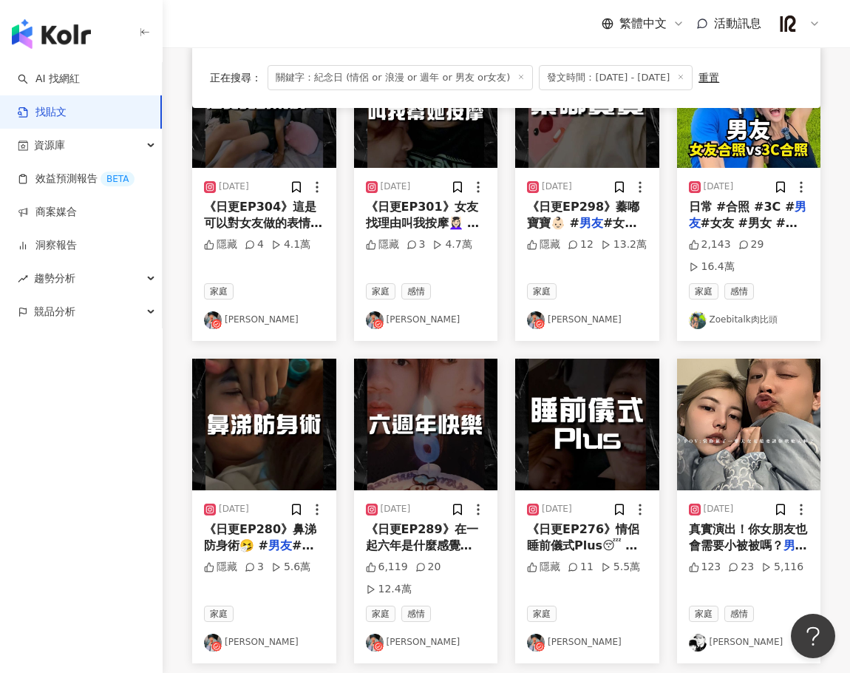
scroll to position [92, 0]
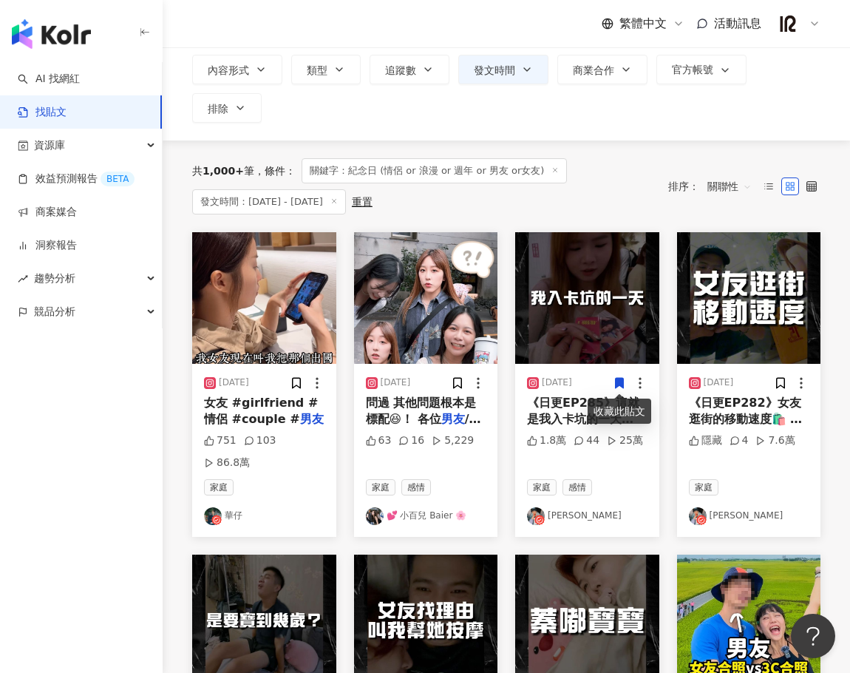
click at [458, 322] on img "button" at bounding box center [426, 298] width 144 height 132
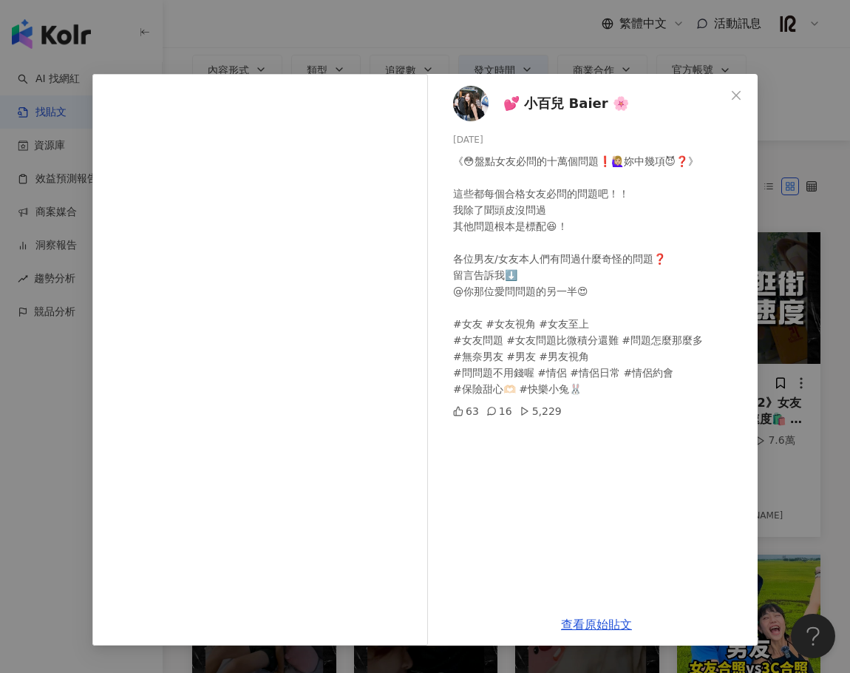
click at [492, 46] on div "💕 小百兒 Baier 🌸 2024/10/13 《😳盤點女友必問的十萬個問題❗️🙋🏼‍♀️妳中幾項😈❓》 這些都每個合格女友必問的問題吧！！ 我除了聞頭皮沒…" at bounding box center [425, 336] width 850 height 673
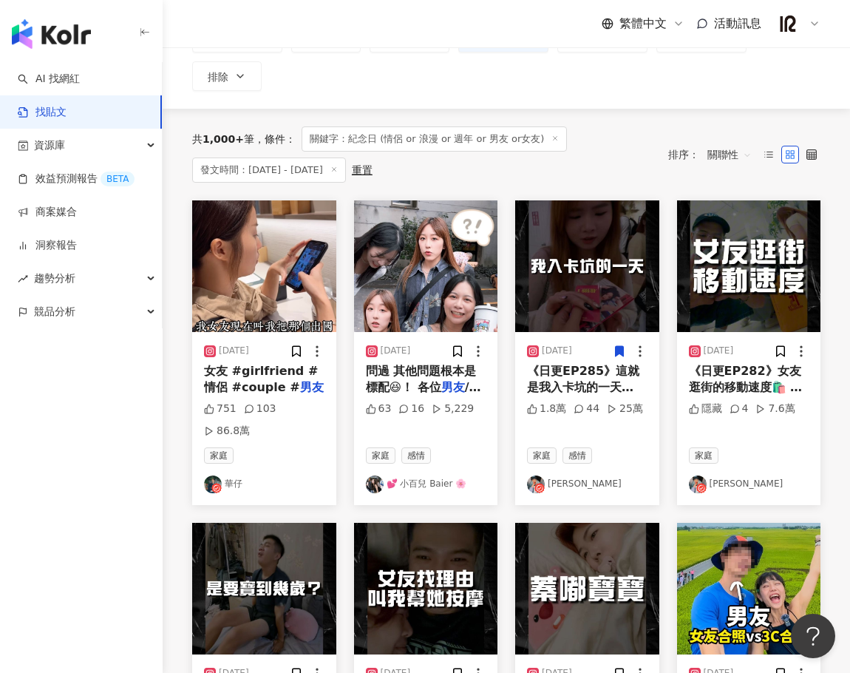
scroll to position [0, 0]
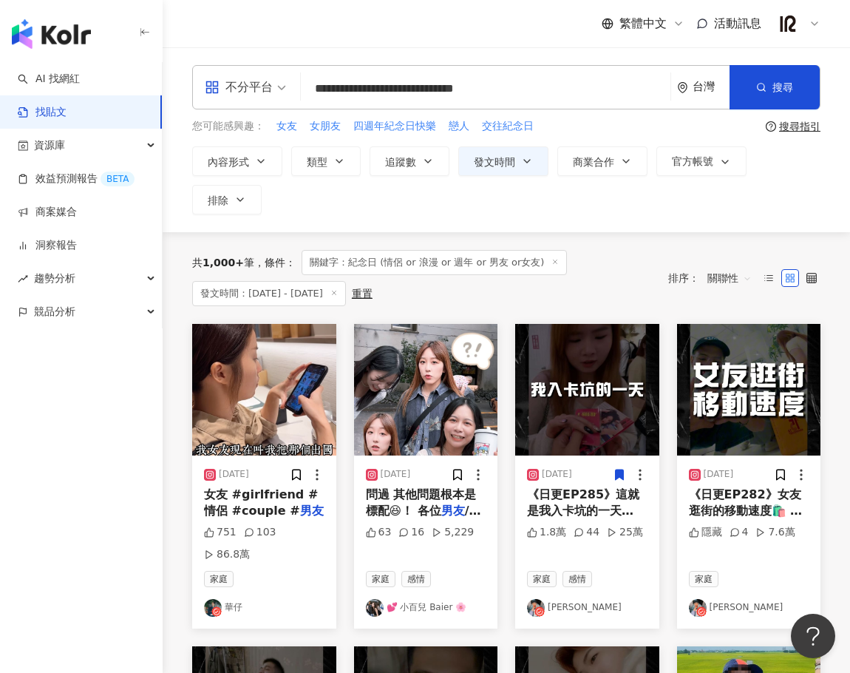
click at [269, 389] on img "button" at bounding box center [264, 390] width 144 height 132
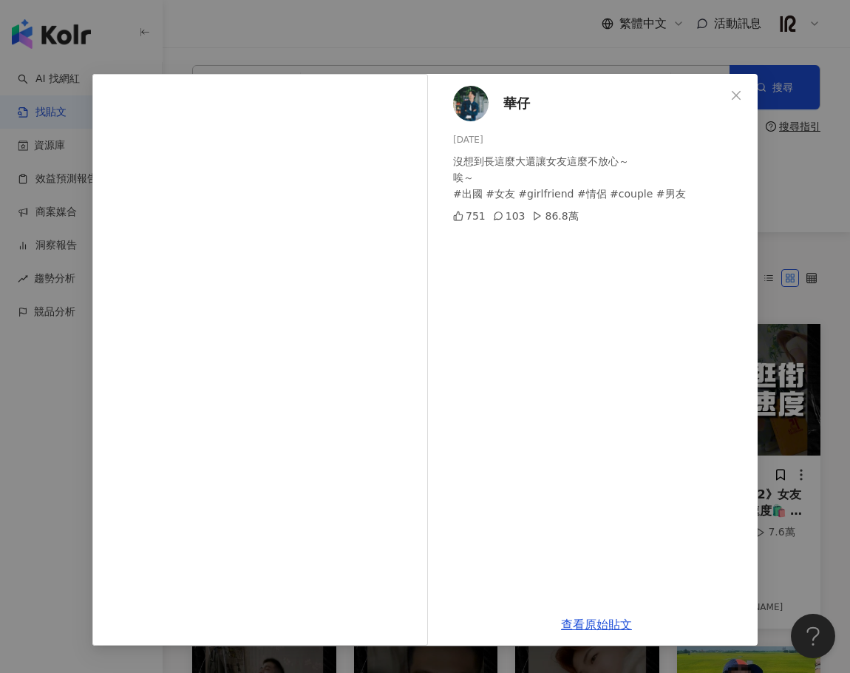
click at [519, 106] on span "華仔" at bounding box center [516, 103] width 27 height 21
click at [740, 92] on icon "close" at bounding box center [736, 95] width 12 height 12
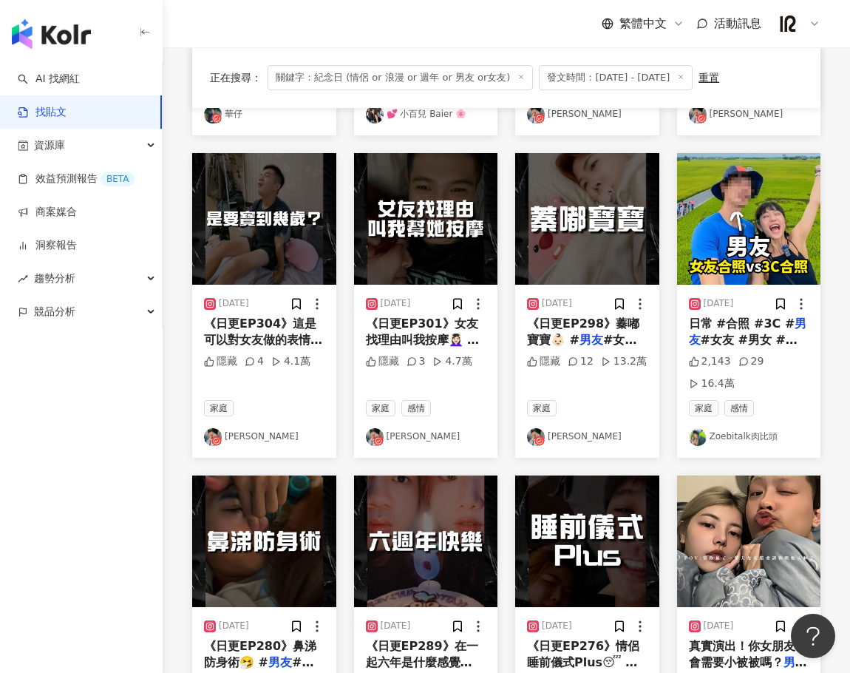
scroll to position [831, 0]
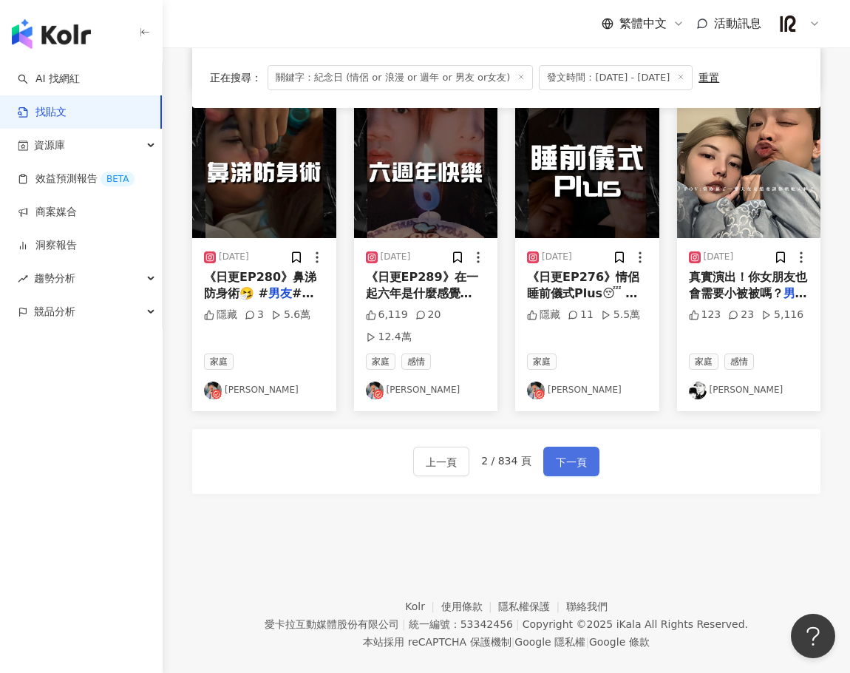
click at [574, 453] on span "下一頁" at bounding box center [571, 462] width 31 height 18
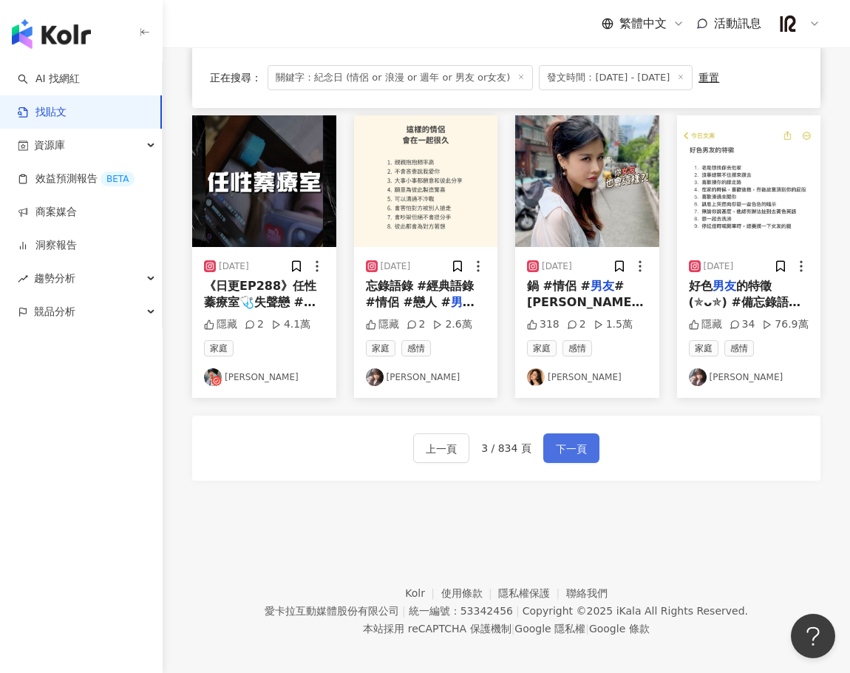
scroll to position [787, 0]
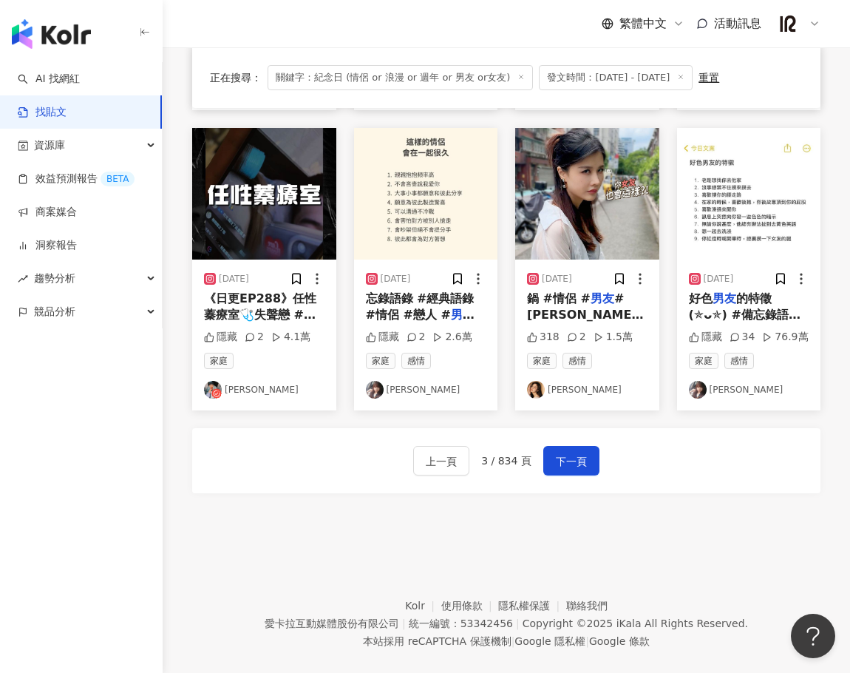
click at [431, 530] on footer "Kolr 使用條款 隱私權保護 聯絡我們 愛卡拉互動媒體股份有限公司 | 統一編號：53342456 | Copyright © 2025 iKala All…" at bounding box center [506, 612] width 687 height 164
click at [613, 381] on link "蕭小M" at bounding box center [587, 390] width 120 height 18
click at [643, 194] on img "button" at bounding box center [587, 194] width 144 height 132
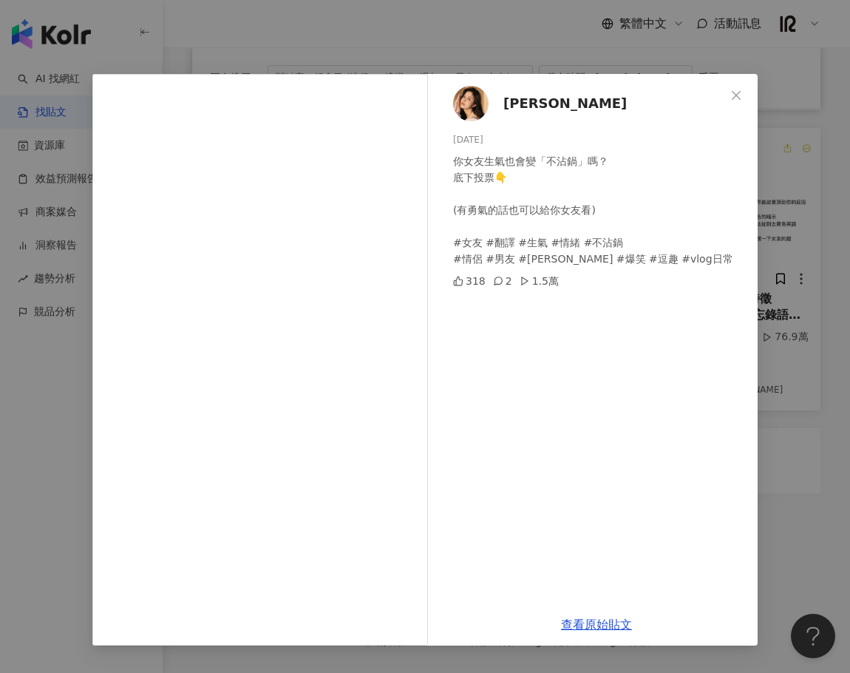
click at [817, 78] on div "蕭小M 2024/10/16 你女友生氣也會變「不沾鍋」嗎？ 底下投票👇 (有勇氣的話也可以給你女友看) #女友 #翻譯 #生氣 #情緒 #不沾鍋 #情侶 #…" at bounding box center [425, 336] width 850 height 673
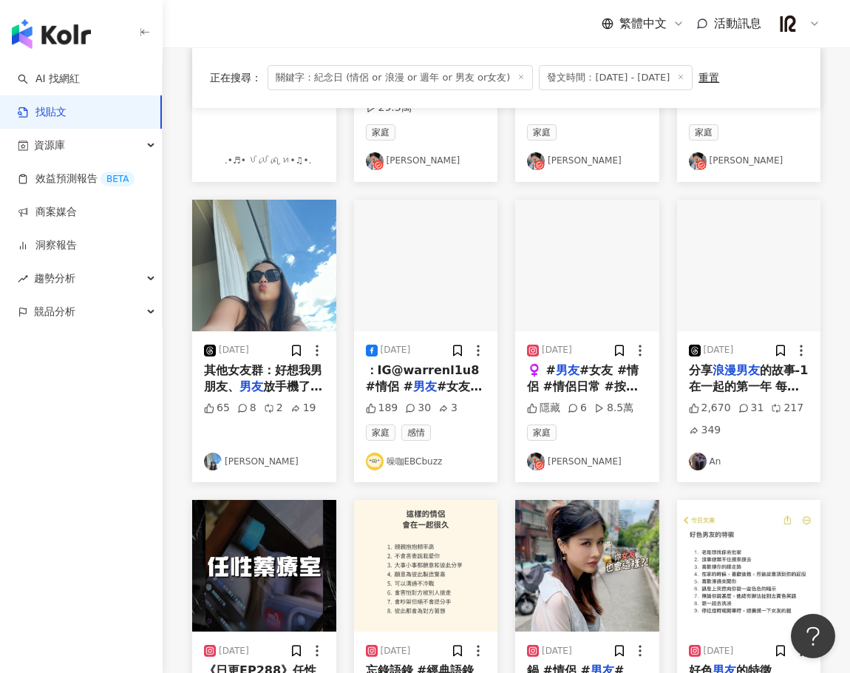
scroll to position [294, 0]
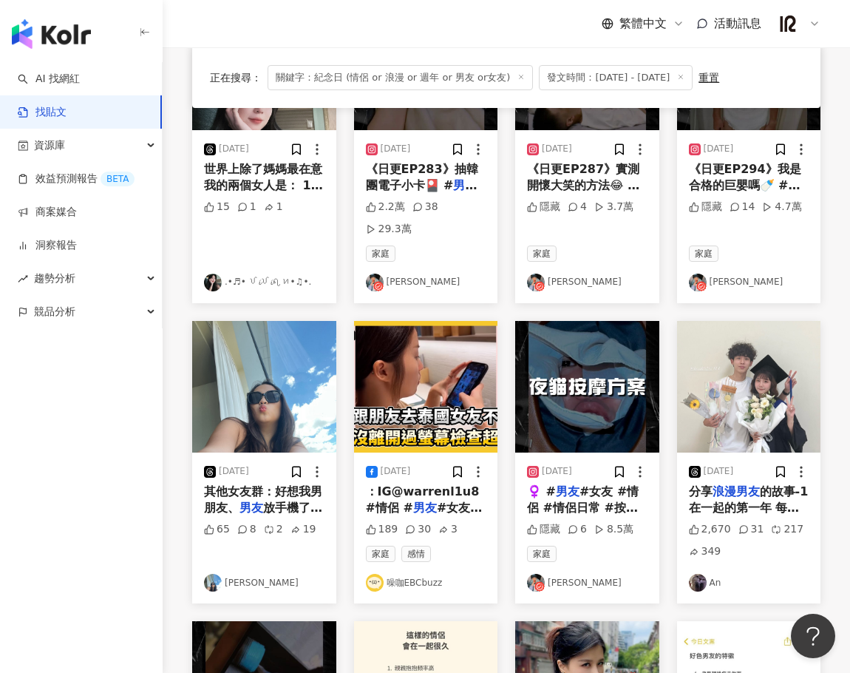
click at [763, 573] on link "An" at bounding box center [749, 582] width 120 height 18
click at [741, 404] on img "button" at bounding box center [749, 387] width 144 height 132
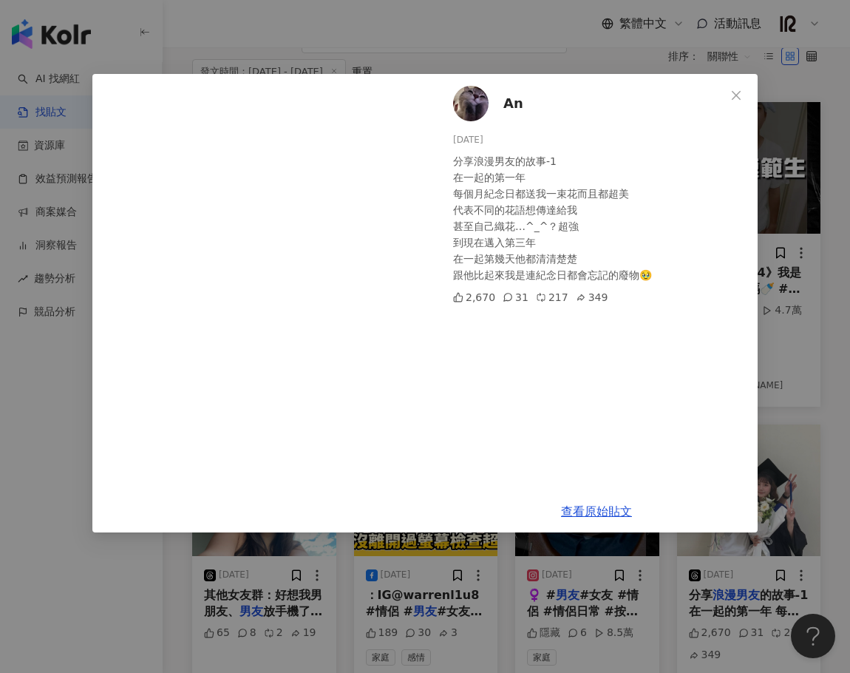
scroll to position [171, 0]
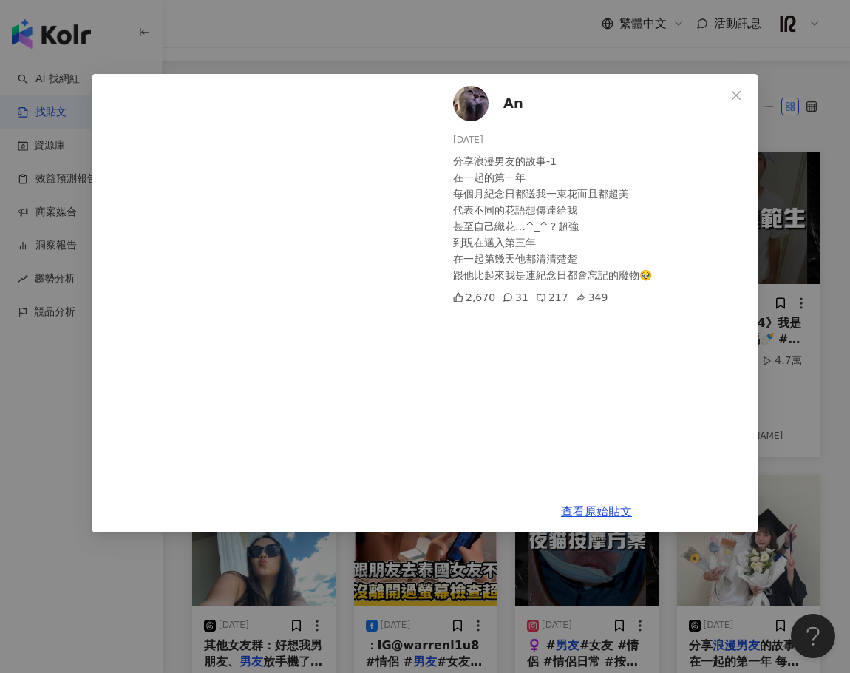
click at [514, 107] on span "An" at bounding box center [513, 103] width 20 height 21
click at [607, 511] on link "查看原始貼文" at bounding box center [596, 511] width 71 height 14
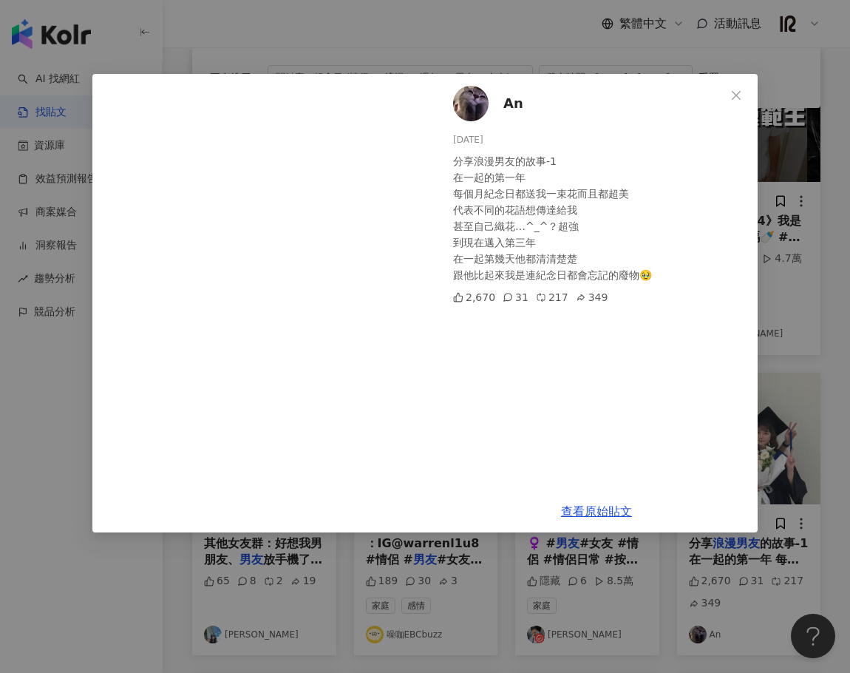
scroll to position [294, 0]
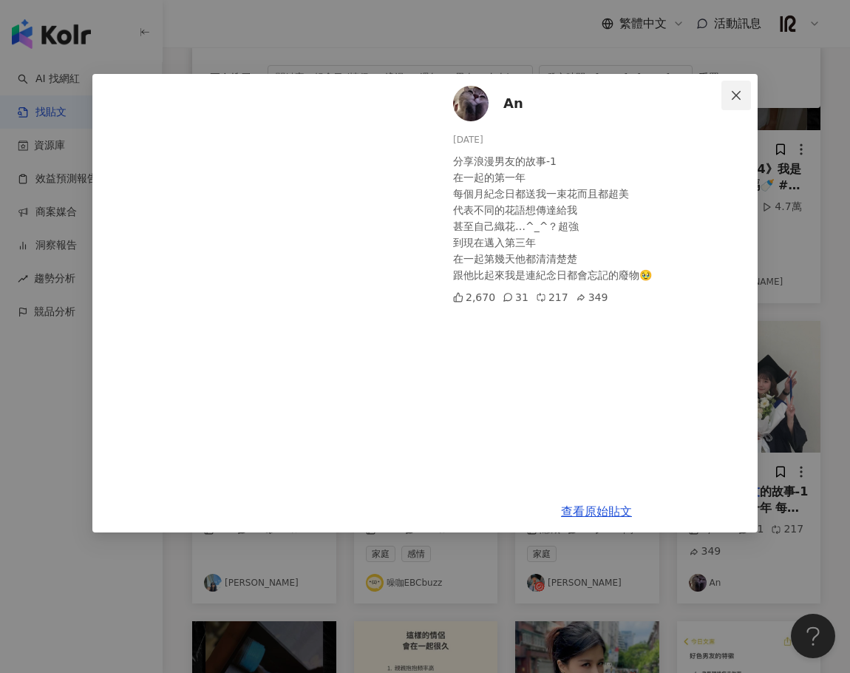
click at [732, 95] on icon "close" at bounding box center [736, 95] width 12 height 12
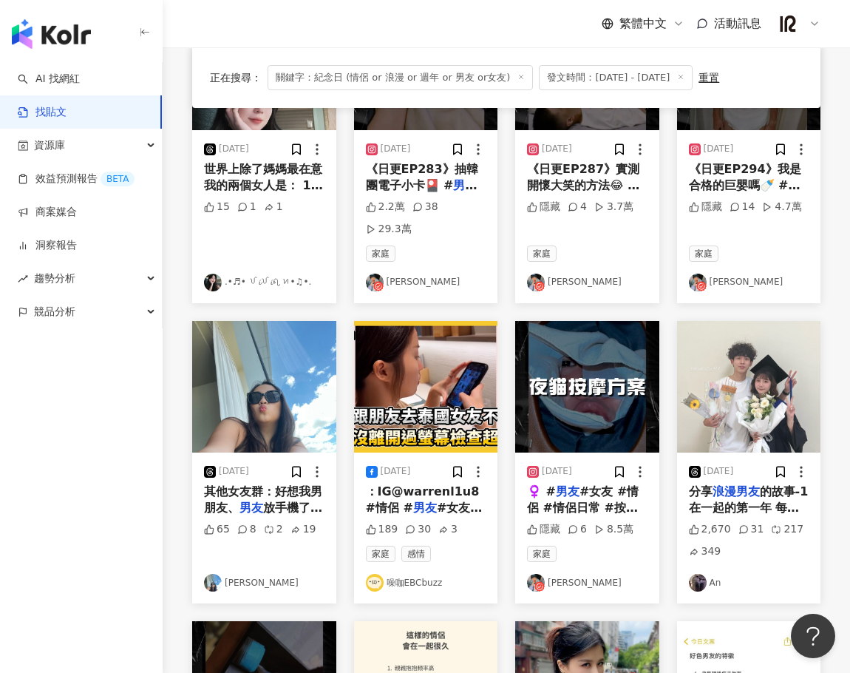
click at [749, 384] on img "button" at bounding box center [749, 387] width 144 height 132
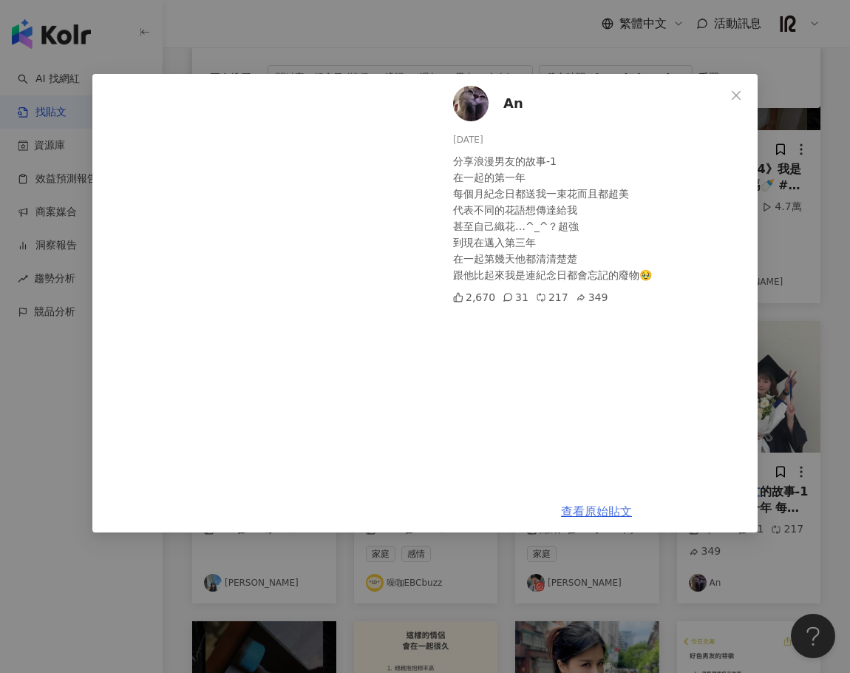
click at [588, 513] on link "查看原始貼文" at bounding box center [596, 511] width 71 height 14
click at [730, 95] on icon "close" at bounding box center [736, 95] width 12 height 12
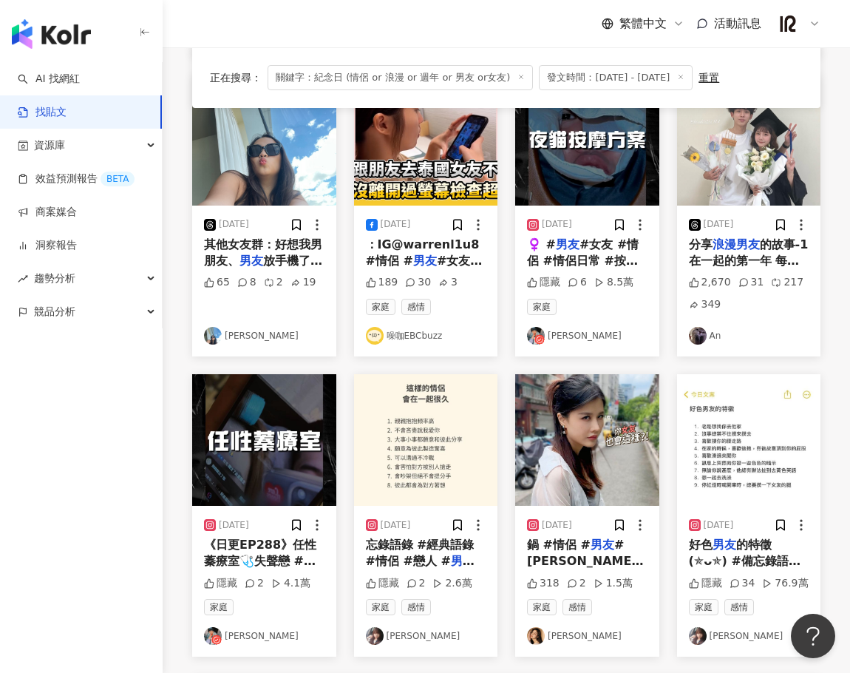
scroll to position [787, 0]
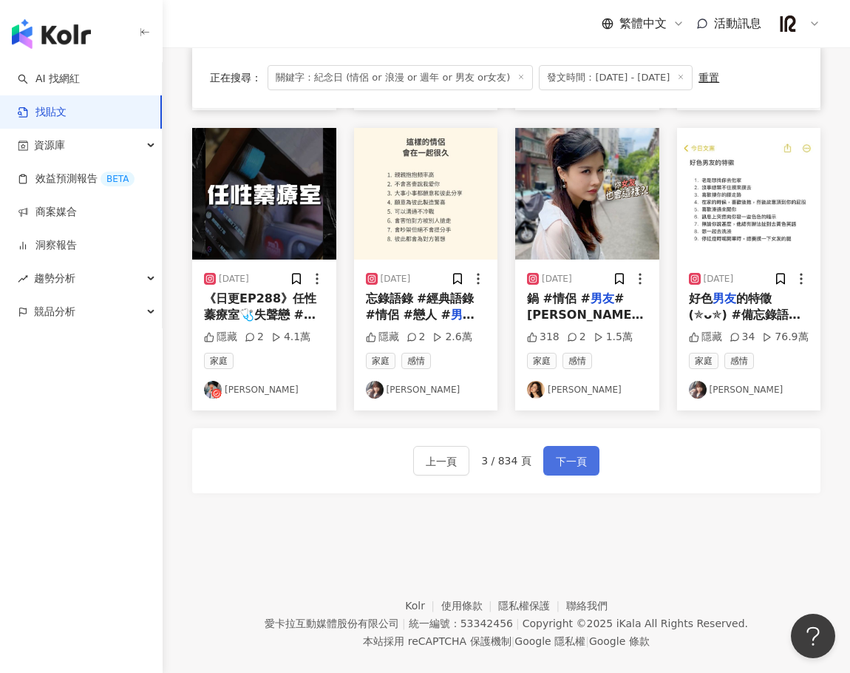
click at [557, 452] on span "下一頁" at bounding box center [571, 461] width 31 height 18
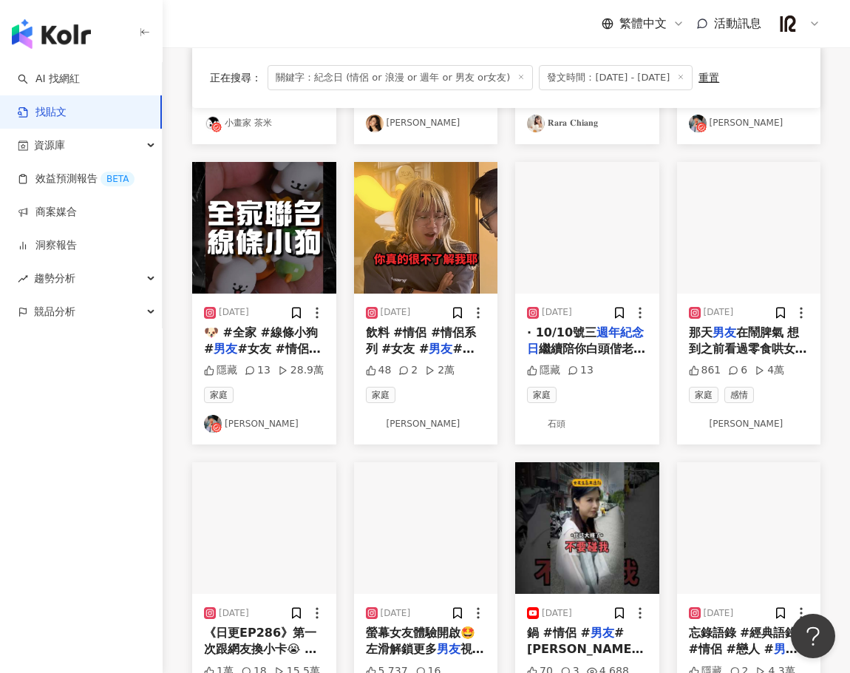
scroll to position [418, 0]
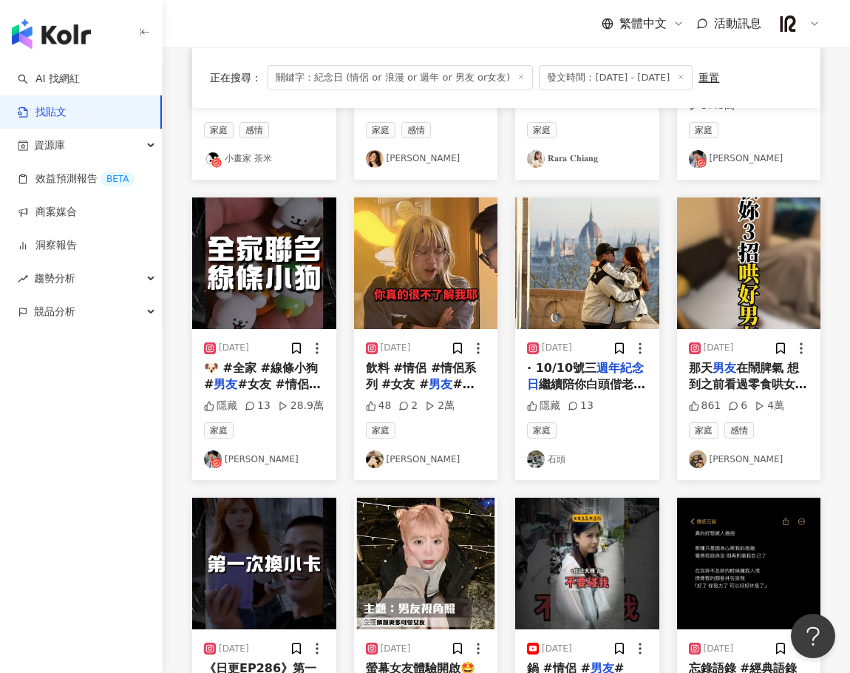
click at [767, 423] on div "家庭 感情 木俞娘娘" at bounding box center [749, 445] width 120 height 46
click at [770, 232] on img "button" at bounding box center [749, 263] width 144 height 132
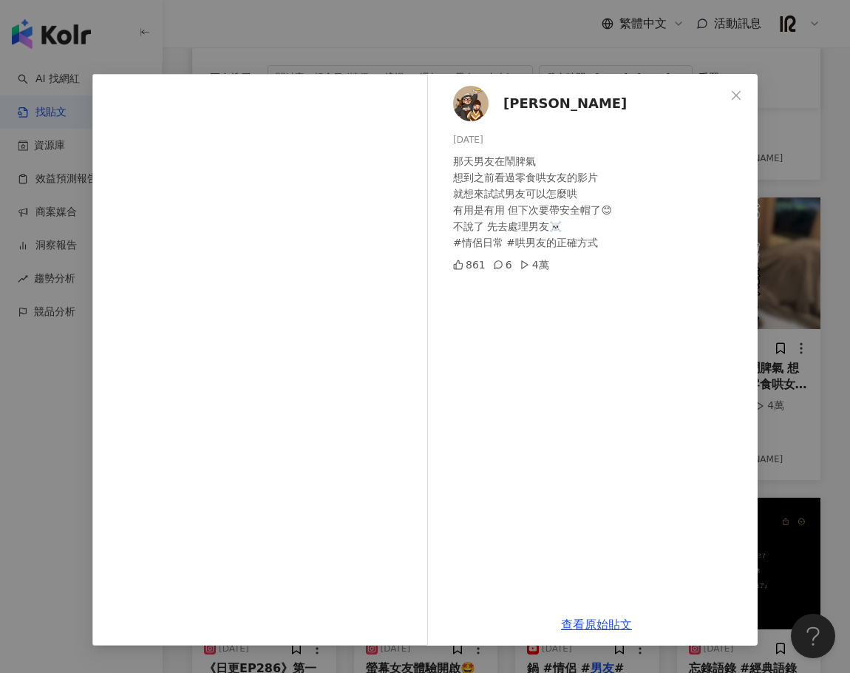
click at [542, 111] on span "[PERSON_NAME]" at bounding box center [564, 103] width 123 height 21
click at [735, 86] on button "Close" at bounding box center [736, 96] width 30 height 30
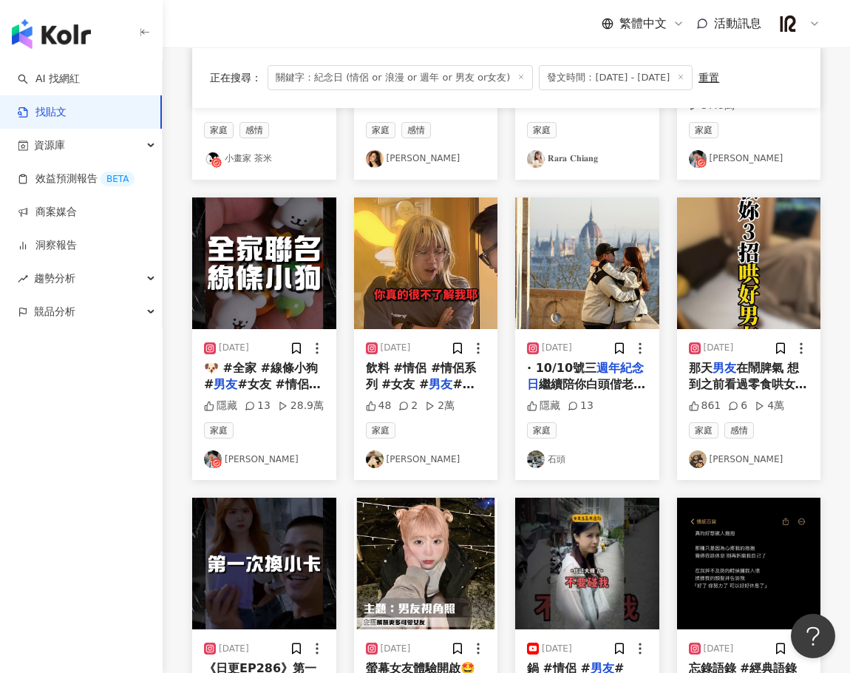
scroll to position [0, 0]
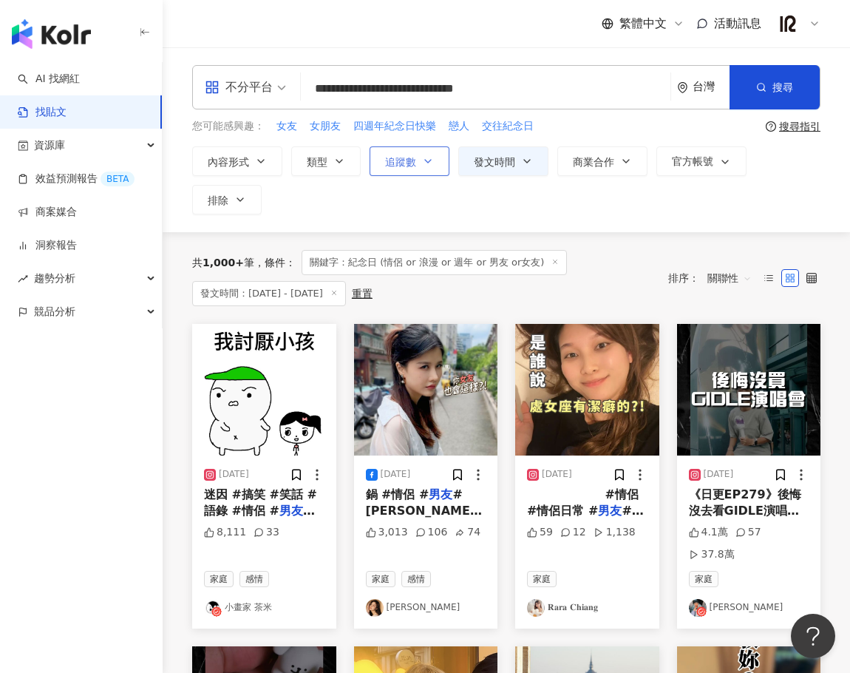
click at [434, 162] on button "追蹤數" at bounding box center [410, 161] width 80 height 30
type input "*"
type input "*******"
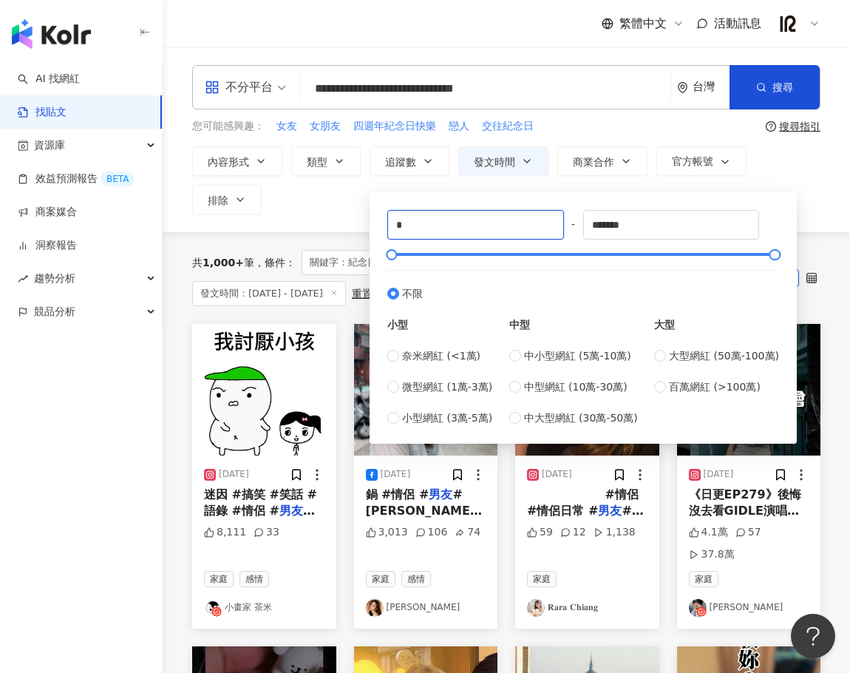
drag, startPoint x: 440, startPoint y: 228, endPoint x: 324, endPoint y: 228, distance: 116.0
click at [324, 228] on div "**********" at bounding box center [506, 139] width 687 height 185
type input "****"
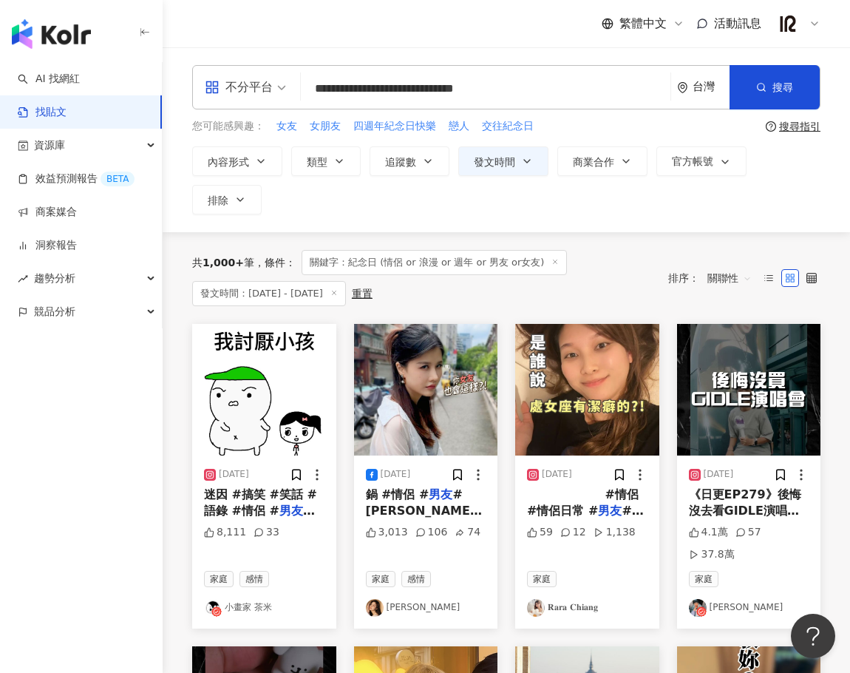
click at [792, 168] on div "**********" at bounding box center [506, 180] width 628 height 68
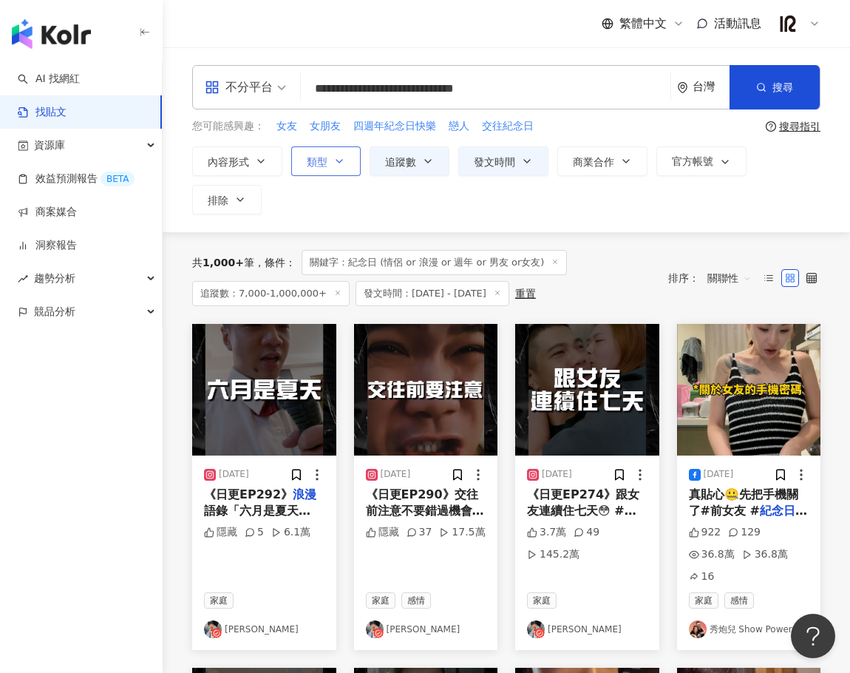
click at [340, 165] on icon "button" at bounding box center [339, 161] width 12 height 12
click at [196, 163] on button "內容形式" at bounding box center [237, 161] width 90 height 30
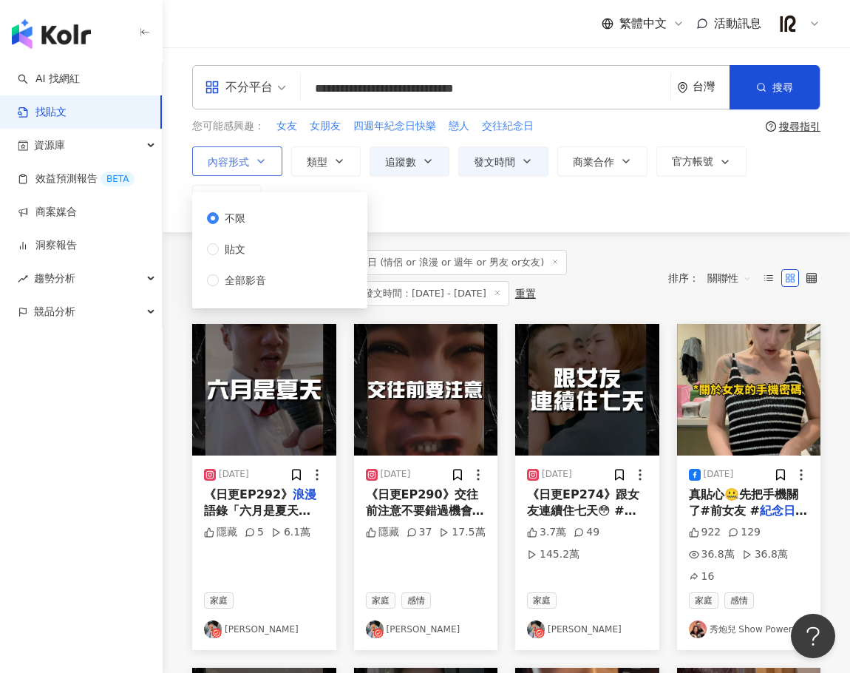
click at [238, 152] on button "內容形式" at bounding box center [237, 161] width 90 height 30
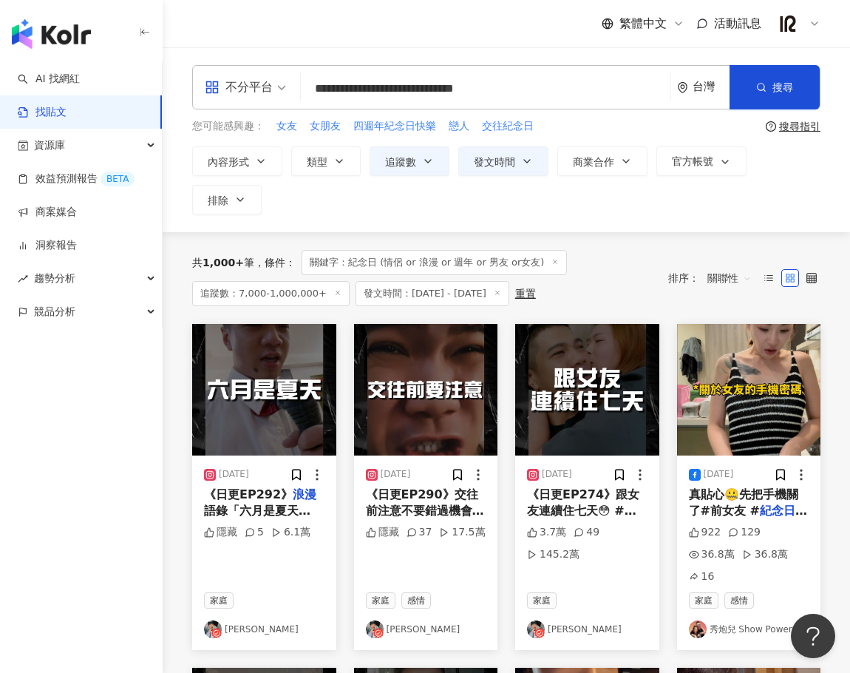
click at [738, 202] on div "**********" at bounding box center [506, 180] width 628 height 68
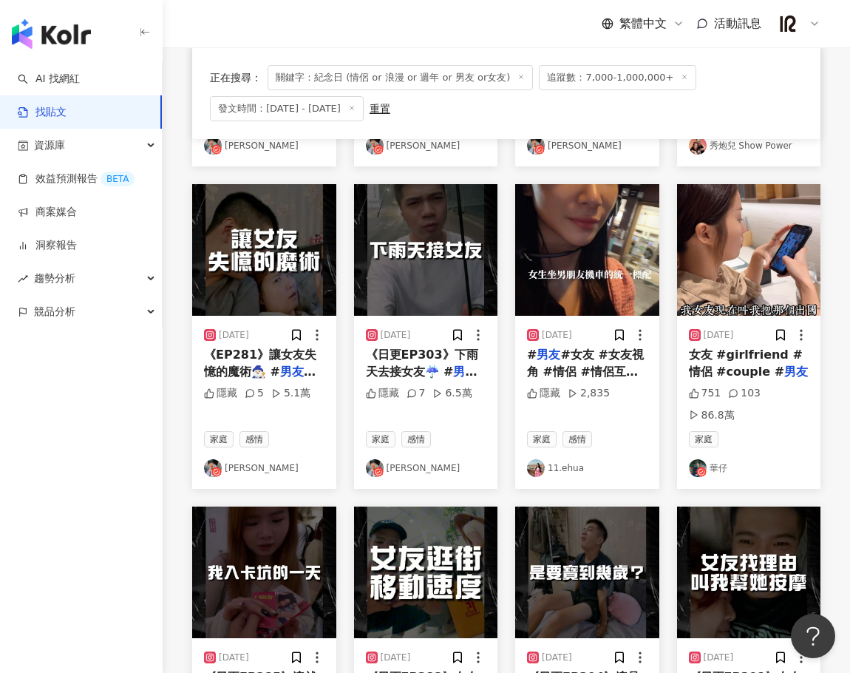
scroll to position [493, 0]
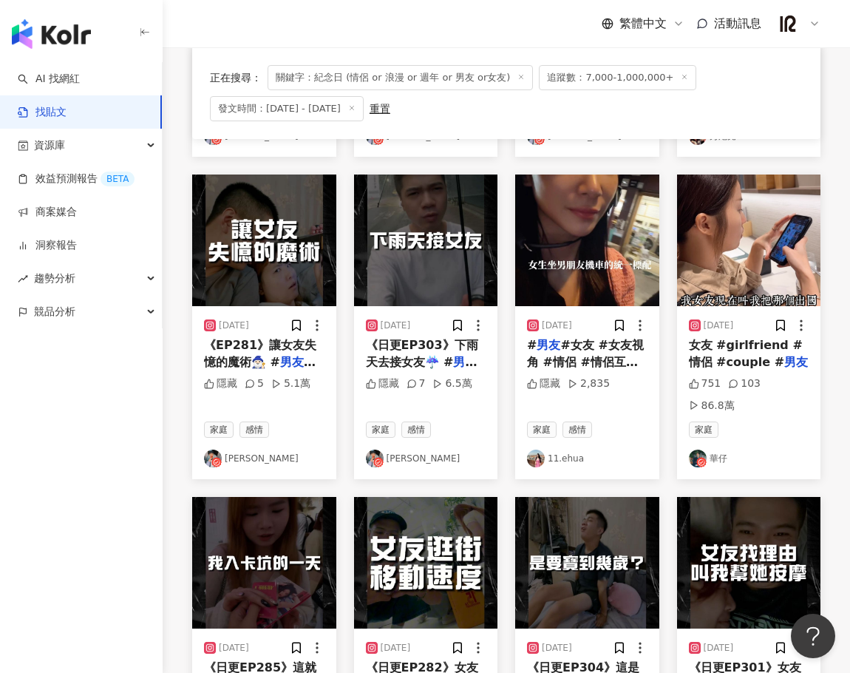
click at [581, 215] on img "button" at bounding box center [587, 240] width 144 height 132
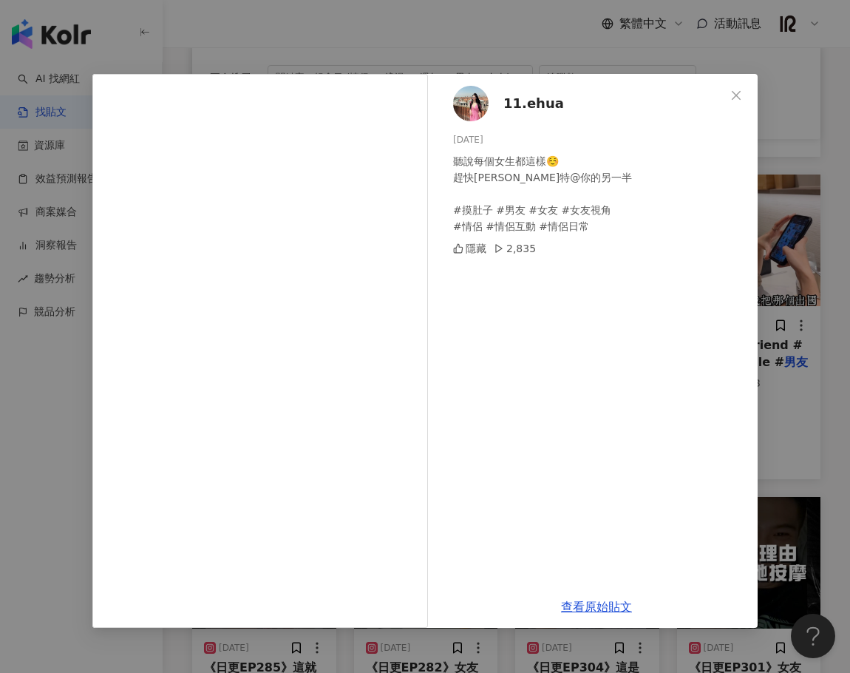
click at [528, 103] on span "11.ehua" at bounding box center [533, 103] width 61 height 21
click at [729, 85] on button "Close" at bounding box center [736, 96] width 30 height 30
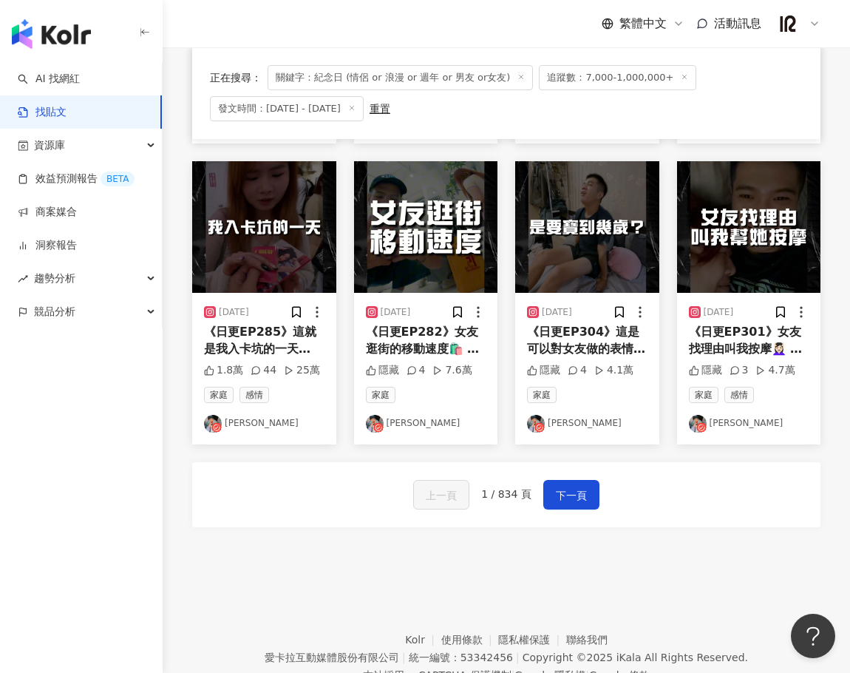
scroll to position [840, 0]
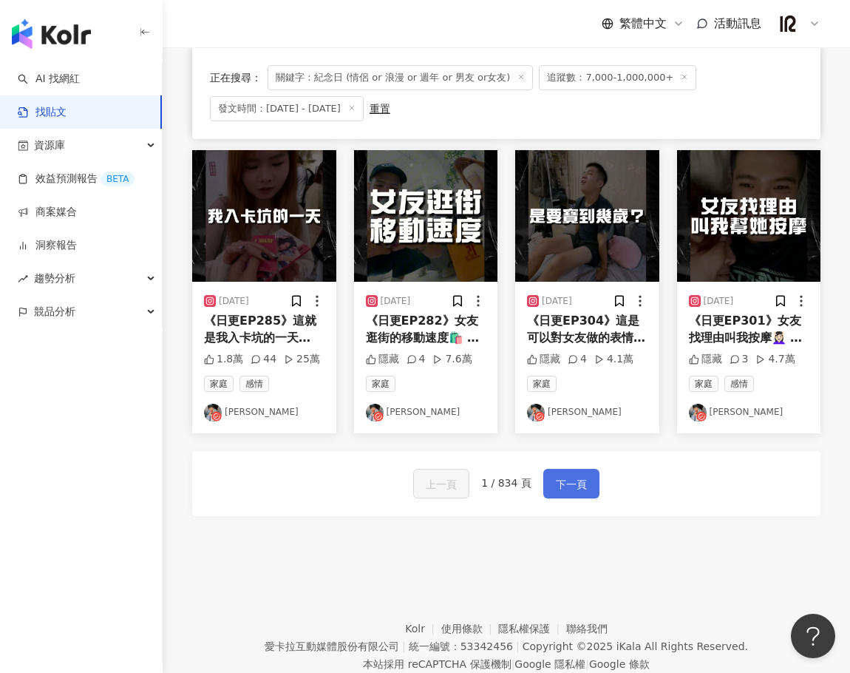
click at [569, 475] on span "下一頁" at bounding box center [571, 484] width 31 height 18
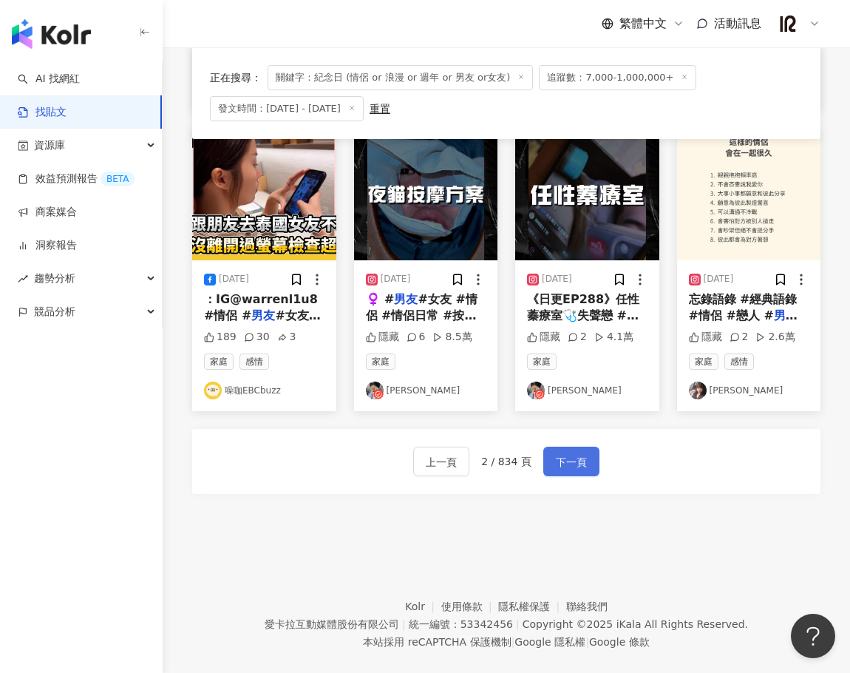
click at [565, 453] on span "下一頁" at bounding box center [571, 462] width 31 height 18
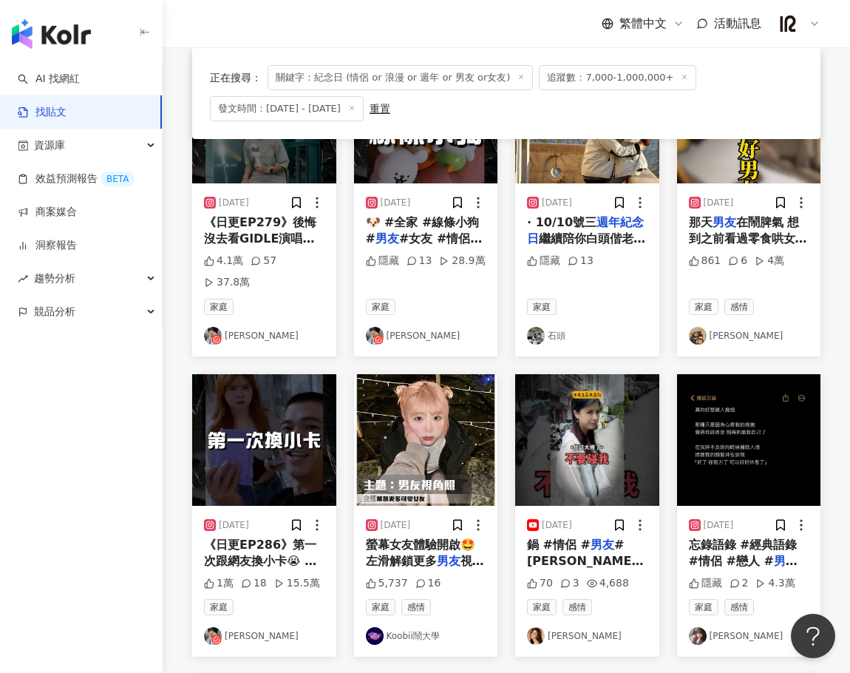
scroll to position [695, 0]
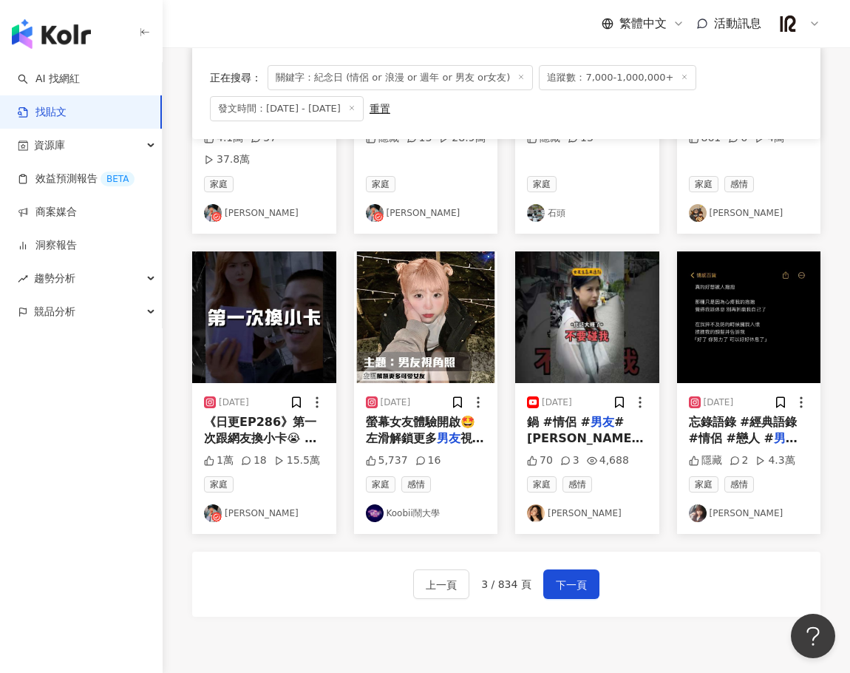
click at [710, 605] on div "2024/10/16 鍋 #情侶 # 男友 #蕭小M #爆笑 #逗趣 #vlog日常 318 2 1.5萬 家庭 感情 蕭小M 2024/10/13 好色 男…" at bounding box center [506, 141] width 628 height 1025
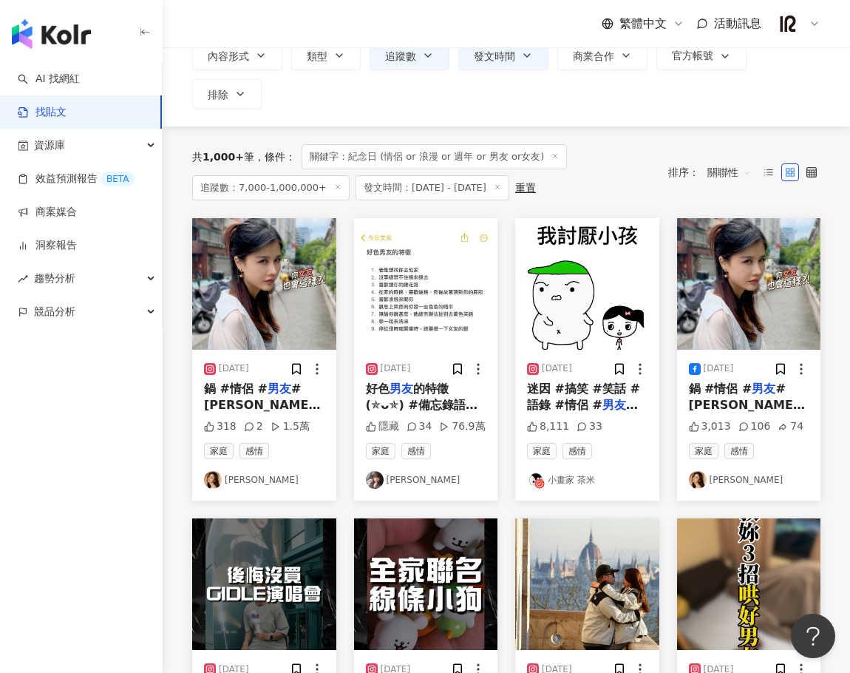
scroll to position [0, 0]
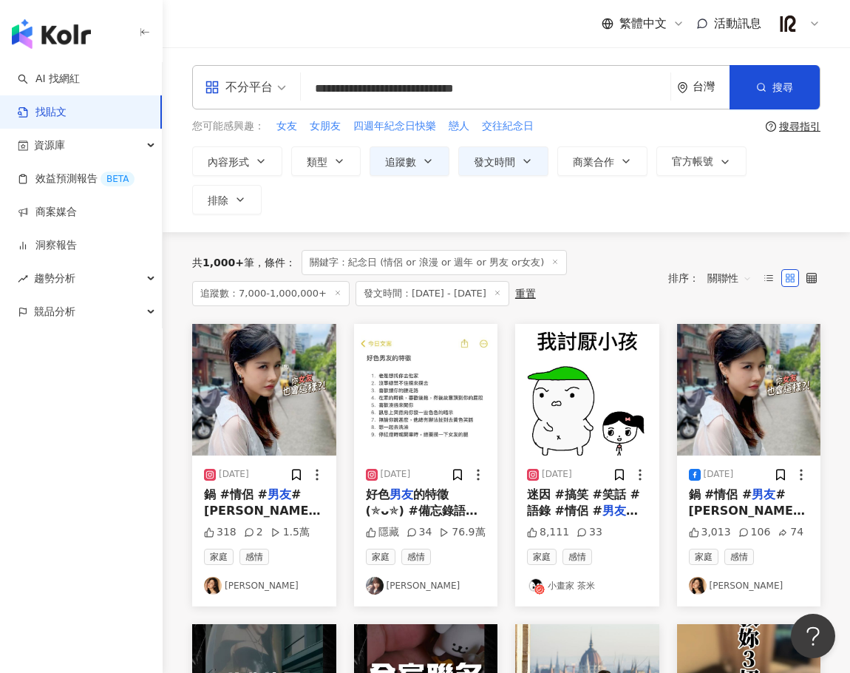
click at [589, 415] on img "button" at bounding box center [587, 390] width 144 height 132
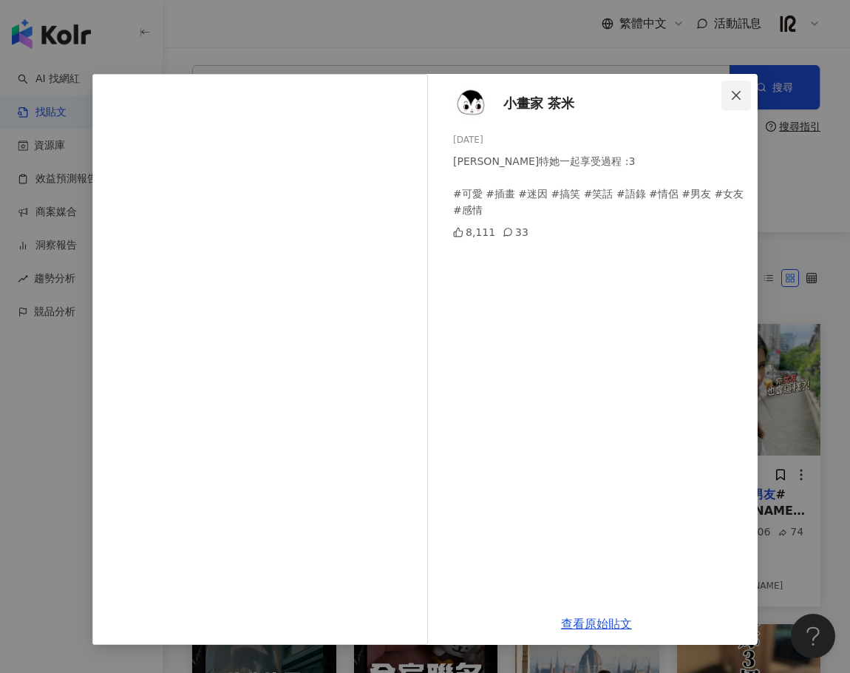
click at [742, 92] on icon "close" at bounding box center [736, 95] width 12 height 12
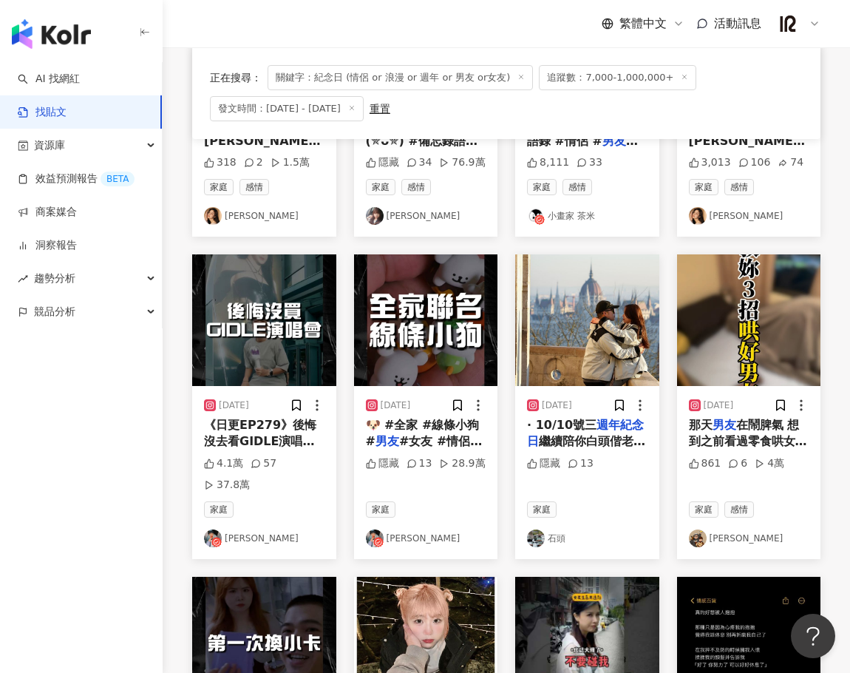
scroll to position [739, 0]
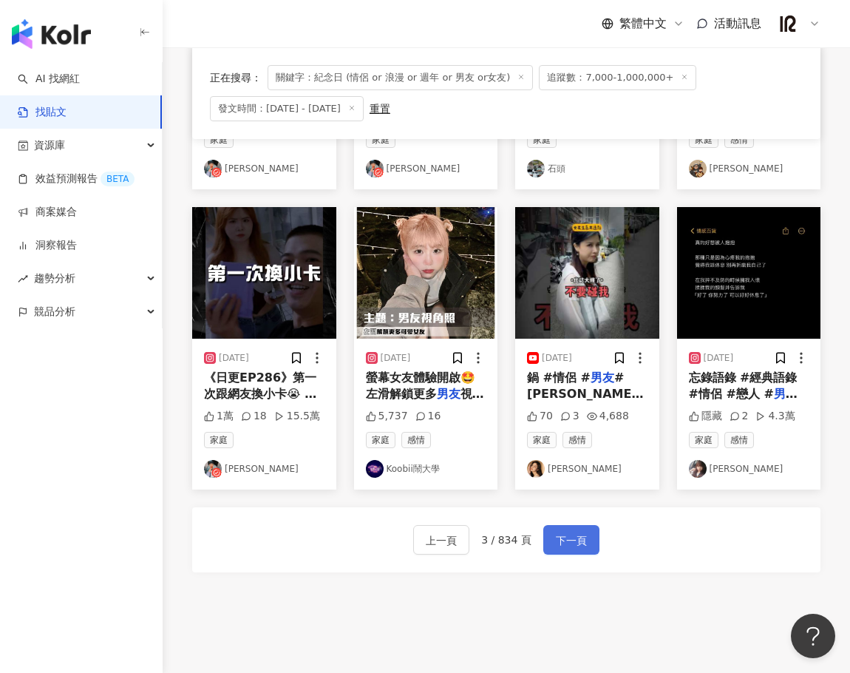
click at [556, 531] on span "下一頁" at bounding box center [571, 540] width 31 height 18
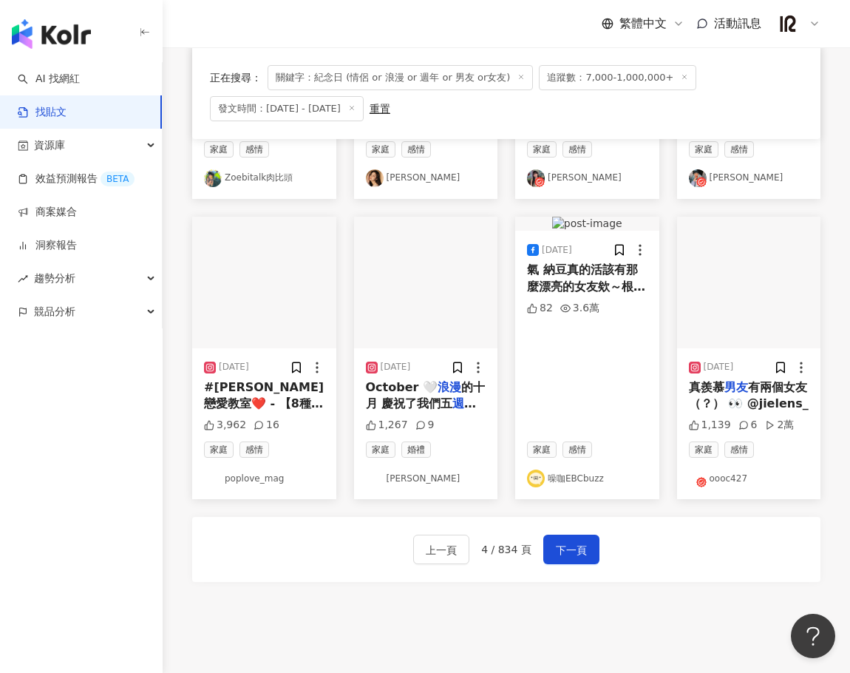
scroll to position [783, 0]
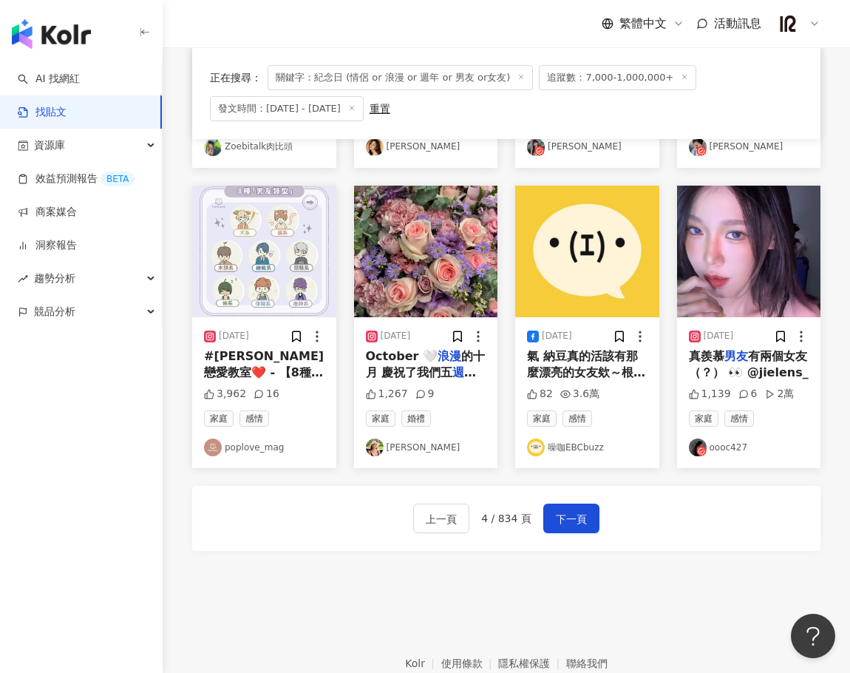
click at [168, 470] on div "正在搜尋 ： 關鍵字：紀念日 (情侶 or 浪漫 or 週年 or 男友 or女友) 追蹤數：7,000-1,000,000+ 發文時間：2024/10/1 …" at bounding box center [506, 18] width 687 height 1138
click at [381, 503] on div "上一頁 4 / 834 頁 下一頁" at bounding box center [506, 518] width 628 height 65
click at [578, 517] on span "下一頁" at bounding box center [571, 519] width 31 height 18
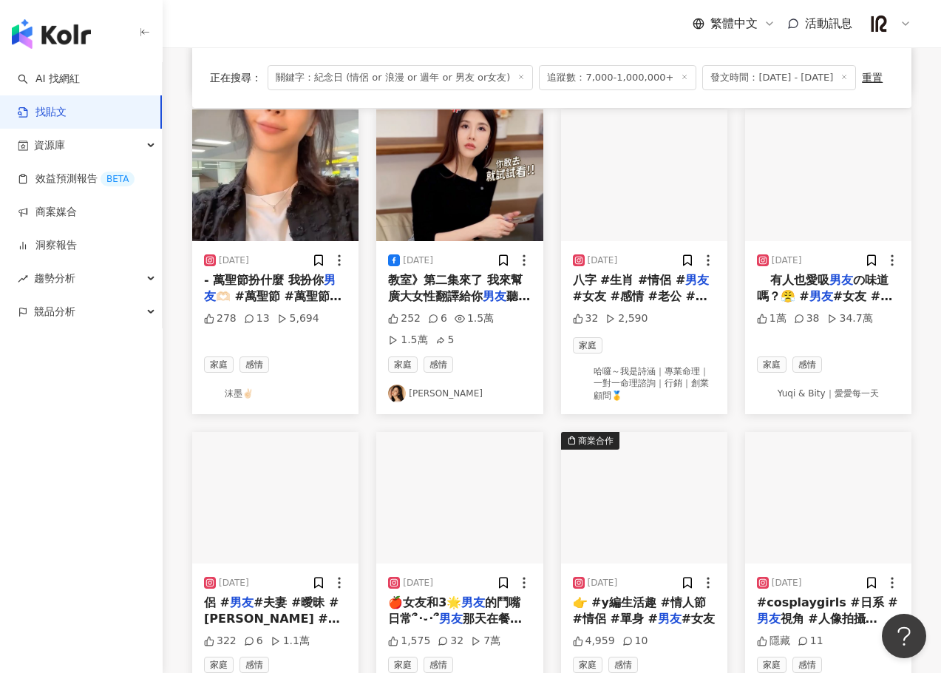
scroll to position [321, 0]
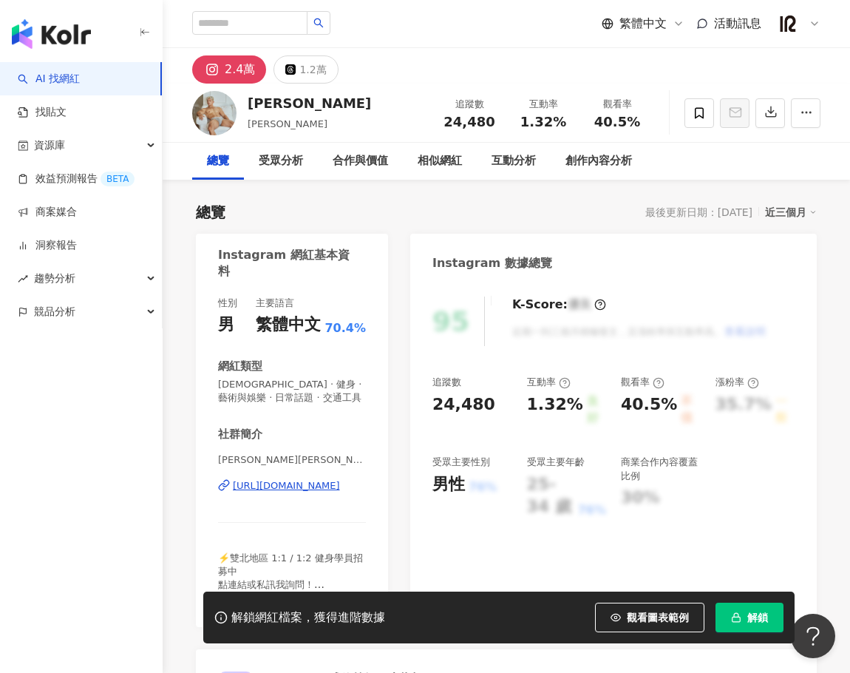
click at [590, 74] on div "2.4萬 1.2萬" at bounding box center [506, 65] width 687 height 35
click at [551, 143] on div "互動分析" at bounding box center [514, 161] width 74 height 37
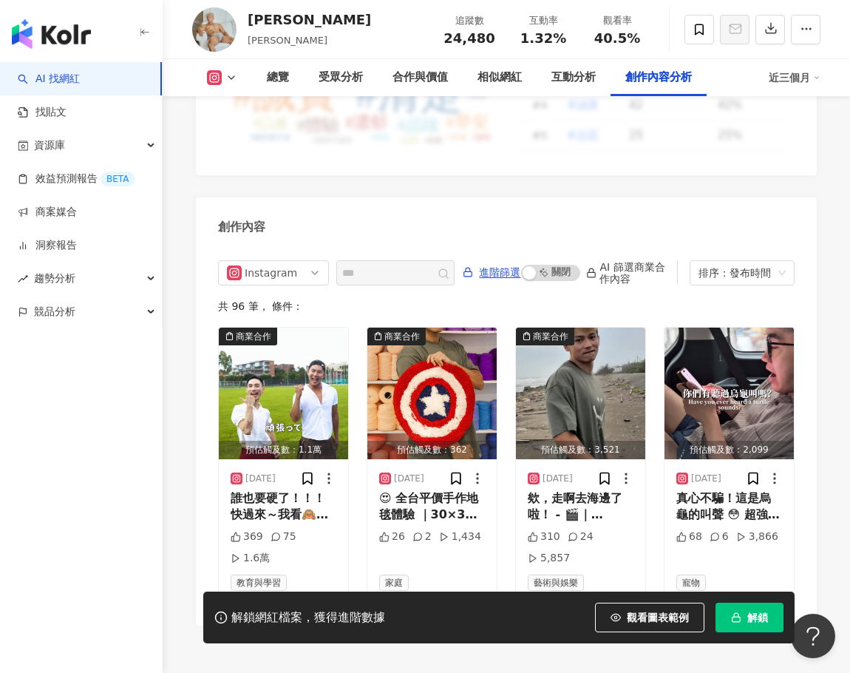
scroll to position [4606, 0]
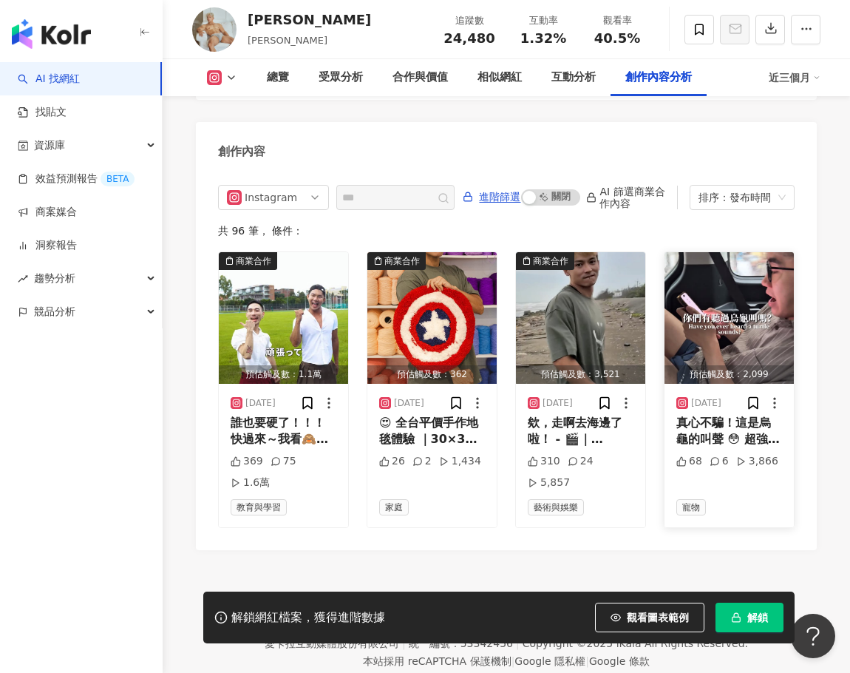
click at [729, 276] on img "button" at bounding box center [728, 318] width 129 height 132
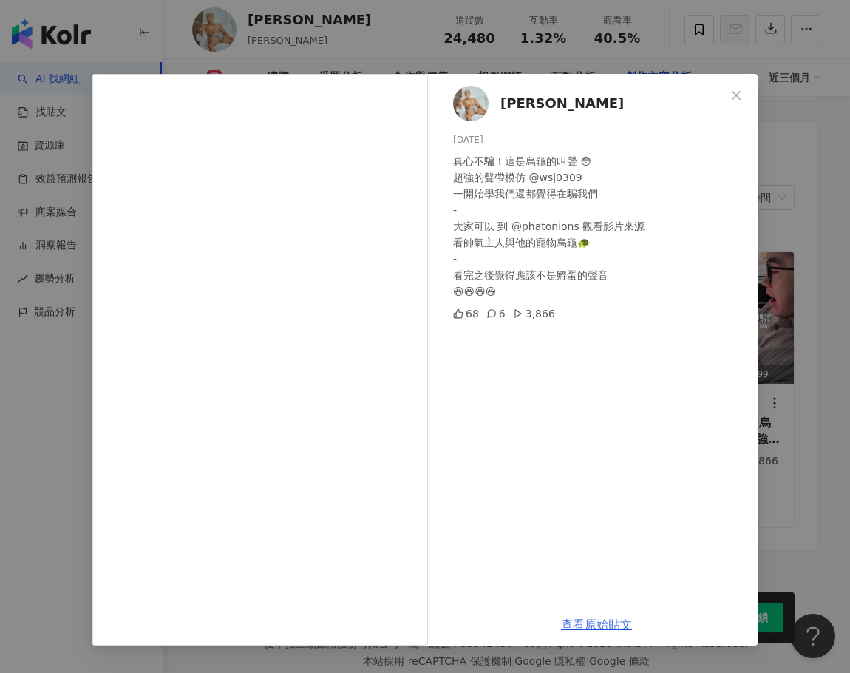
click at [592, 628] on link "查看原始貼文" at bounding box center [596, 624] width 71 height 14
click at [810, 142] on div "Po Hung Chen 2025/8/4 真心不騙！這是烏龜的叫聲 😳 超強的聲帶模仿 @wsj0309 一開始學我們還都覺得在騙我們 - 大家可以 到 @…" at bounding box center [425, 336] width 850 height 673
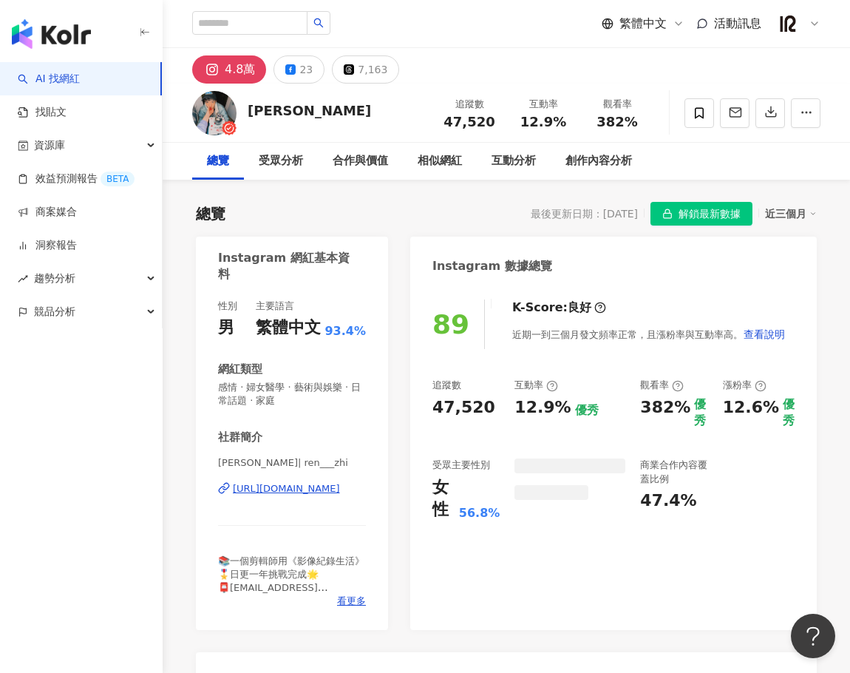
scroll to position [115, 0]
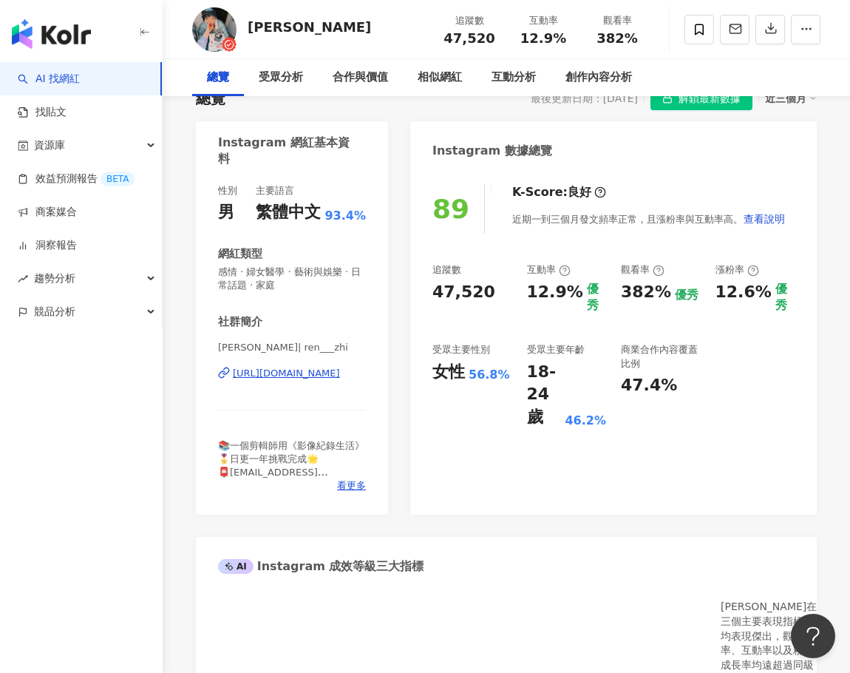
click at [306, 367] on div "https://www.instagram.com/ren___zhi/" at bounding box center [286, 373] width 107 height 13
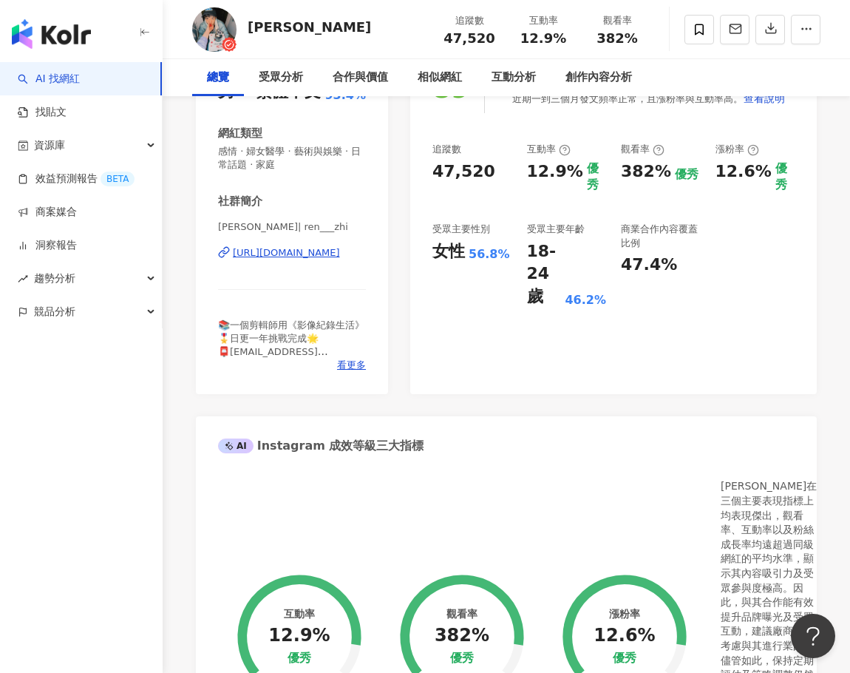
scroll to position [0, 0]
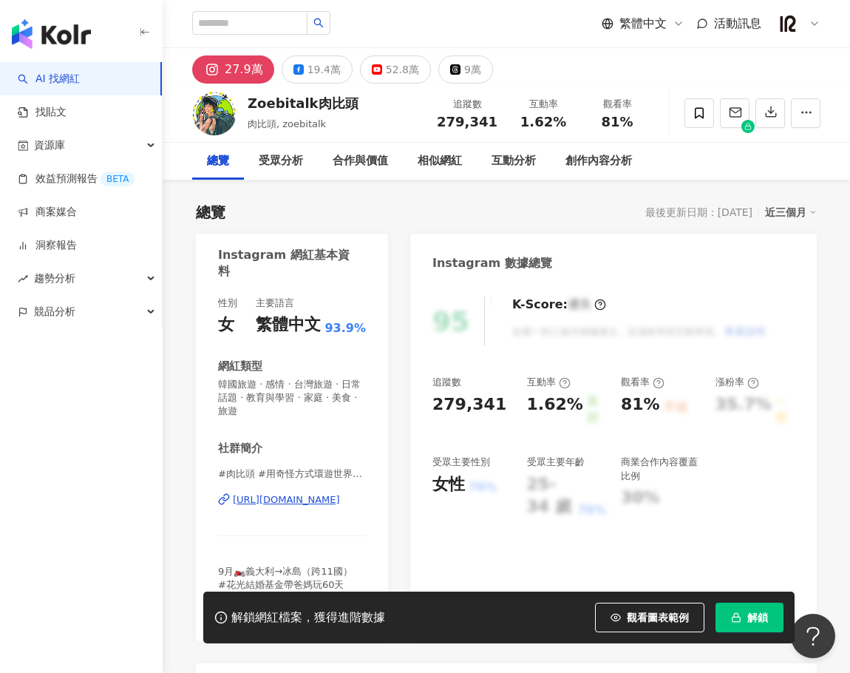
scroll to position [123, 0]
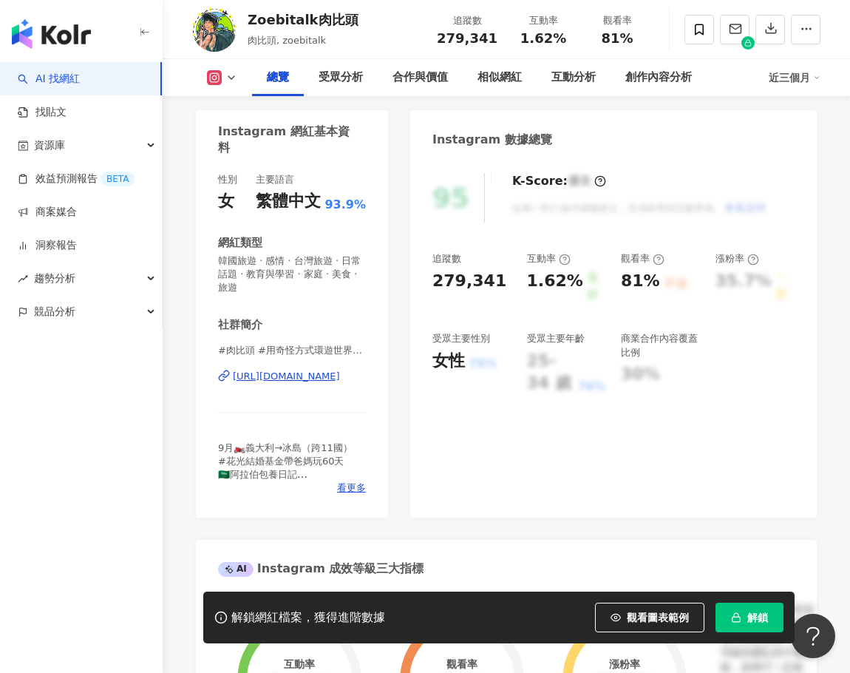
click at [312, 378] on div "https://www.instagram.com/zoebitalk/" at bounding box center [286, 376] width 107 height 13
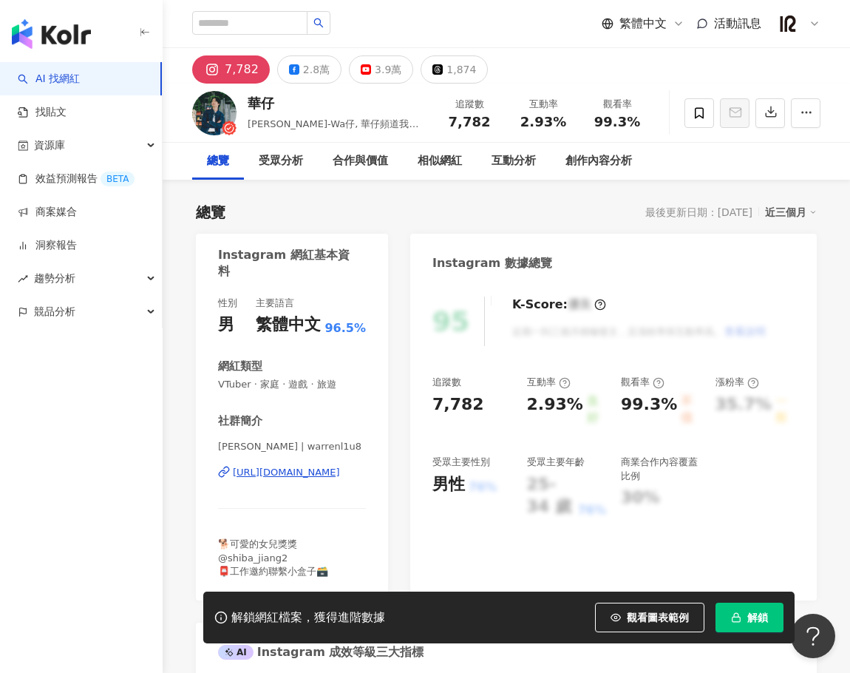
scroll to position [123, 0]
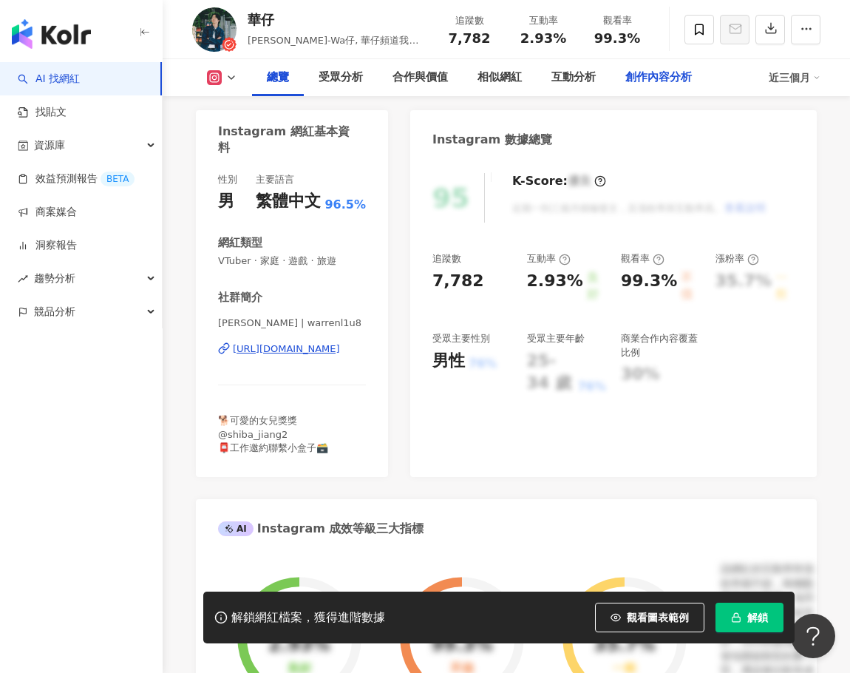
click at [665, 81] on div "創作內容分析" at bounding box center [658, 78] width 67 height 18
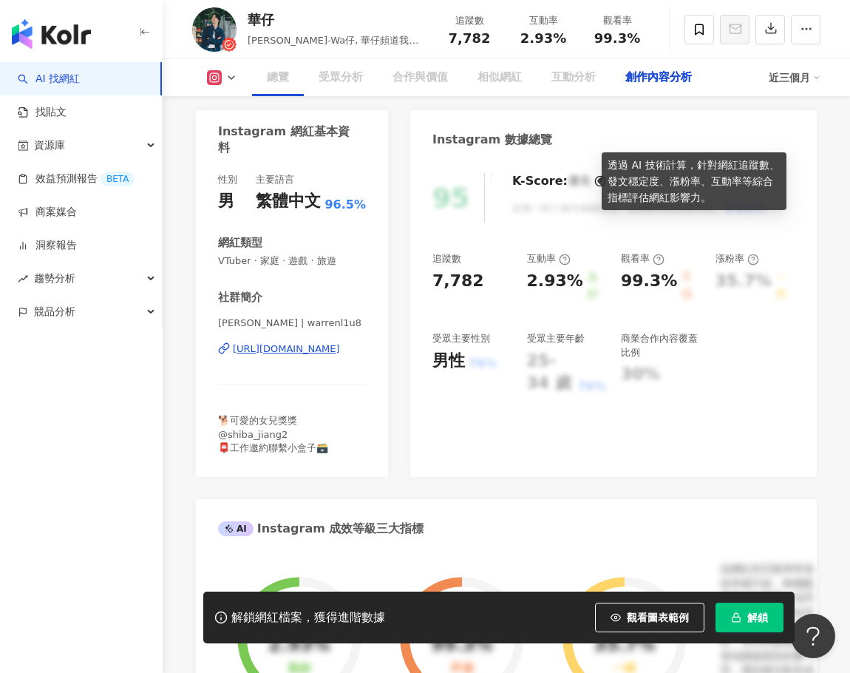
click at [665, 81] on div "創作內容分析" at bounding box center [658, 78] width 67 height 18
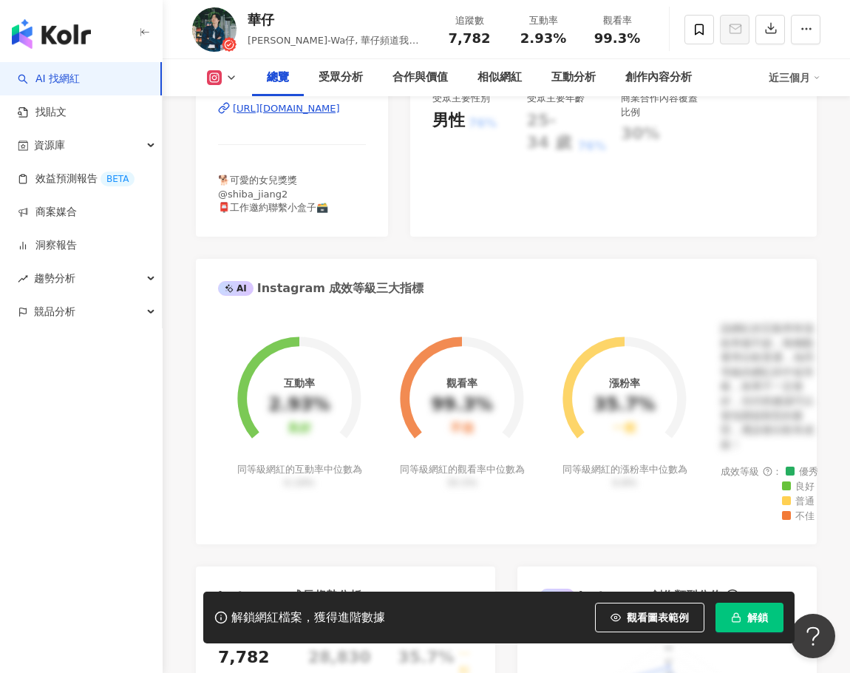
scroll to position [349, 0]
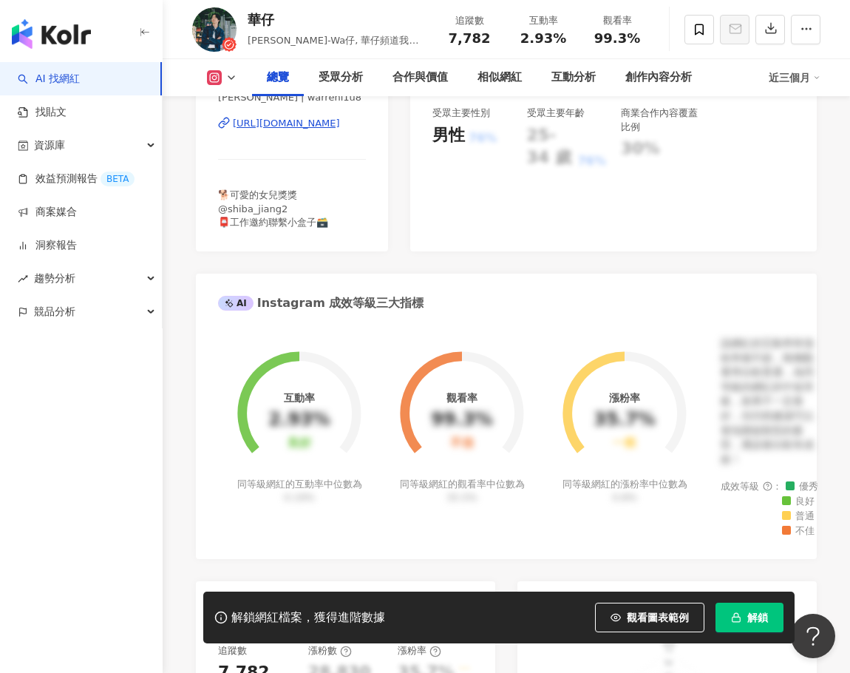
click at [326, 123] on div "https://www.instagram.com/warrenl1u8/" at bounding box center [286, 123] width 107 height 13
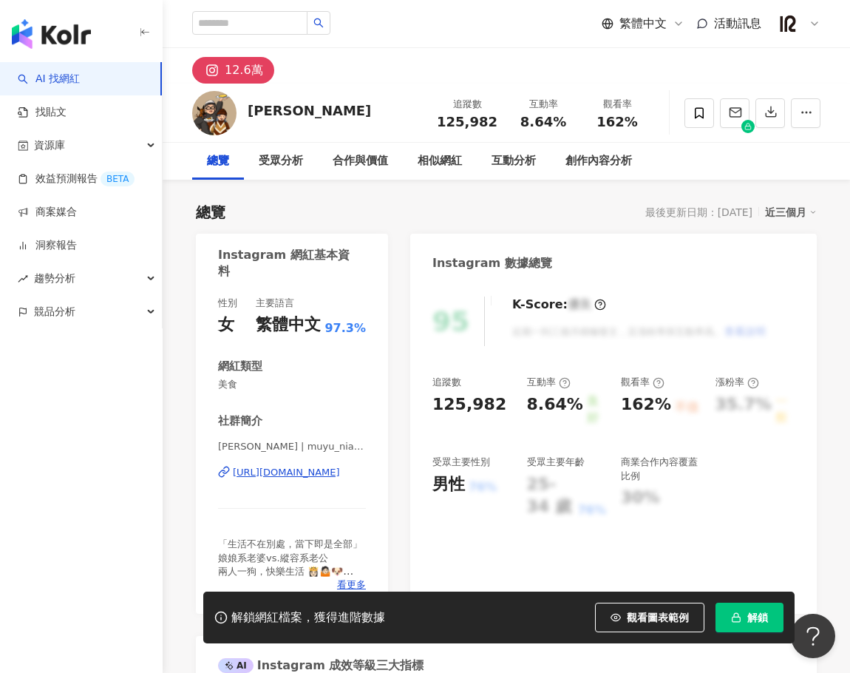
click at [293, 476] on div "[URL][DOMAIN_NAME]" at bounding box center [286, 472] width 107 height 13
